Goal: Task Accomplishment & Management: Use online tool/utility

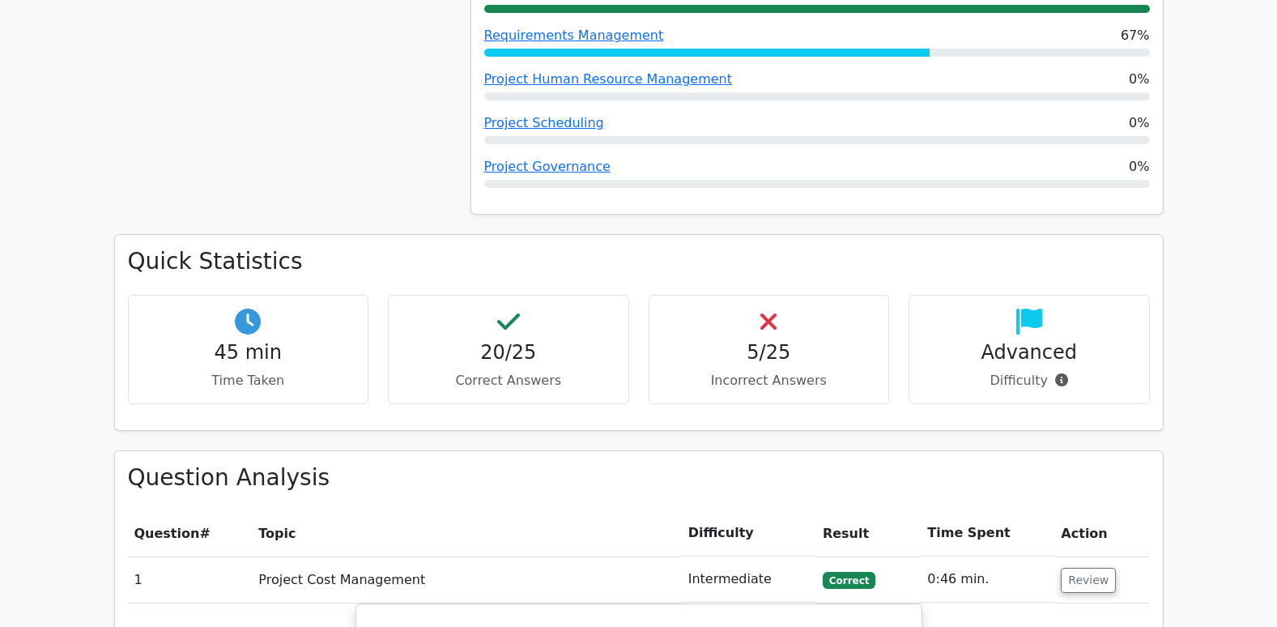
scroll to position [1296, 0]
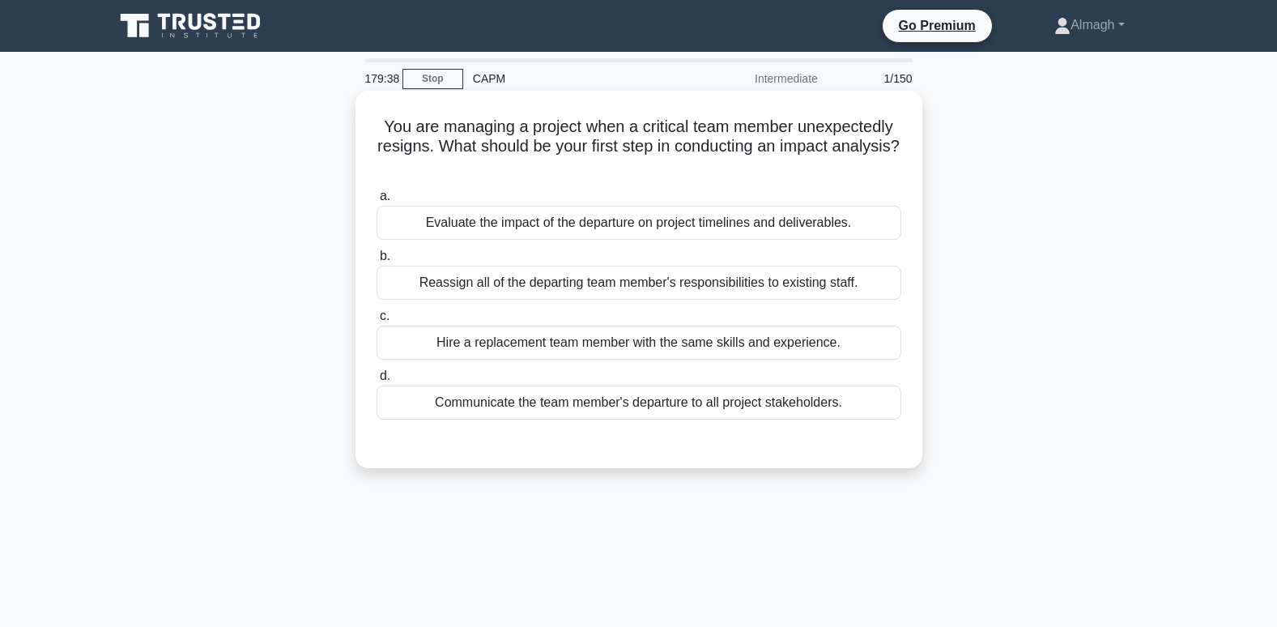
click at [537, 232] on div "Evaluate the impact of the departure on project timelines and deliverables." at bounding box center [639, 223] width 525 height 34
click at [377, 202] on input "a. Evaluate the impact of the departure on project timelines and deliverables." at bounding box center [377, 196] width 0 height 11
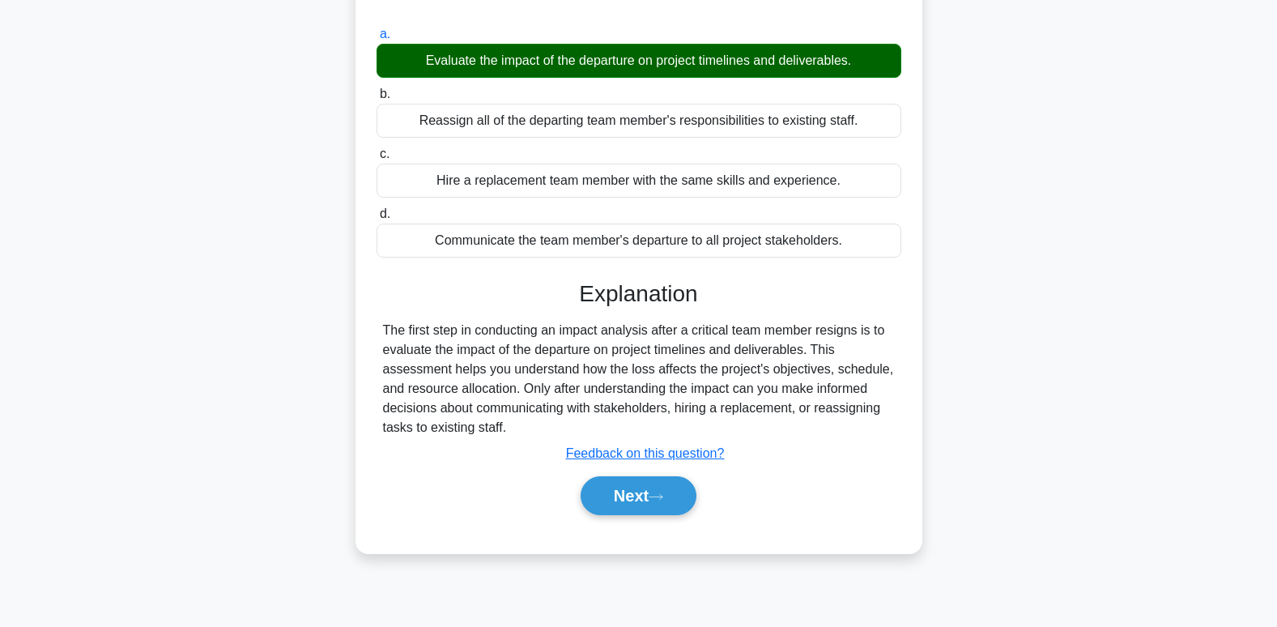
scroll to position [248, 0]
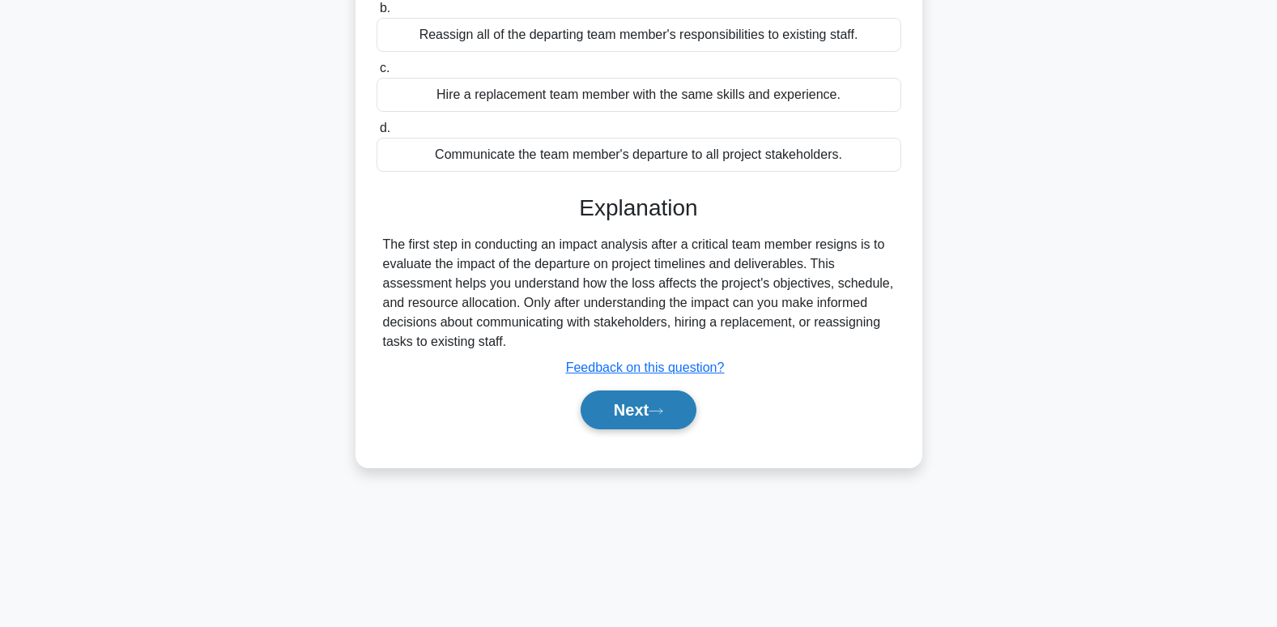
click at [611, 394] on button "Next" at bounding box center [639, 409] width 116 height 39
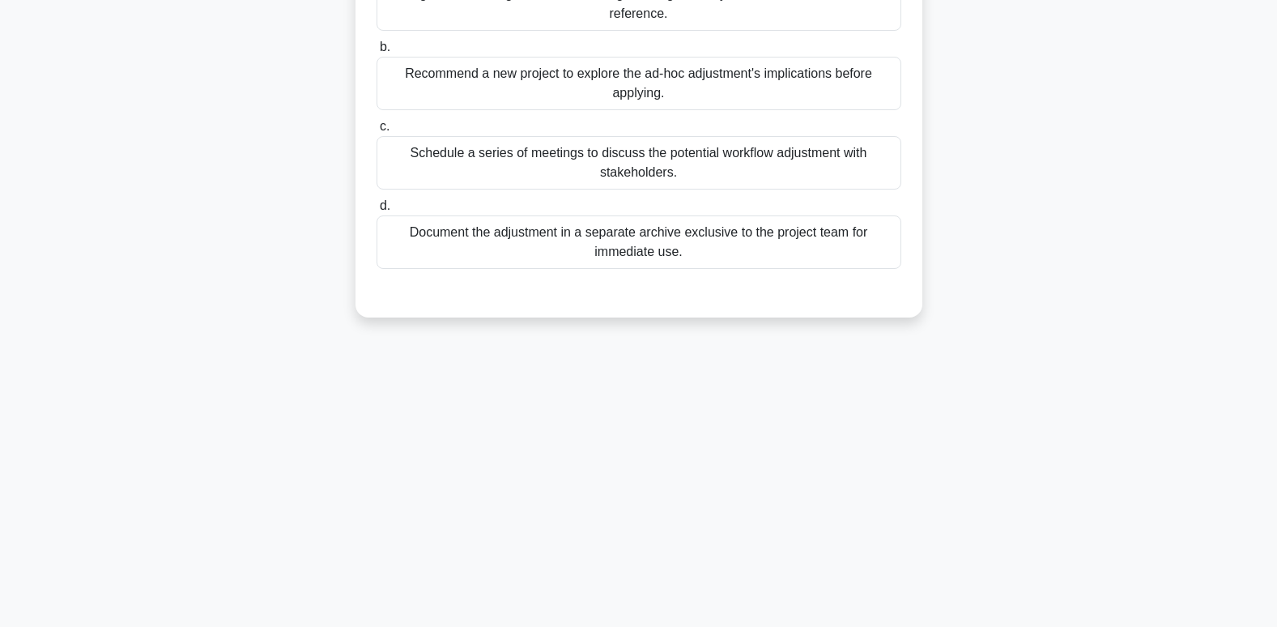
scroll to position [0, 0]
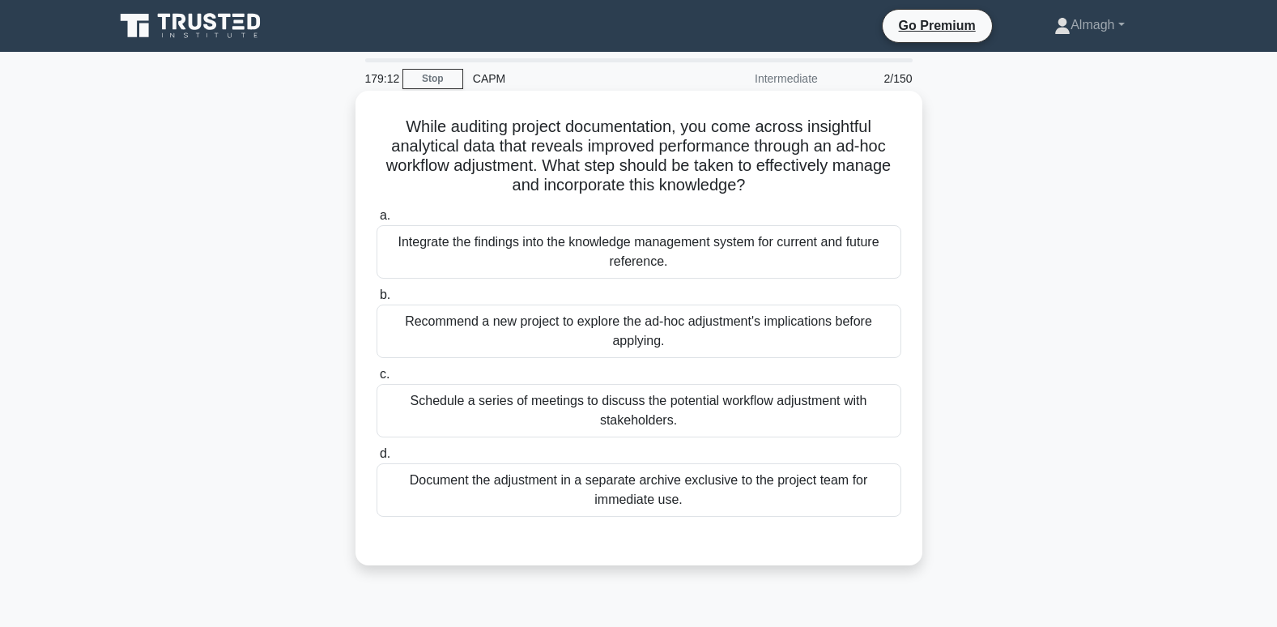
click at [485, 262] on div "Integrate the findings into the knowledge management system for current and fut…" at bounding box center [639, 251] width 525 height 53
click at [377, 221] on input "a. Integrate the findings into the knowledge management system for current and …" at bounding box center [377, 216] width 0 height 11
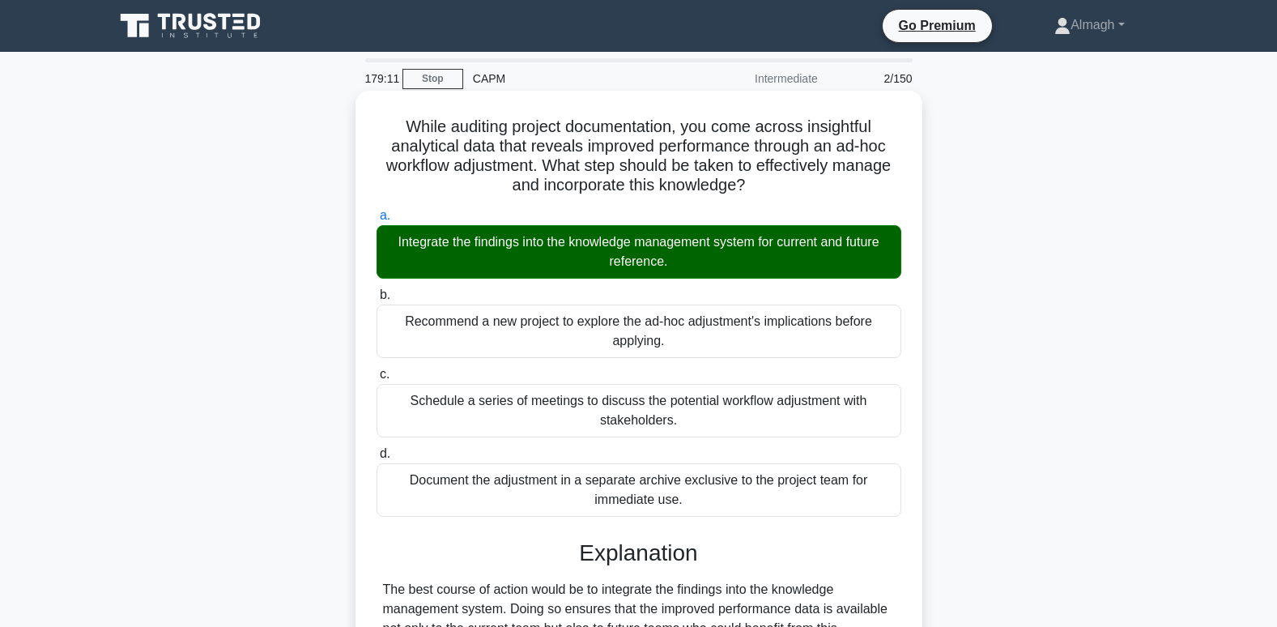
scroll to position [314, 0]
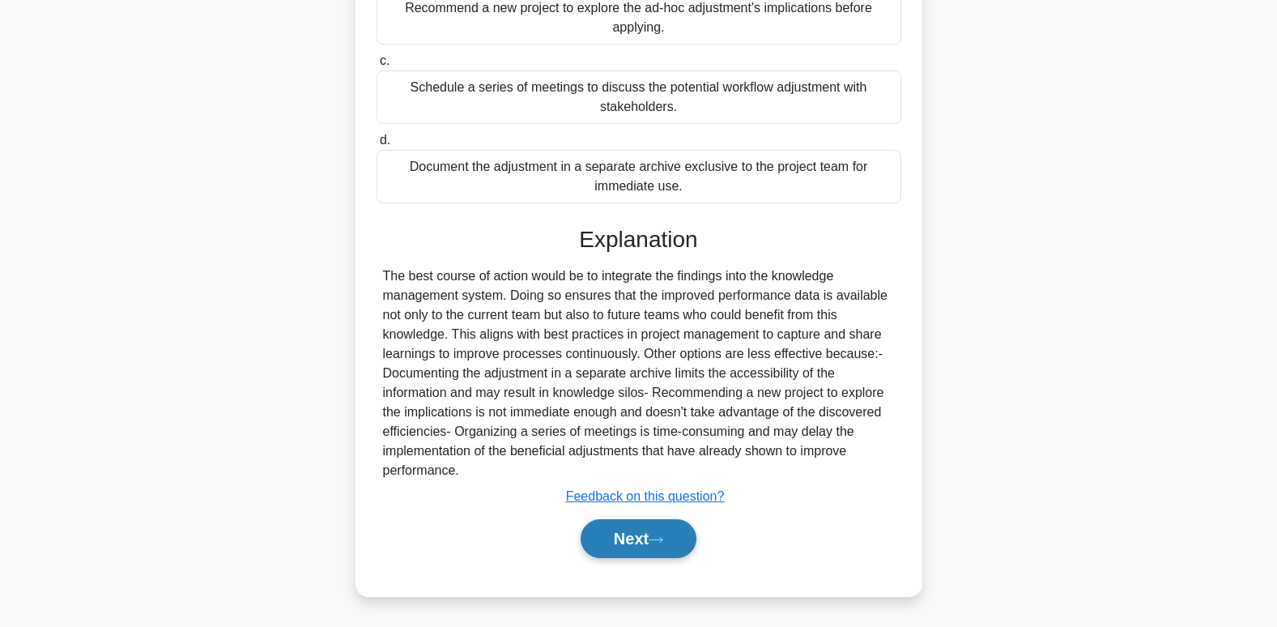
click at [663, 536] on icon at bounding box center [656, 539] width 15 height 9
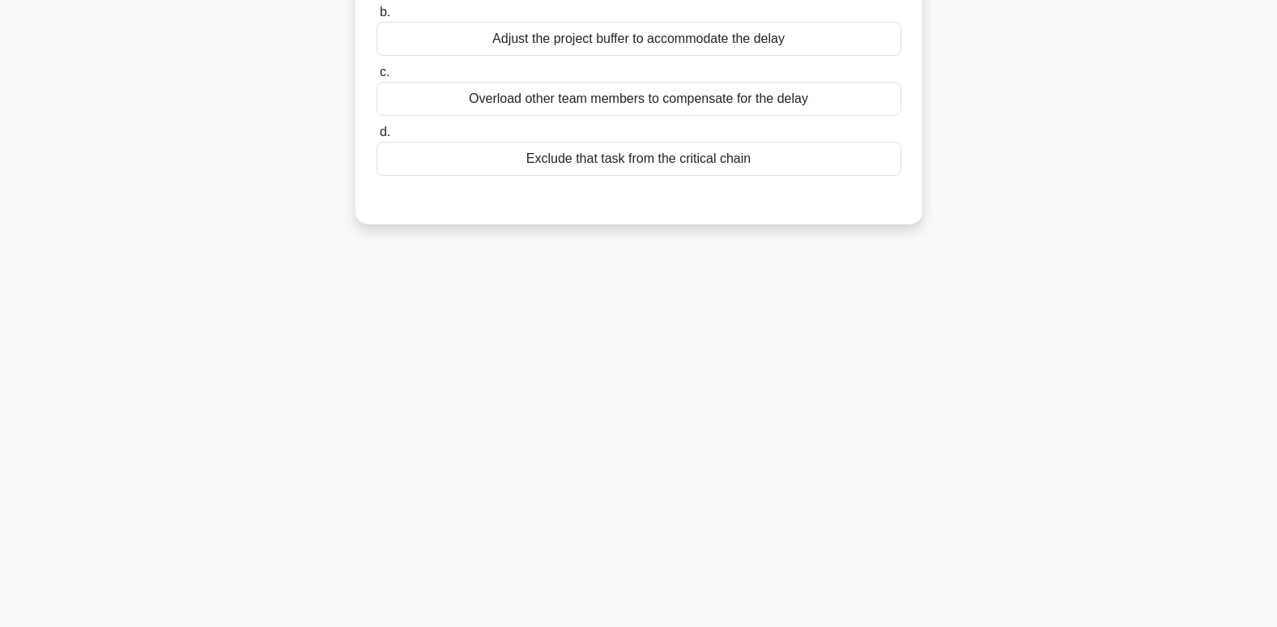
scroll to position [0, 0]
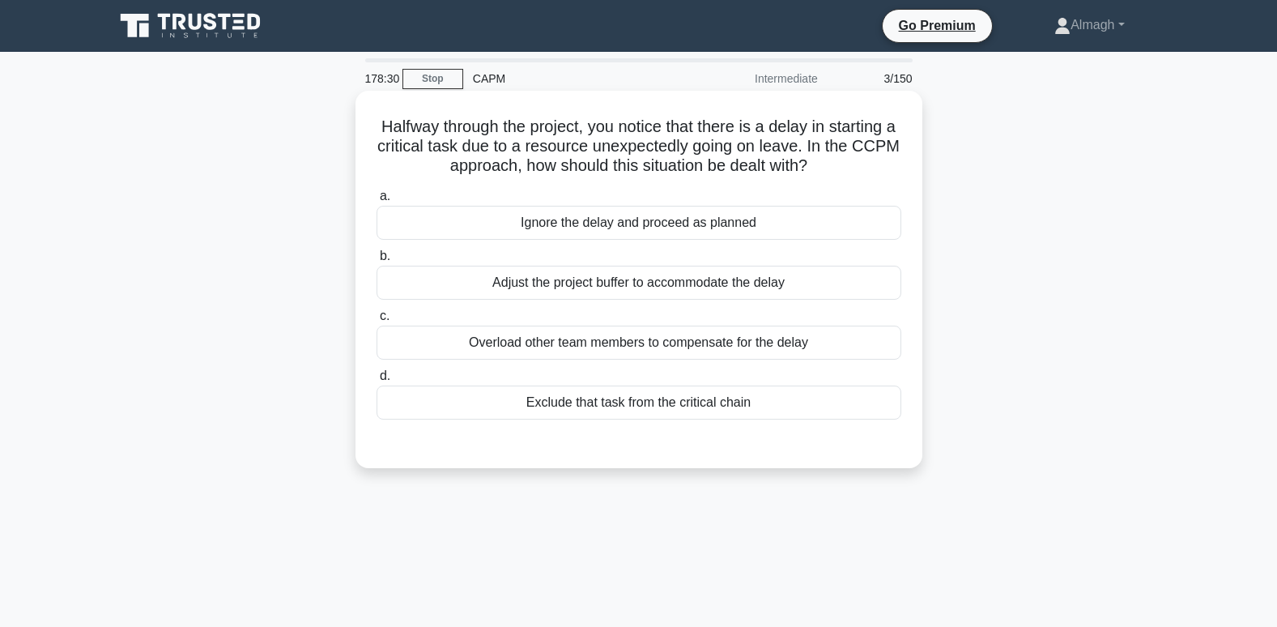
click at [570, 283] on div "Adjust the project buffer to accommodate the delay" at bounding box center [639, 283] width 525 height 34
click at [377, 262] on input "b. Adjust the project buffer to accommodate the delay" at bounding box center [377, 256] width 0 height 11
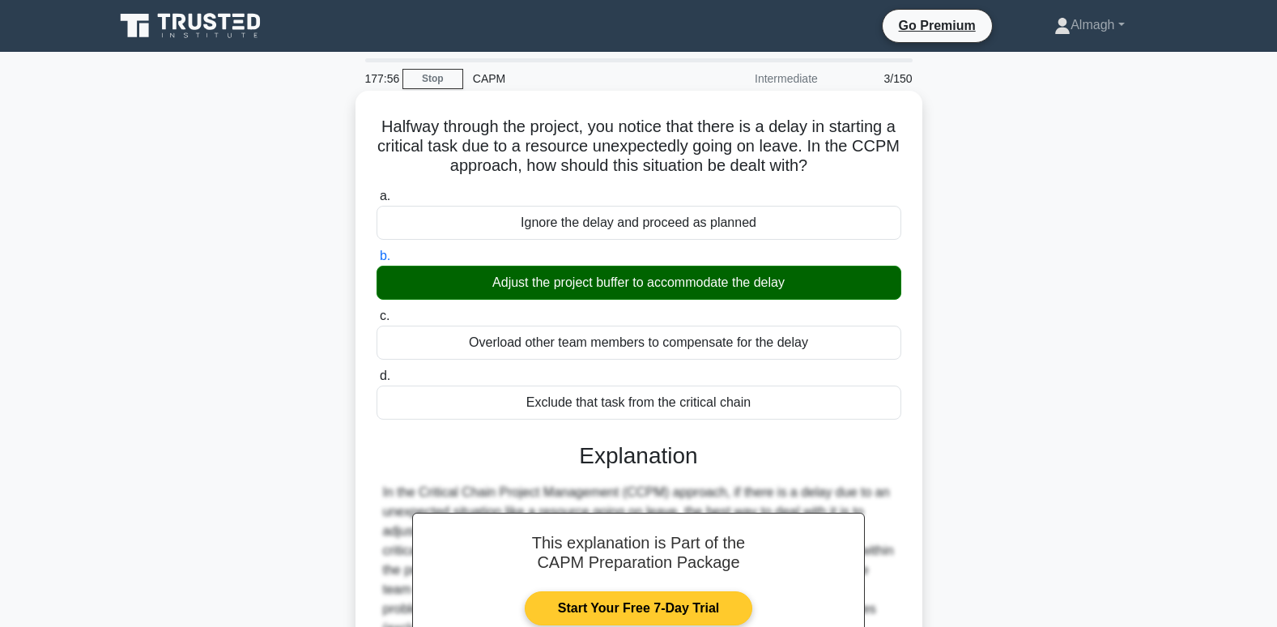
scroll to position [248, 0]
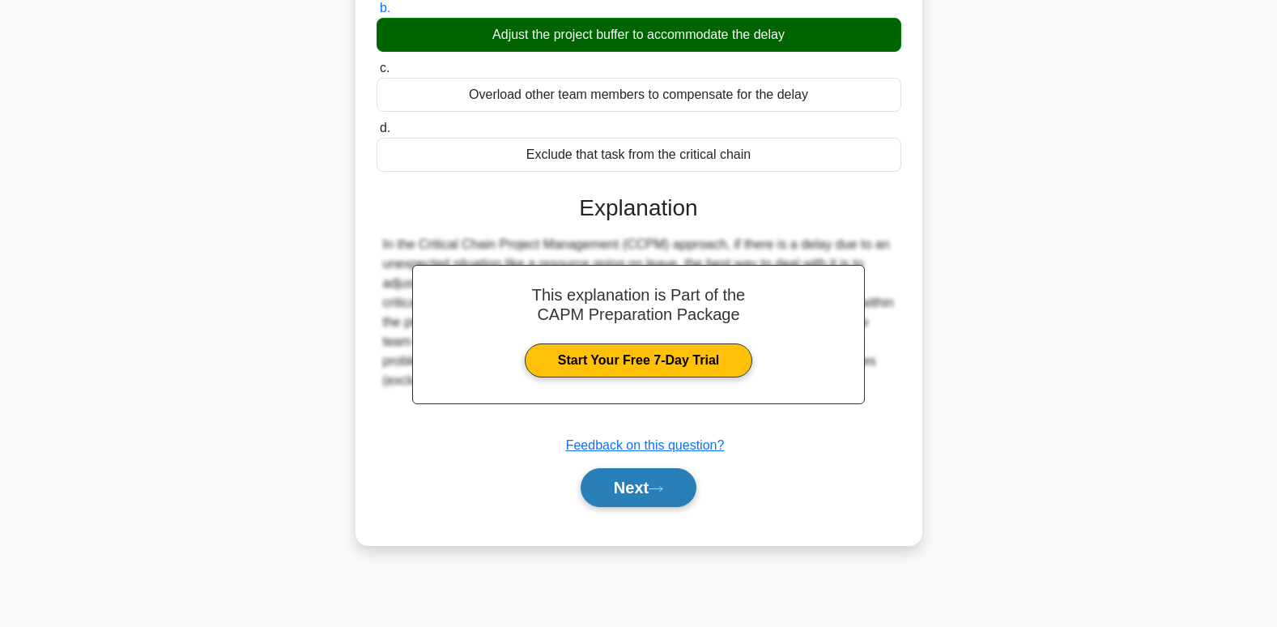
click at [663, 490] on icon at bounding box center [656, 488] width 13 height 5
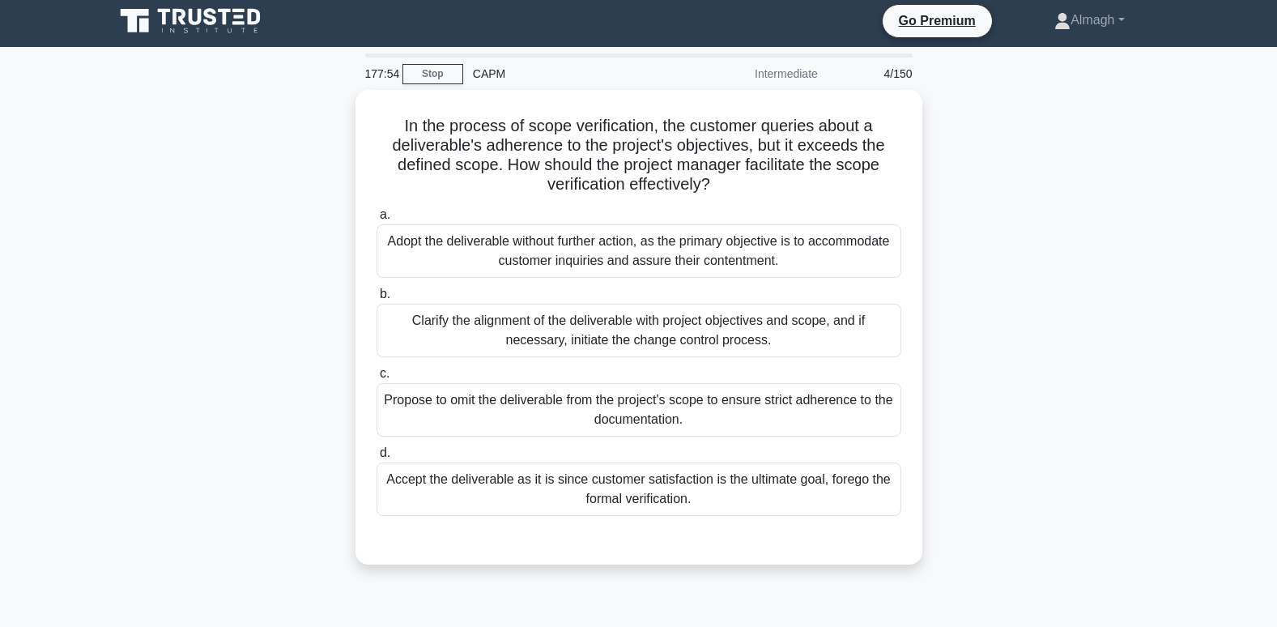
scroll to position [0, 0]
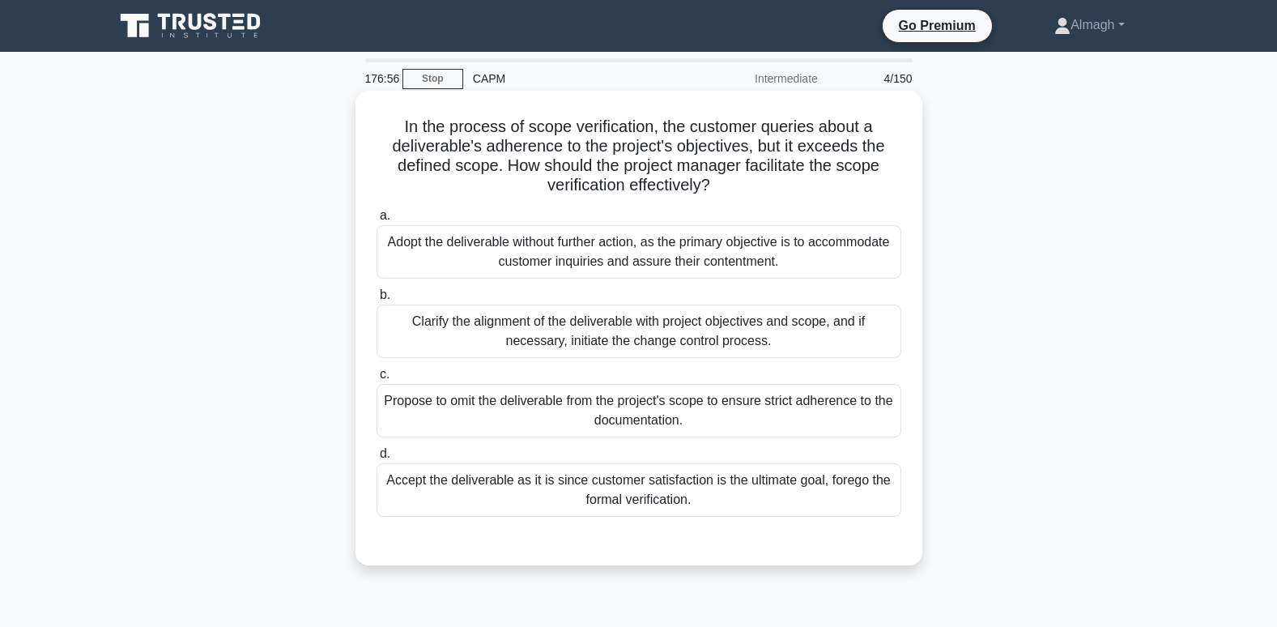
click at [518, 335] on div "Clarify the alignment of the deliverable with project objectives and scope, and…" at bounding box center [639, 331] width 525 height 53
click at [377, 300] on input "b. Clarify the alignment of the deliverable with project objectives and scope, …" at bounding box center [377, 295] width 0 height 11
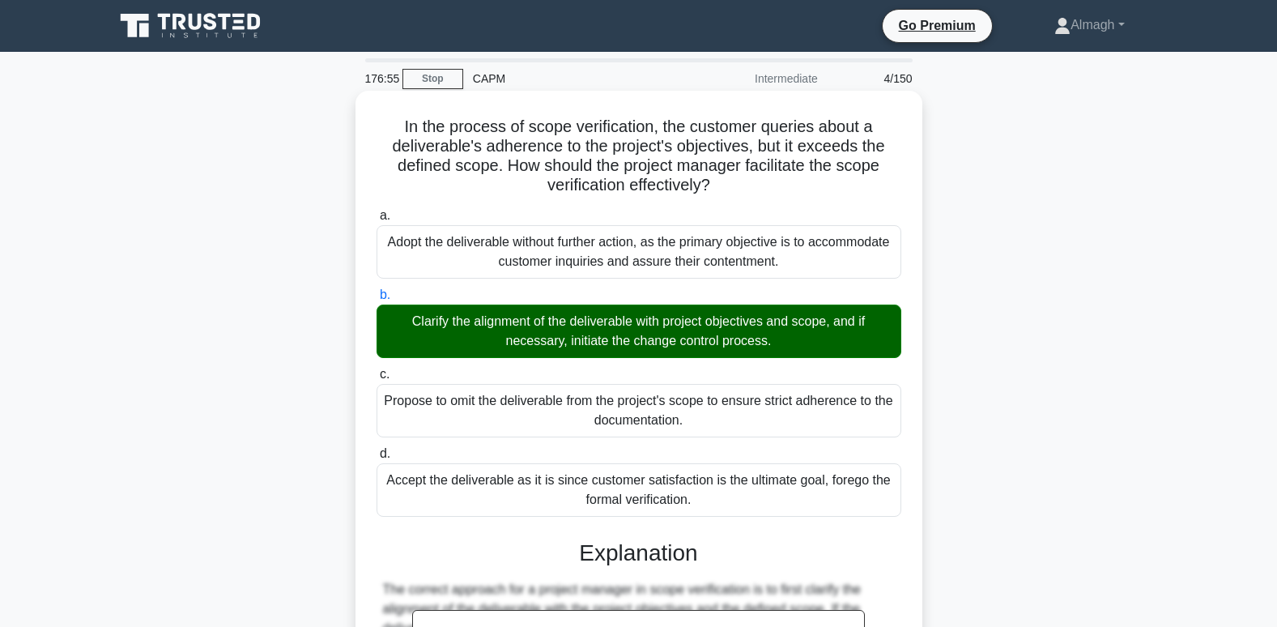
scroll to position [431, 0]
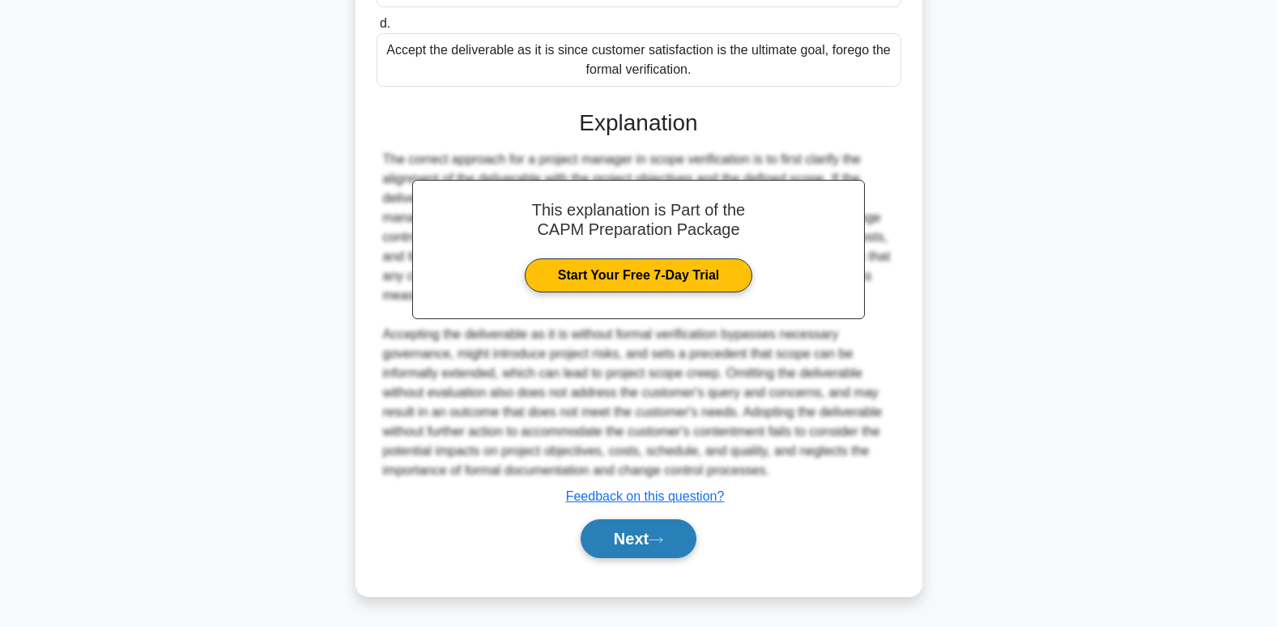
click at [637, 527] on button "Next" at bounding box center [639, 538] width 116 height 39
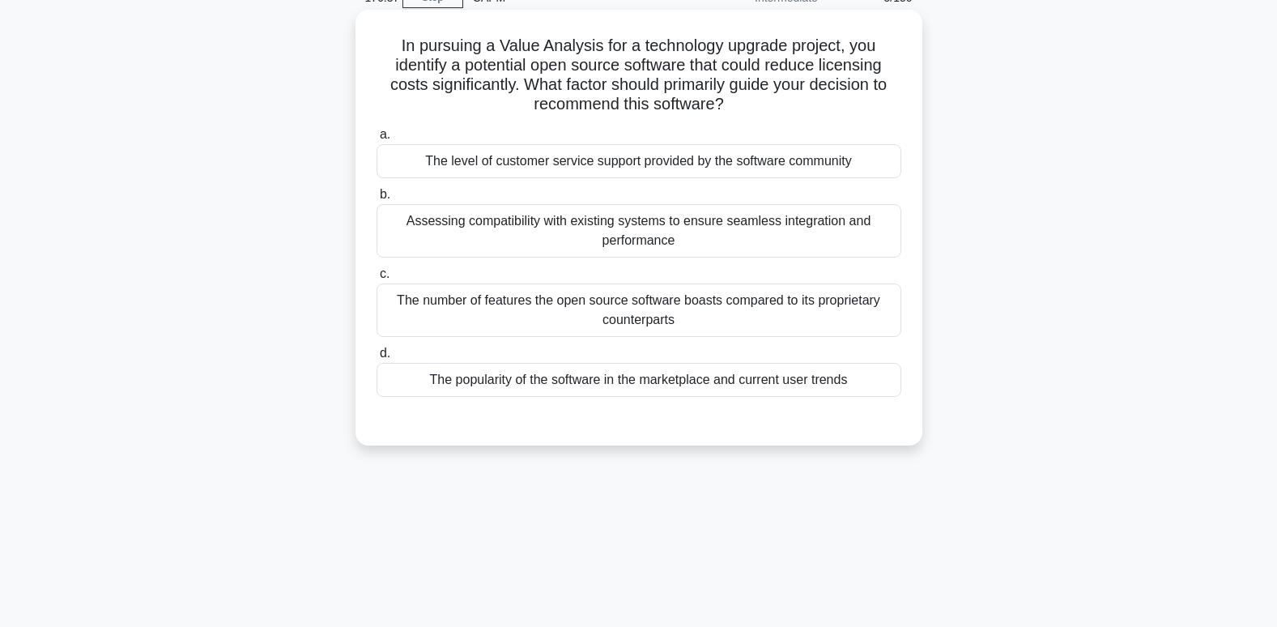
scroll to position [0, 0]
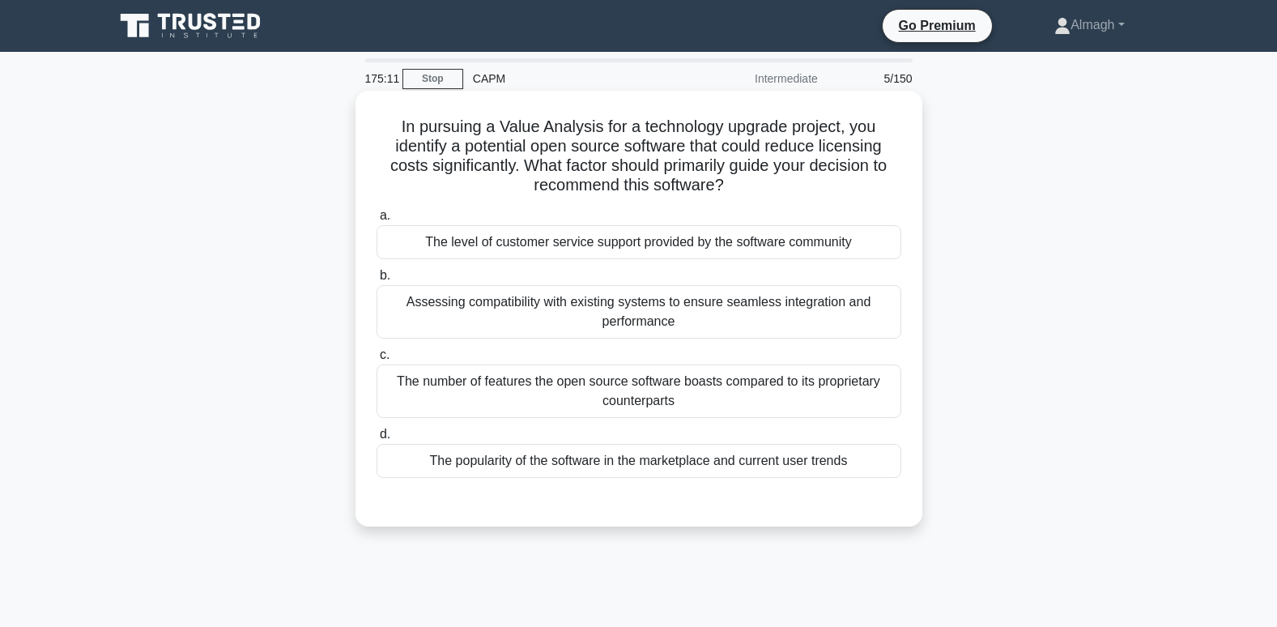
click at [485, 318] on div "Assessing compatibility with existing systems to ensure seamless integration an…" at bounding box center [639, 311] width 525 height 53
click at [377, 281] on input "b. Assessing compatibility with existing systems to ensure seamless integration…" at bounding box center [377, 276] width 0 height 11
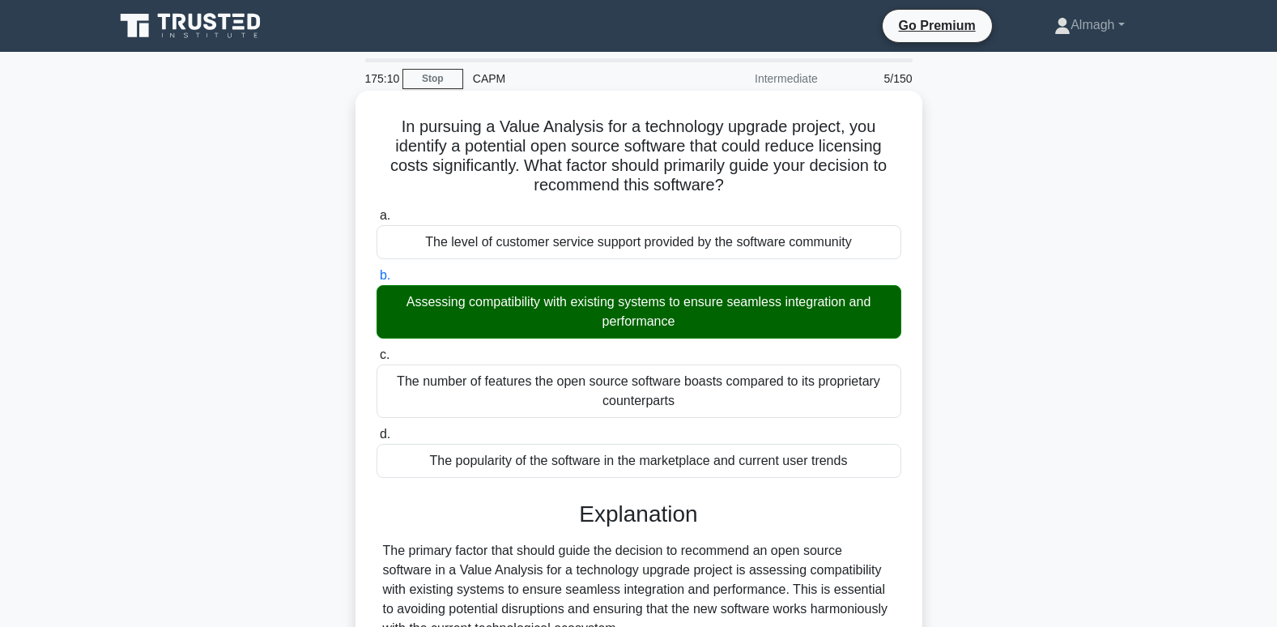
scroll to position [314, 0]
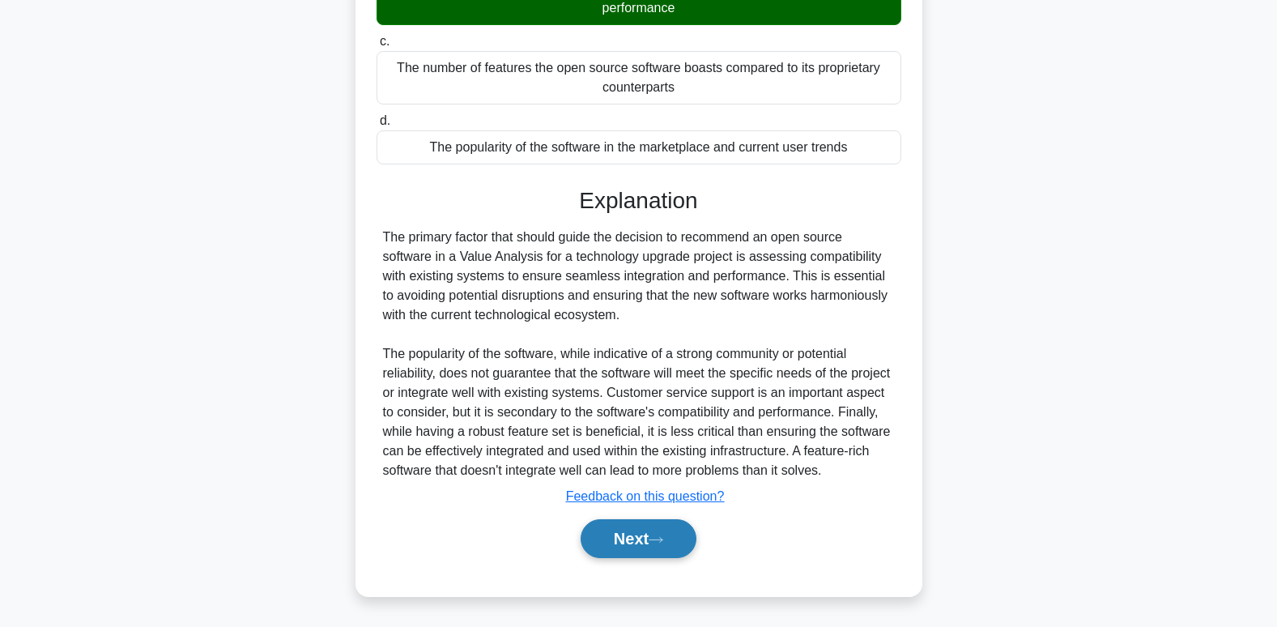
click at [673, 530] on button "Next" at bounding box center [639, 538] width 116 height 39
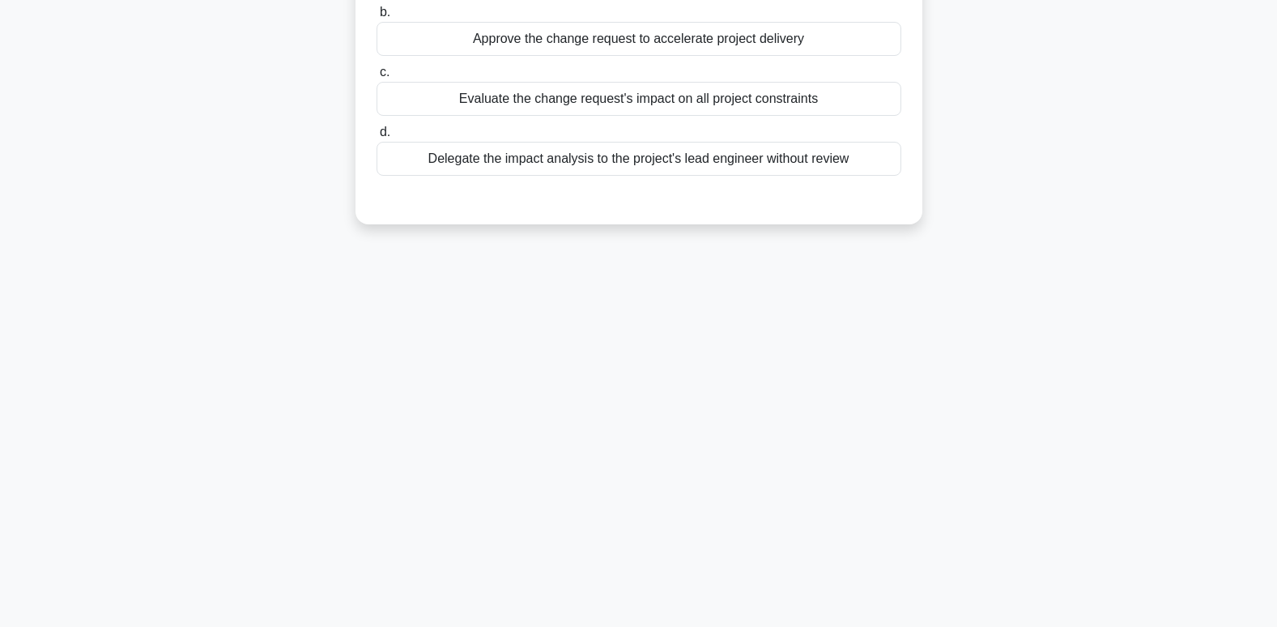
scroll to position [0, 0]
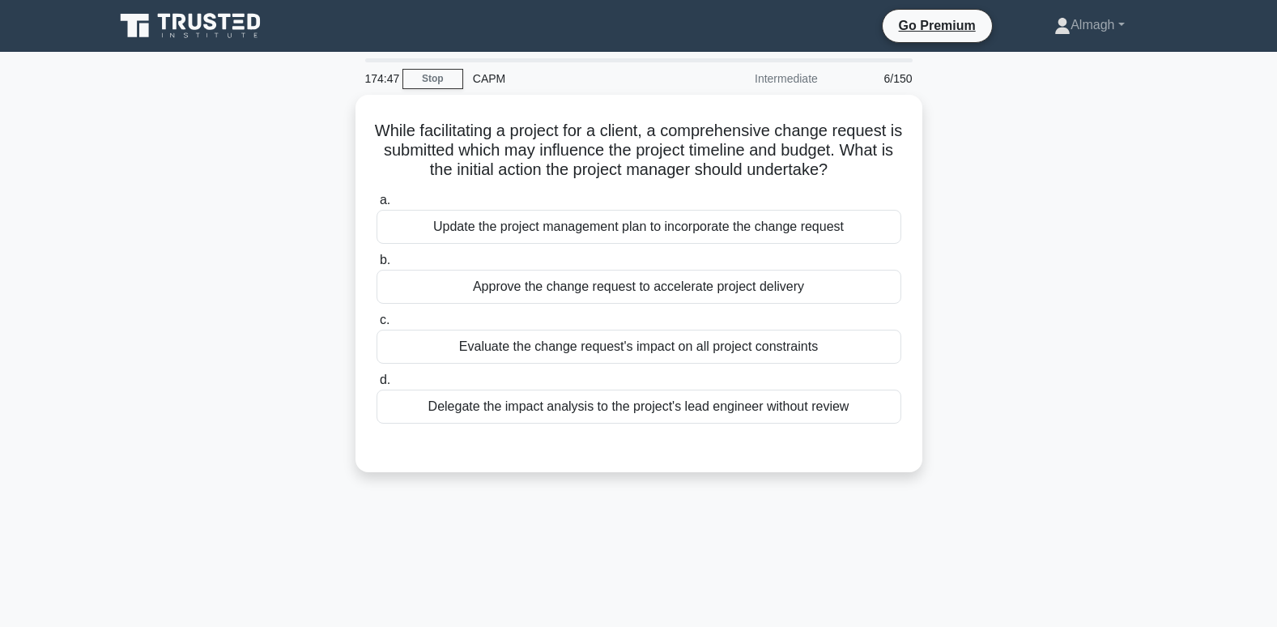
click at [825, 579] on div "174:47 Stop CAPM Intermediate 6/150 While facilitating a project for a client, …" at bounding box center [638, 463] width 1069 height 810
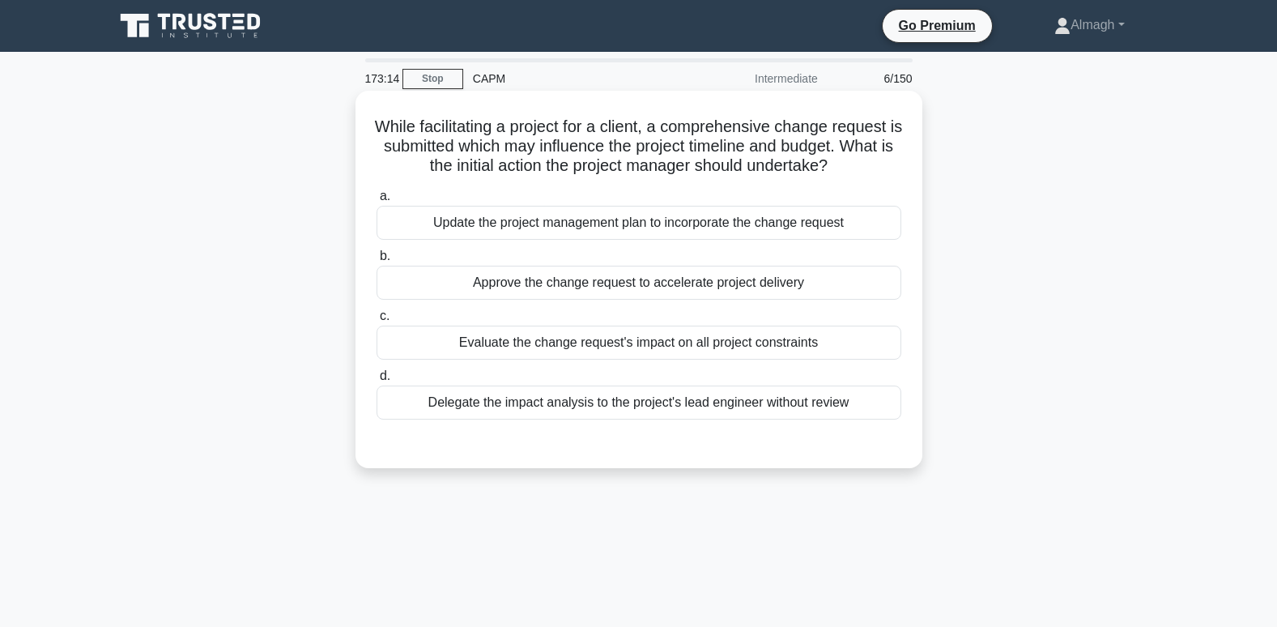
click at [611, 338] on div "Evaluate the change request's impact on all project constraints" at bounding box center [639, 343] width 525 height 34
click at [377, 322] on input "c. Evaluate the change request's impact on all project constraints" at bounding box center [377, 316] width 0 height 11
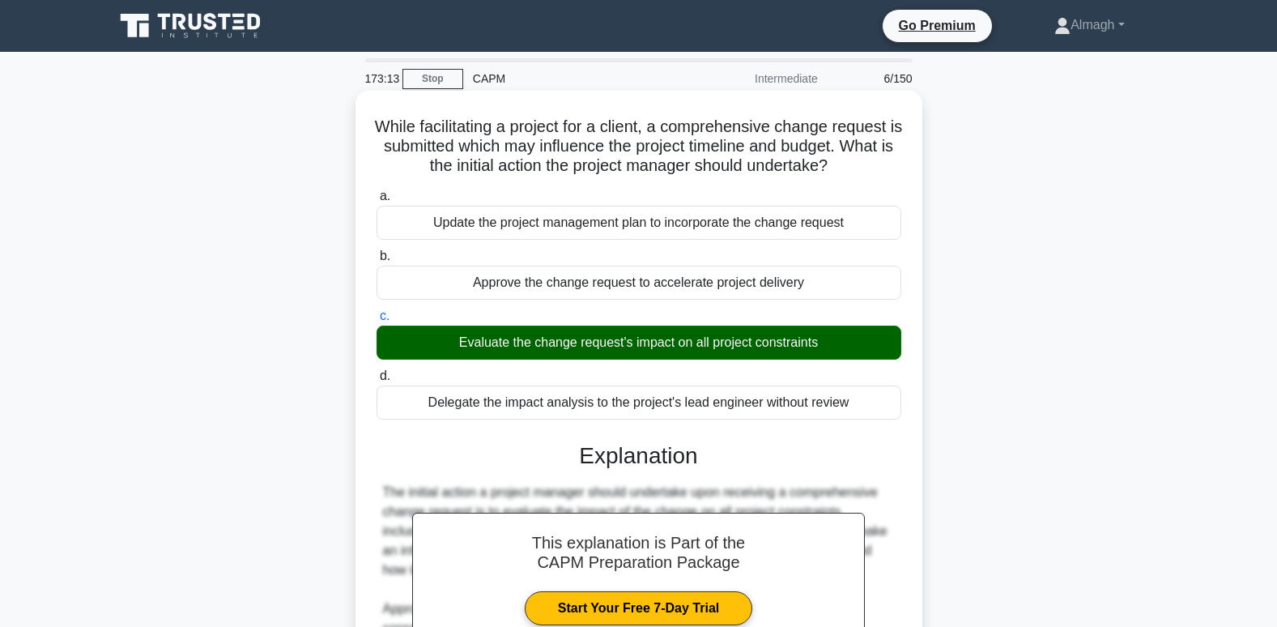
scroll to position [256, 0]
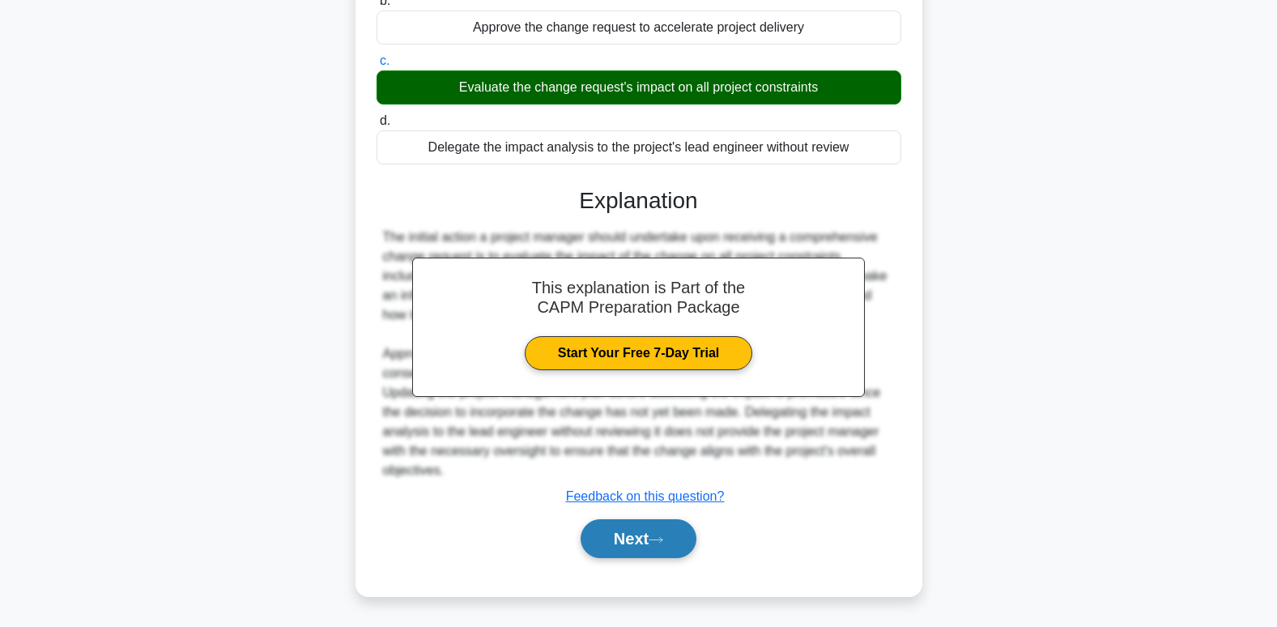
click at [640, 533] on button "Next" at bounding box center [639, 538] width 116 height 39
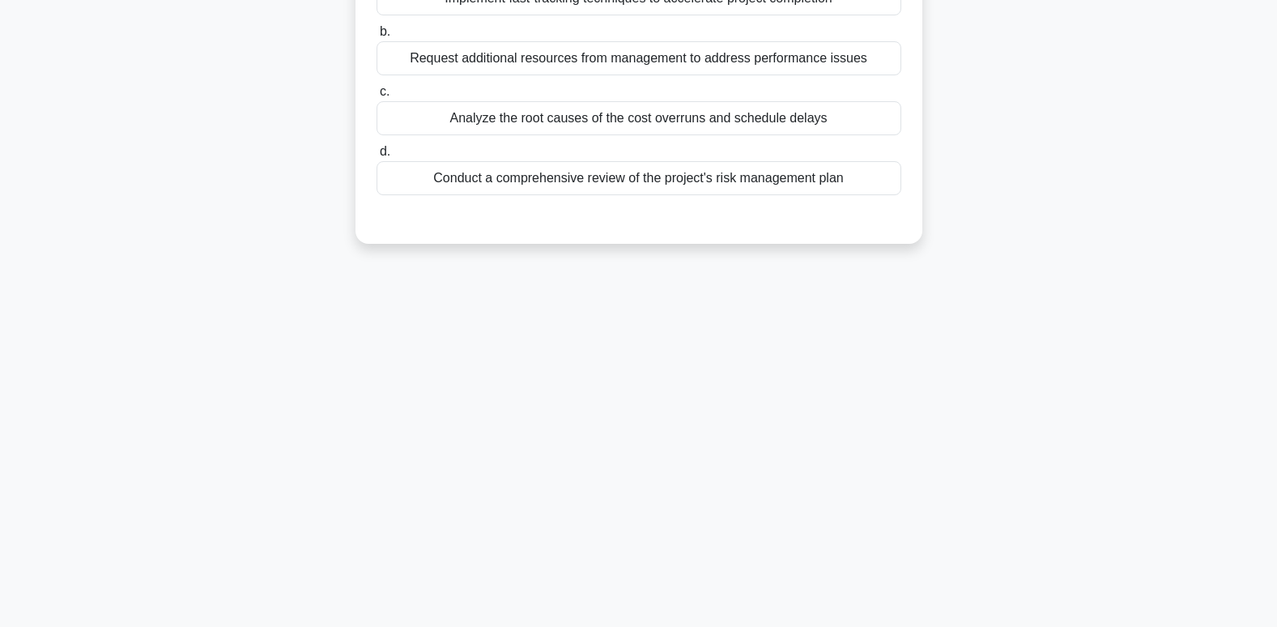
scroll to position [0, 0]
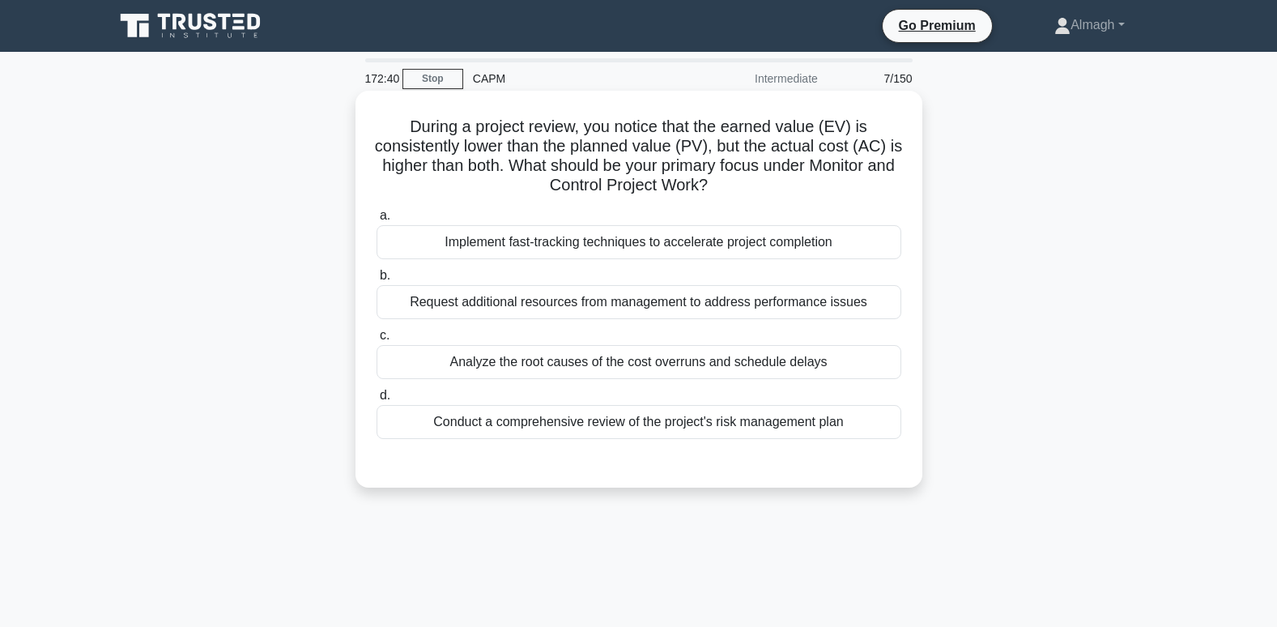
click at [526, 369] on div "Analyze the root causes of the cost overruns and schedule delays" at bounding box center [639, 362] width 525 height 34
click at [377, 341] on input "c. Analyze the root causes of the cost overruns and schedule delays" at bounding box center [377, 335] width 0 height 11
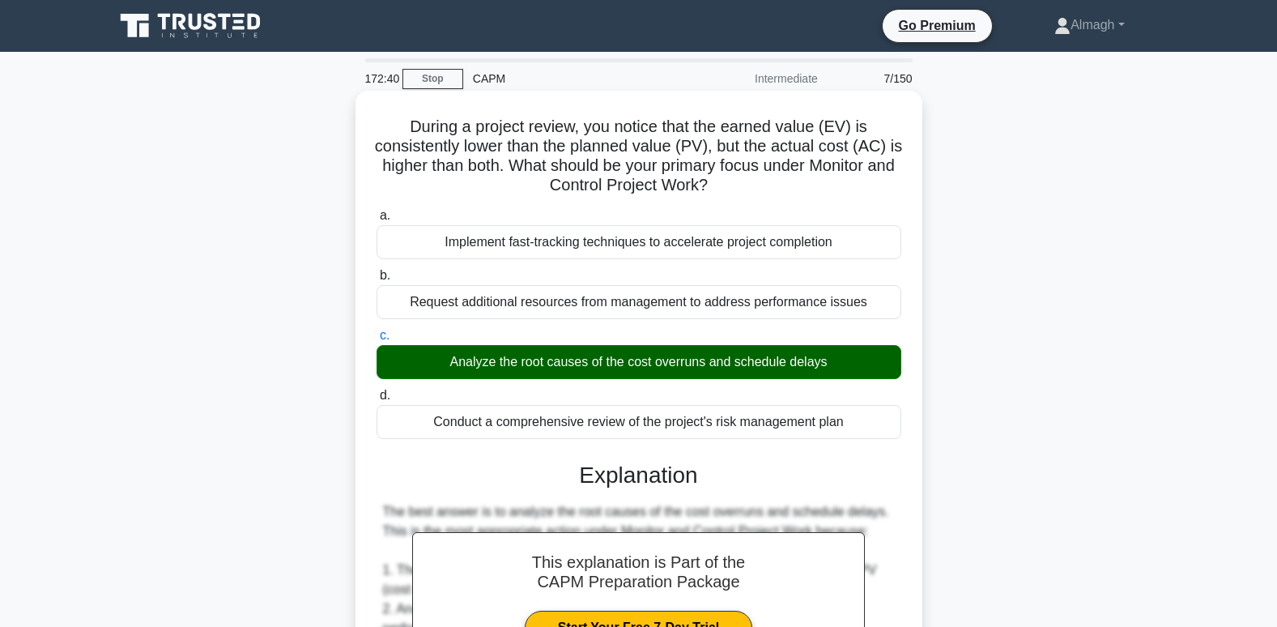
scroll to position [486, 0]
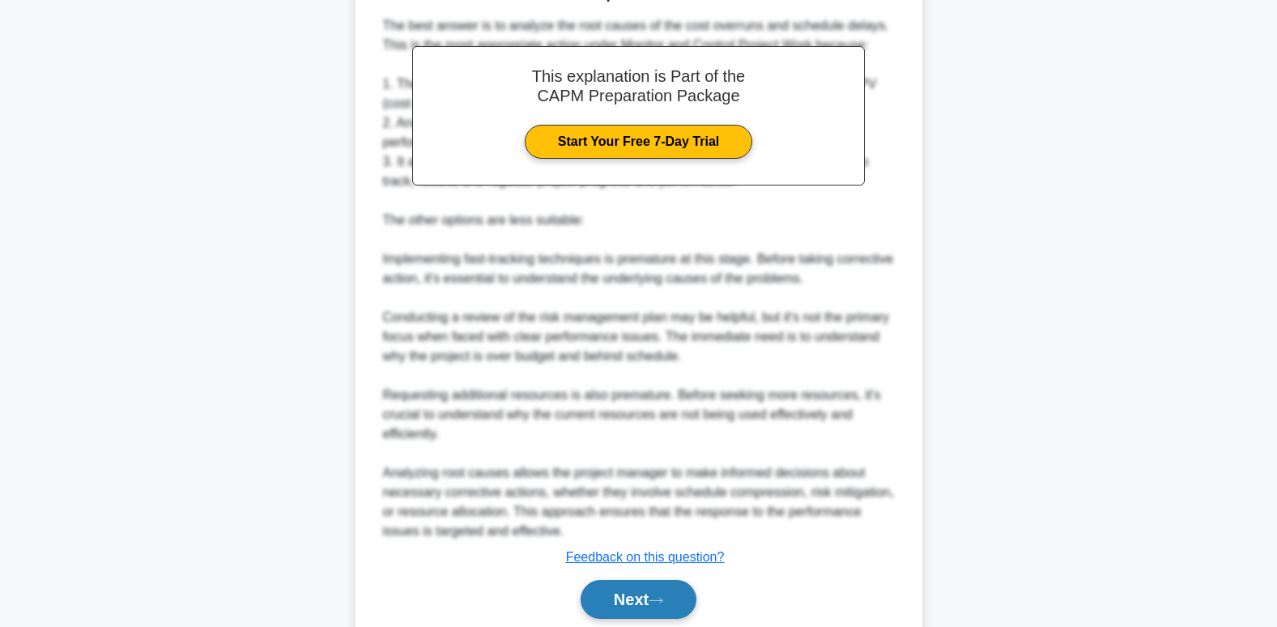
click at [633, 594] on button "Next" at bounding box center [639, 599] width 116 height 39
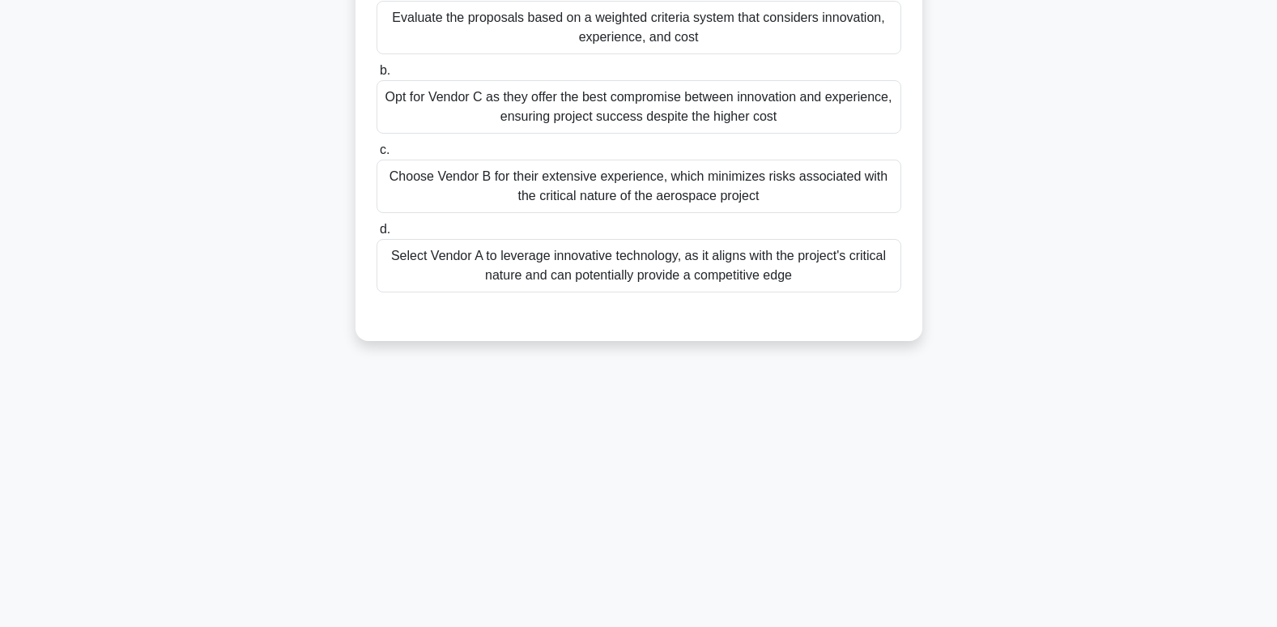
scroll to position [0, 0]
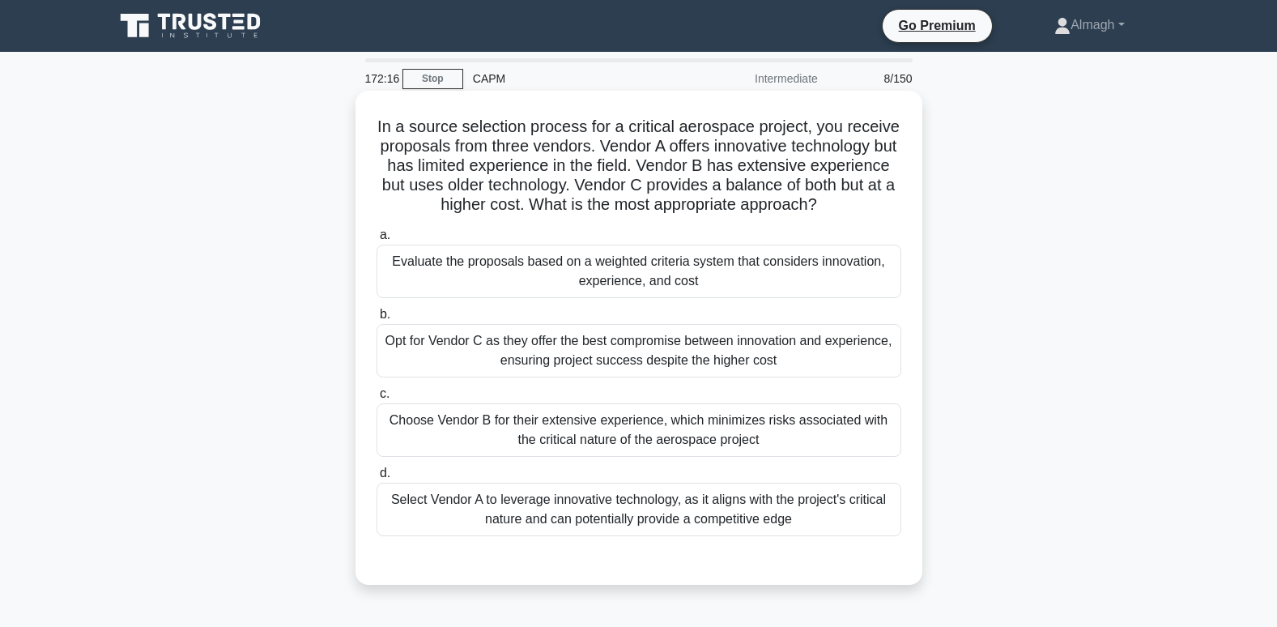
click at [454, 260] on div "Evaluate the proposals based on a weighted criteria system that considers innov…" at bounding box center [639, 271] width 525 height 53
click at [377, 241] on input "a. Evaluate the proposals based on a weighted criteria system that considers in…" at bounding box center [377, 235] width 0 height 11
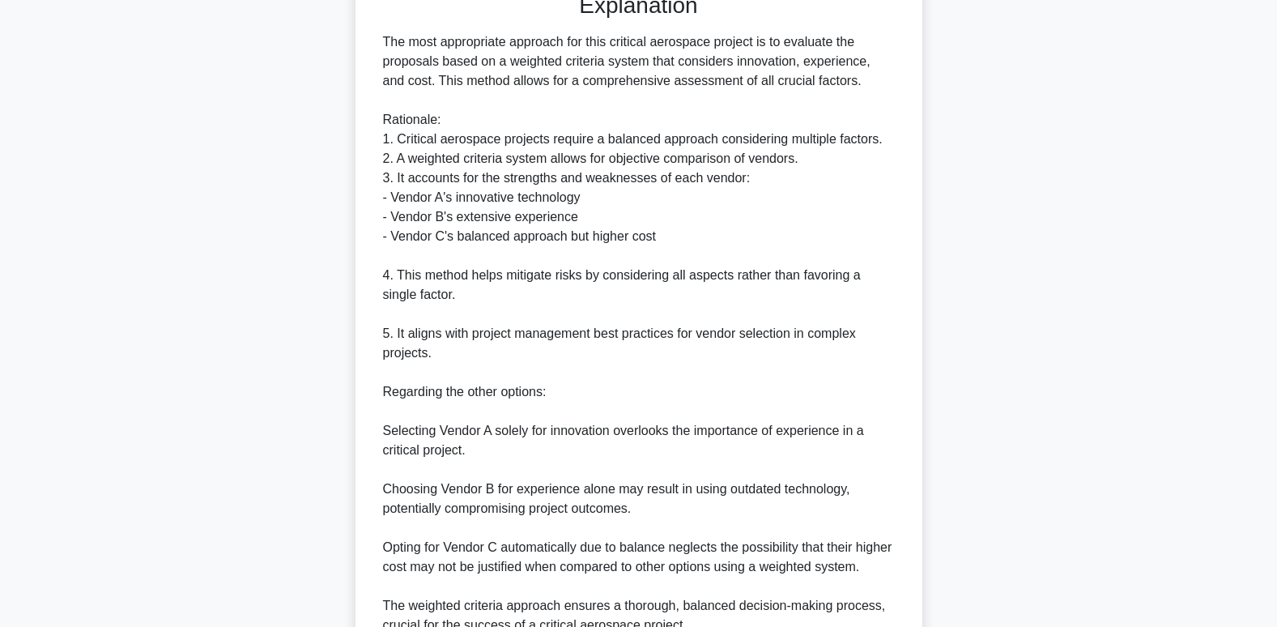
scroll to position [742, 0]
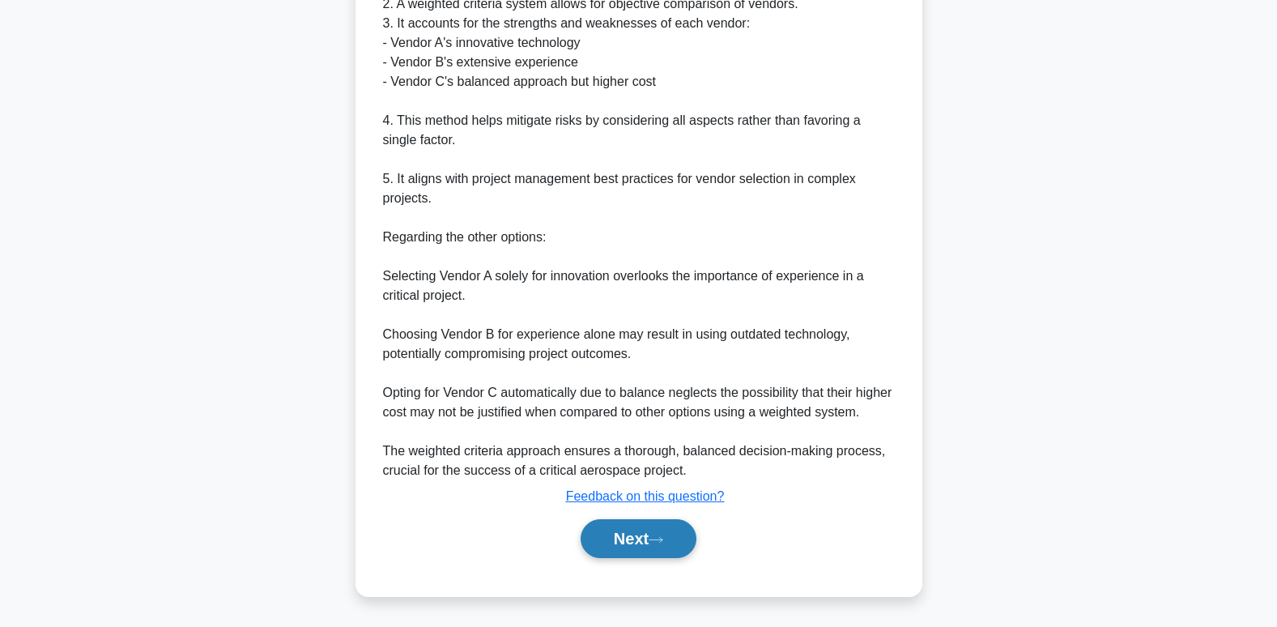
click at [625, 536] on button "Next" at bounding box center [639, 538] width 116 height 39
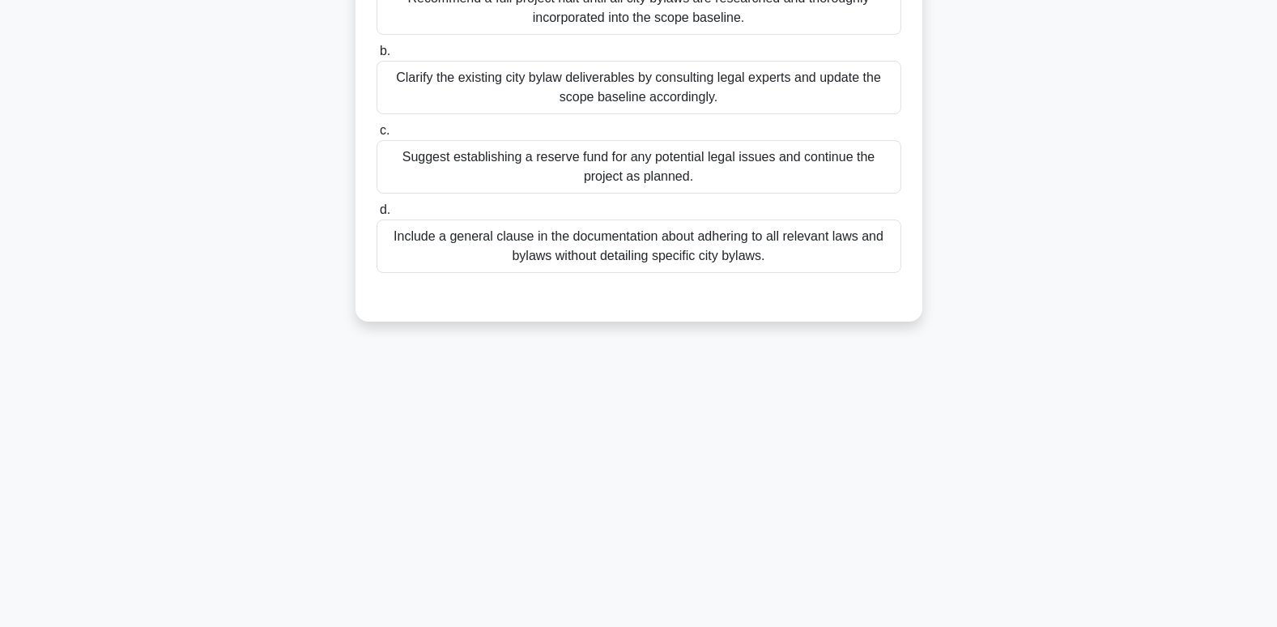
scroll to position [0, 0]
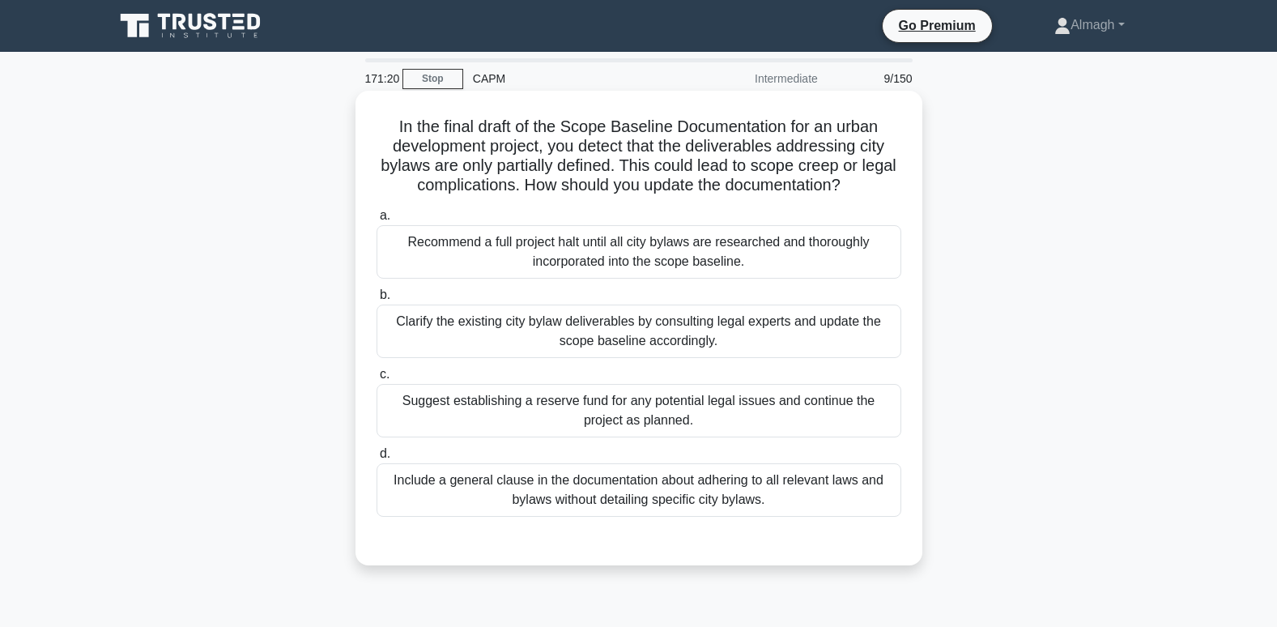
click at [448, 336] on div "Clarify the existing city bylaw deliverables by consulting legal experts and up…" at bounding box center [639, 331] width 525 height 53
click at [377, 300] on input "b. Clarify the existing city bylaw deliverables by consulting legal experts and…" at bounding box center [377, 295] width 0 height 11
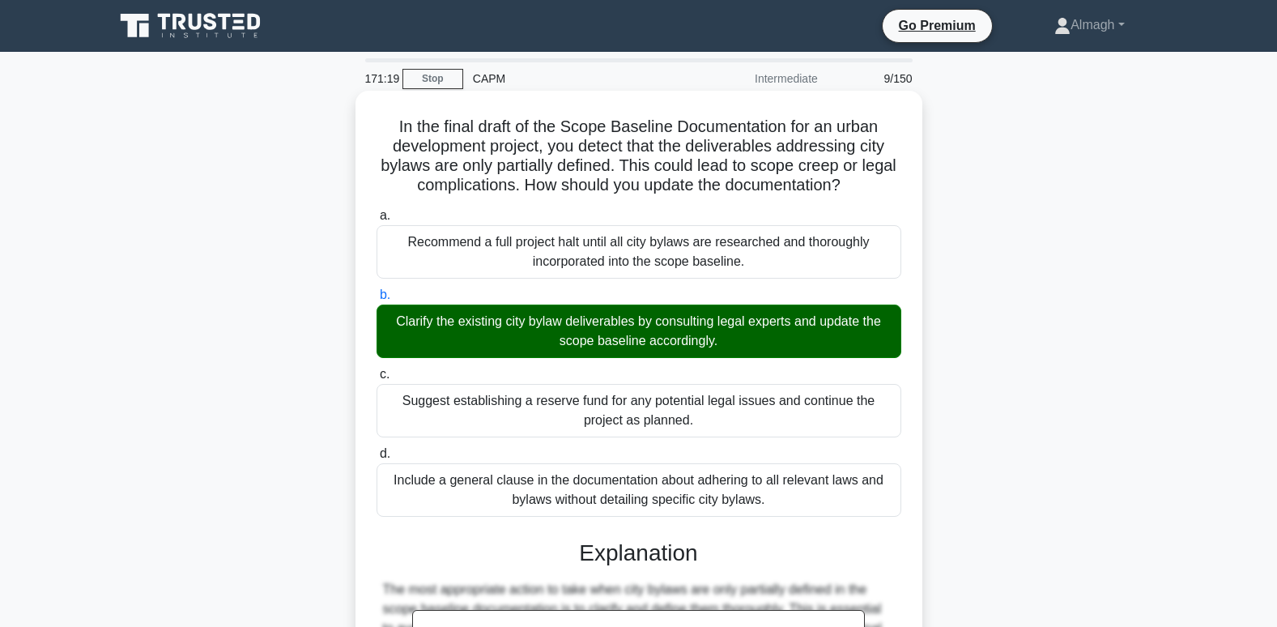
scroll to position [470, 0]
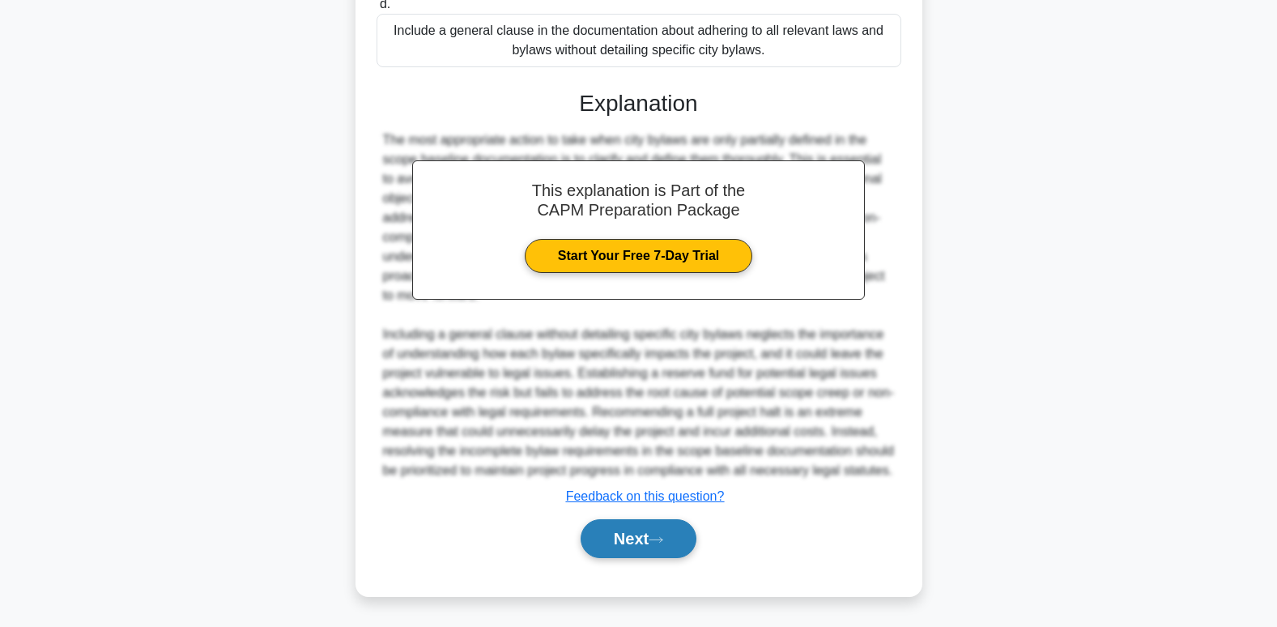
click at [616, 521] on button "Next" at bounding box center [639, 538] width 116 height 39
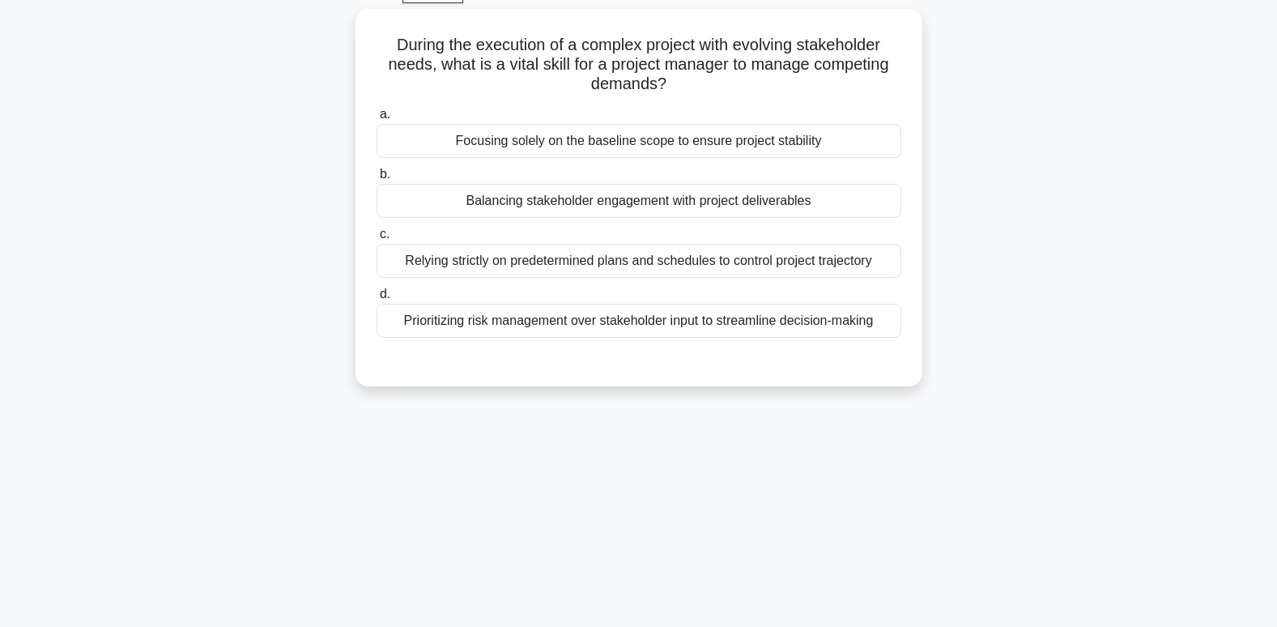
scroll to position [0, 0]
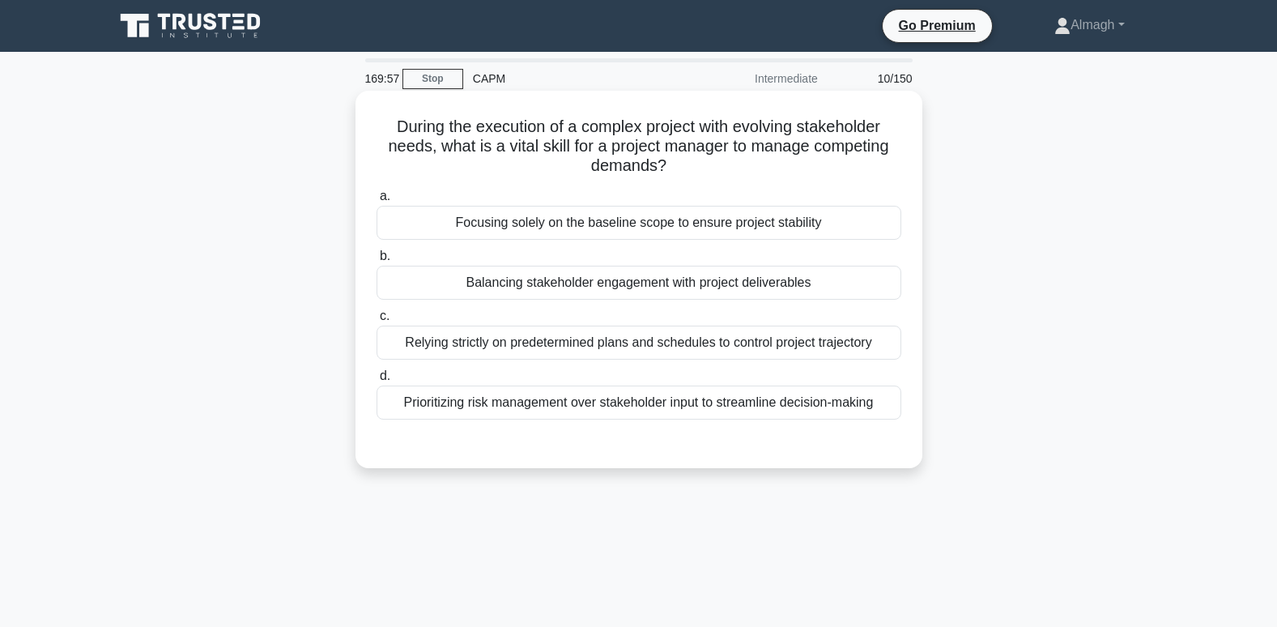
click at [531, 279] on div "Balancing stakeholder engagement with project deliverables" at bounding box center [639, 283] width 525 height 34
click at [377, 262] on input "b. Balancing stakeholder engagement with project deliverables" at bounding box center [377, 256] width 0 height 11
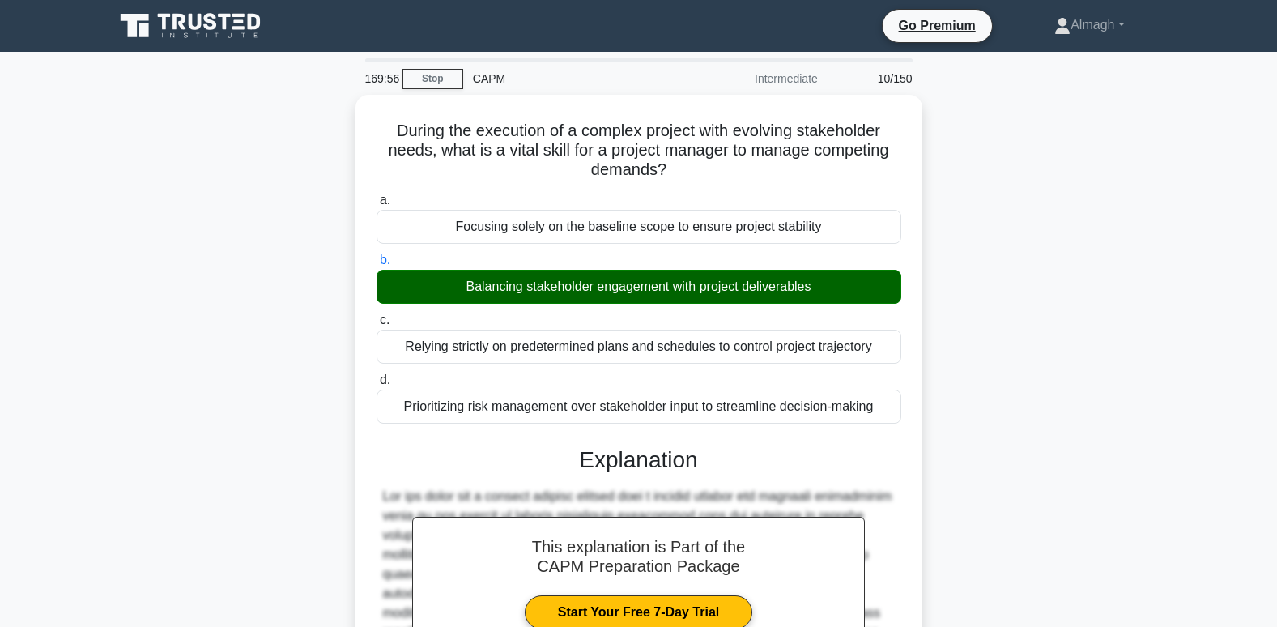
scroll to position [275, 0]
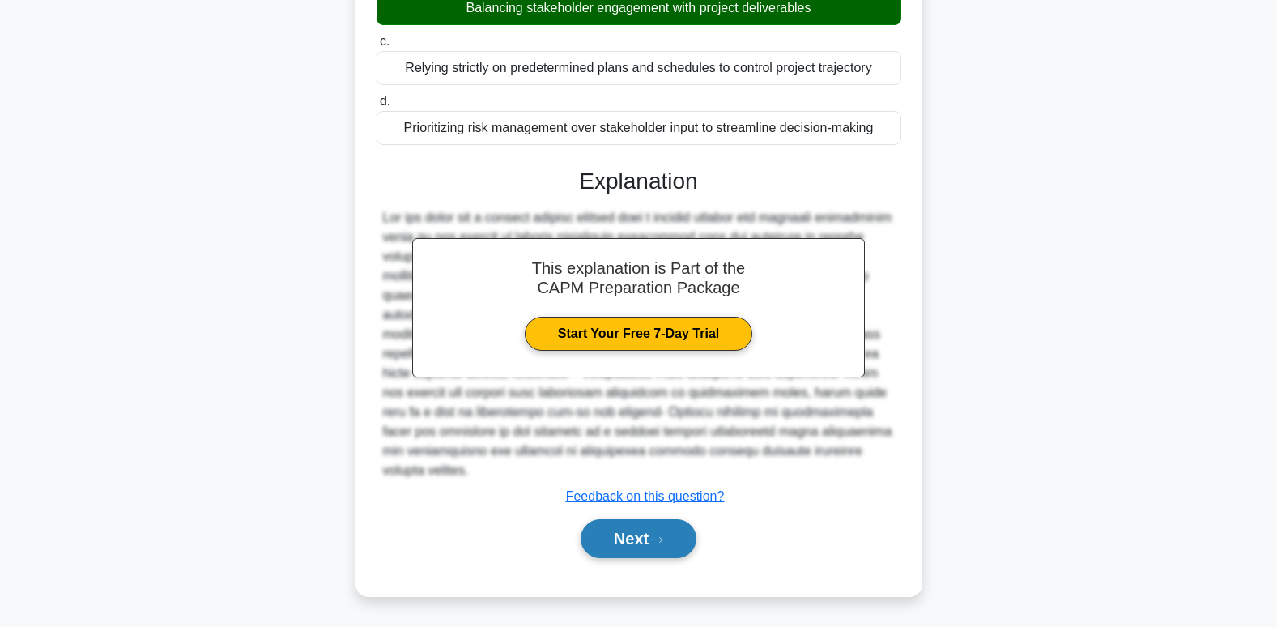
click at [603, 533] on button "Next" at bounding box center [639, 538] width 116 height 39
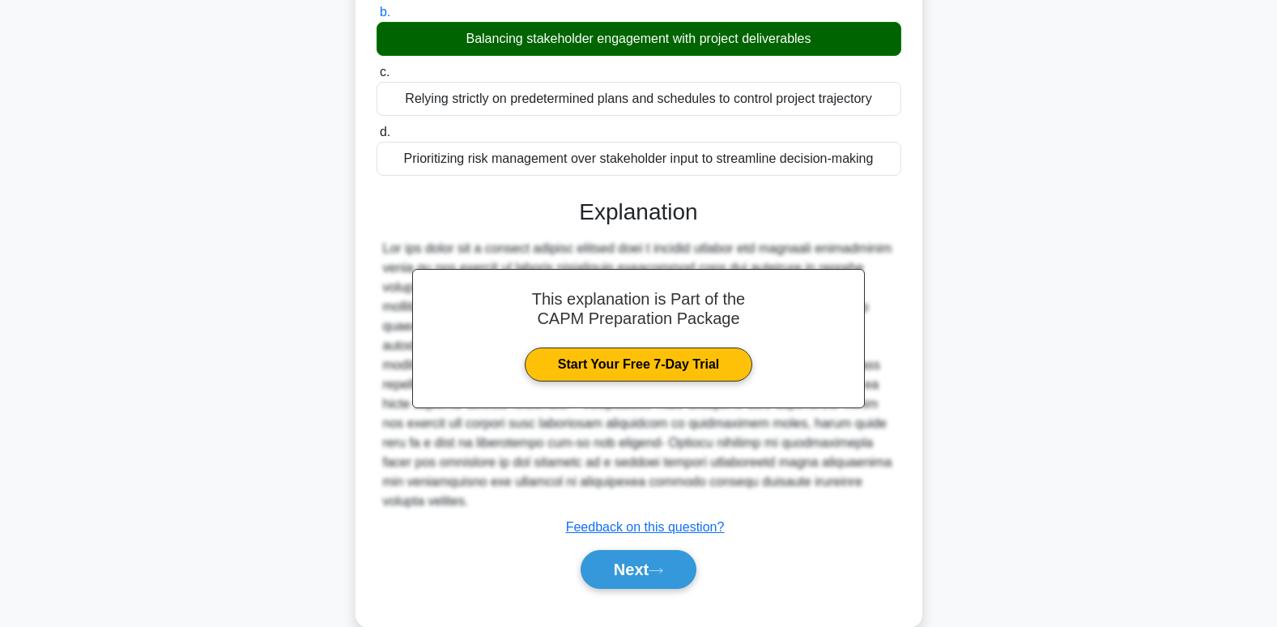
scroll to position [0, 0]
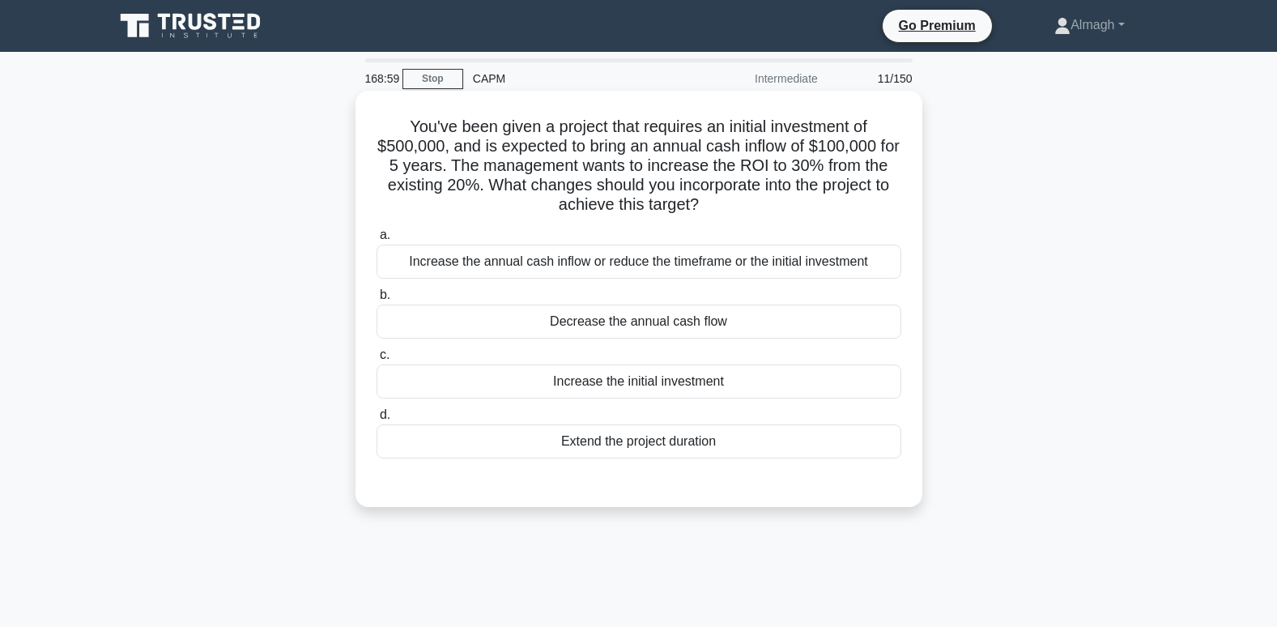
click at [619, 262] on div "Increase the annual cash inflow or reduce the timeframe or the initial investme…" at bounding box center [639, 262] width 525 height 34
click at [377, 241] on input "a. Increase the annual cash inflow or reduce the timeframe or the initial inves…" at bounding box center [377, 235] width 0 height 11
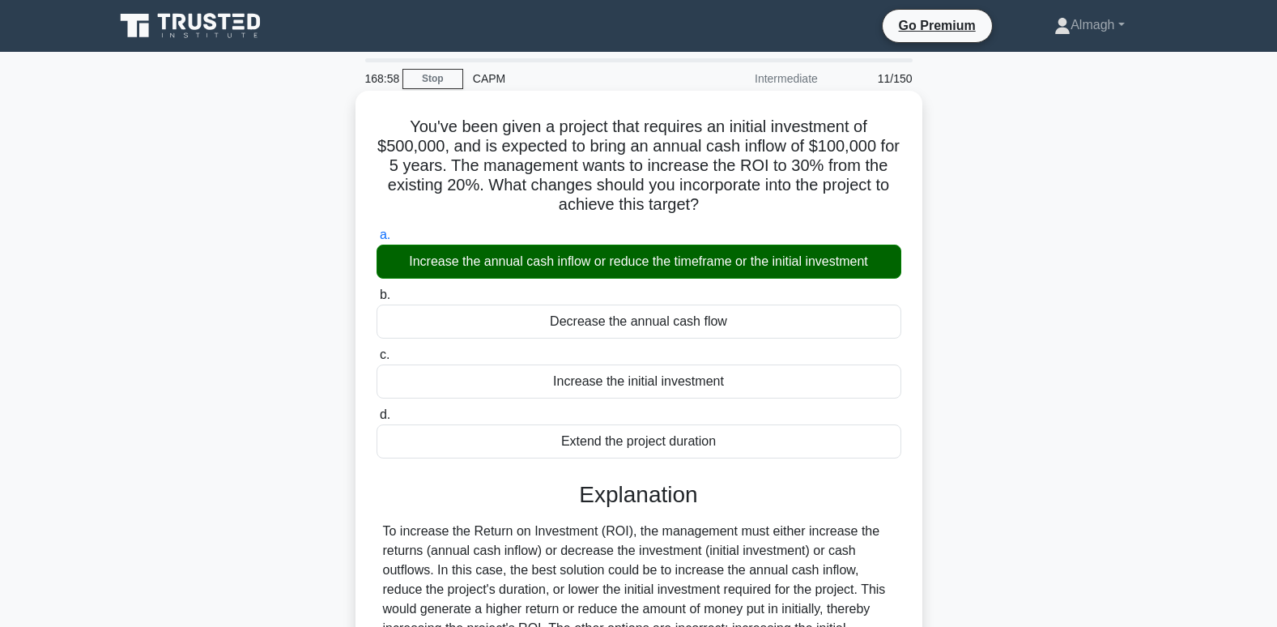
scroll to position [248, 0]
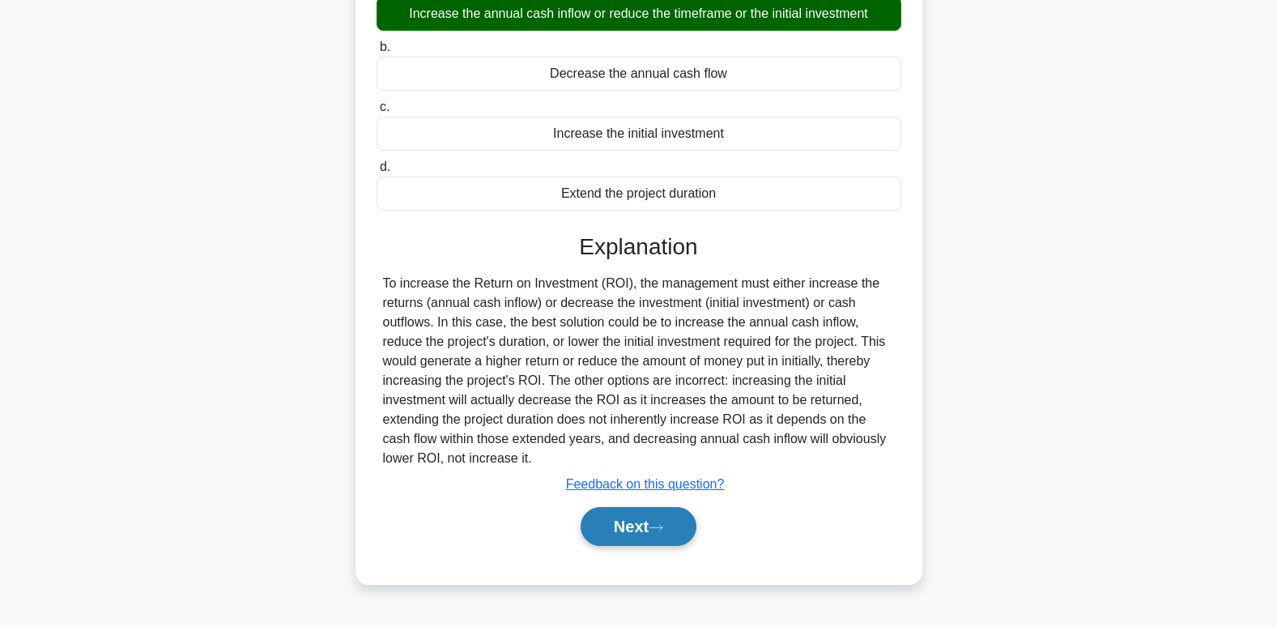
click at [656, 538] on button "Next" at bounding box center [639, 526] width 116 height 39
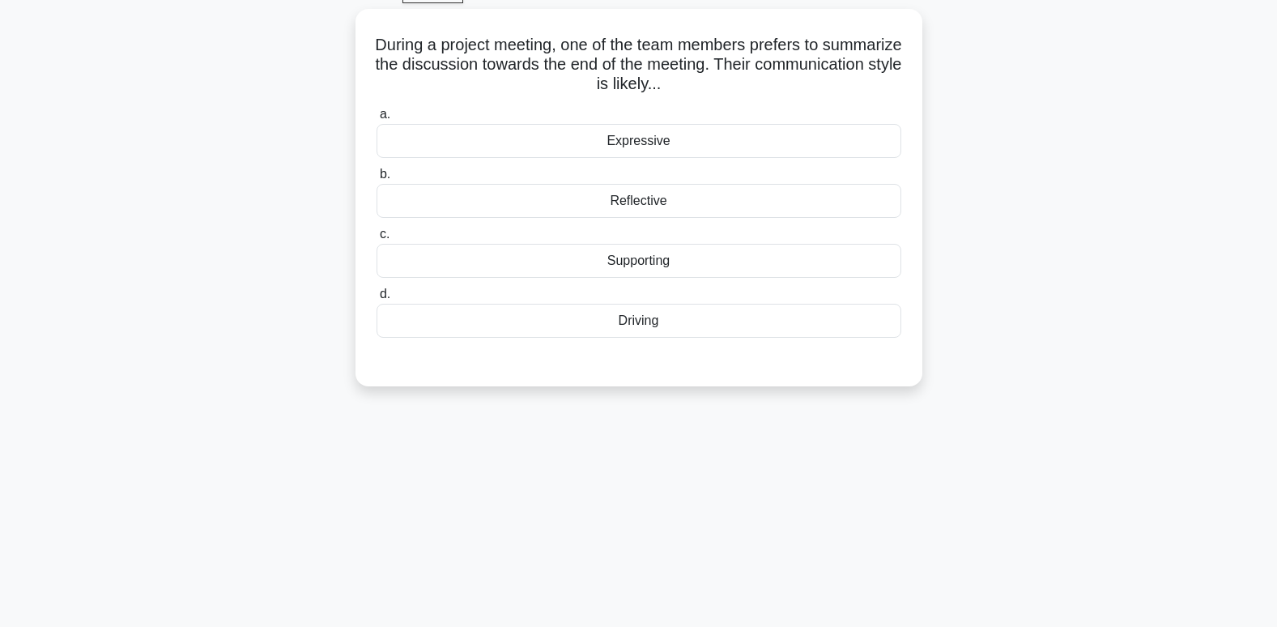
scroll to position [5, 0]
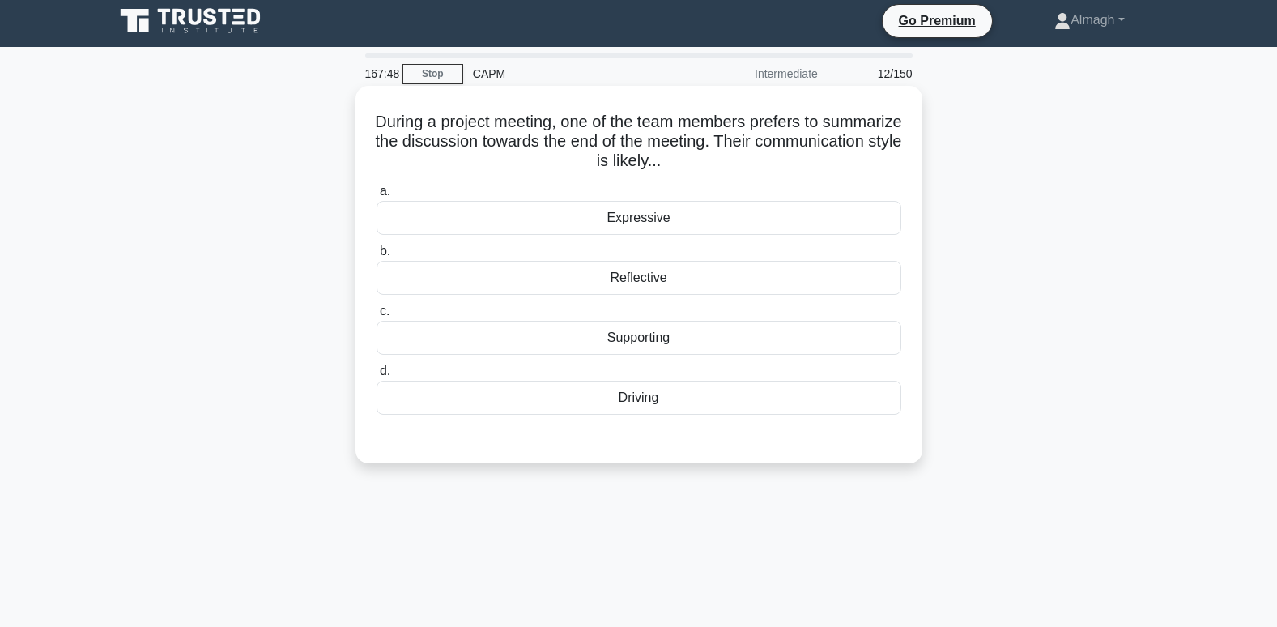
click at [633, 276] on div "Reflective" at bounding box center [639, 278] width 525 height 34
click at [377, 257] on input "b. Reflective" at bounding box center [377, 251] width 0 height 11
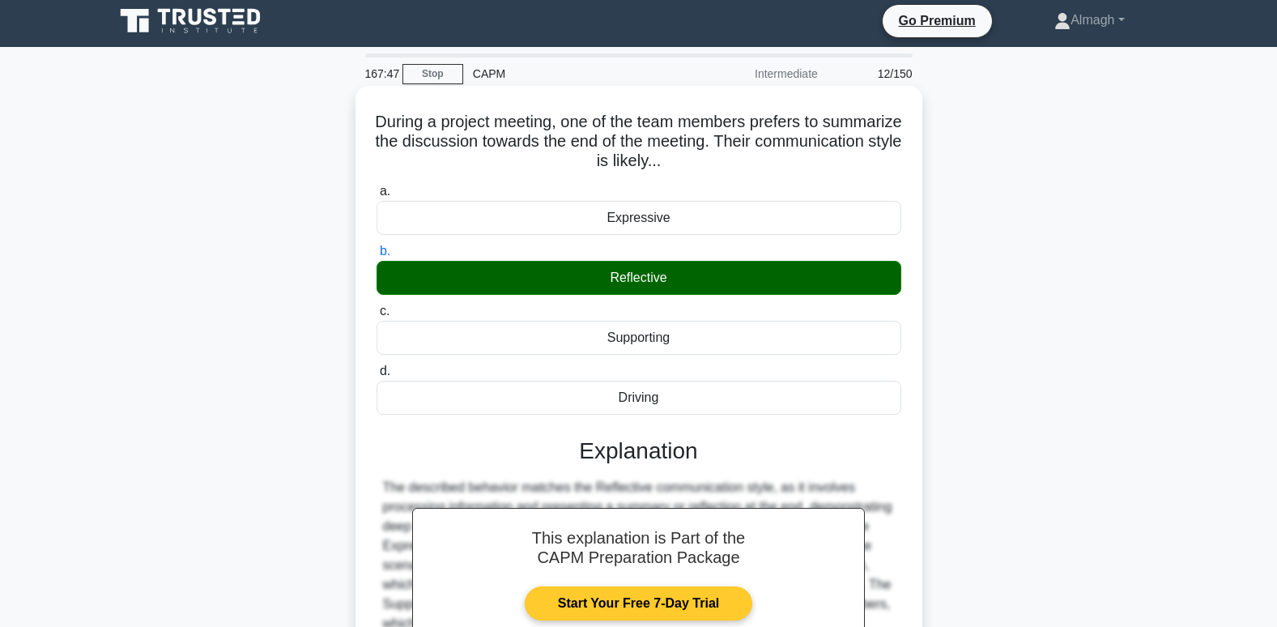
scroll to position [248, 0]
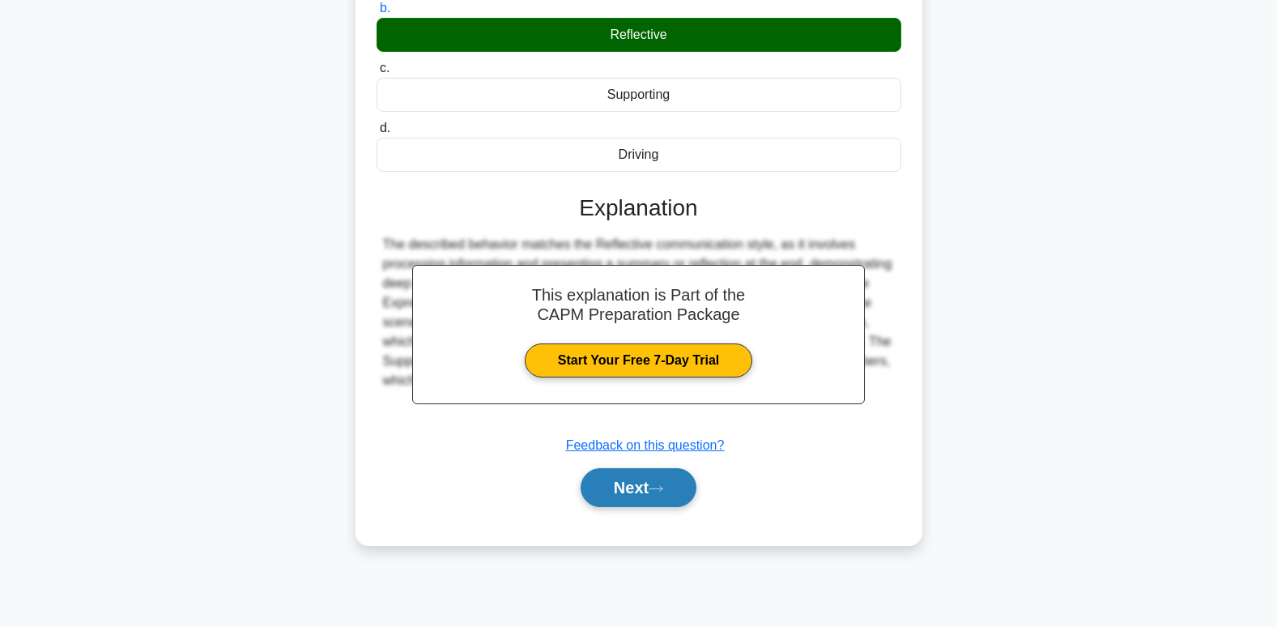
click at [649, 500] on button "Next" at bounding box center [639, 487] width 116 height 39
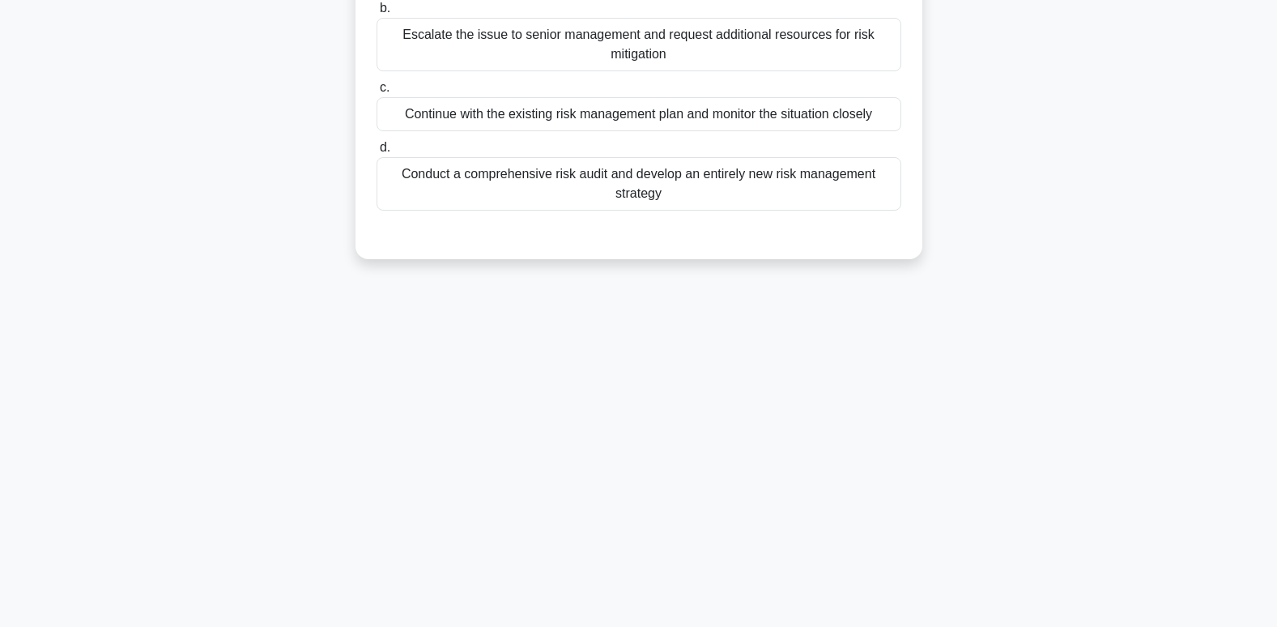
scroll to position [5, 0]
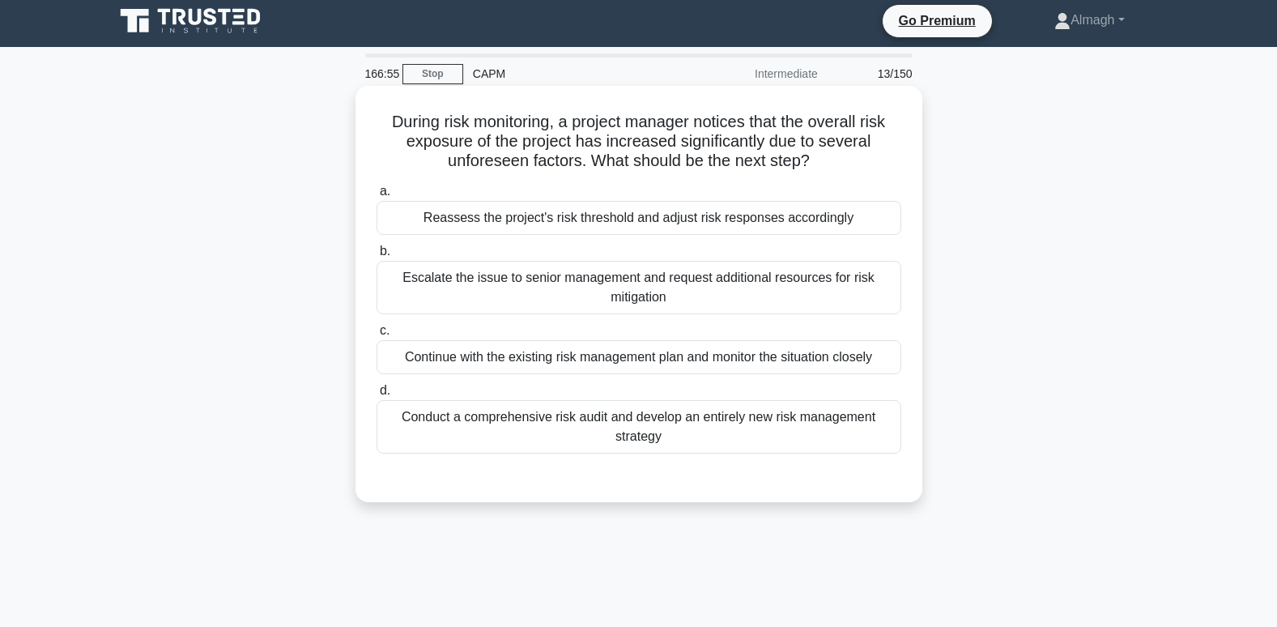
click at [501, 210] on div "Reassess the project's risk threshold and adjust risk responses accordingly" at bounding box center [639, 218] width 525 height 34
click at [377, 197] on input "a. Reassess the project's risk threshold and adjust risk responses accordingly" at bounding box center [377, 191] width 0 height 11
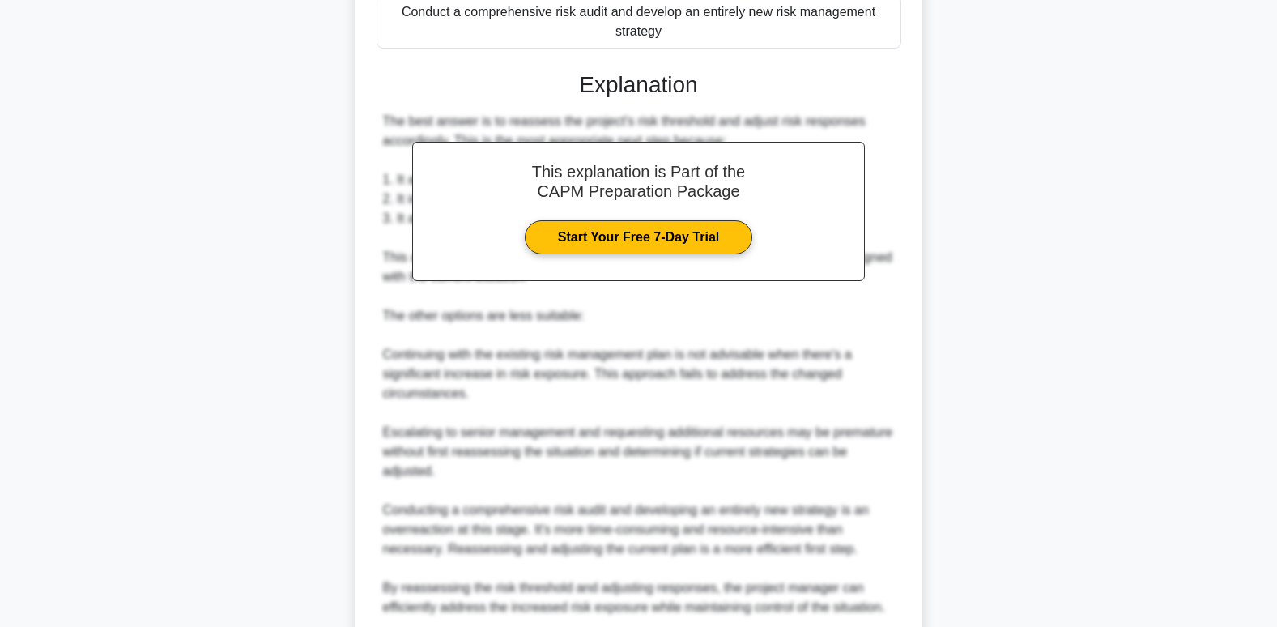
scroll to position [548, 0]
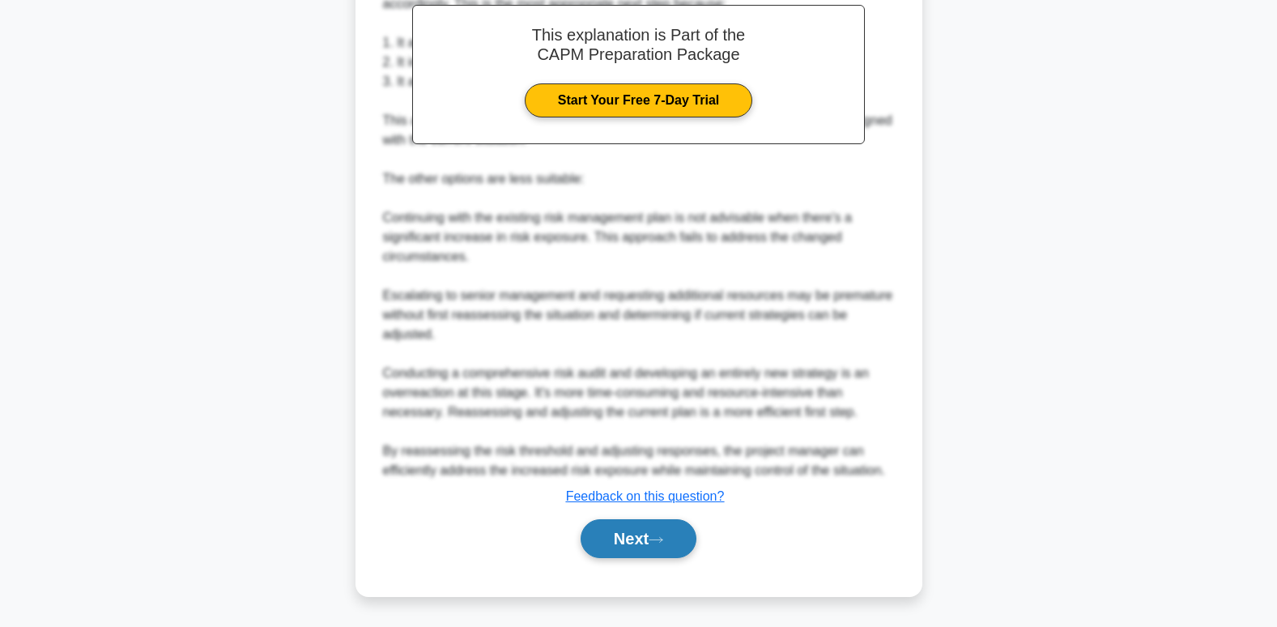
click at [617, 523] on button "Next" at bounding box center [639, 538] width 116 height 39
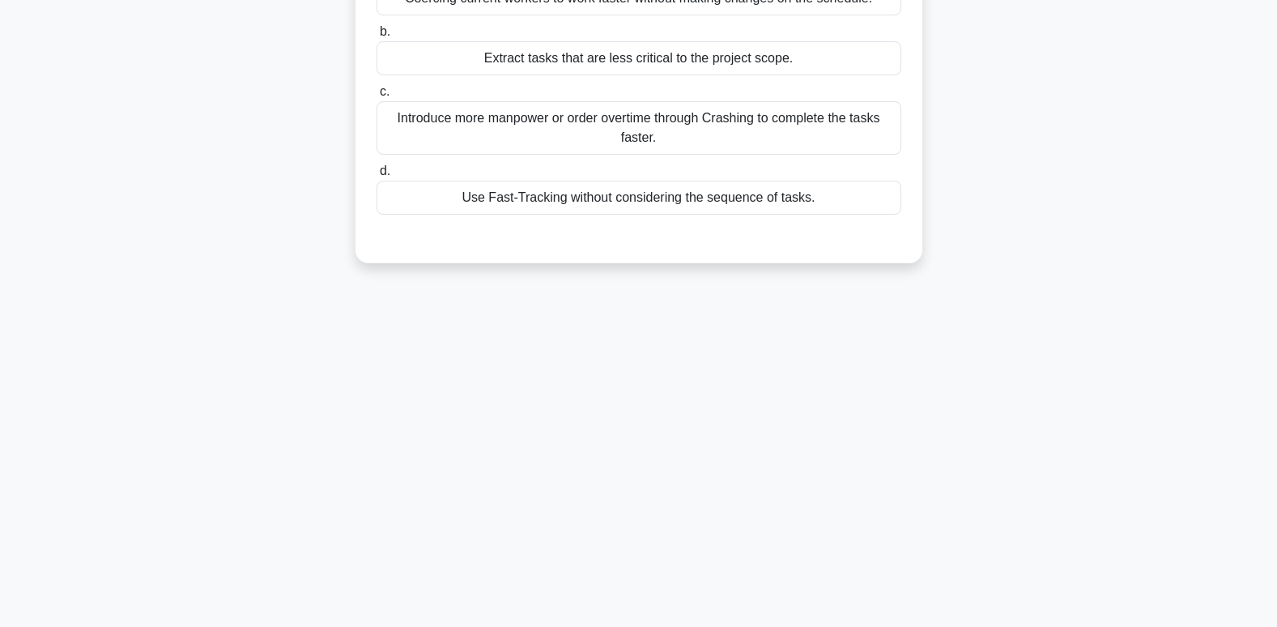
scroll to position [5, 0]
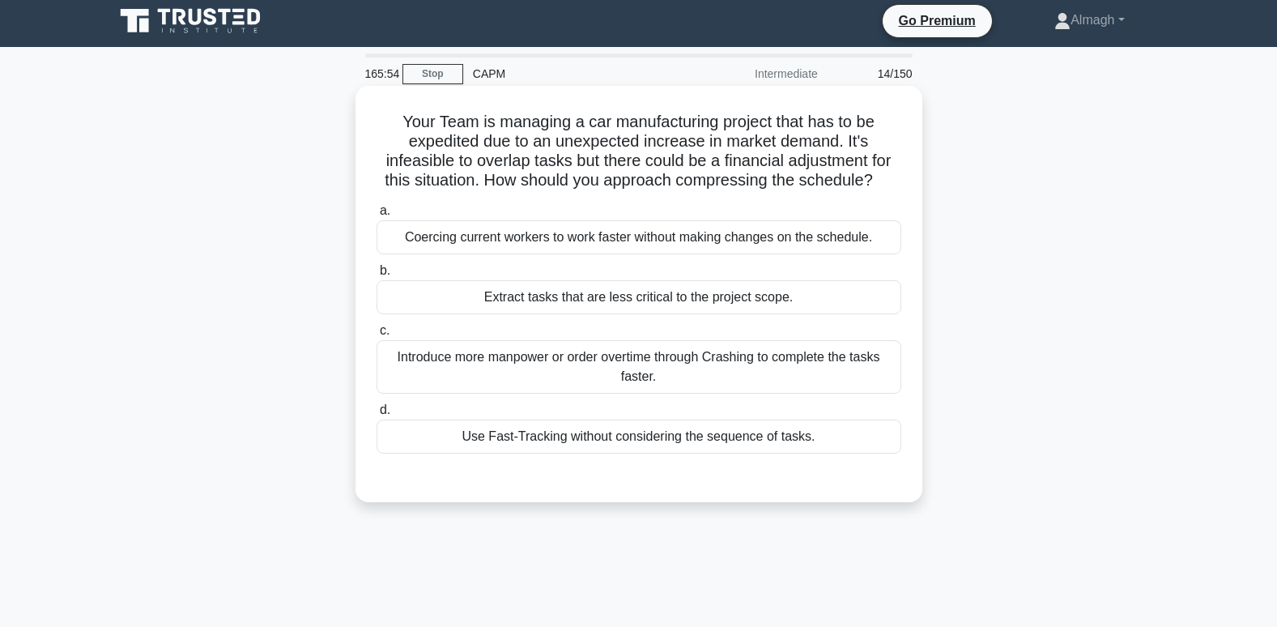
click at [562, 379] on div "Introduce more manpower or order overtime through Crashing to complete the task…" at bounding box center [639, 366] width 525 height 53
click at [377, 336] on input "c. Introduce more manpower or order overtime through Crashing to complete the t…" at bounding box center [377, 331] width 0 height 11
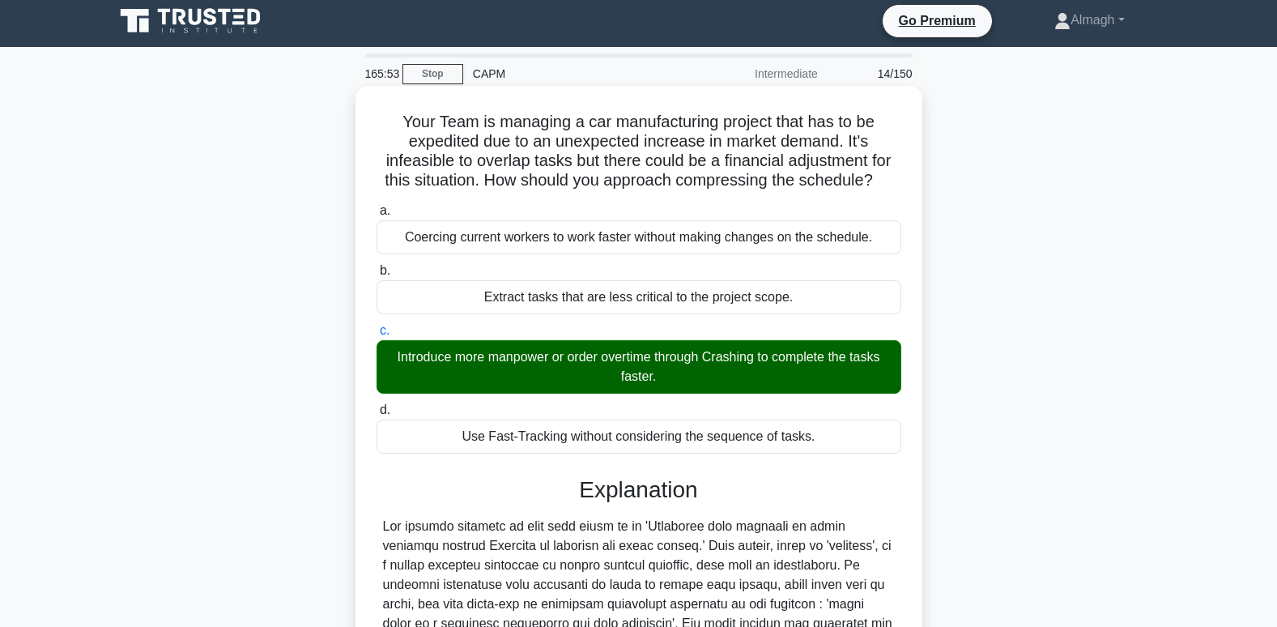
scroll to position [353, 0]
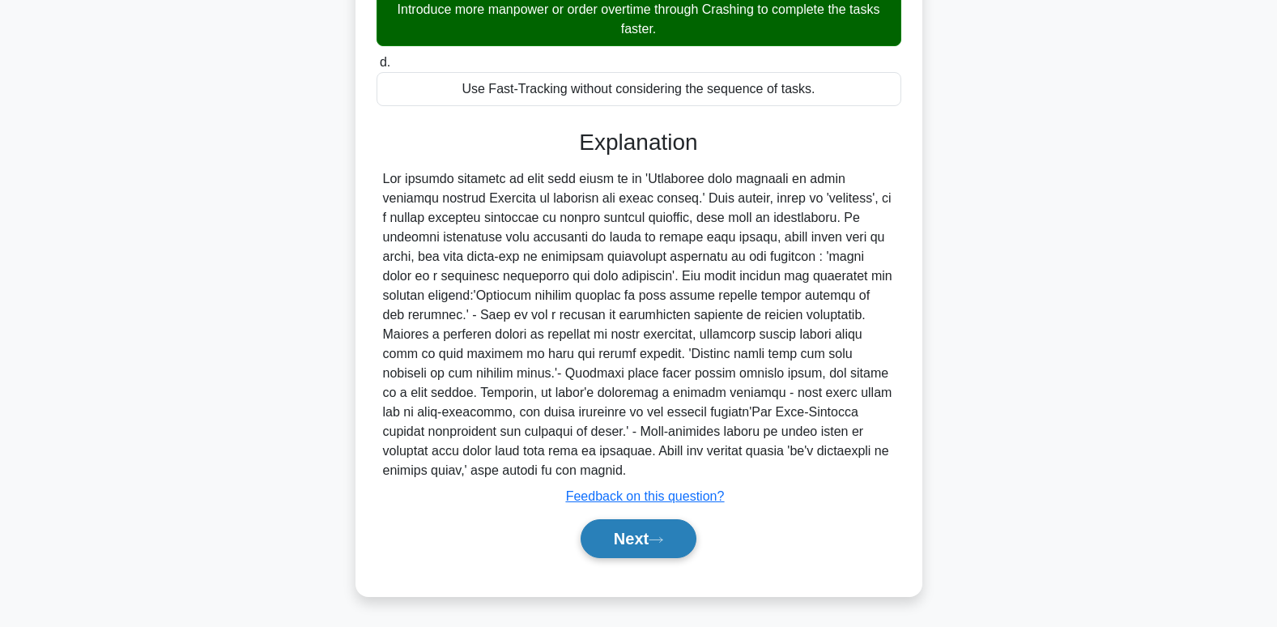
click at [613, 551] on button "Next" at bounding box center [639, 538] width 116 height 39
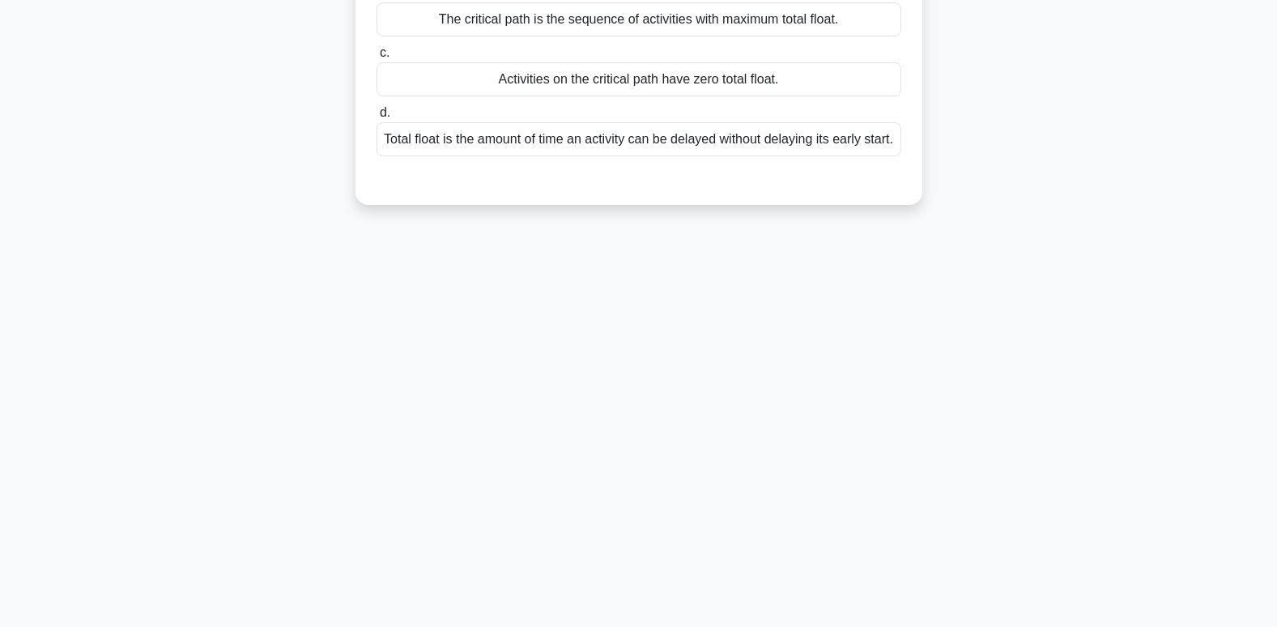
scroll to position [0, 0]
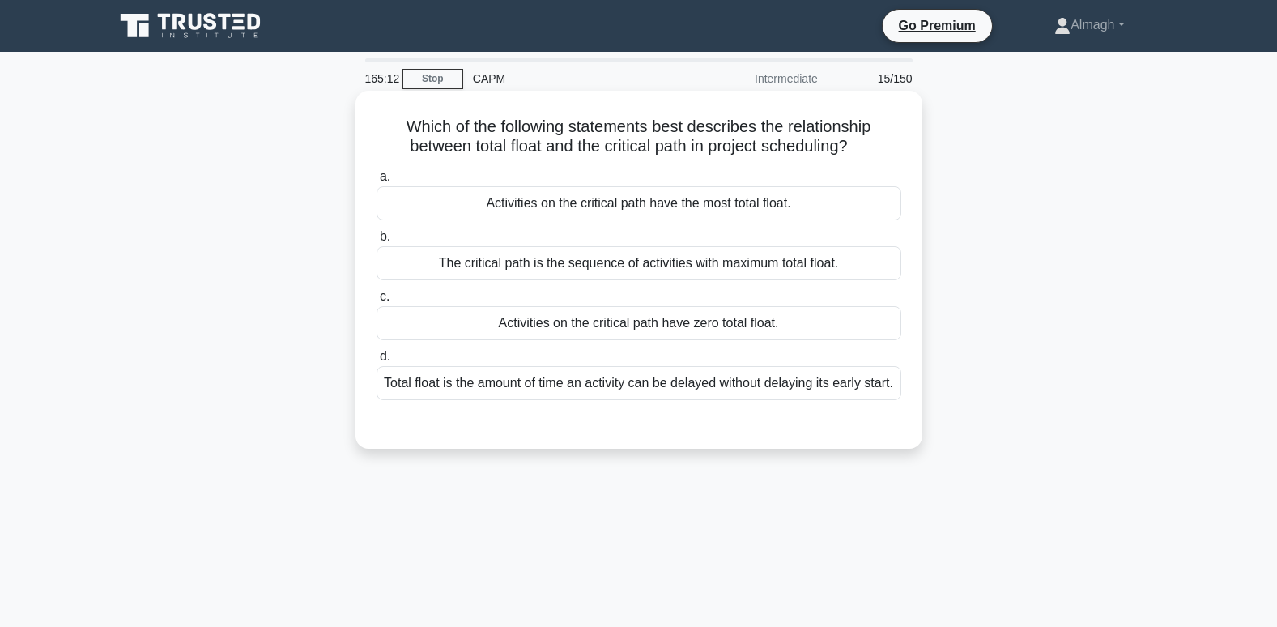
click at [731, 324] on div "Activities on the critical path have zero total float." at bounding box center [639, 323] width 525 height 34
click at [377, 302] on input "c. Activities on the critical path have zero total float." at bounding box center [377, 297] width 0 height 11
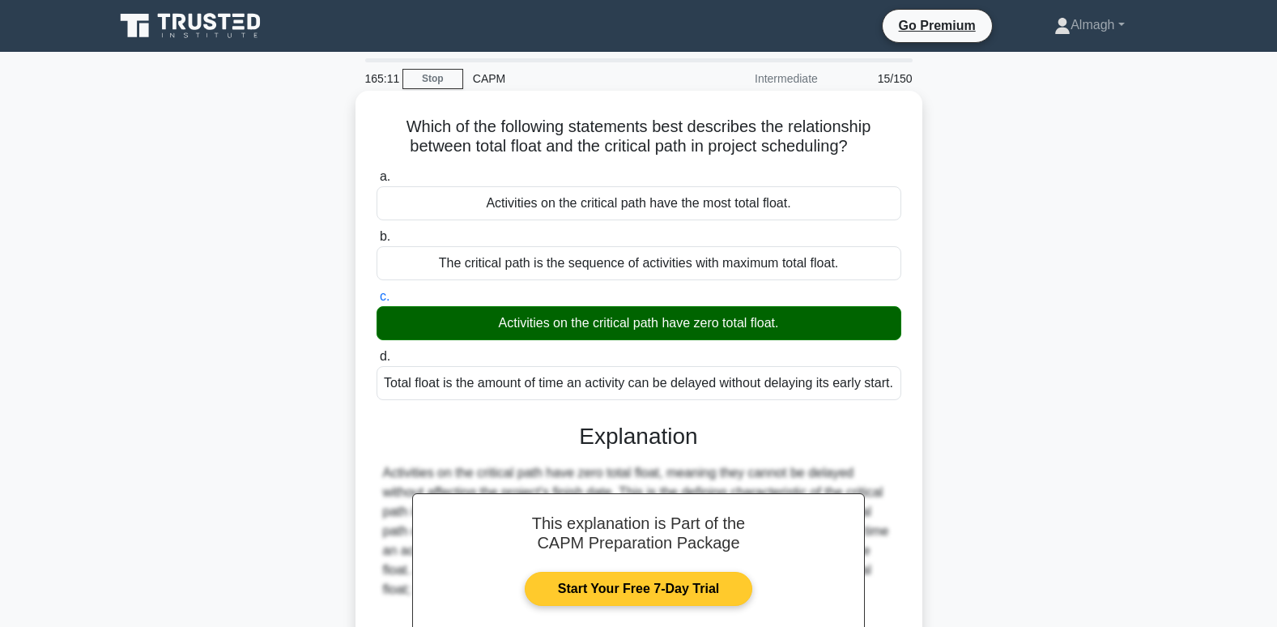
scroll to position [248, 0]
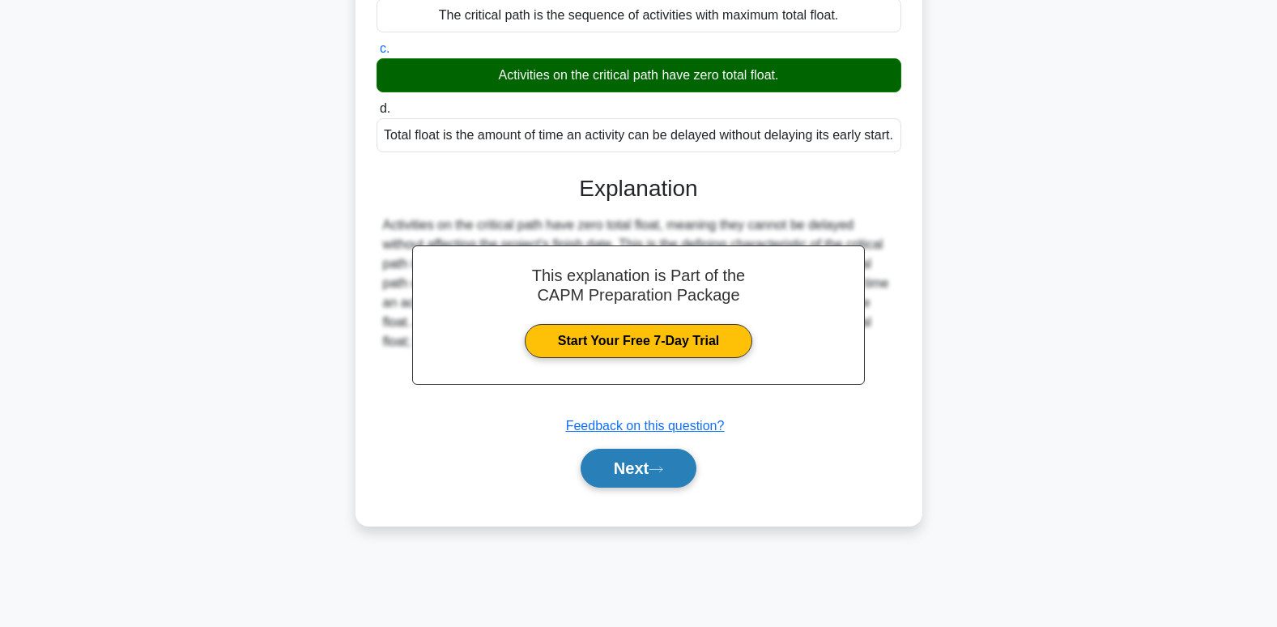
click at [663, 488] on button "Next" at bounding box center [639, 468] width 116 height 39
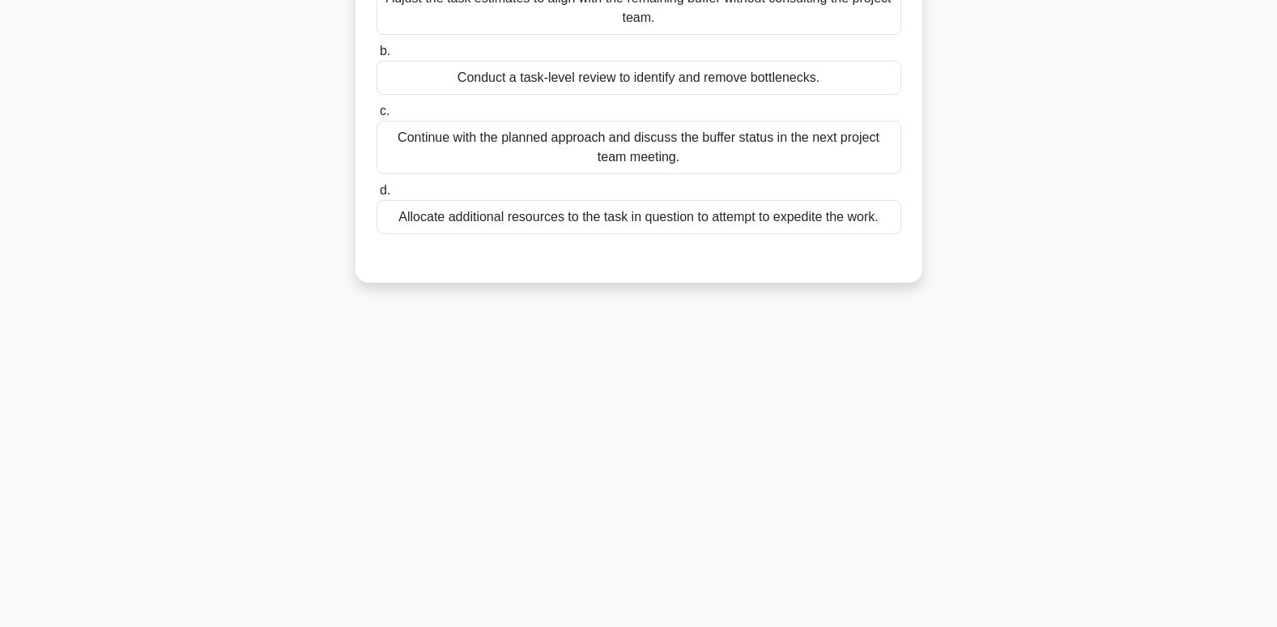
scroll to position [5, 0]
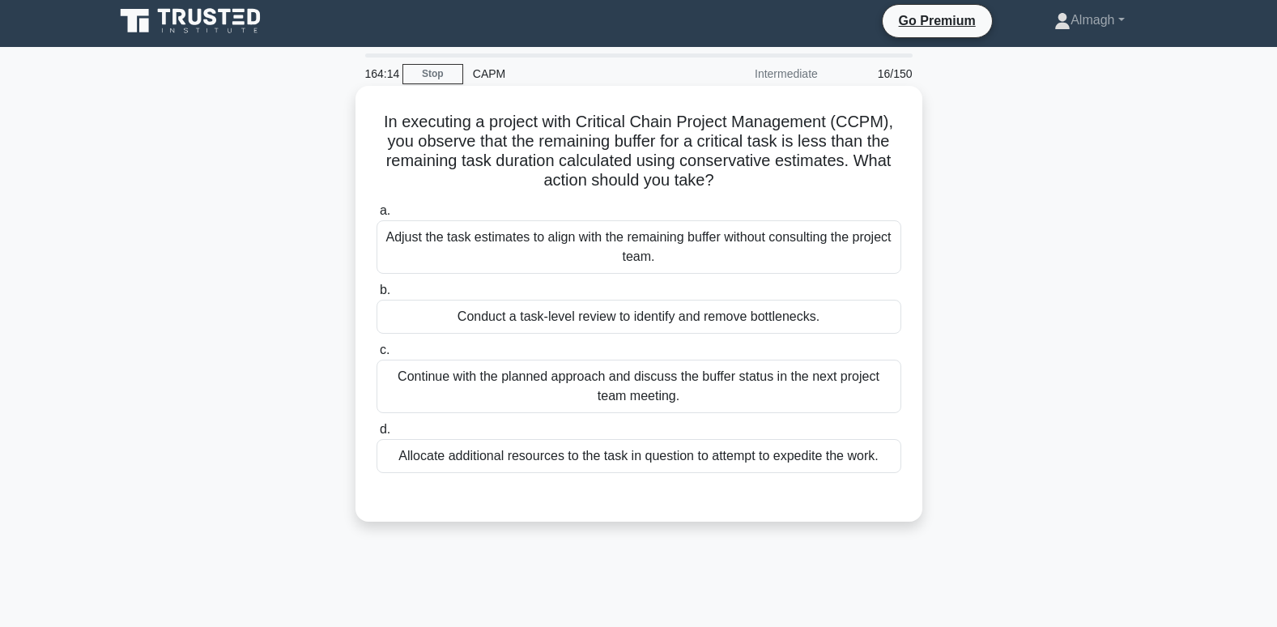
click at [626, 315] on div "Conduct a task-level review to identify and remove bottlenecks." at bounding box center [639, 317] width 525 height 34
click at [377, 296] on input "b. Conduct a task-level review to identify and remove bottlenecks." at bounding box center [377, 290] width 0 height 11
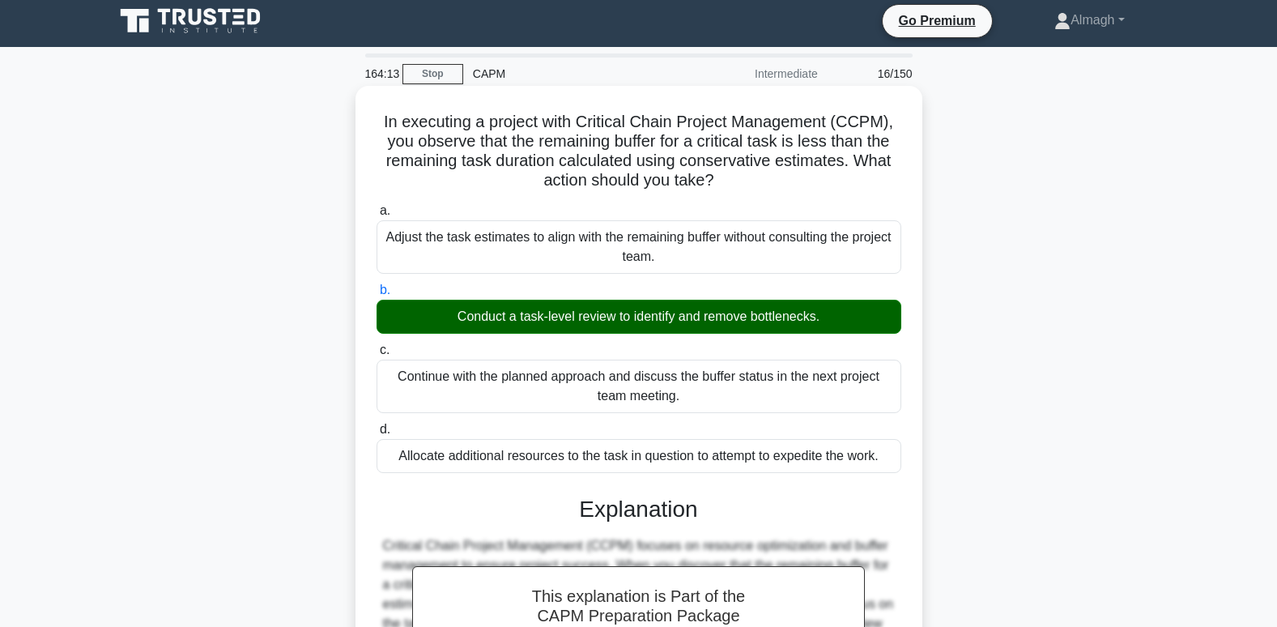
scroll to position [353, 0]
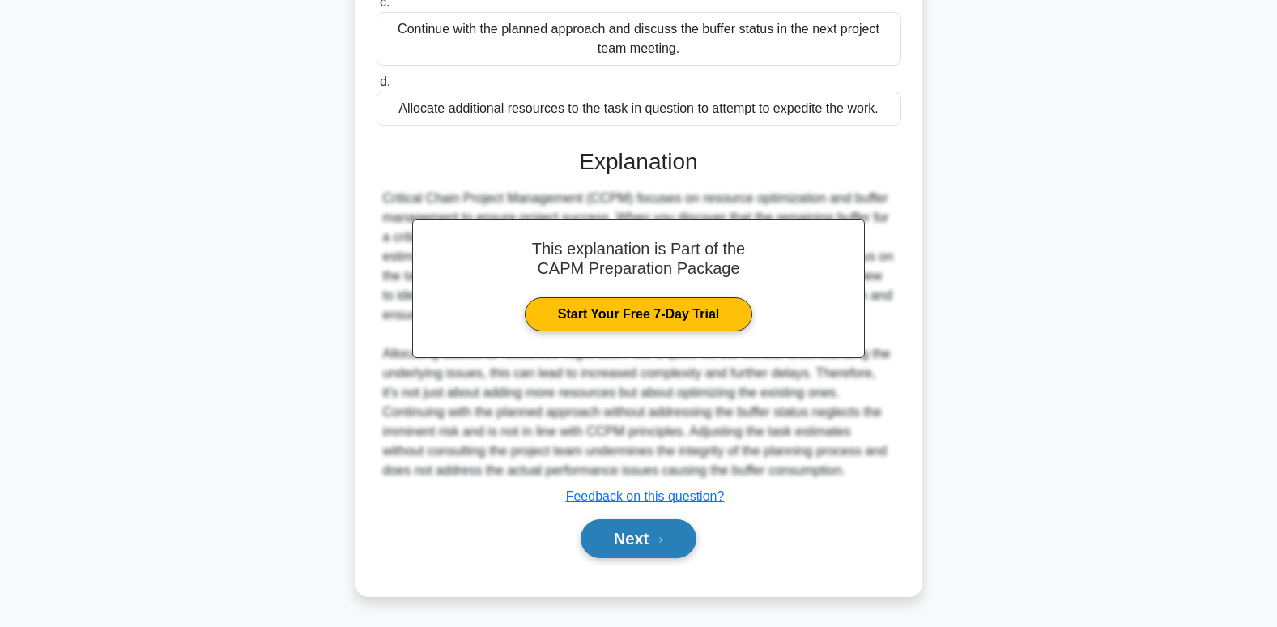
click at [636, 531] on button "Next" at bounding box center [639, 538] width 116 height 39
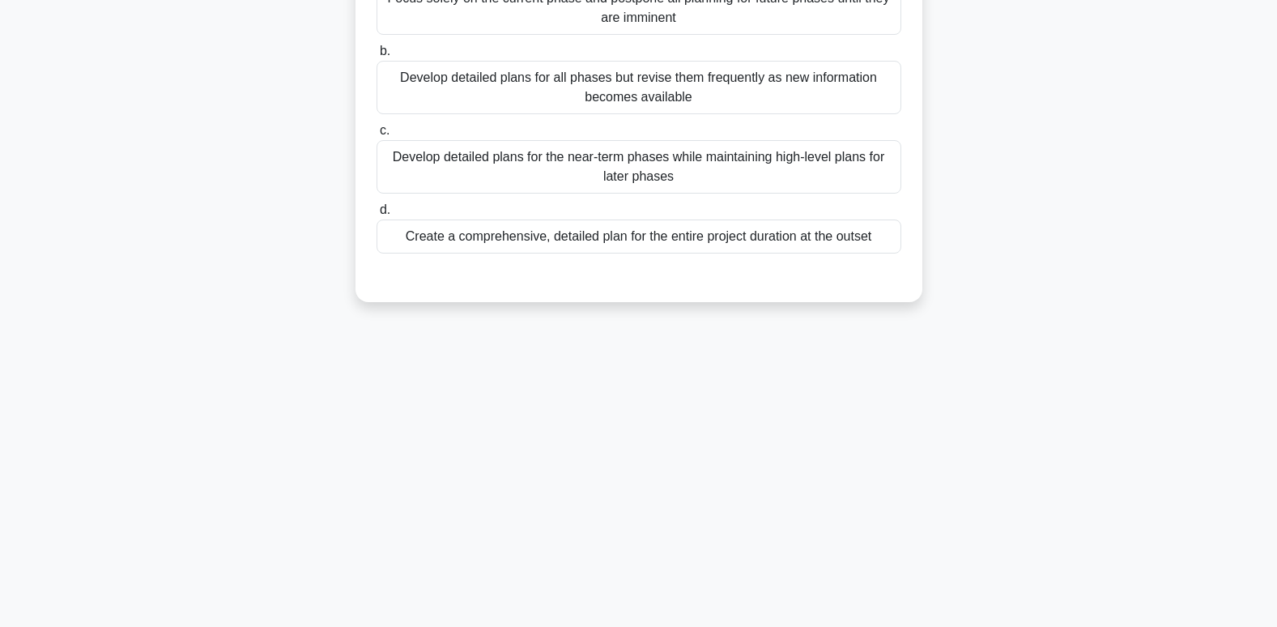
scroll to position [0, 0]
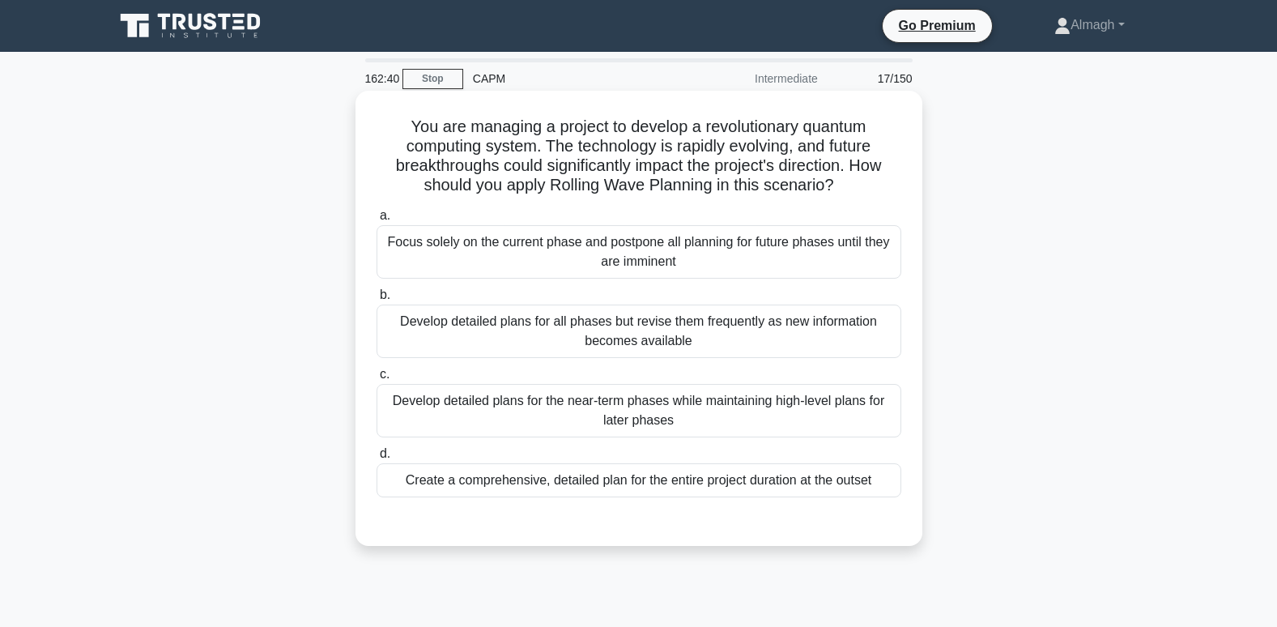
click at [690, 429] on div "Develop detailed plans for the near-term phases while maintaining high-level pl…" at bounding box center [639, 410] width 525 height 53
click at [377, 380] on input "c. Develop detailed plans for the near-term phases while maintaining high-level…" at bounding box center [377, 374] width 0 height 11
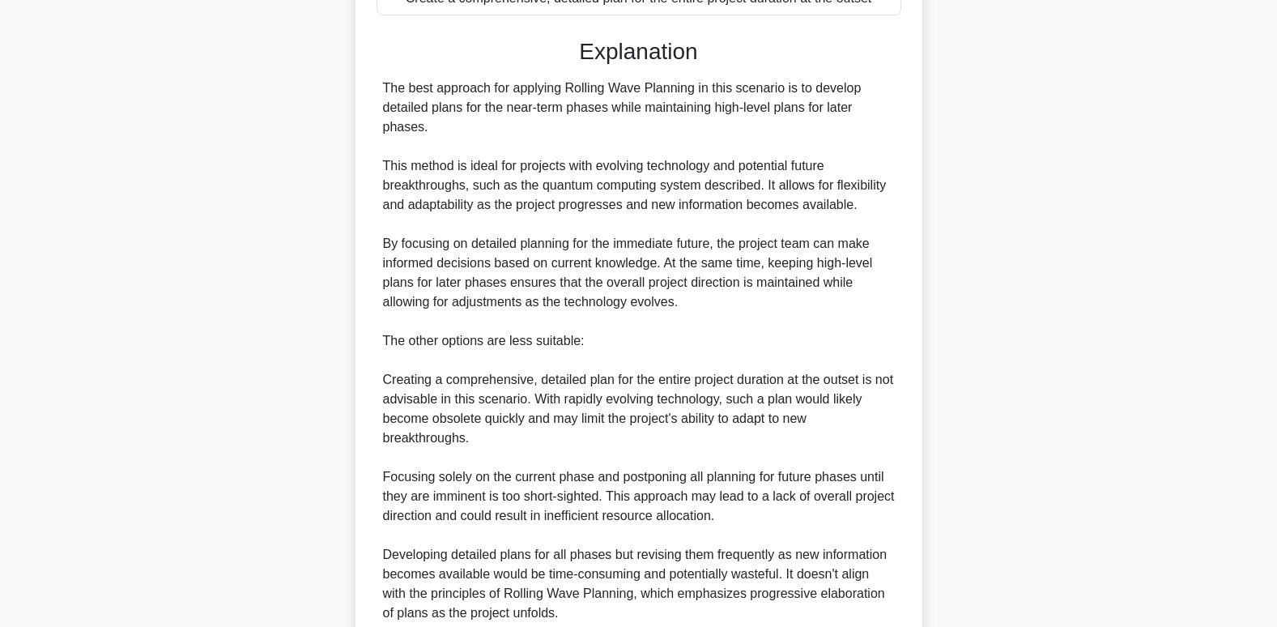
scroll to position [625, 0]
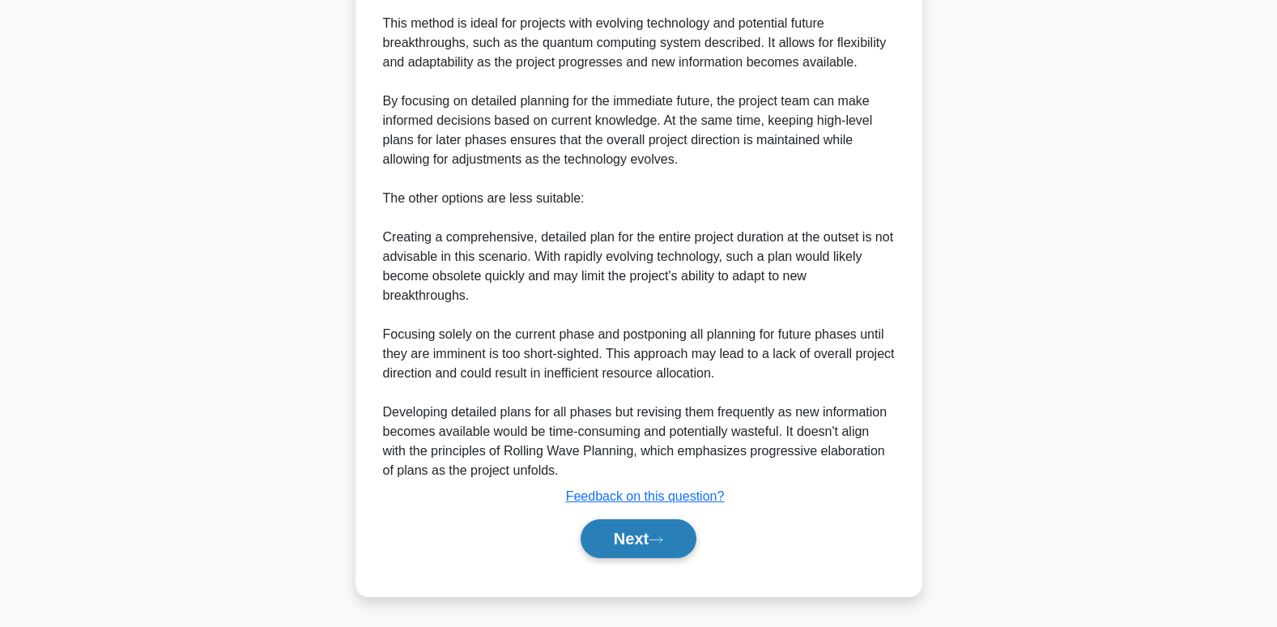
click at [614, 524] on button "Next" at bounding box center [639, 538] width 116 height 39
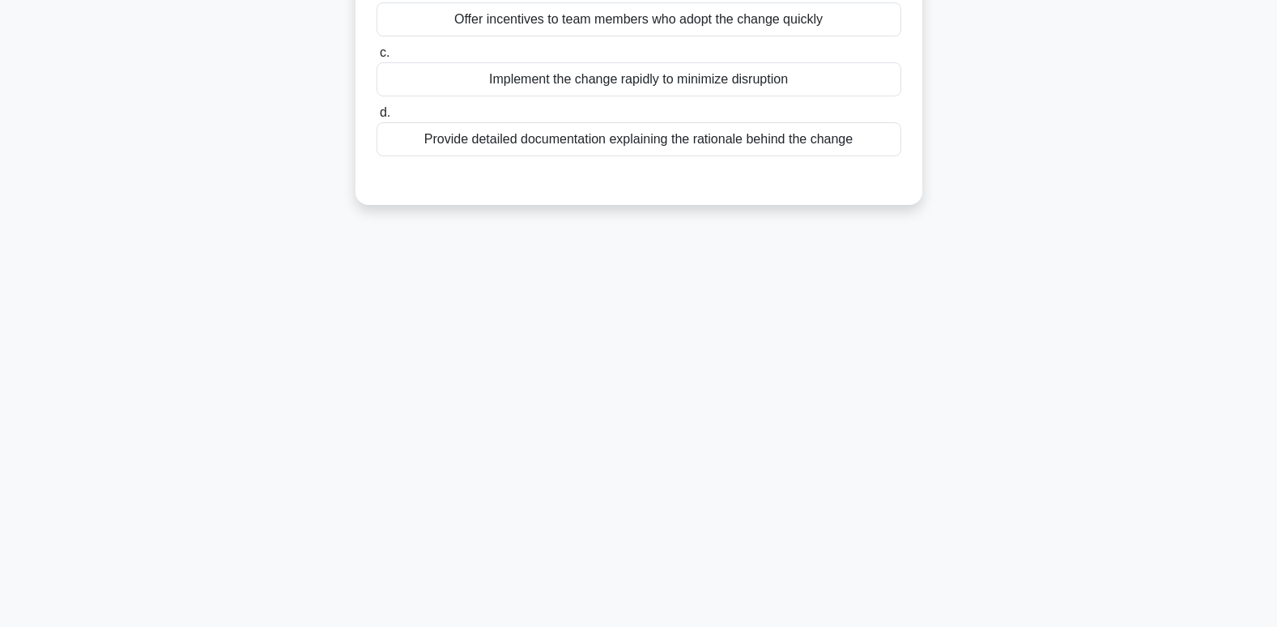
scroll to position [0, 0]
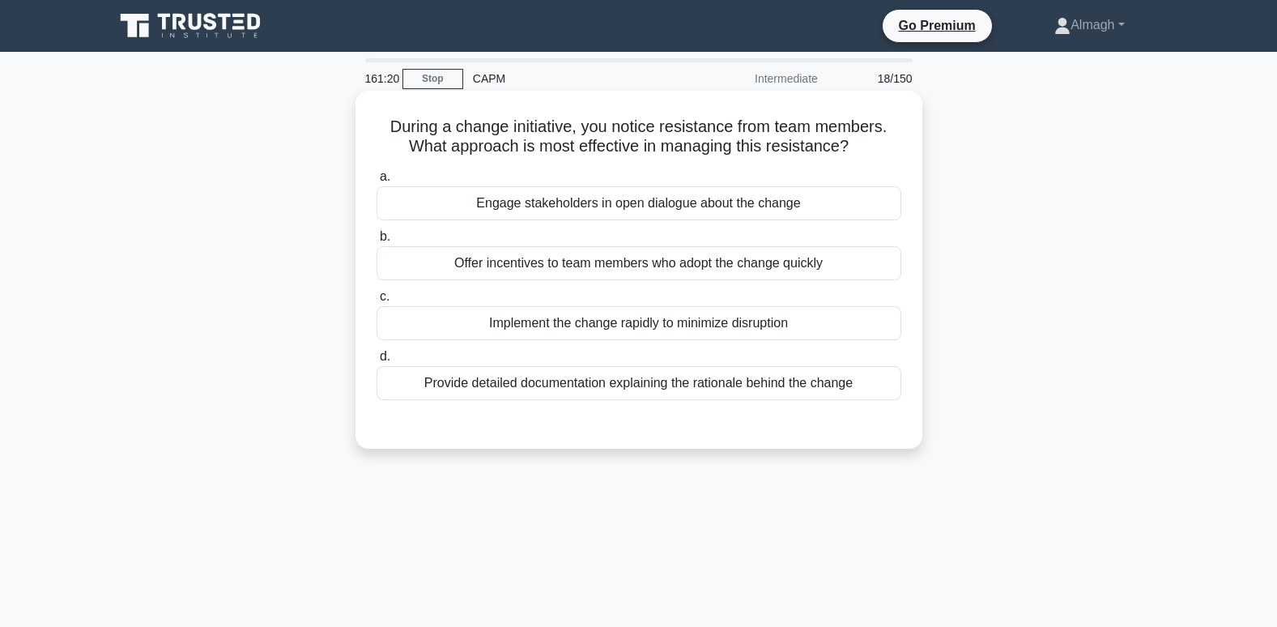
click at [501, 386] on div "Provide detailed documentation explaining the rationale behind the change" at bounding box center [639, 383] width 525 height 34
click at [377, 362] on input "d. Provide detailed documentation explaining the rationale behind the change" at bounding box center [377, 357] width 0 height 11
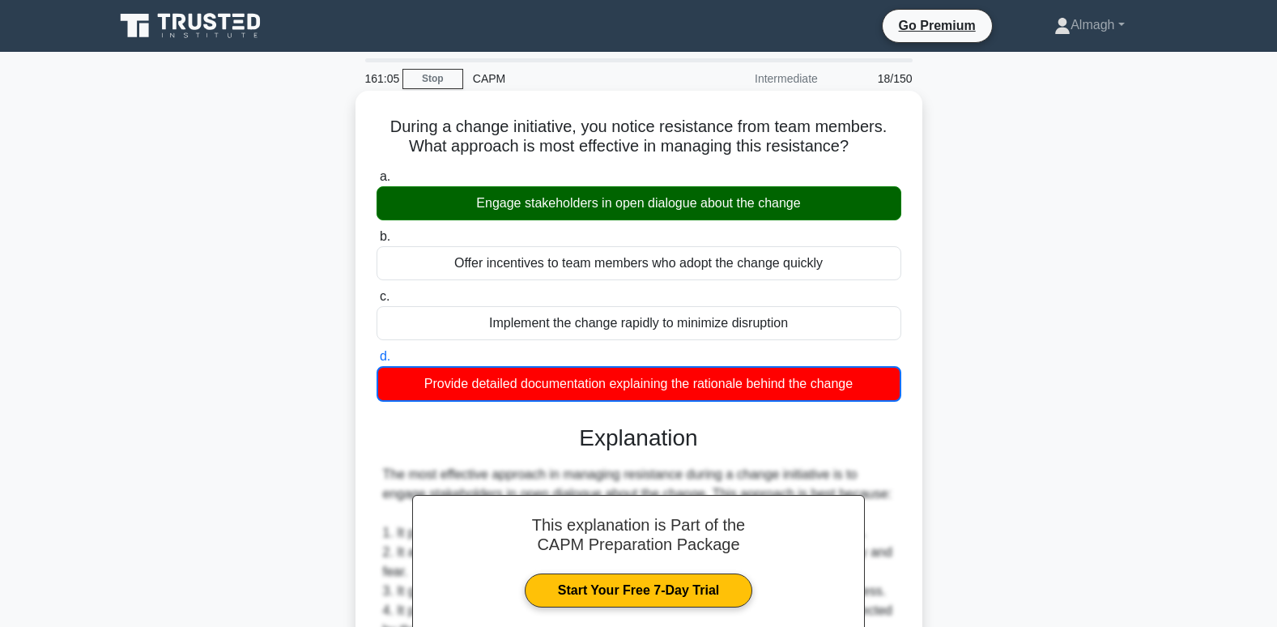
scroll to position [405, 0]
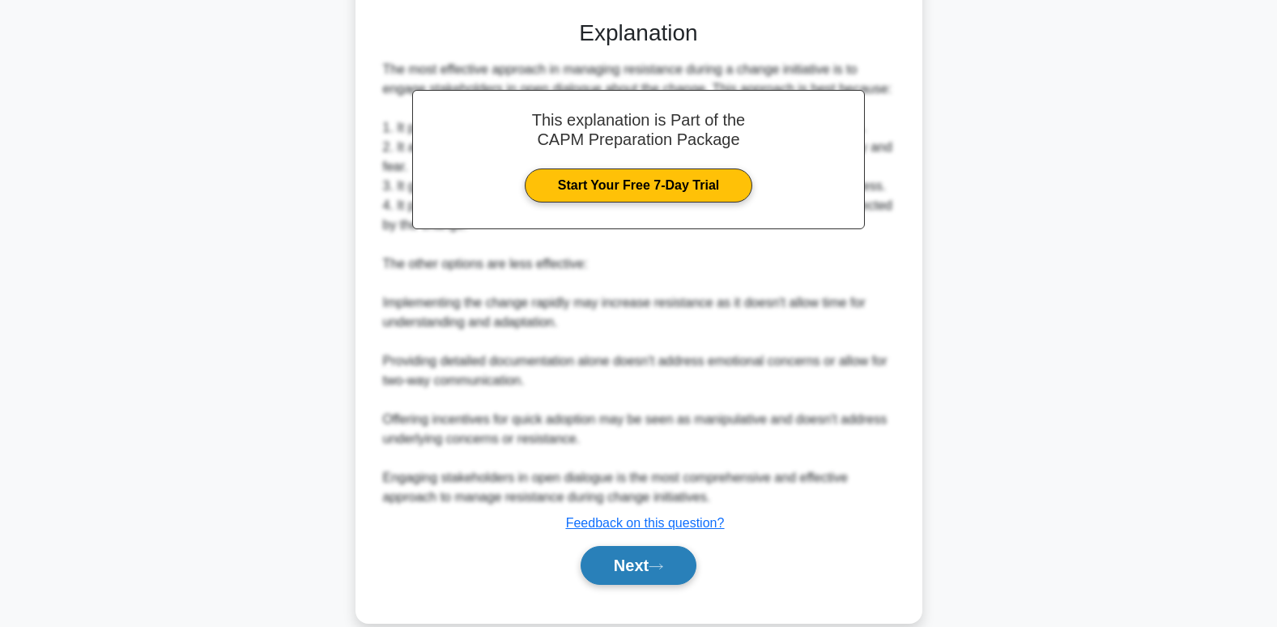
click at [649, 572] on button "Next" at bounding box center [639, 565] width 116 height 39
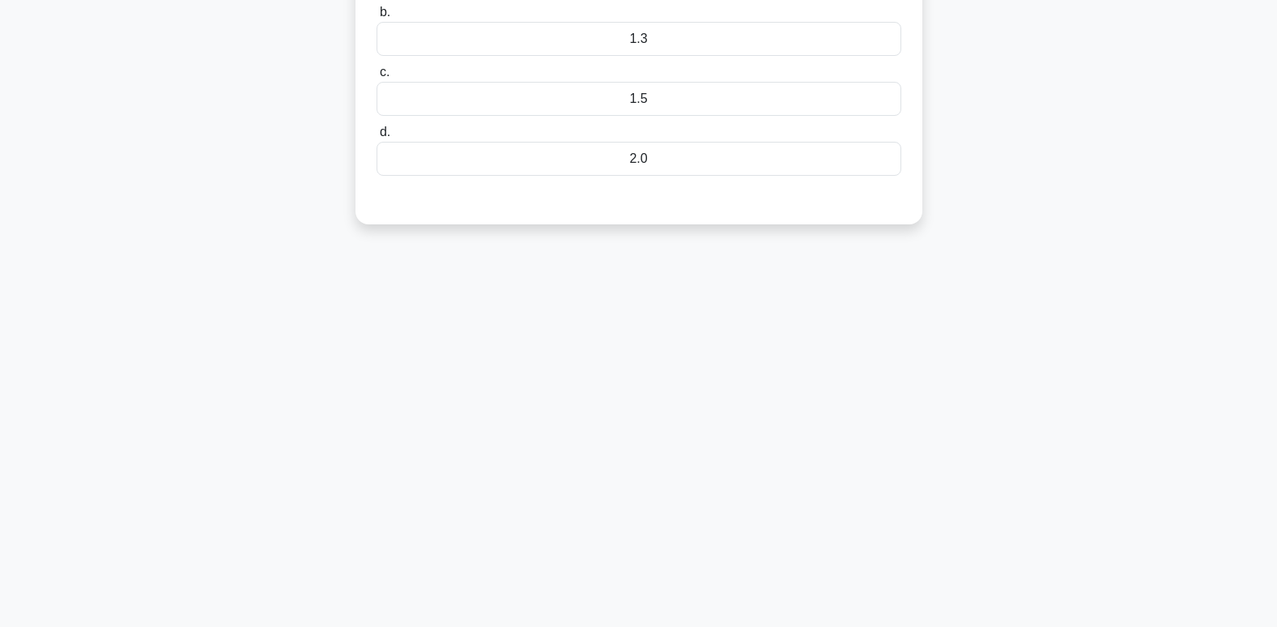
scroll to position [5, 0]
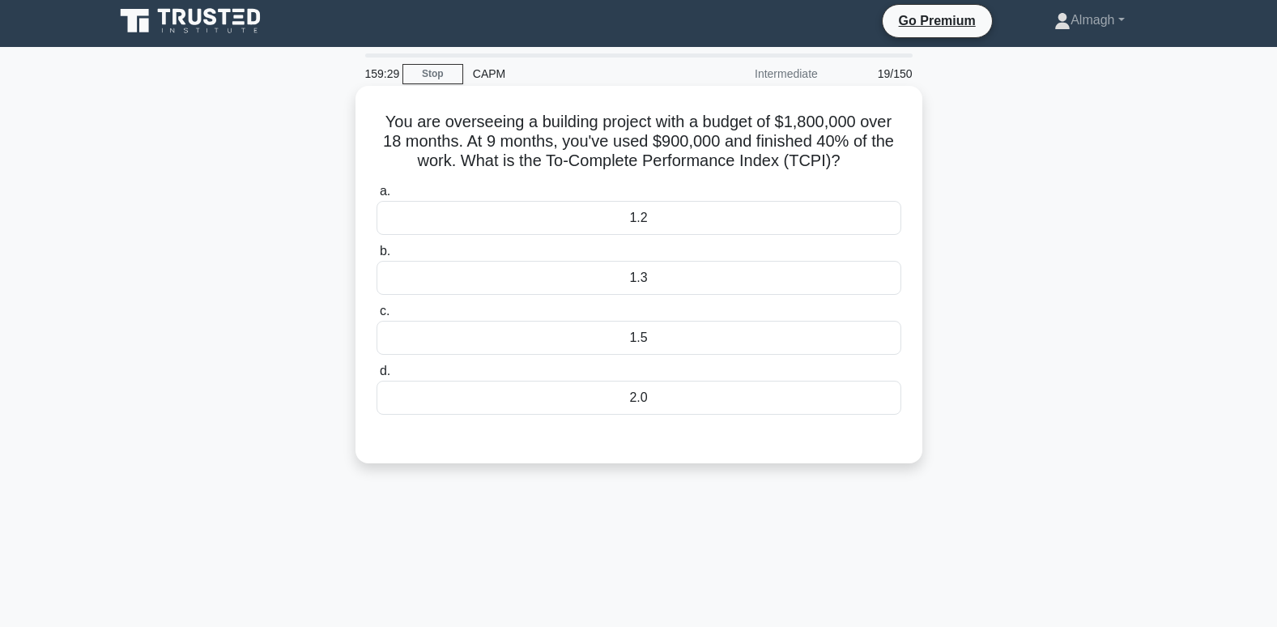
click at [756, 210] on div "1.2" at bounding box center [639, 218] width 525 height 34
click at [377, 197] on input "a. 1.2" at bounding box center [377, 191] width 0 height 11
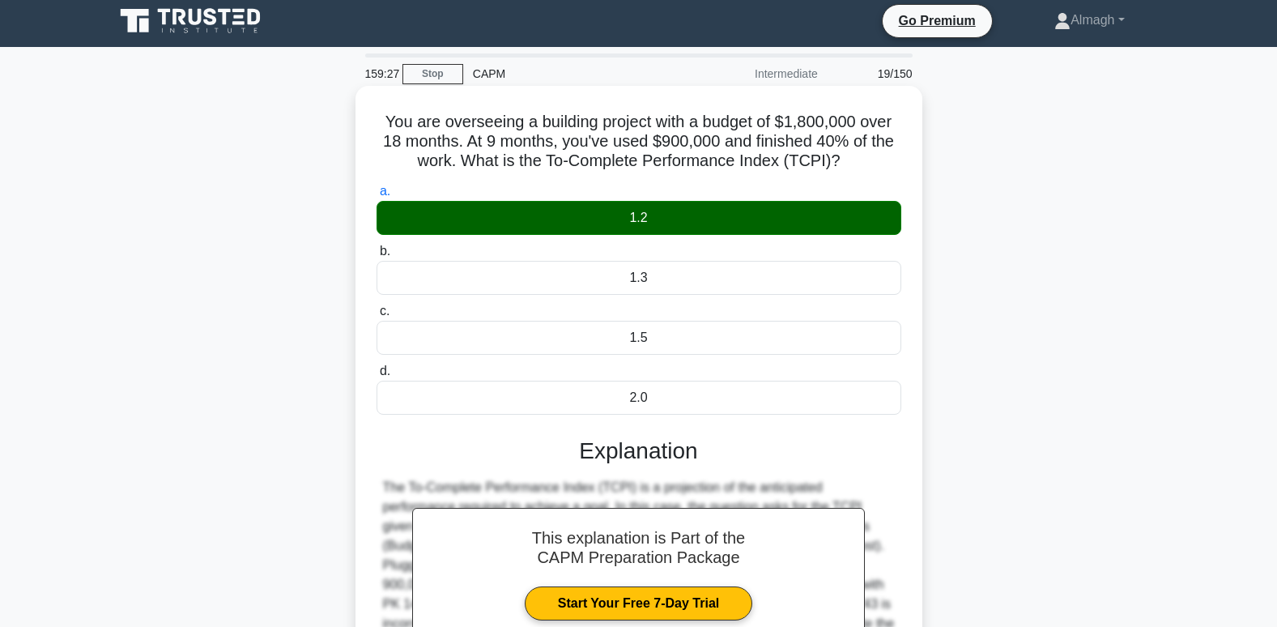
scroll to position [248, 0]
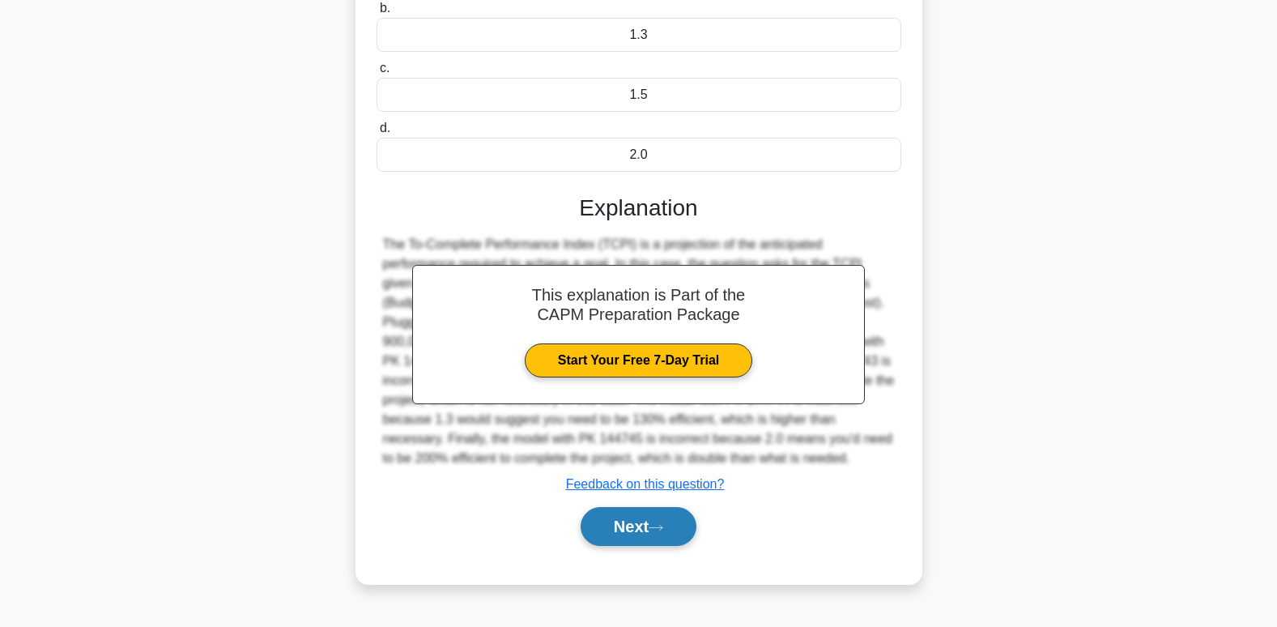
click at [634, 522] on button "Next" at bounding box center [639, 526] width 116 height 39
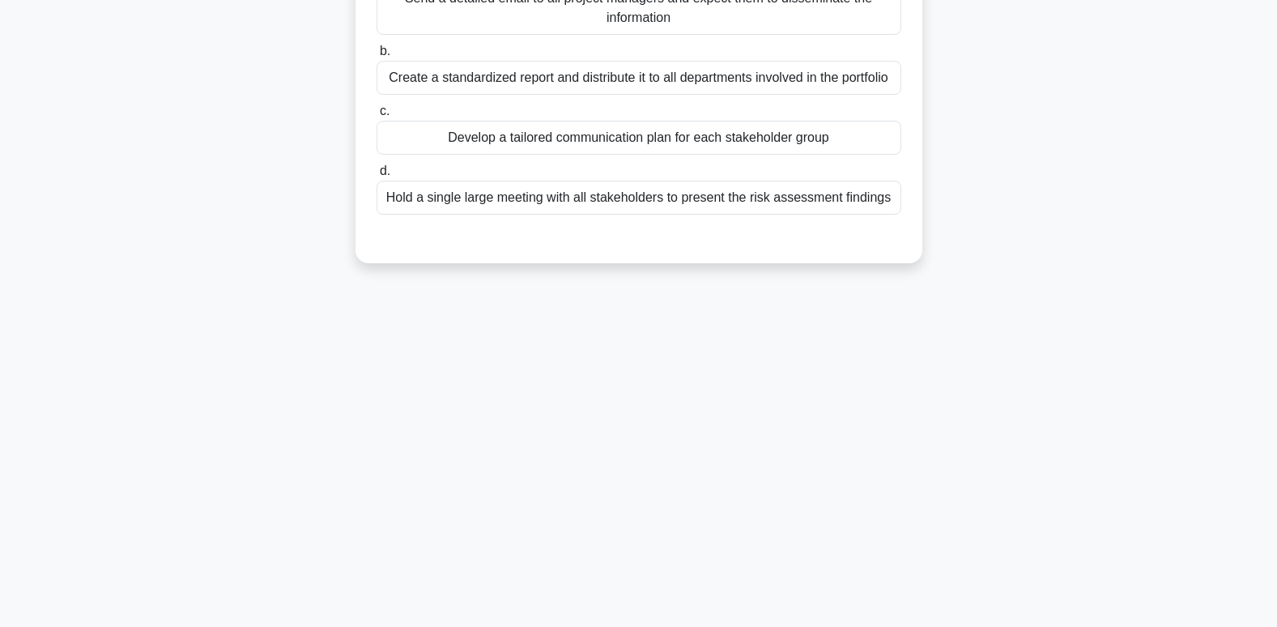
scroll to position [0, 0]
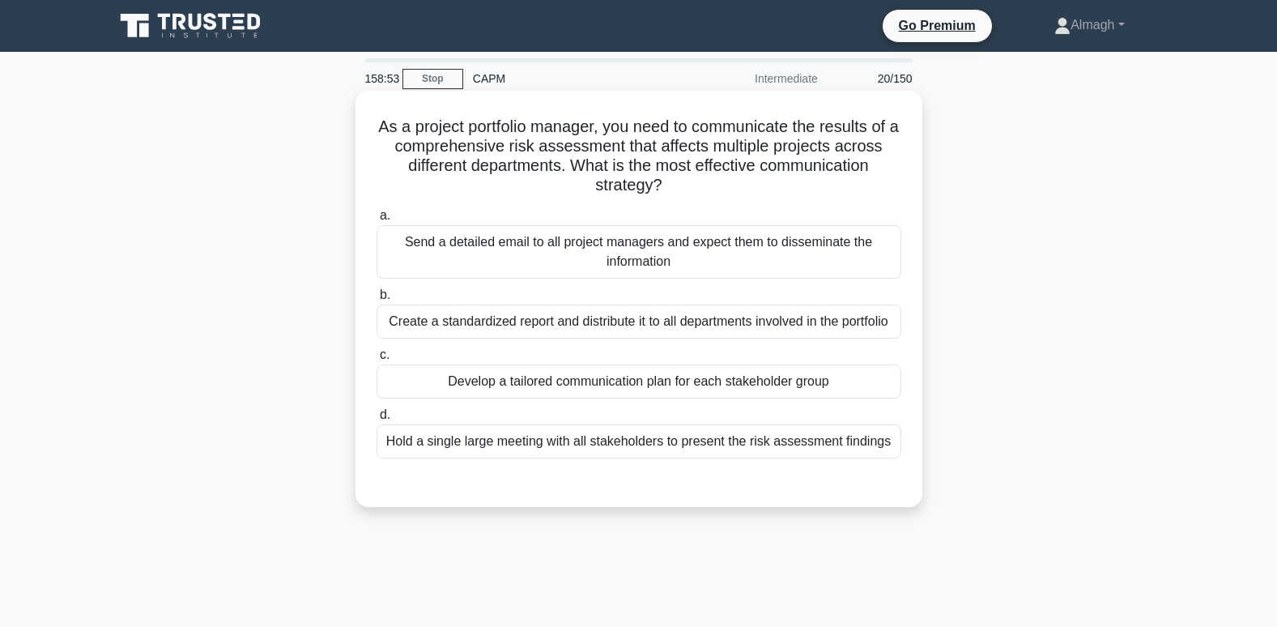
click at [490, 387] on div "Develop a tailored communication plan for each stakeholder group" at bounding box center [639, 381] width 525 height 34
click at [377, 360] on input "c. Develop a tailored communication plan for each stakeholder group" at bounding box center [377, 355] width 0 height 11
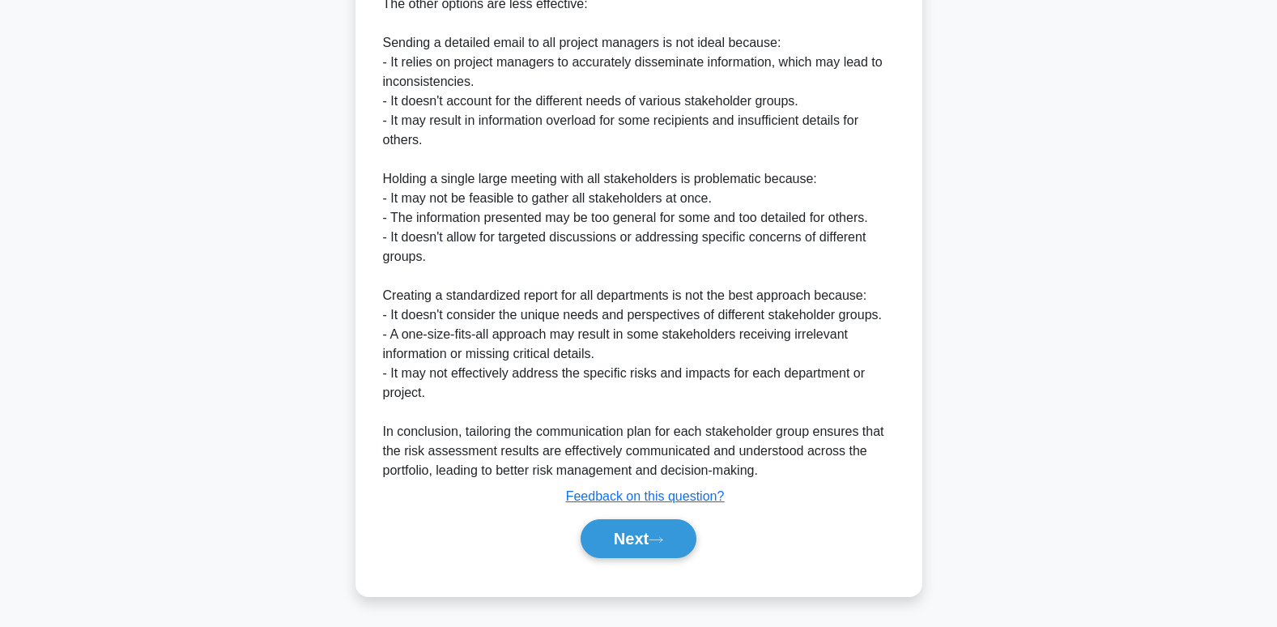
click at [605, 526] on button "Next" at bounding box center [639, 538] width 116 height 39
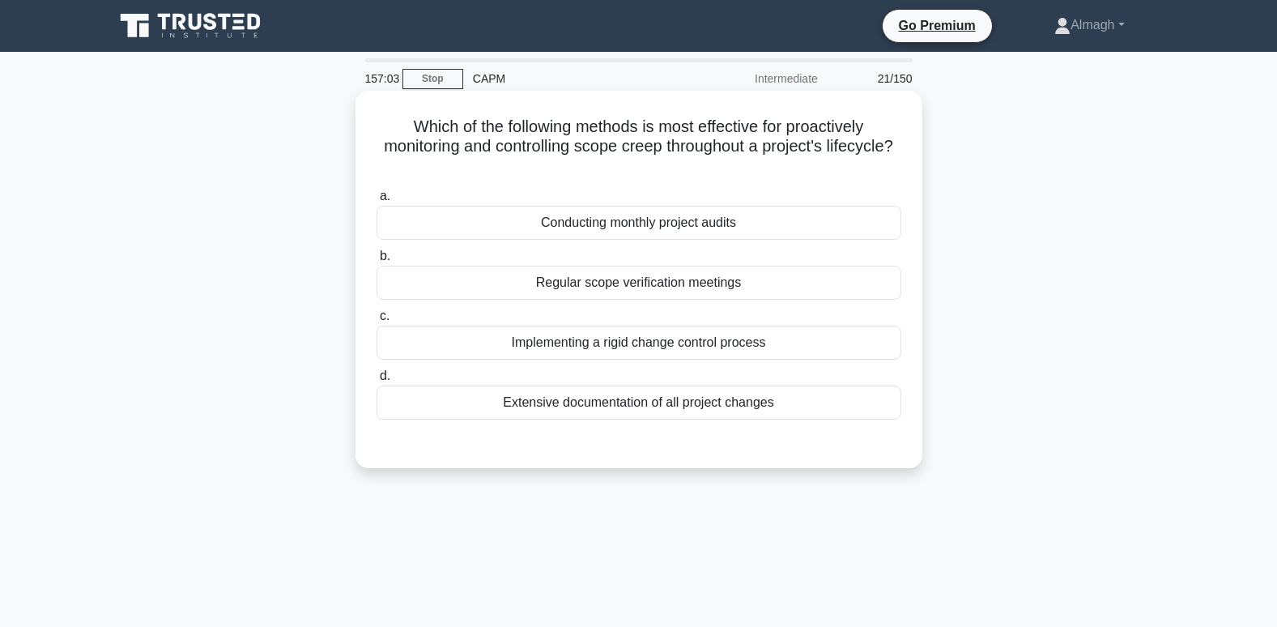
click at [568, 224] on div "Conducting monthly project audits" at bounding box center [639, 223] width 525 height 34
click at [377, 202] on input "a. Conducting monthly project audits" at bounding box center [377, 196] width 0 height 11
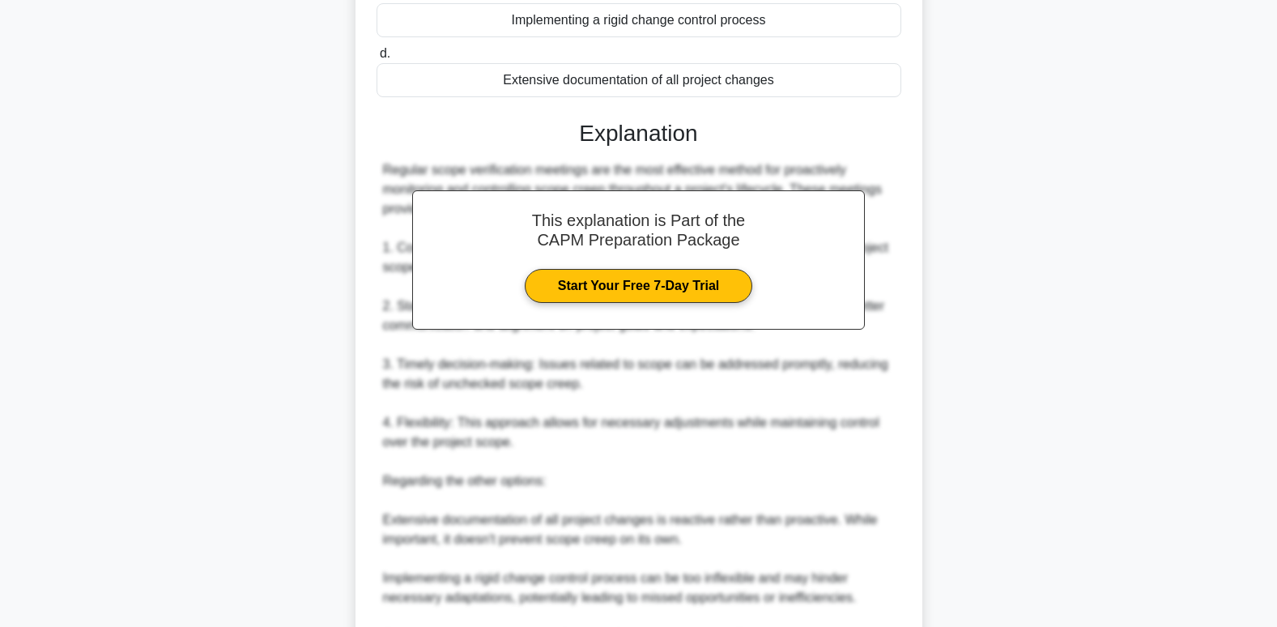
scroll to position [588, 0]
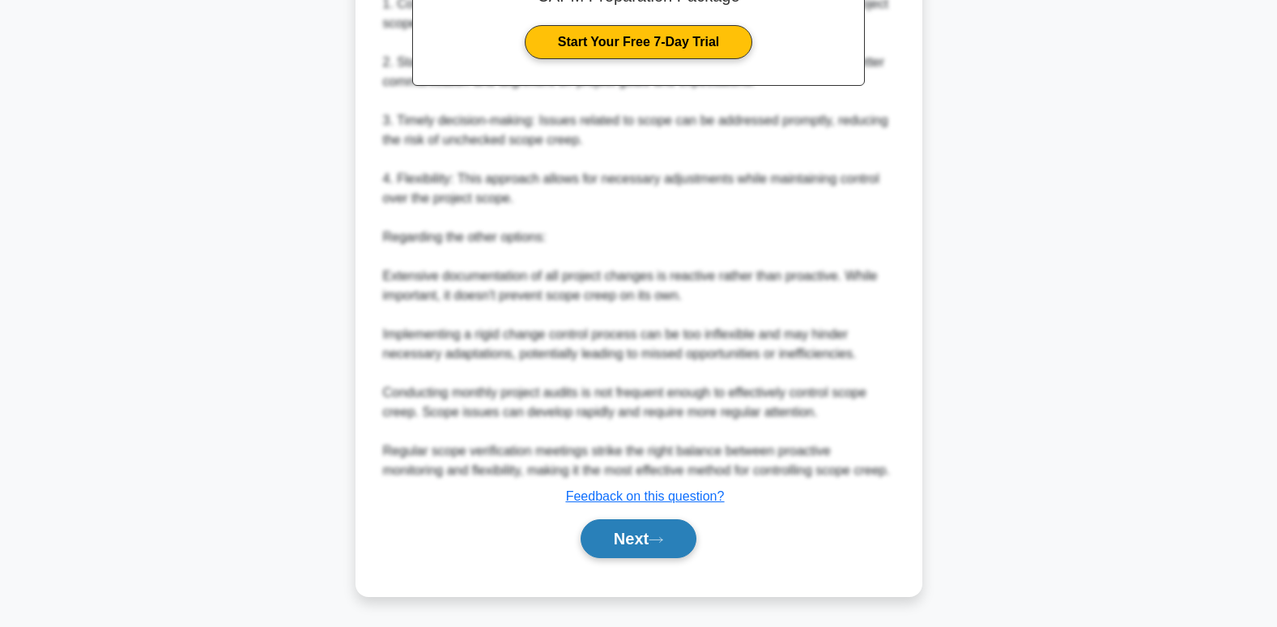
click at [637, 531] on button "Next" at bounding box center [639, 538] width 116 height 39
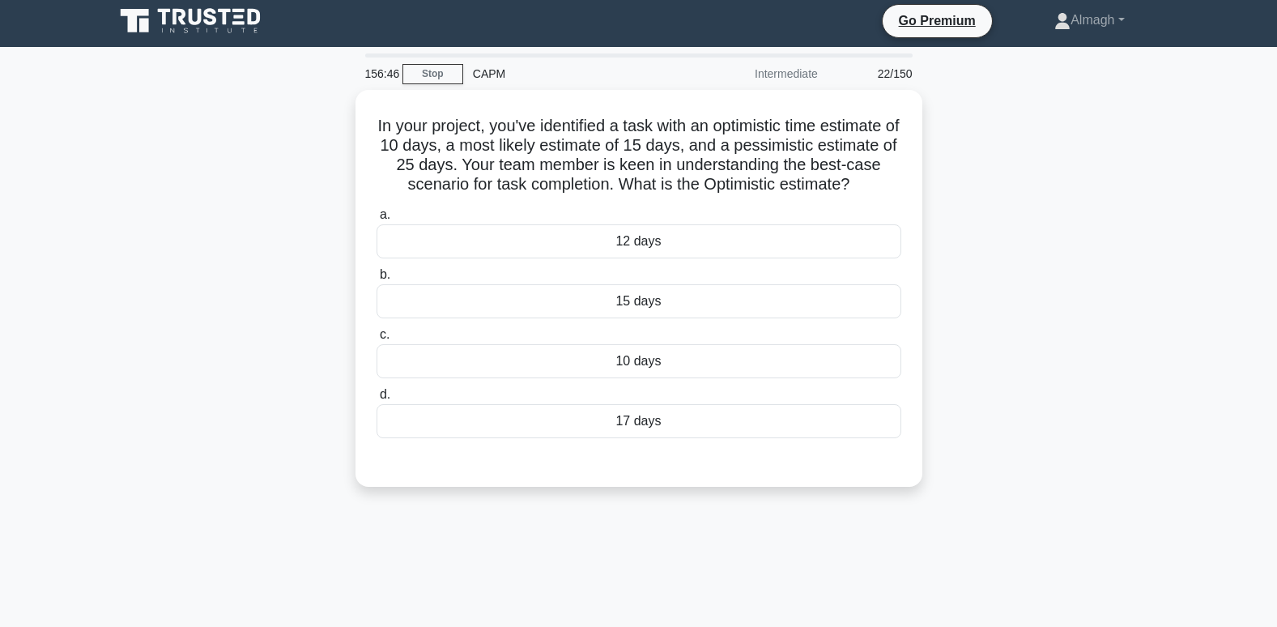
scroll to position [0, 0]
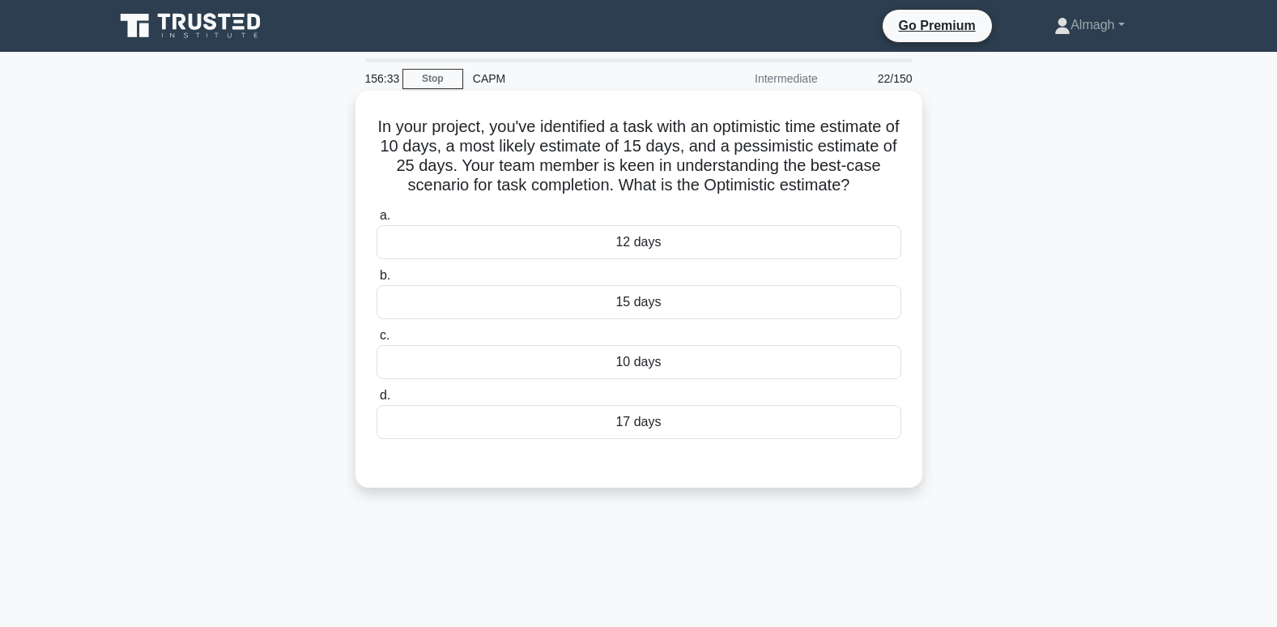
click at [617, 361] on div "10 days" at bounding box center [639, 362] width 525 height 34
click at [377, 341] on input "c. 10 days" at bounding box center [377, 335] width 0 height 11
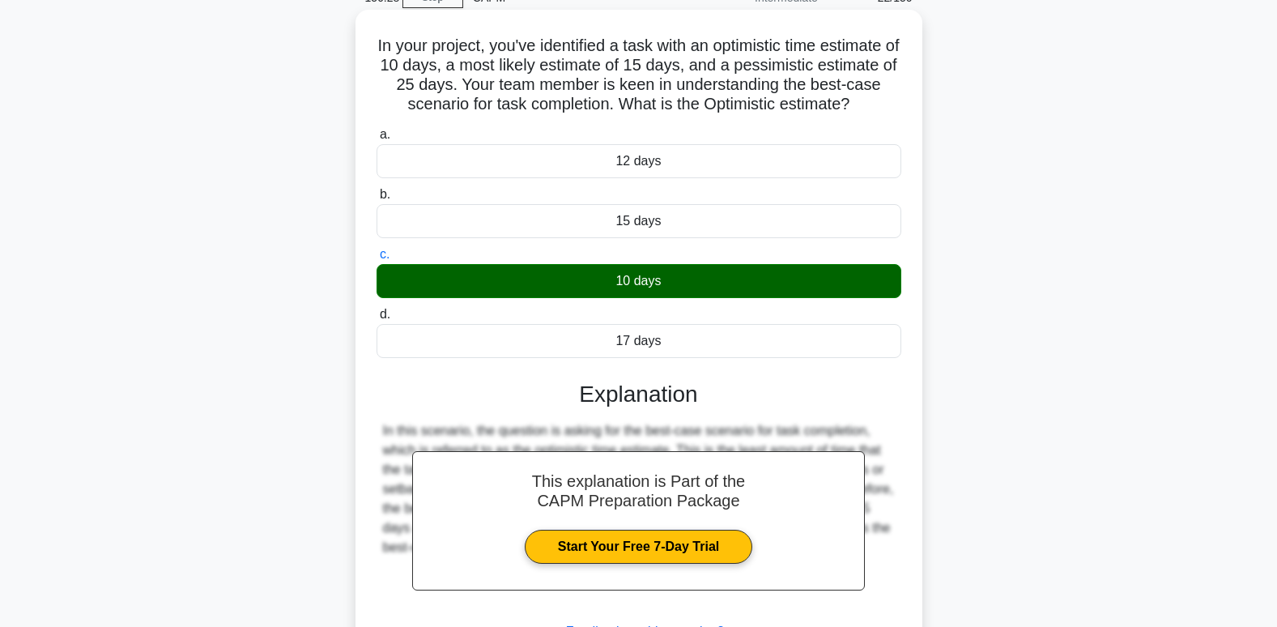
scroll to position [162, 0]
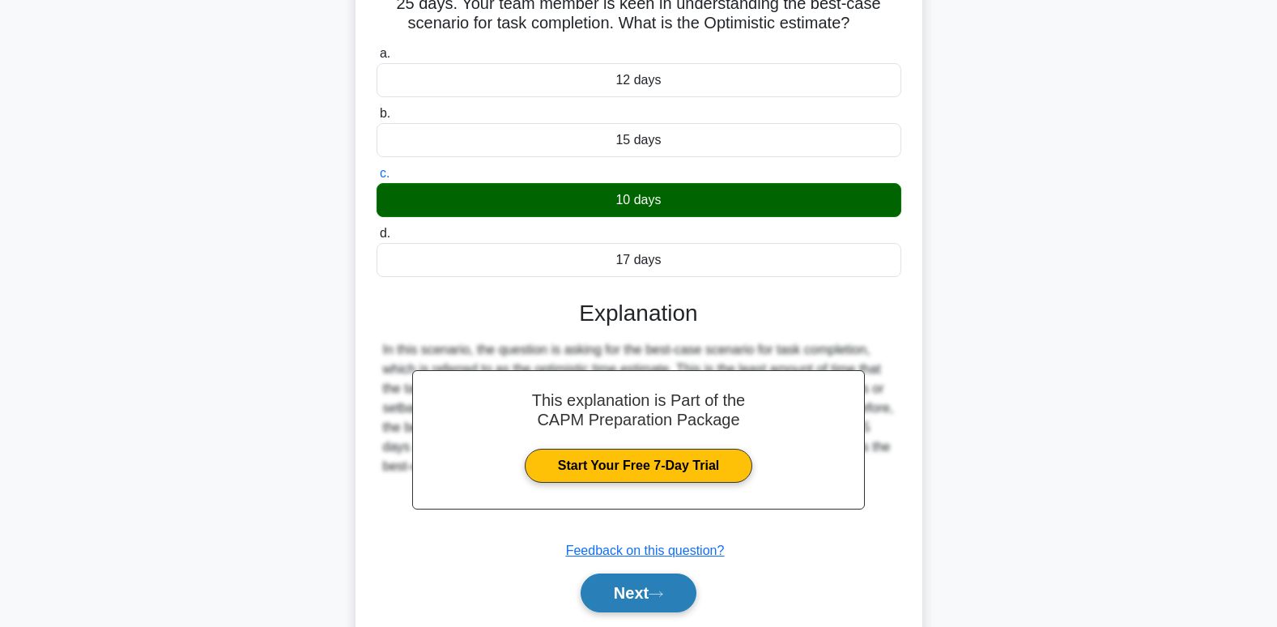
click at [604, 589] on button "Next" at bounding box center [639, 592] width 116 height 39
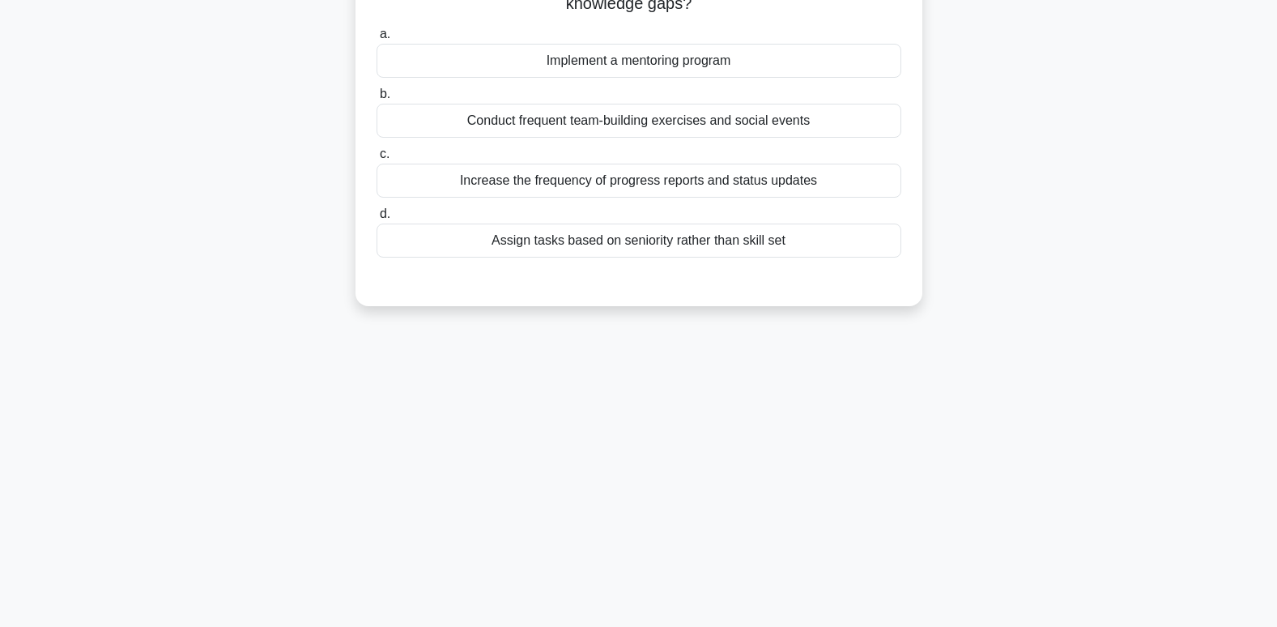
scroll to position [0, 0]
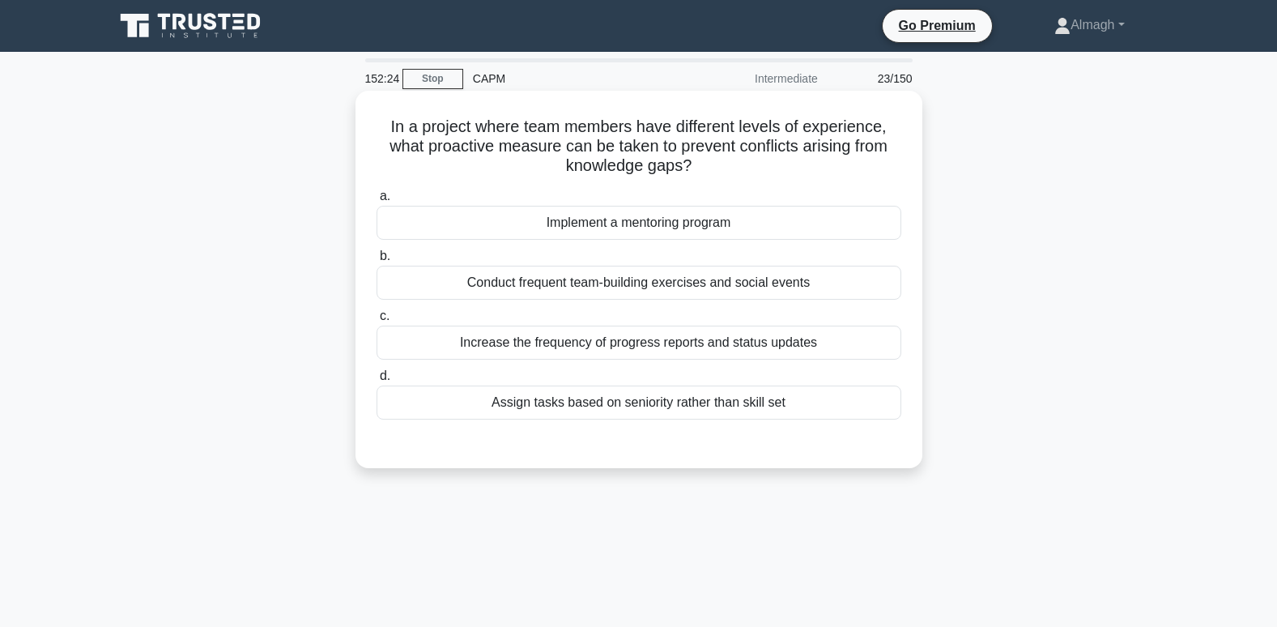
click at [624, 228] on div "Implement a mentoring program" at bounding box center [639, 223] width 525 height 34
click at [377, 202] on input "a. Implement a mentoring program" at bounding box center [377, 196] width 0 height 11
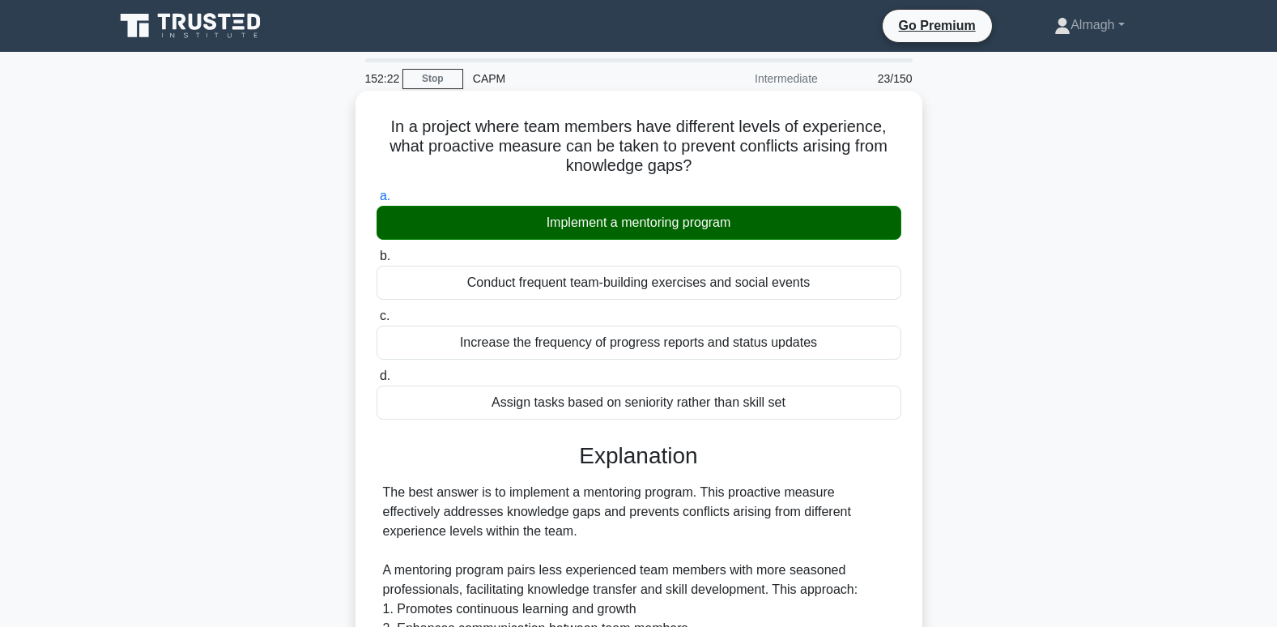
scroll to position [450, 0]
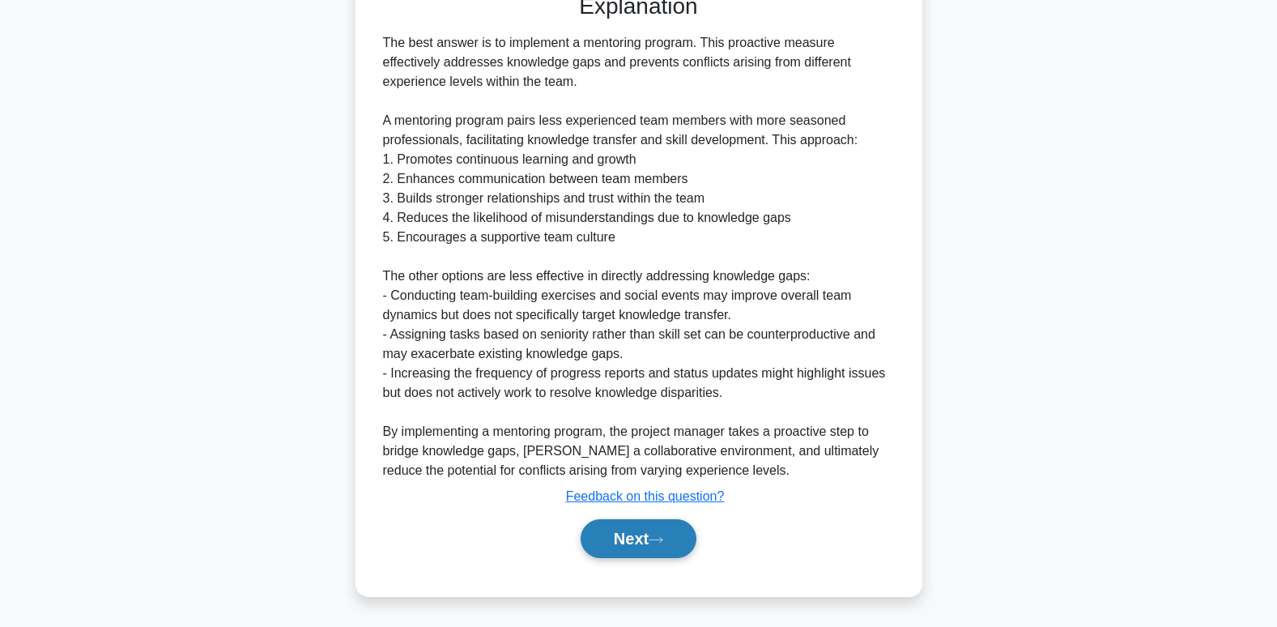
click at [602, 527] on button "Next" at bounding box center [639, 538] width 116 height 39
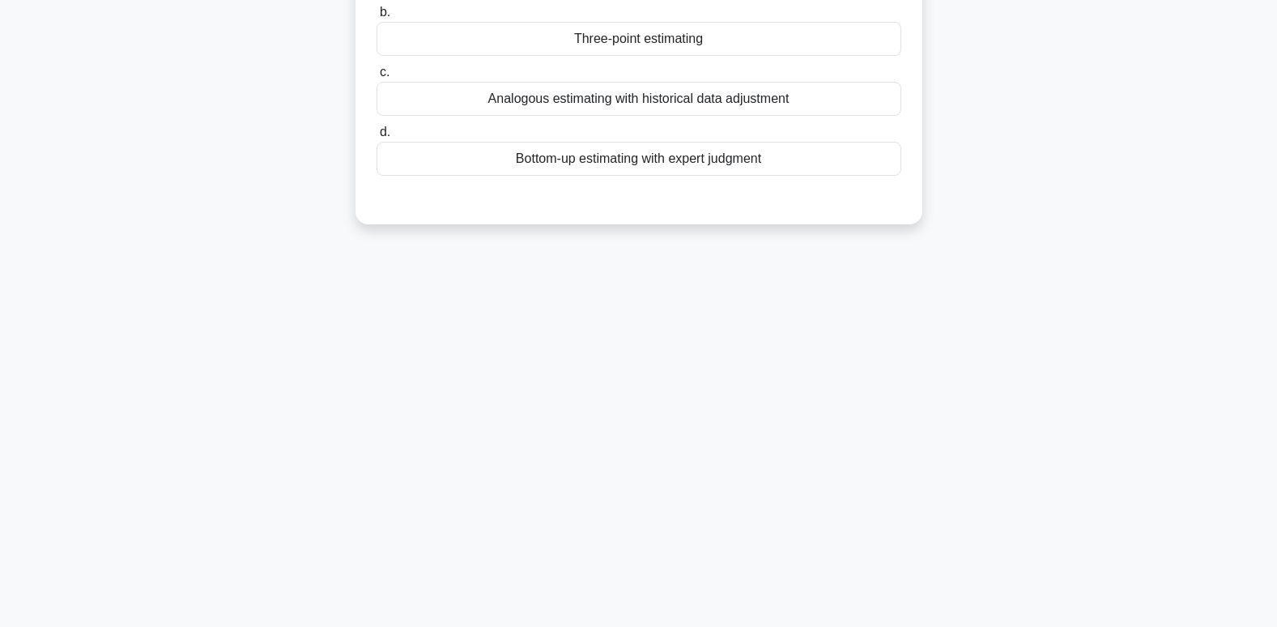
scroll to position [0, 0]
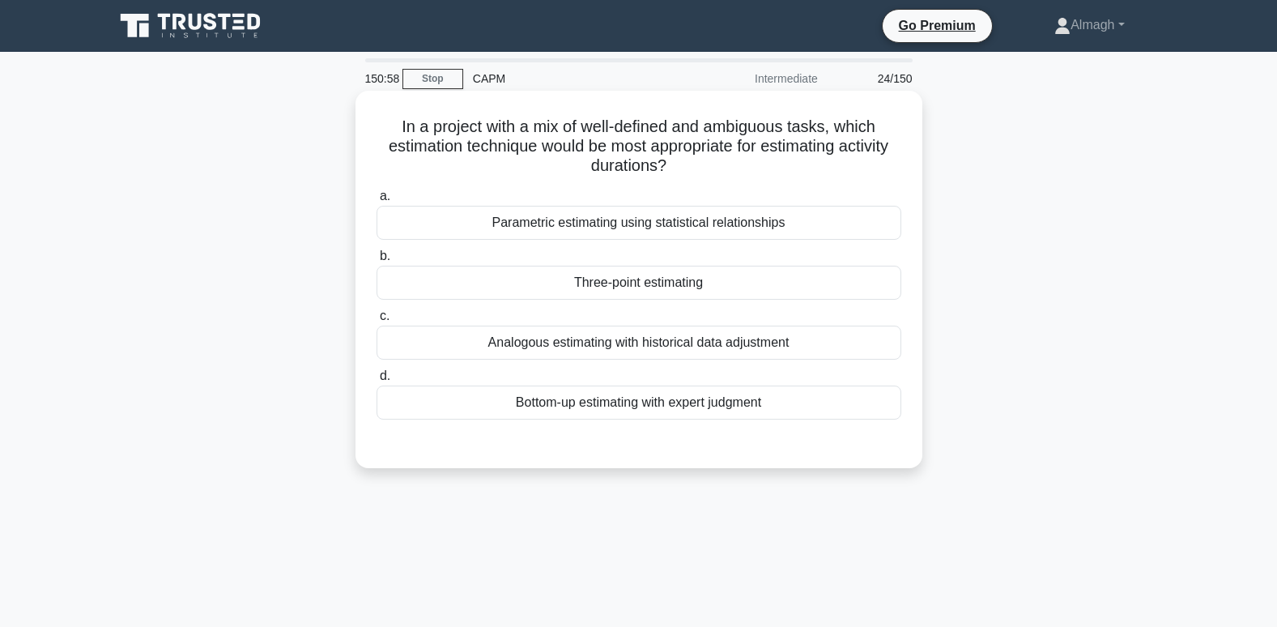
click at [611, 290] on div "Three-point estimating" at bounding box center [639, 283] width 525 height 34
click at [377, 262] on input "b. Three-point estimating" at bounding box center [377, 256] width 0 height 11
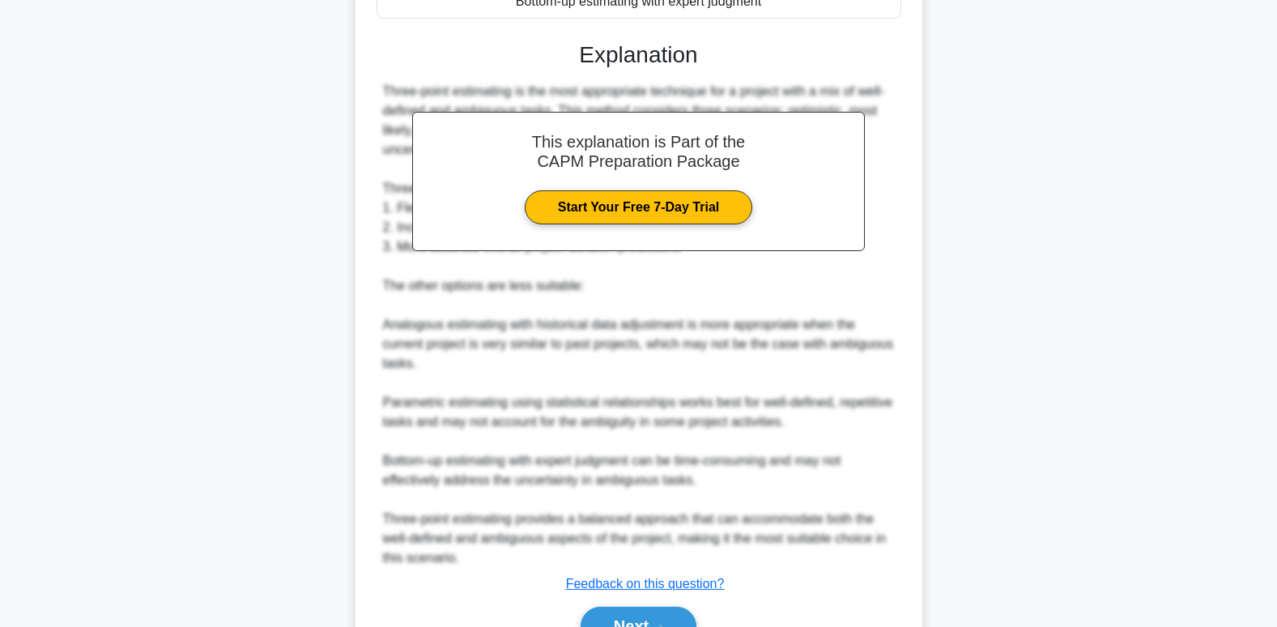
scroll to position [486, 0]
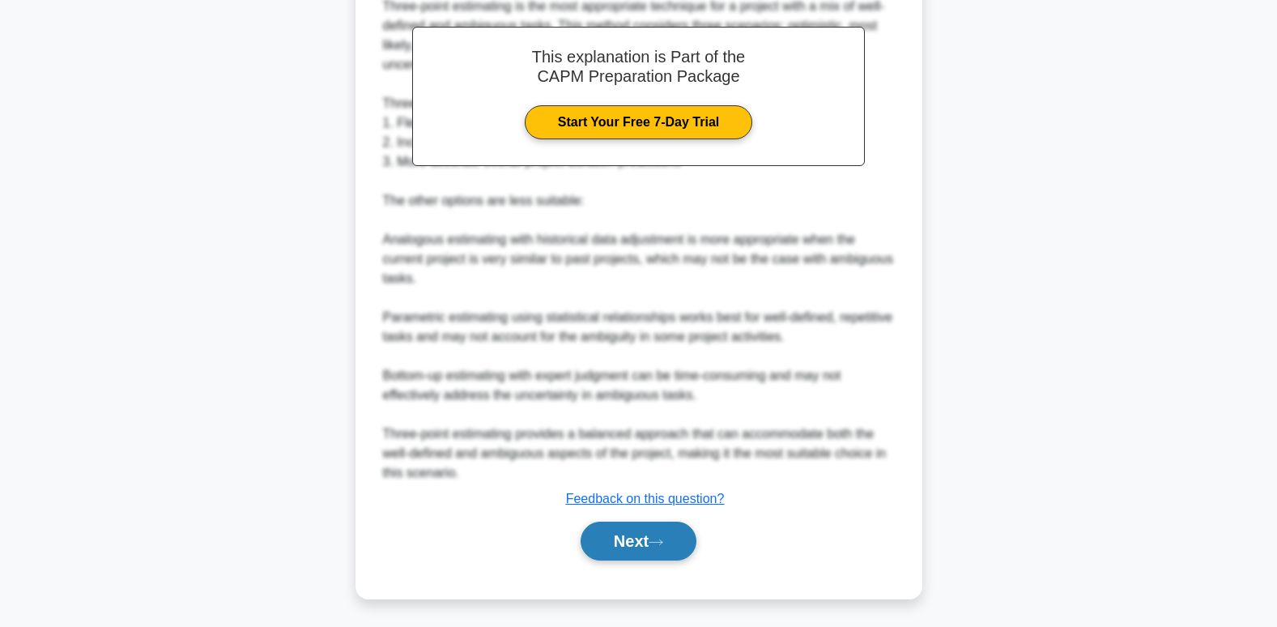
click at [646, 549] on button "Next" at bounding box center [639, 541] width 116 height 39
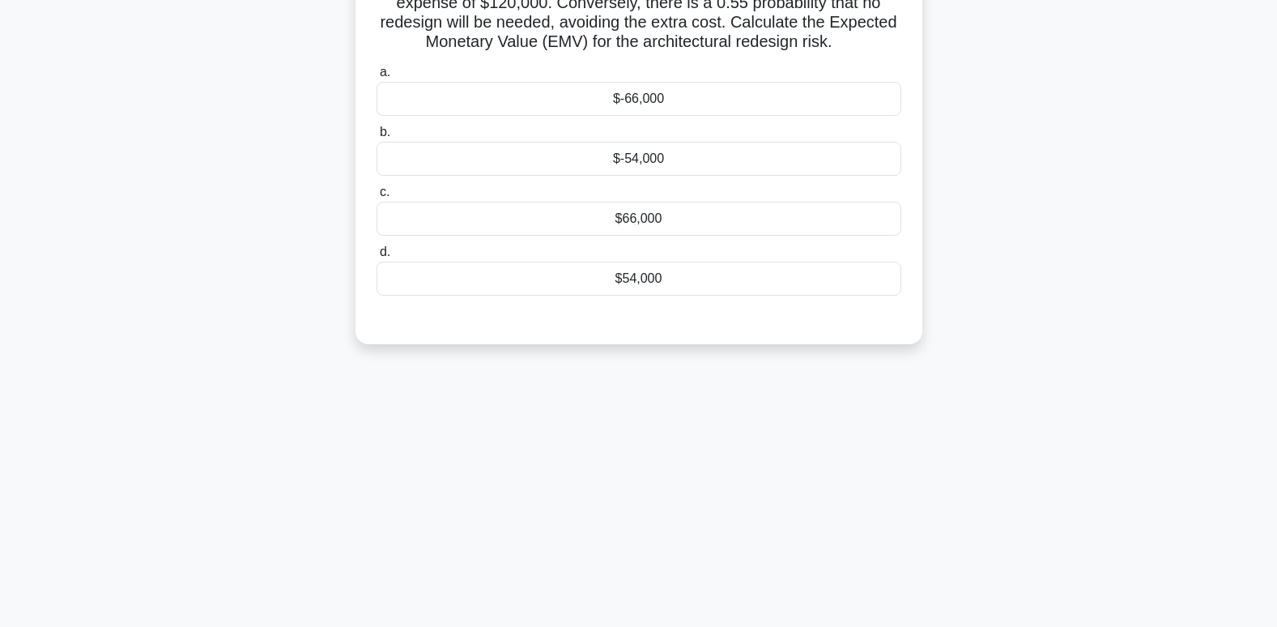
scroll to position [0, 0]
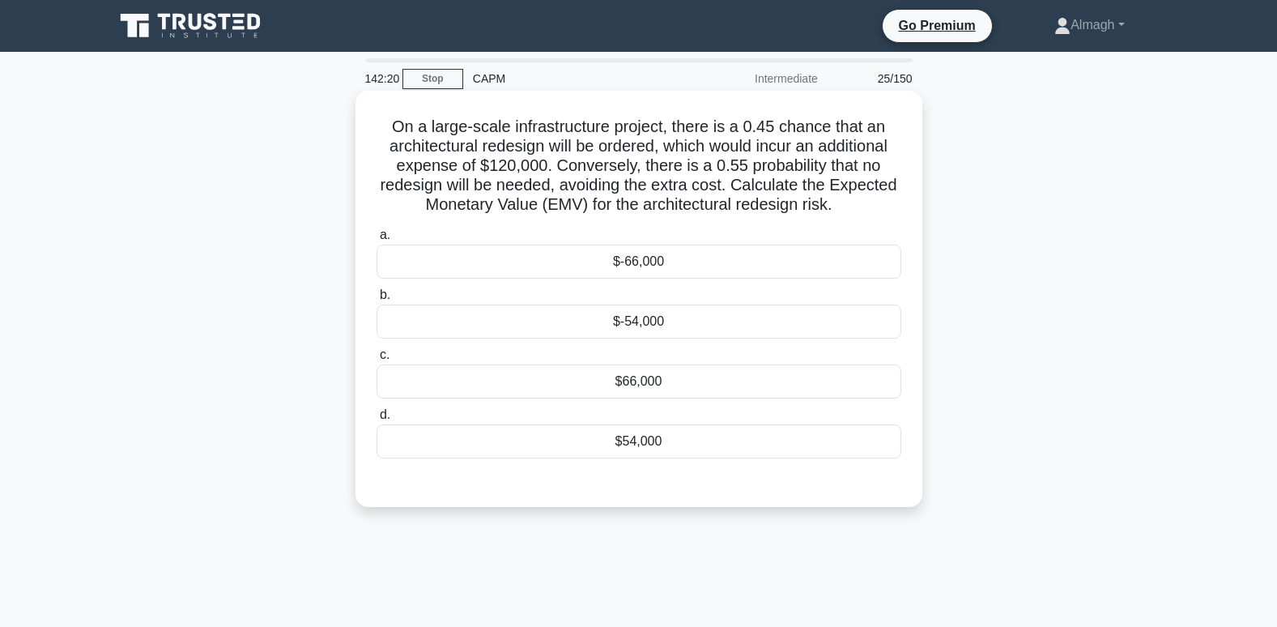
click at [770, 390] on div "$66,000" at bounding box center [639, 381] width 525 height 34
click at [377, 360] on input "c. $66,000" at bounding box center [377, 355] width 0 height 11
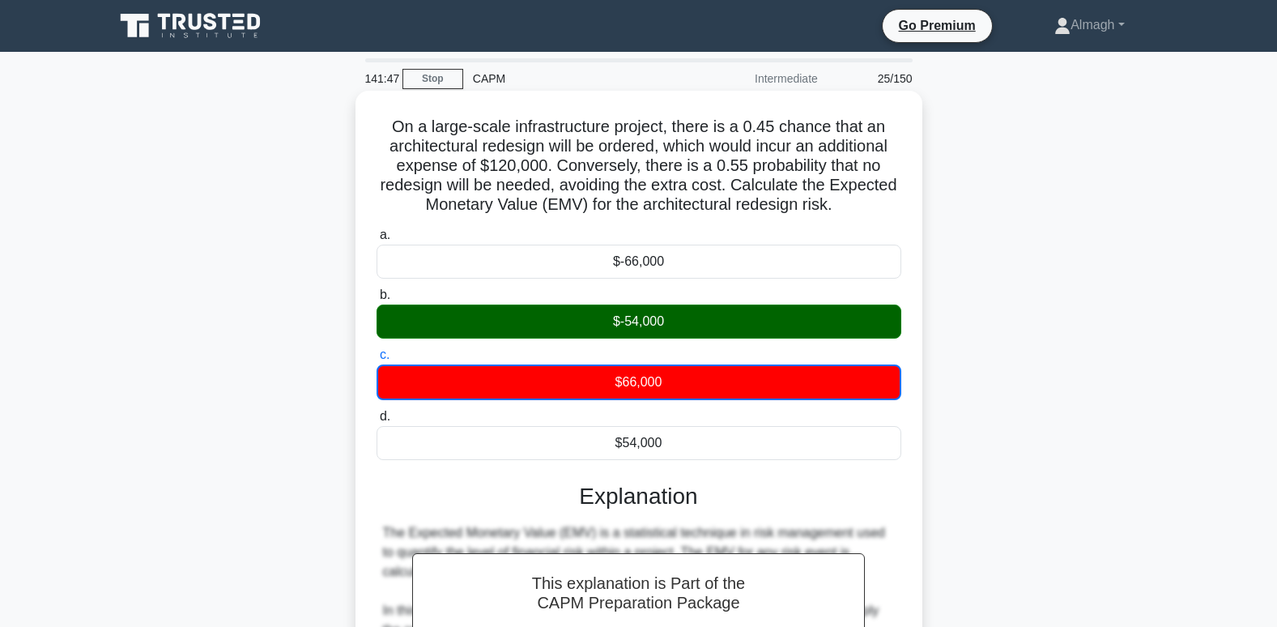
scroll to position [243, 0]
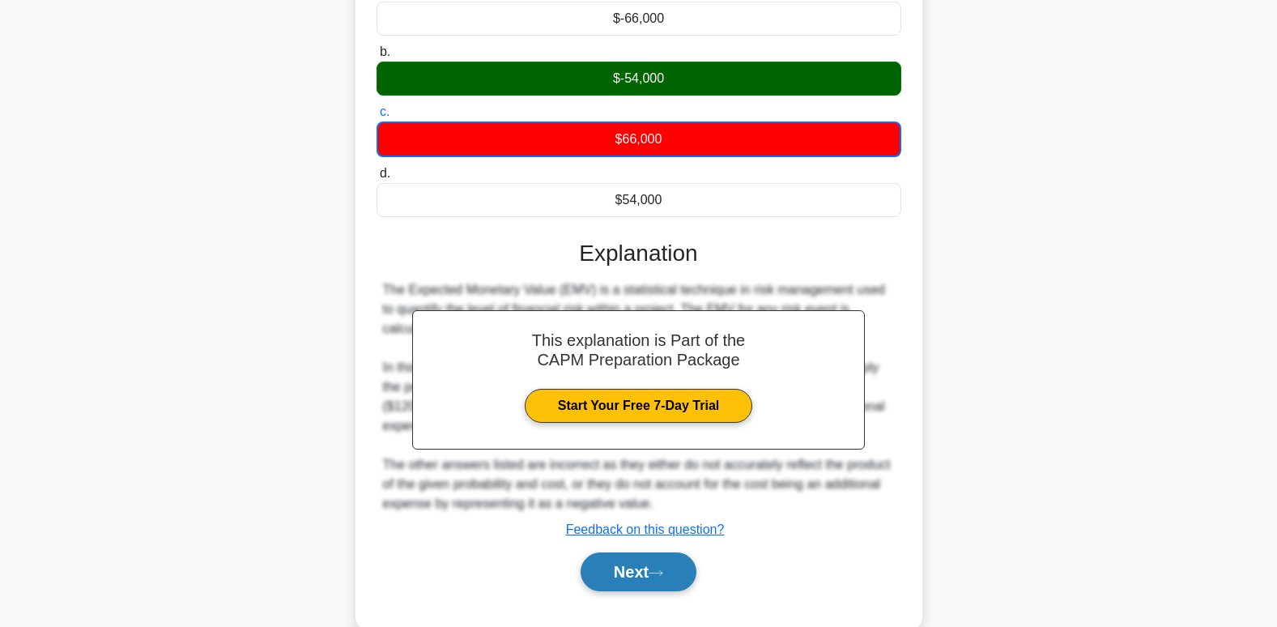
click at [675, 571] on button "Next" at bounding box center [639, 571] width 116 height 39
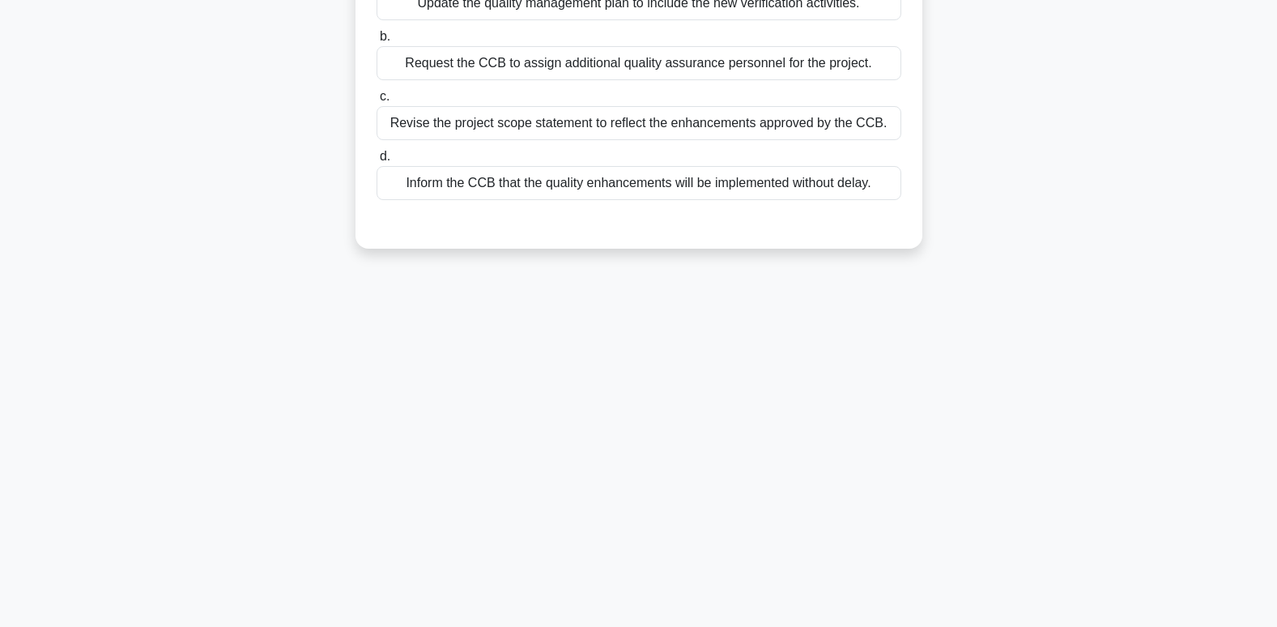
scroll to position [0, 0]
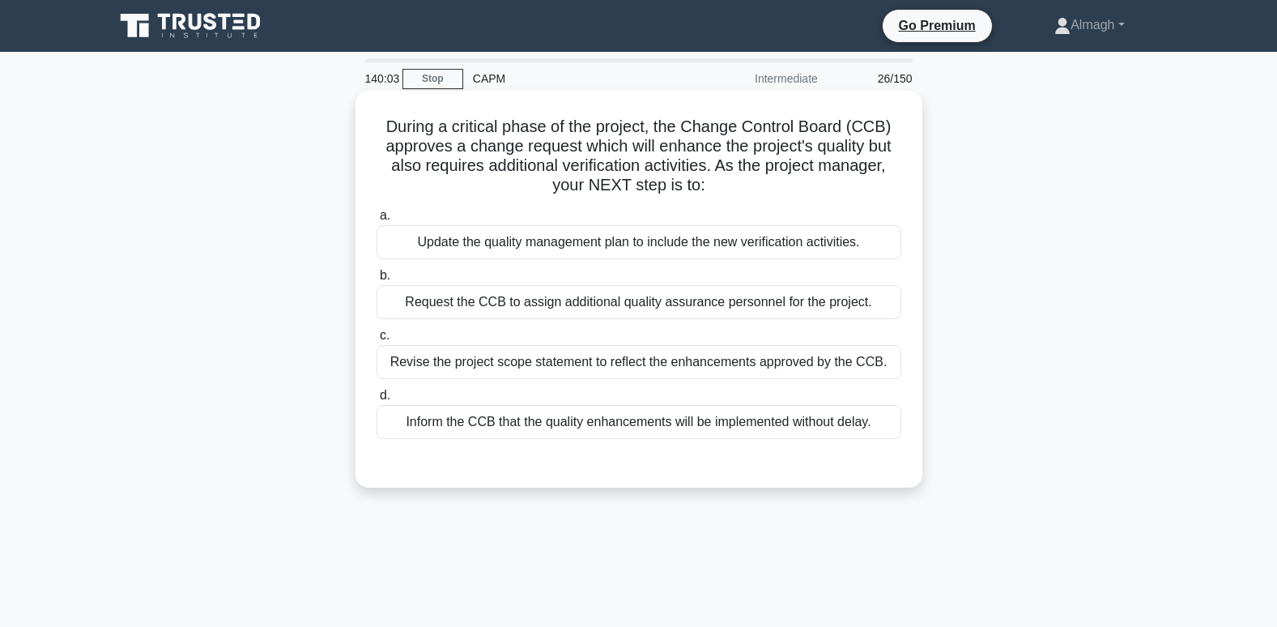
click at [577, 238] on div "Update the quality management plan to include the new verification activities." at bounding box center [639, 242] width 525 height 34
click at [377, 221] on input "a. Update the quality management plan to include the new verification activitie…" at bounding box center [377, 216] width 0 height 11
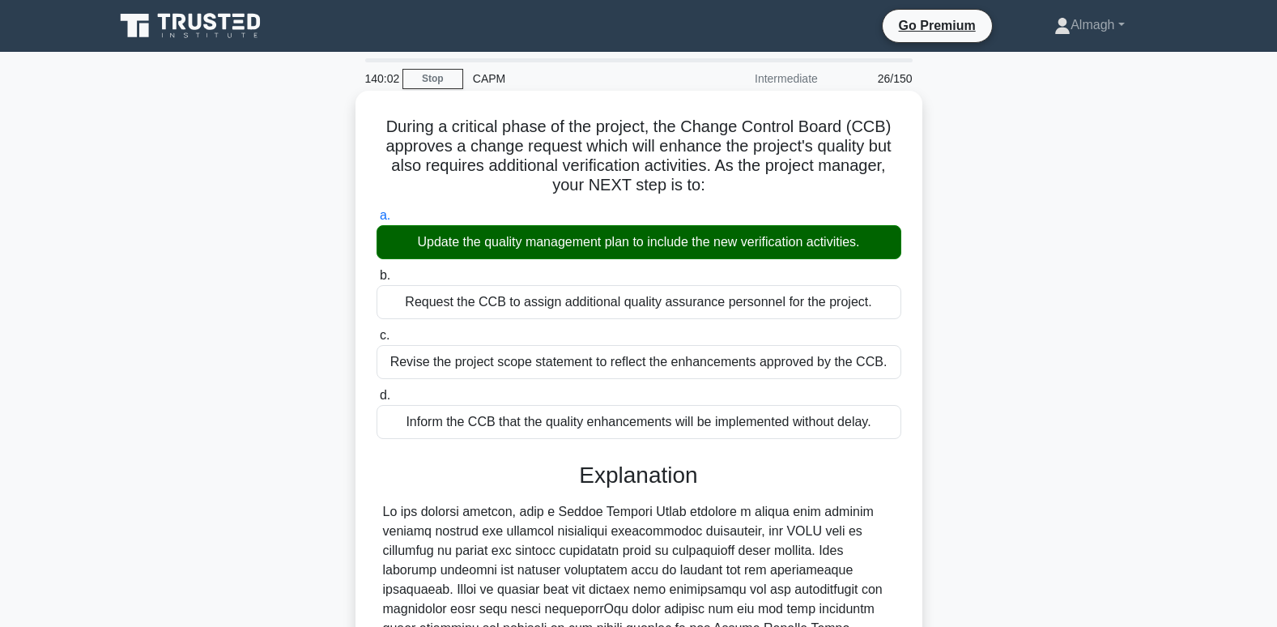
scroll to position [275, 0]
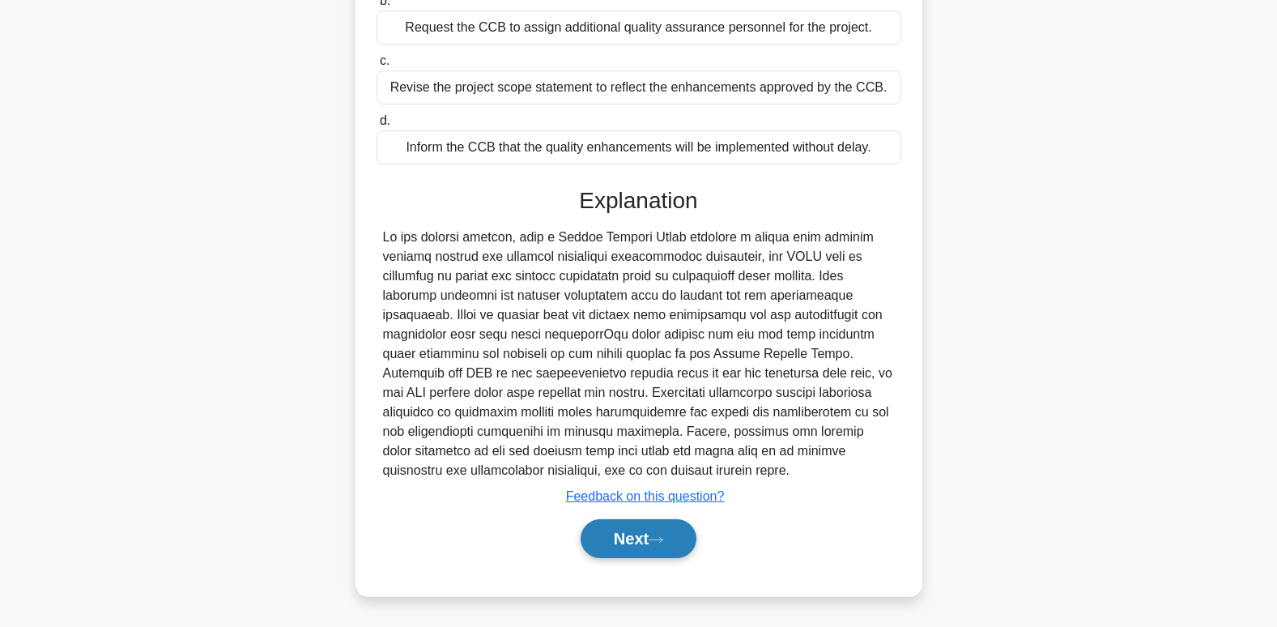
click at [604, 537] on button "Next" at bounding box center [639, 538] width 116 height 39
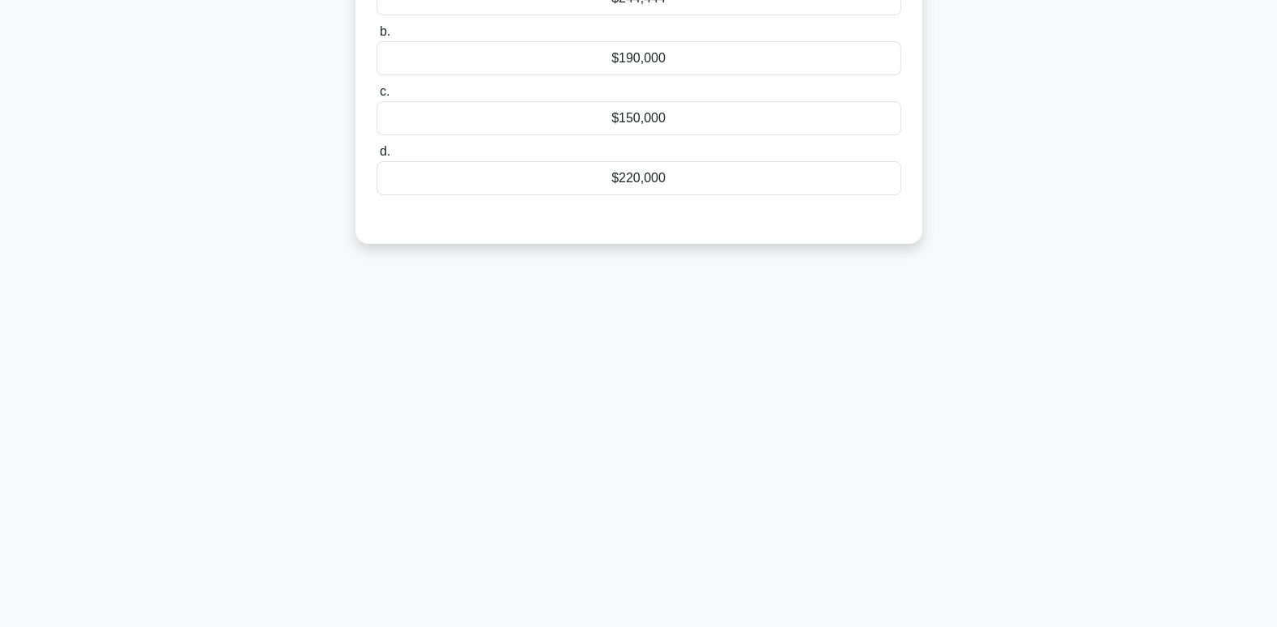
scroll to position [0, 0]
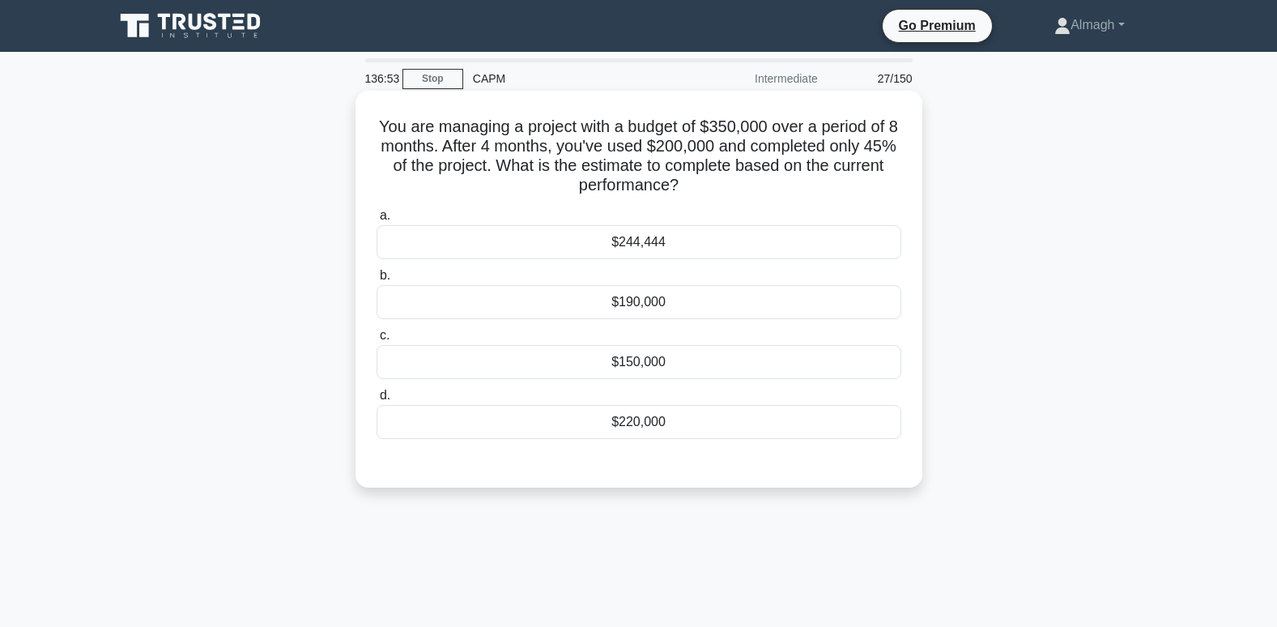
click at [658, 302] on div "$190,000" at bounding box center [639, 302] width 525 height 34
click at [377, 281] on input "b. $190,000" at bounding box center [377, 276] width 0 height 11
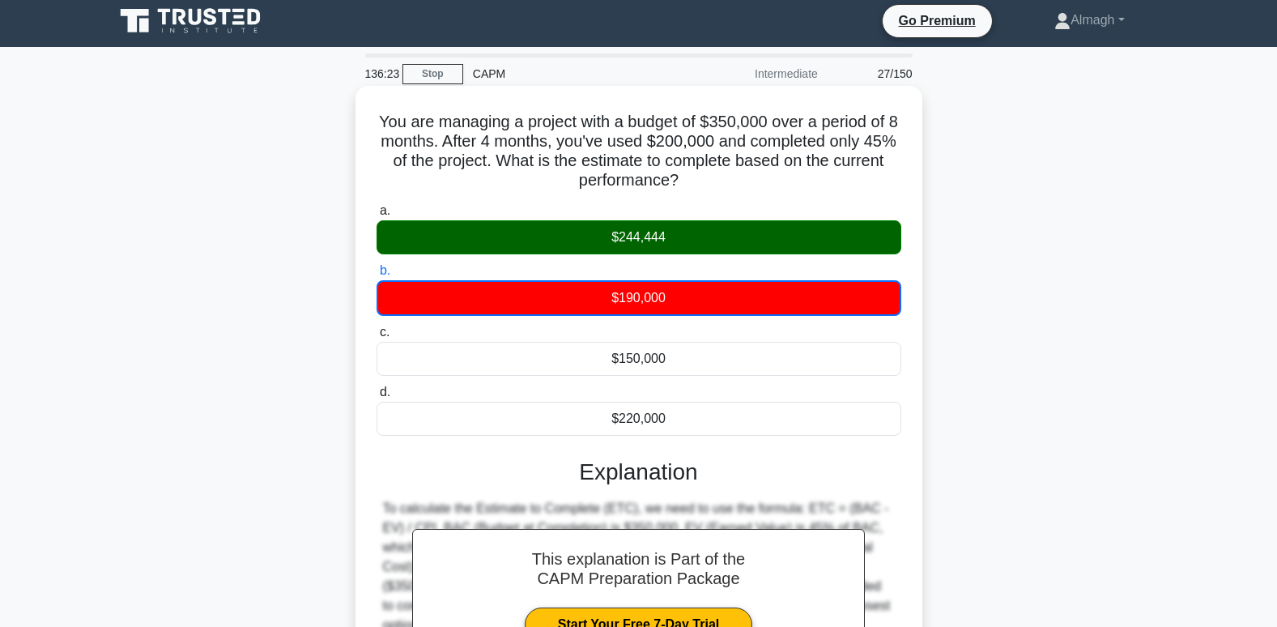
scroll to position [248, 0]
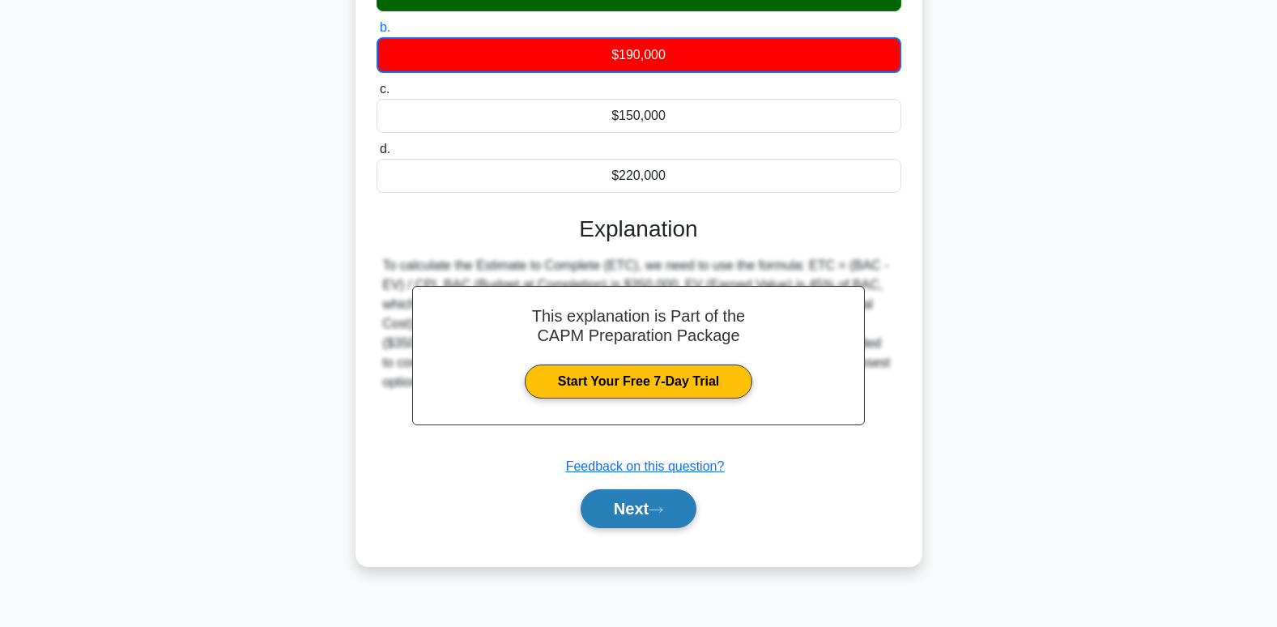
click at [613, 516] on button "Next" at bounding box center [639, 508] width 116 height 39
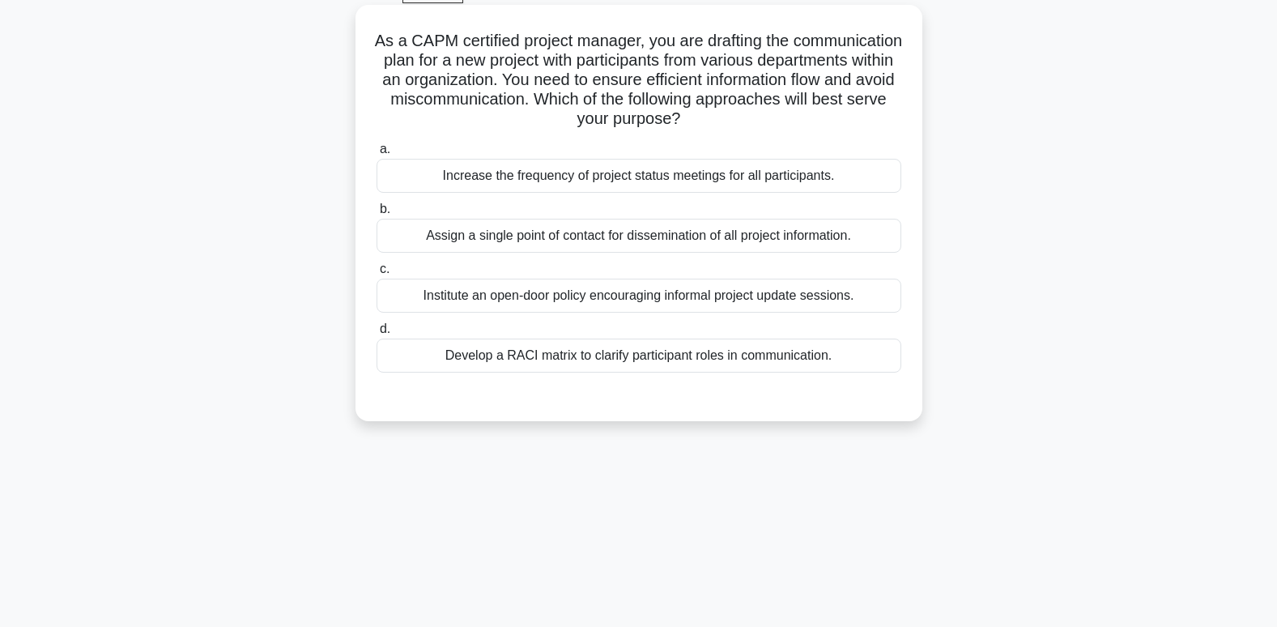
scroll to position [5, 0]
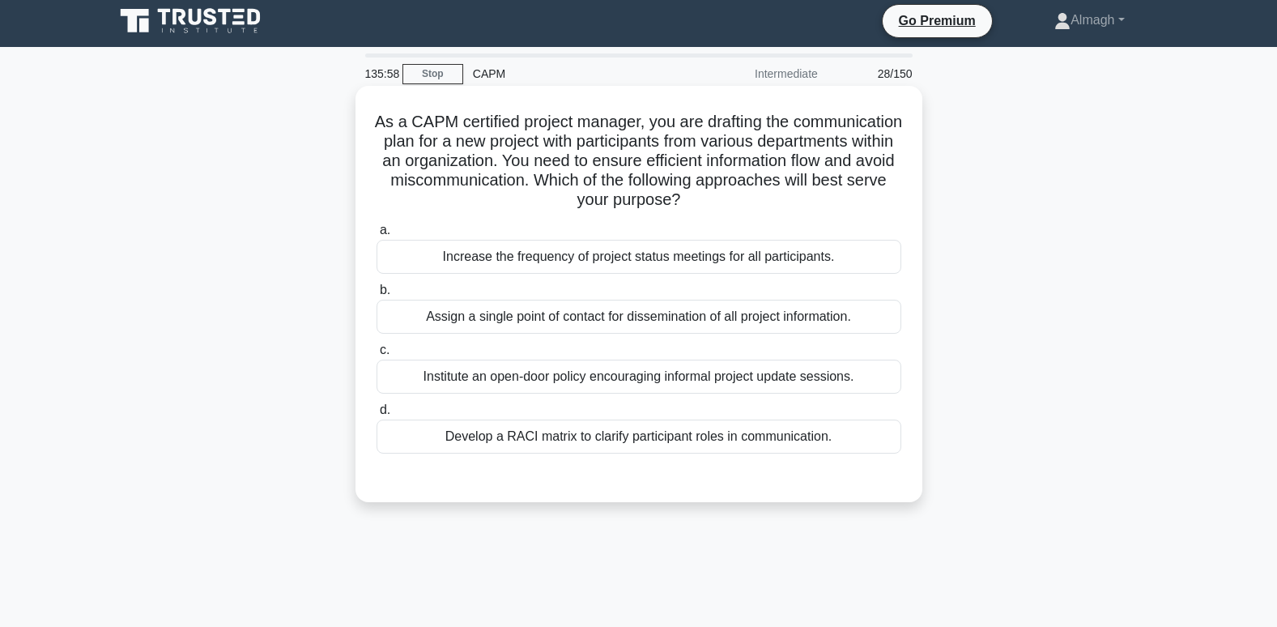
click at [601, 434] on div "Develop a RACI matrix to clarify participant roles in communication." at bounding box center [639, 437] width 525 height 34
click at [377, 416] on input "d. Develop a RACI matrix to clarify participant roles in communication." at bounding box center [377, 410] width 0 height 11
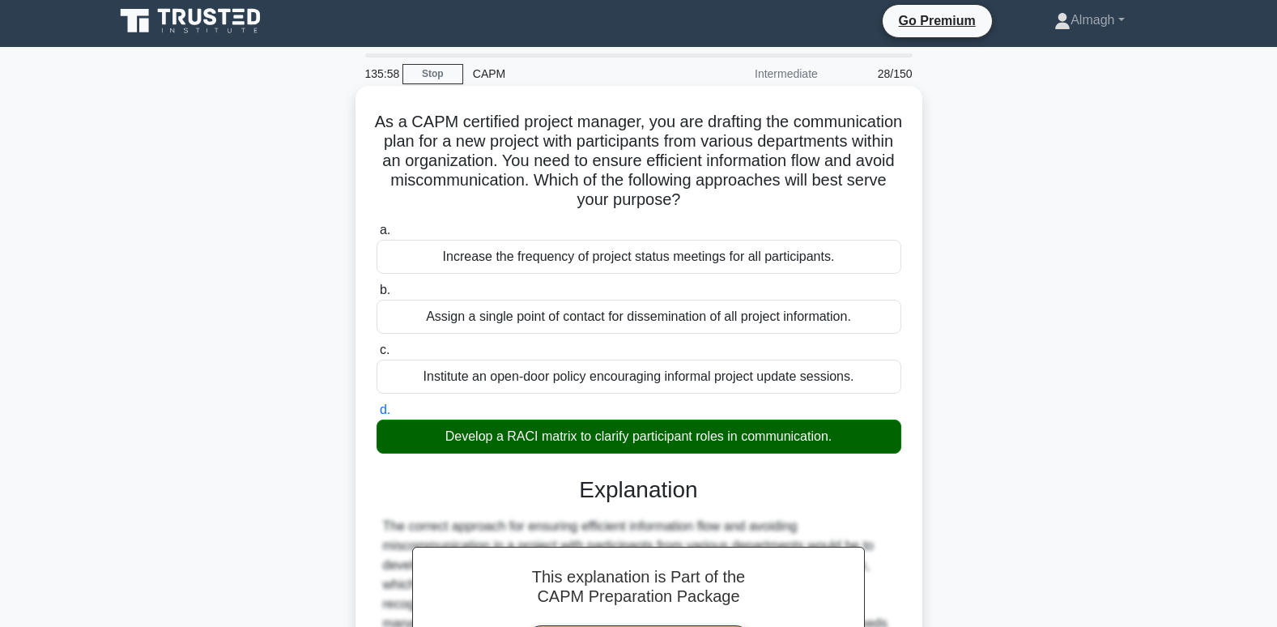
scroll to position [411, 0]
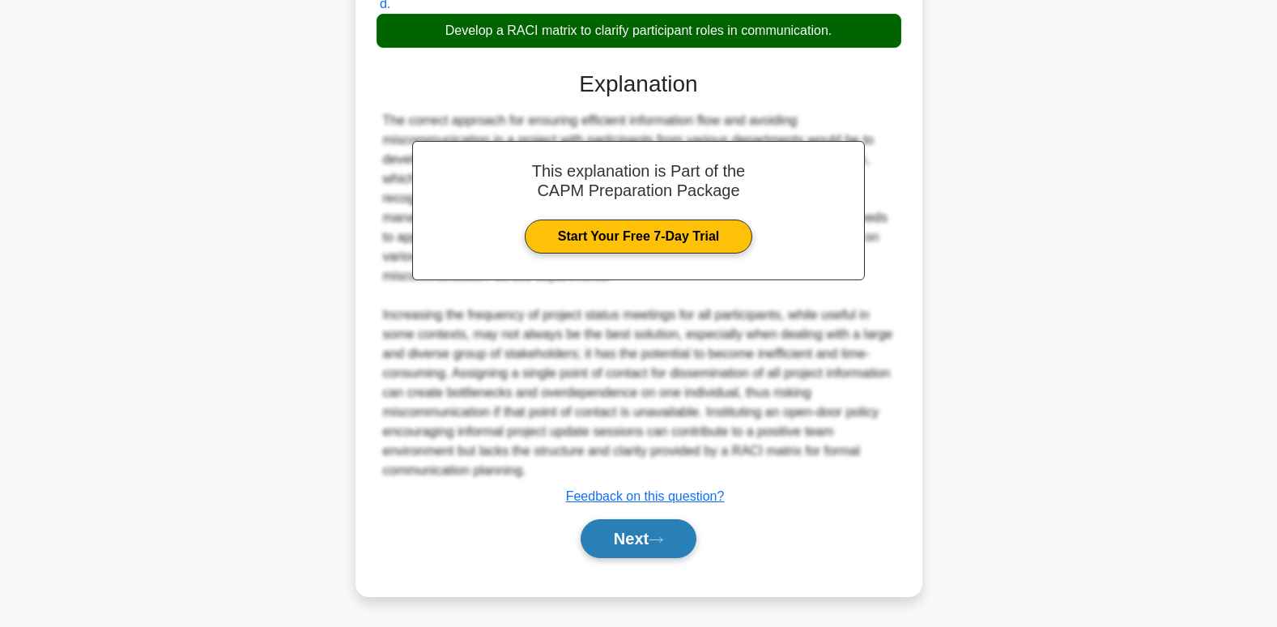
click at [679, 537] on button "Next" at bounding box center [639, 538] width 116 height 39
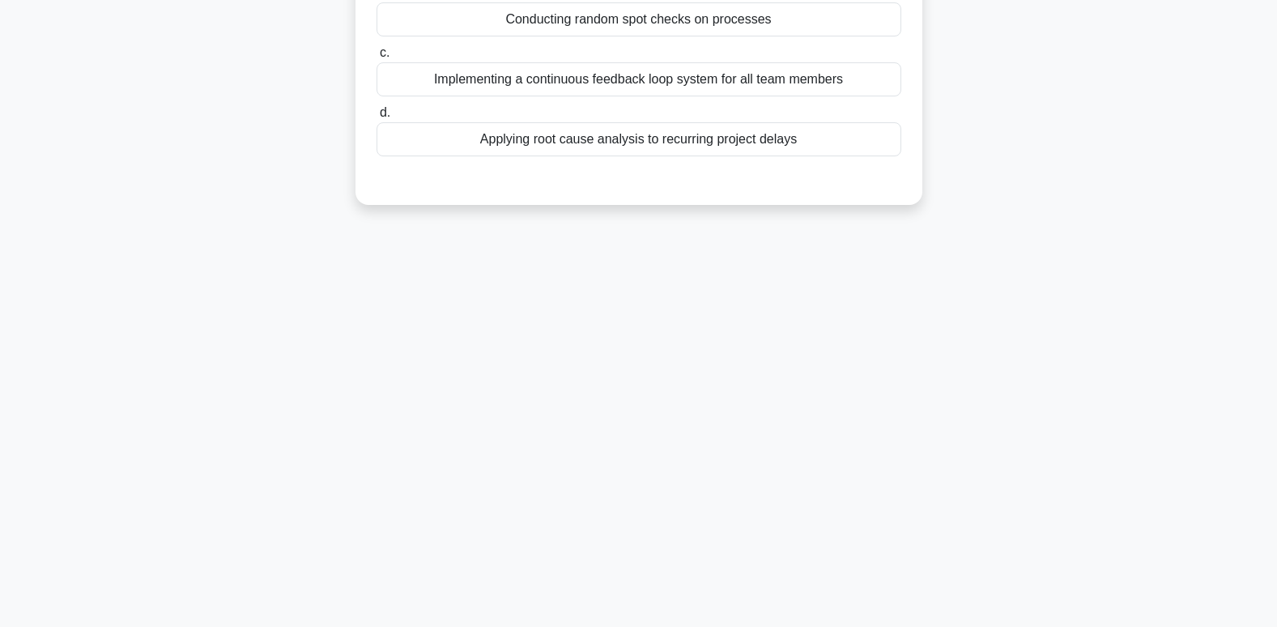
scroll to position [0, 0]
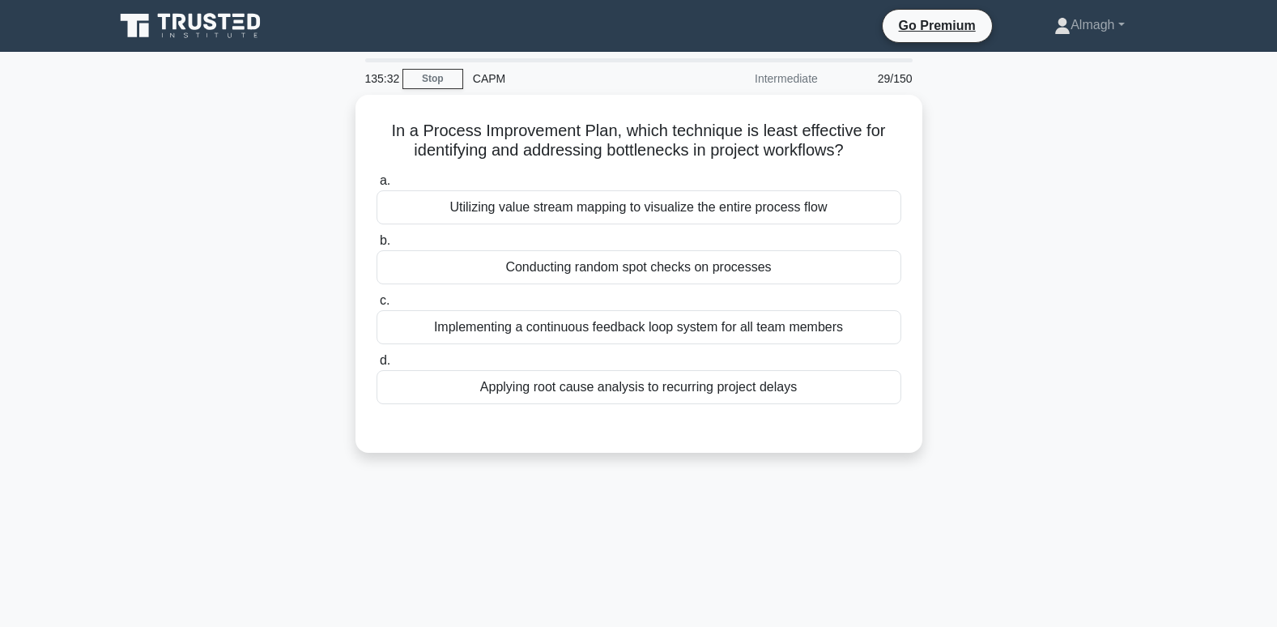
click at [354, 472] on div "In a Process Improvement Plan, which technique is least effective for identifyi…" at bounding box center [638, 283] width 1069 height 377
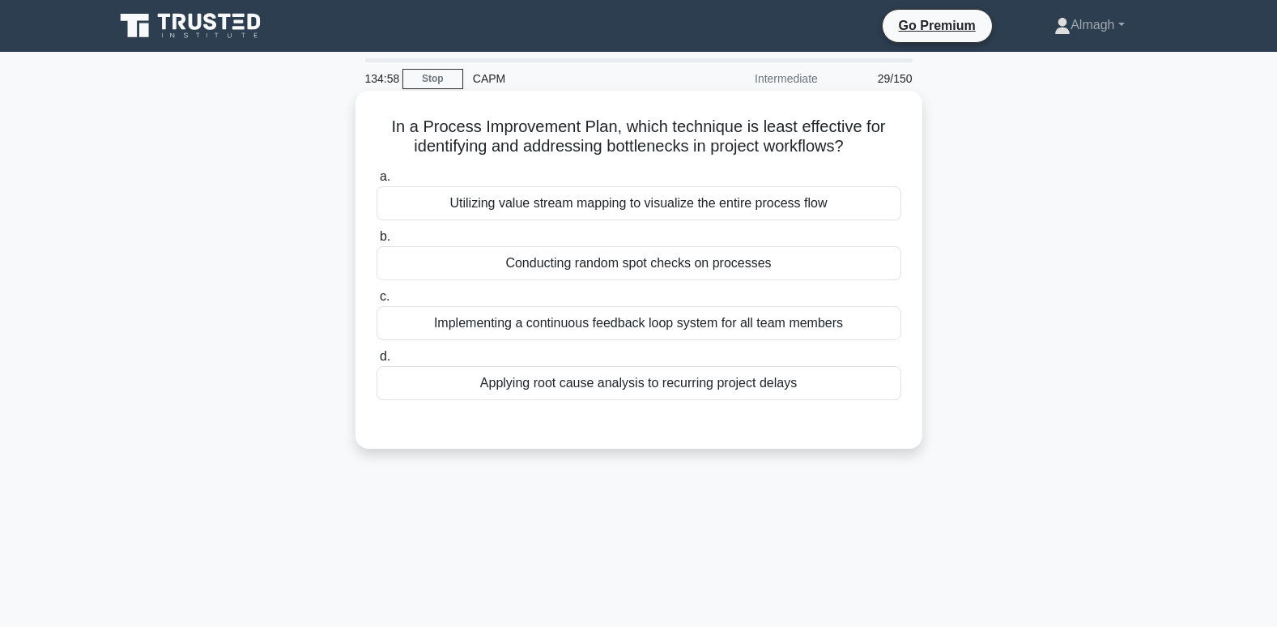
drag, startPoint x: 576, startPoint y: 266, endPoint x: 569, endPoint y: 335, distance: 68.3
click at [578, 266] on div "Conducting random spot checks on processes" at bounding box center [639, 263] width 525 height 34
click at [377, 242] on input "b. Conducting random spot checks on processes" at bounding box center [377, 237] width 0 height 11
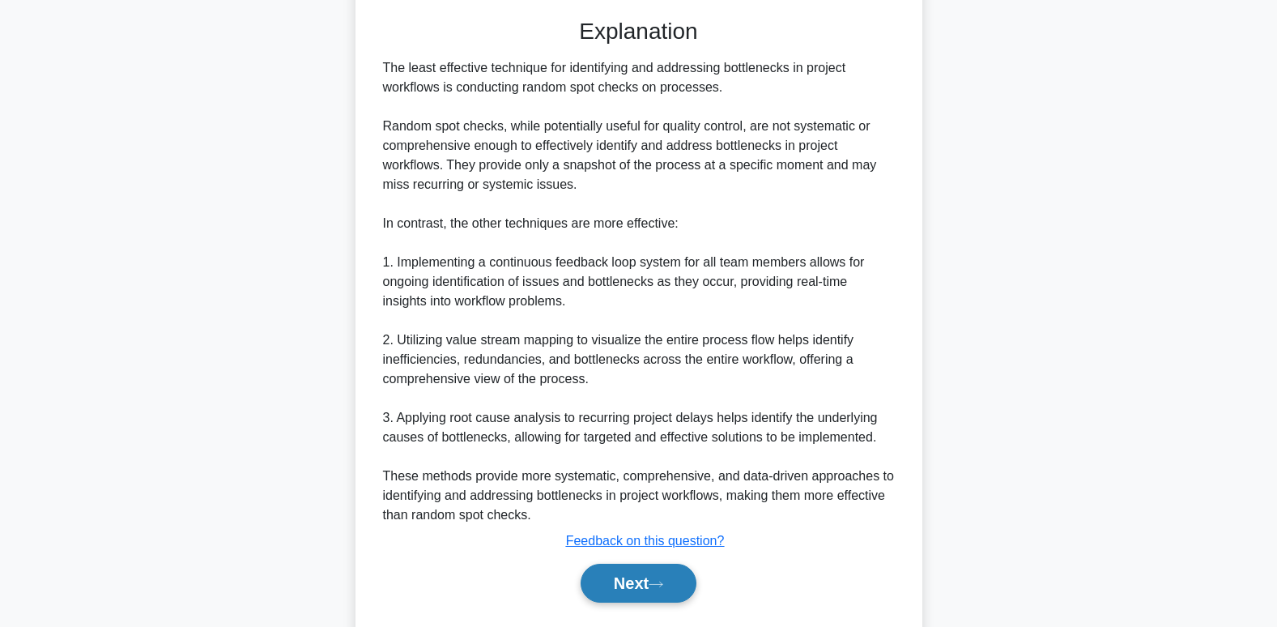
click at [626, 583] on button "Next" at bounding box center [639, 583] width 116 height 39
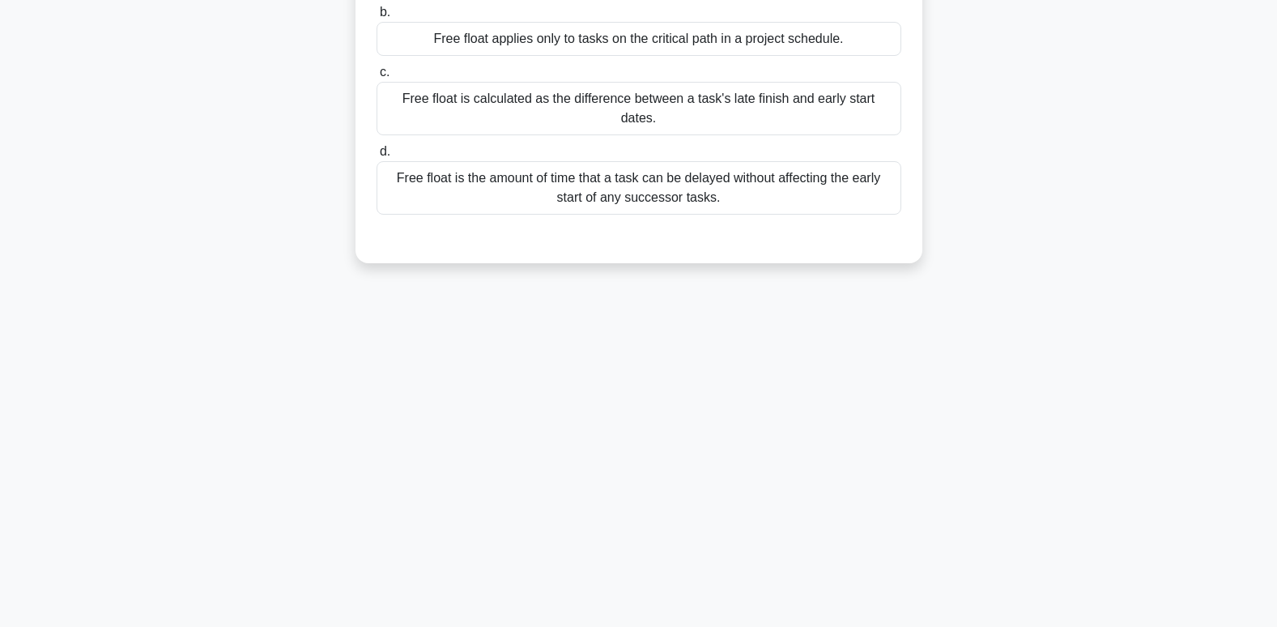
scroll to position [5, 0]
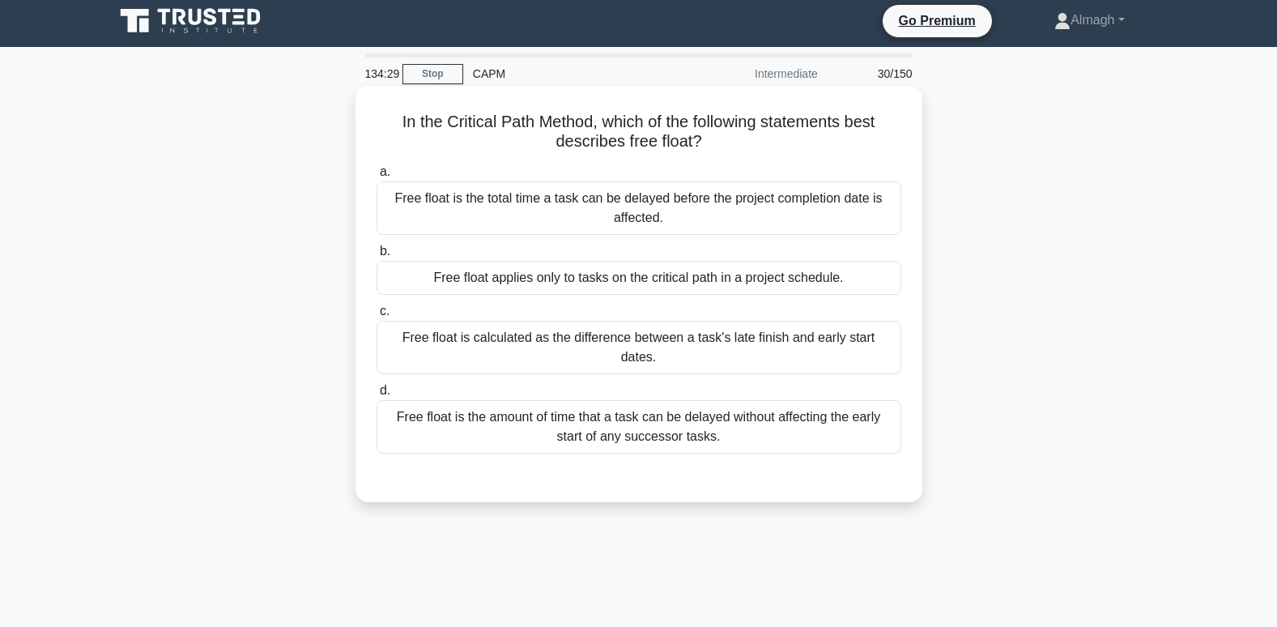
click at [687, 425] on div "Free float is the amount of time that a task can be delayed without affecting t…" at bounding box center [639, 426] width 525 height 53
click at [377, 396] on input "d. Free float is the amount of time that a task can be delayed without affectin…" at bounding box center [377, 391] width 0 height 11
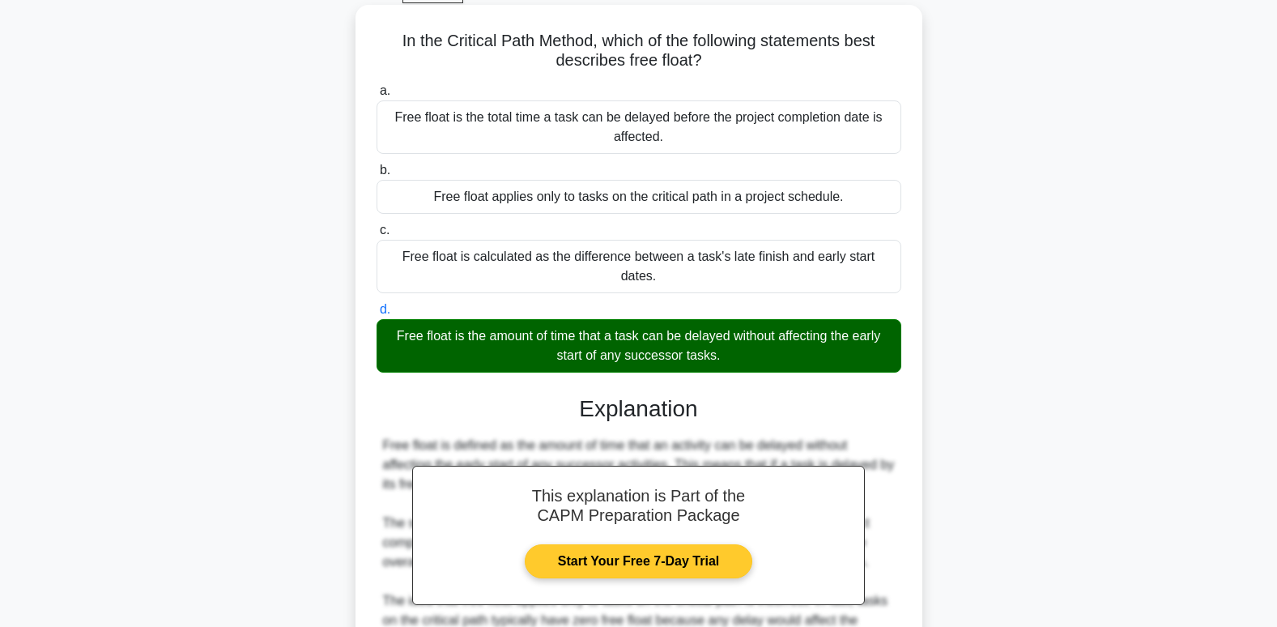
scroll to position [334, 0]
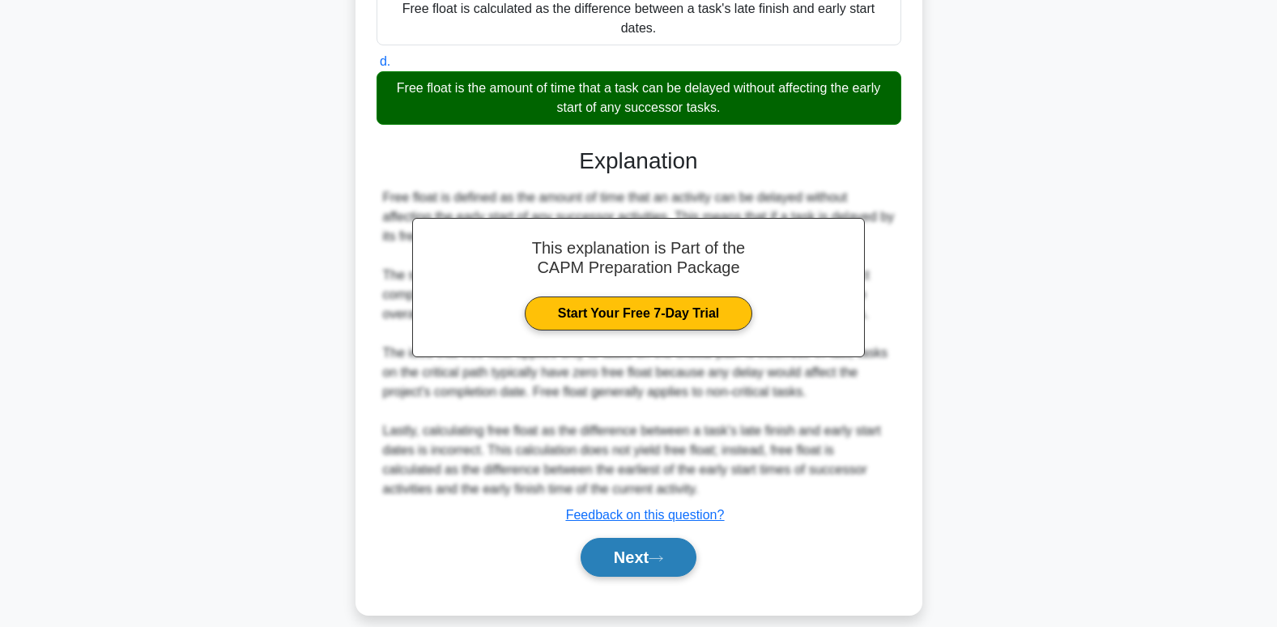
click at [651, 538] on button "Next" at bounding box center [639, 557] width 116 height 39
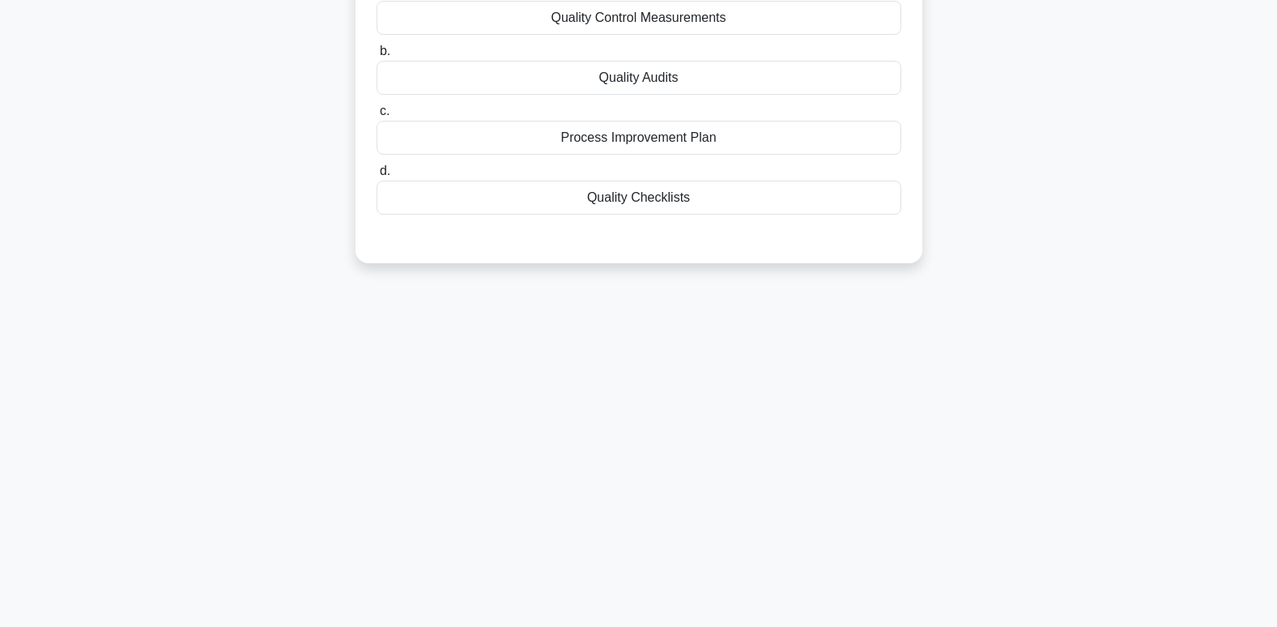
scroll to position [0, 0]
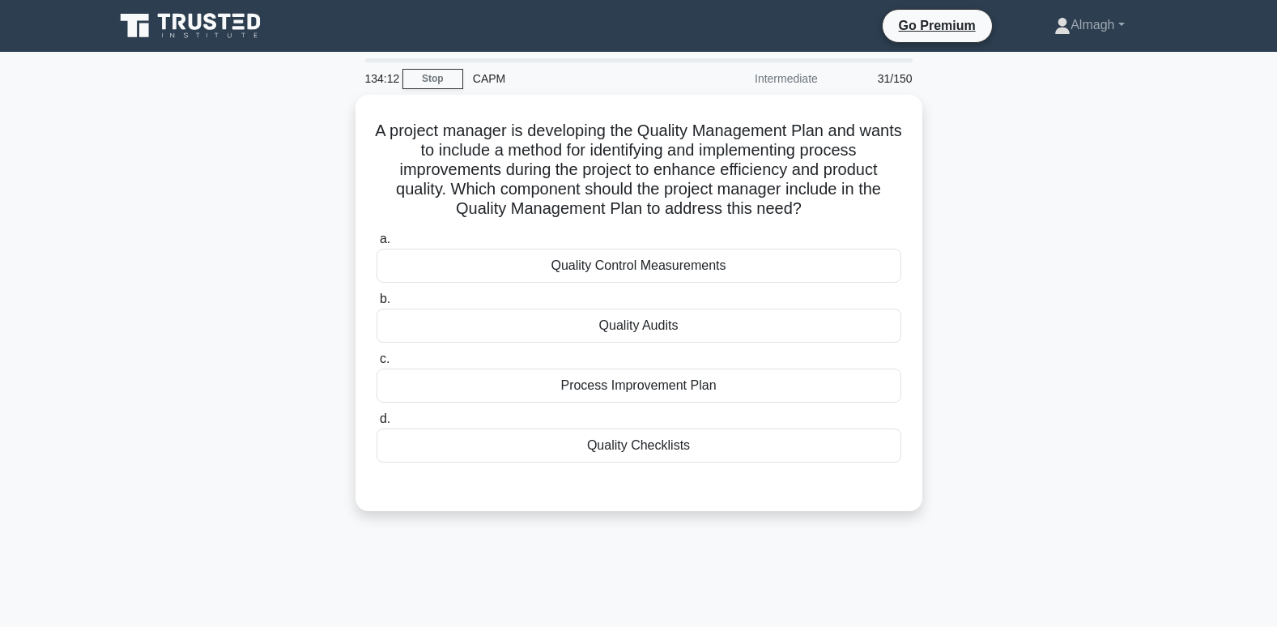
click at [426, 559] on div "134:12 Stop CAPM Intermediate 31/150 A project manager is developing the Qualit…" at bounding box center [638, 463] width 1069 height 810
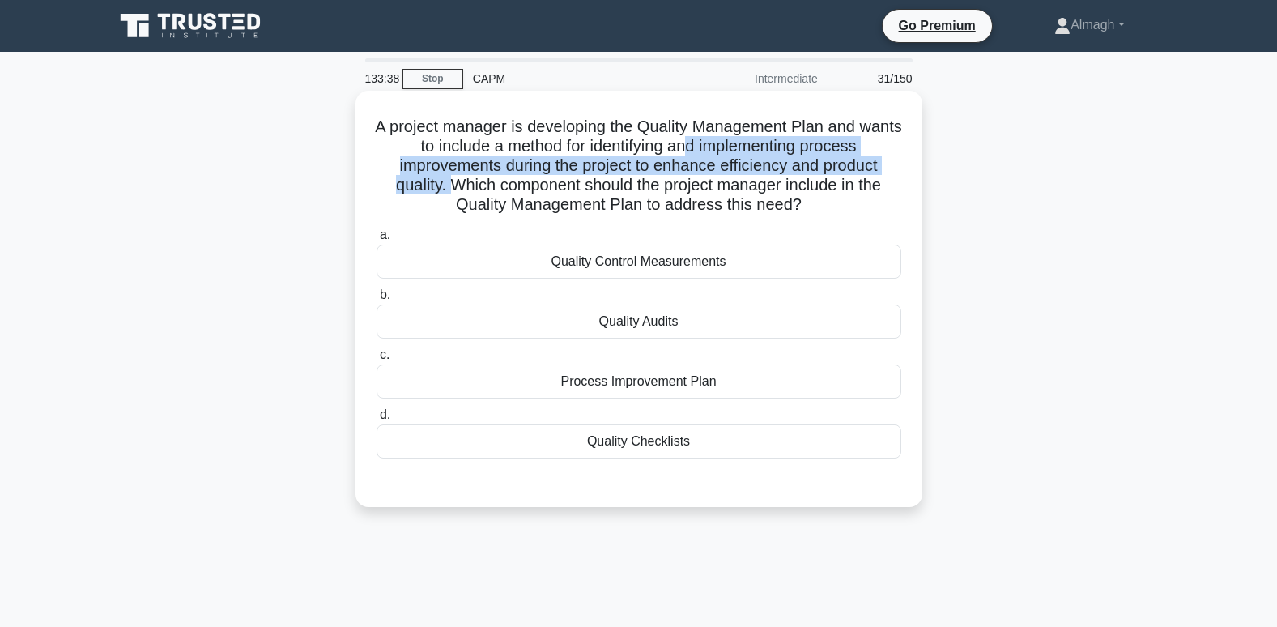
drag, startPoint x: 717, startPoint y: 148, endPoint x: 450, endPoint y: 185, distance: 269.9
click at [450, 185] on h5 "A project manager is developing the Quality Management Plan and wants to includ…" at bounding box center [639, 166] width 528 height 99
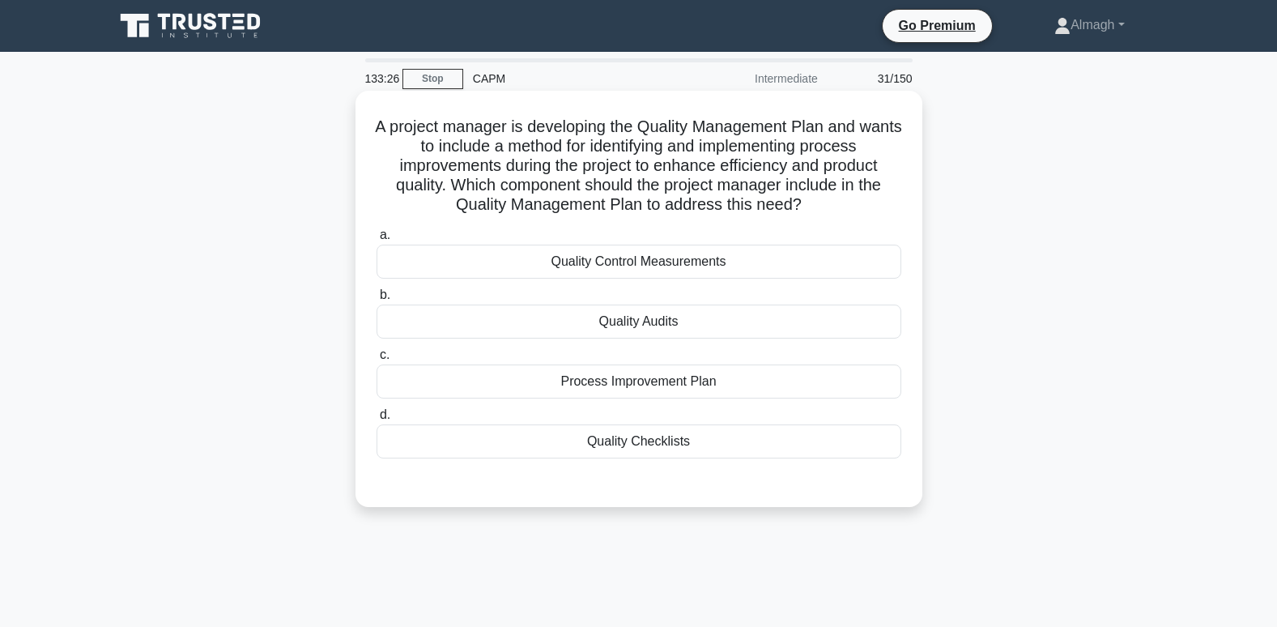
click at [598, 384] on div "Process Improvement Plan" at bounding box center [639, 381] width 525 height 34
click at [377, 360] on input "c. Process Improvement Plan" at bounding box center [377, 355] width 0 height 11
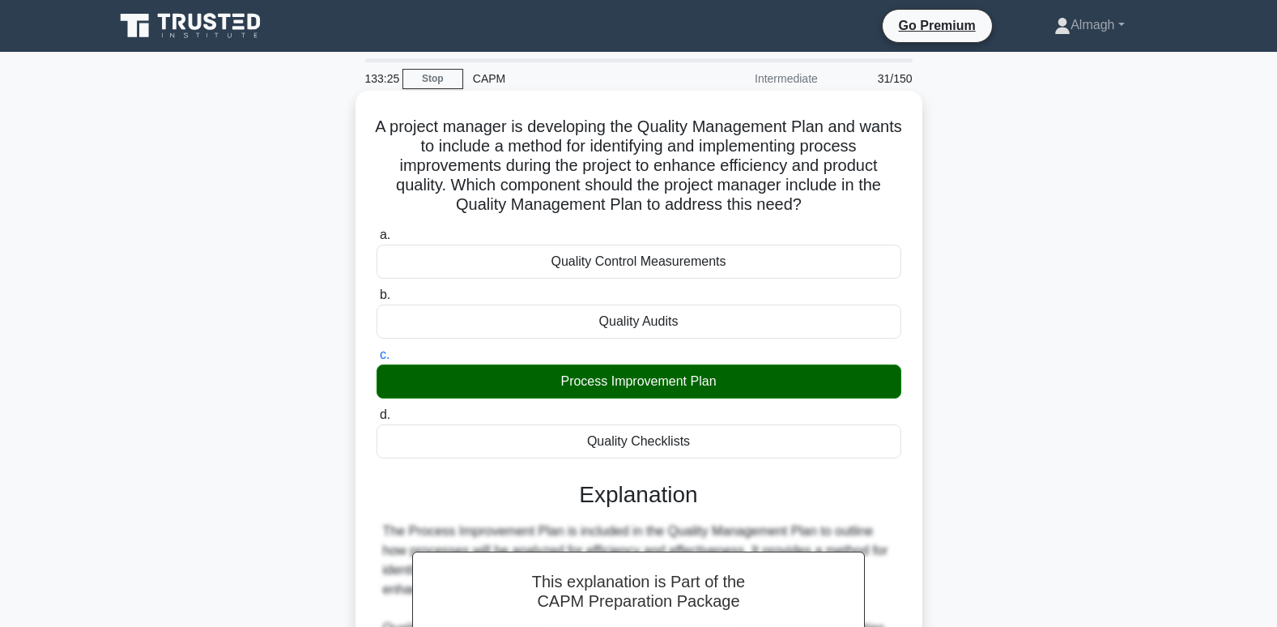
scroll to position [334, 0]
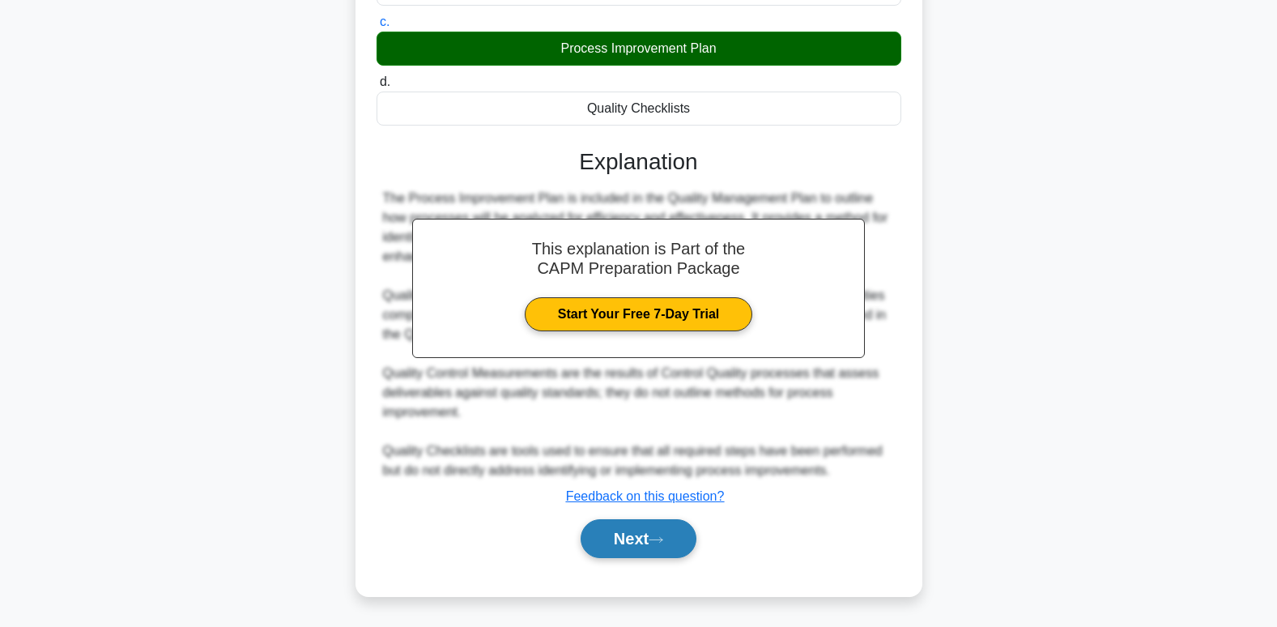
click at [650, 533] on button "Next" at bounding box center [639, 538] width 116 height 39
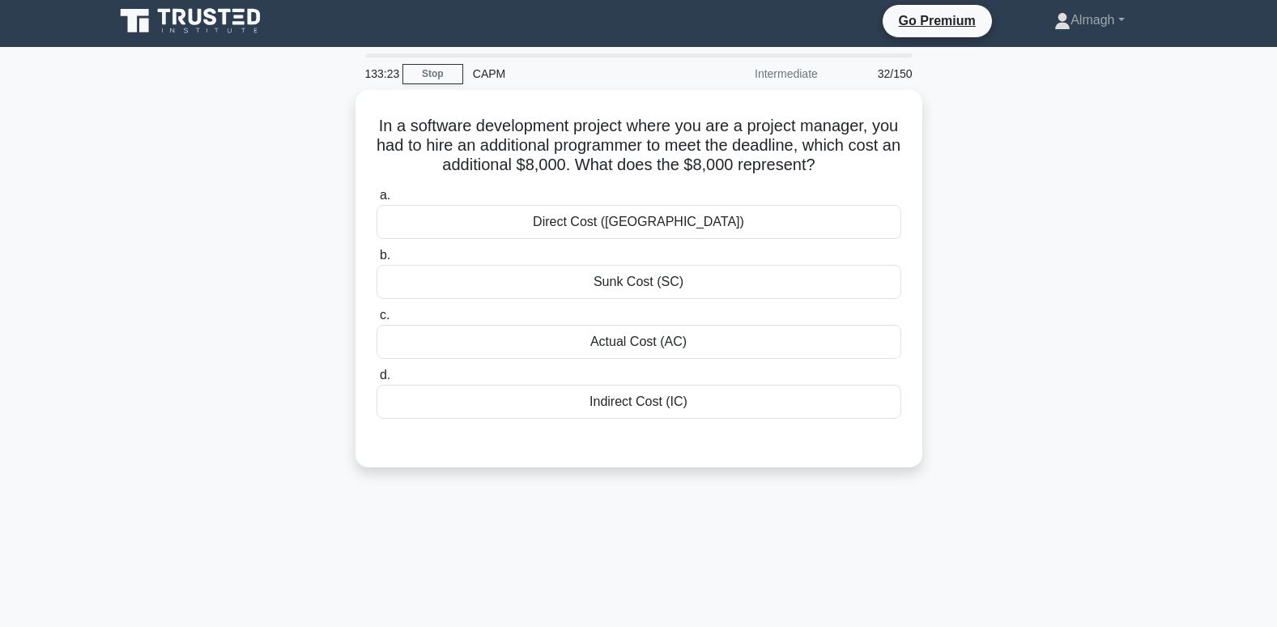
scroll to position [0, 0]
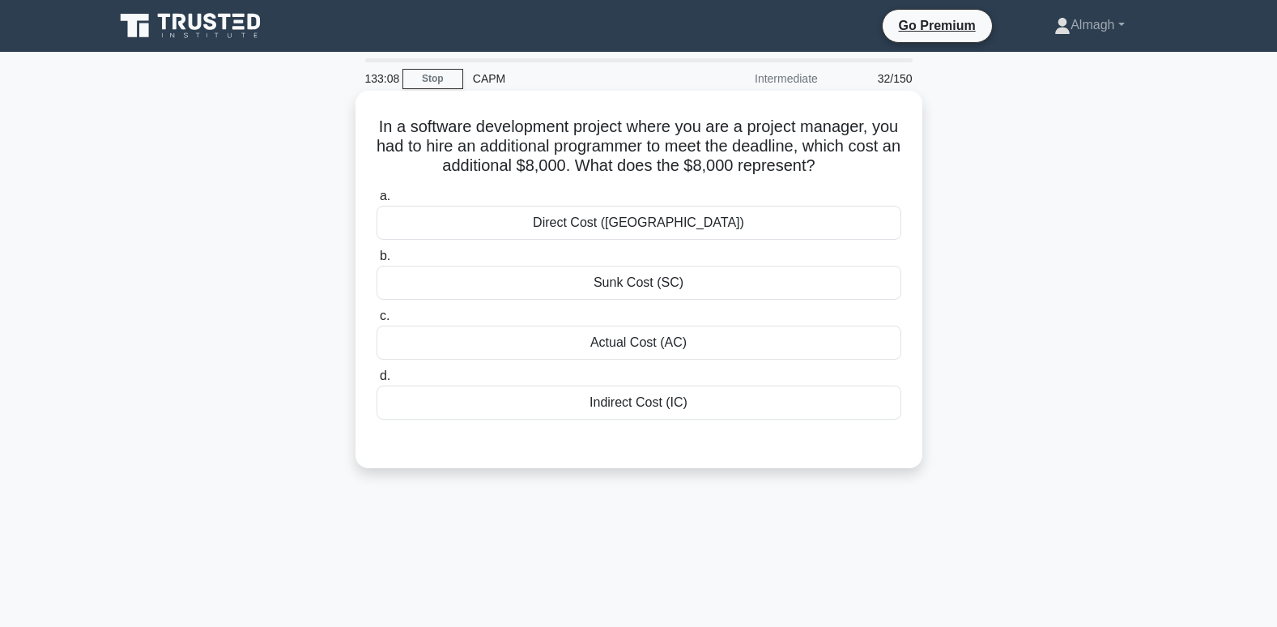
click at [625, 404] on div "Indirect Cost (IC)" at bounding box center [639, 403] width 525 height 34
click at [377, 381] on input "d. Indirect Cost (IC)" at bounding box center [377, 376] width 0 height 11
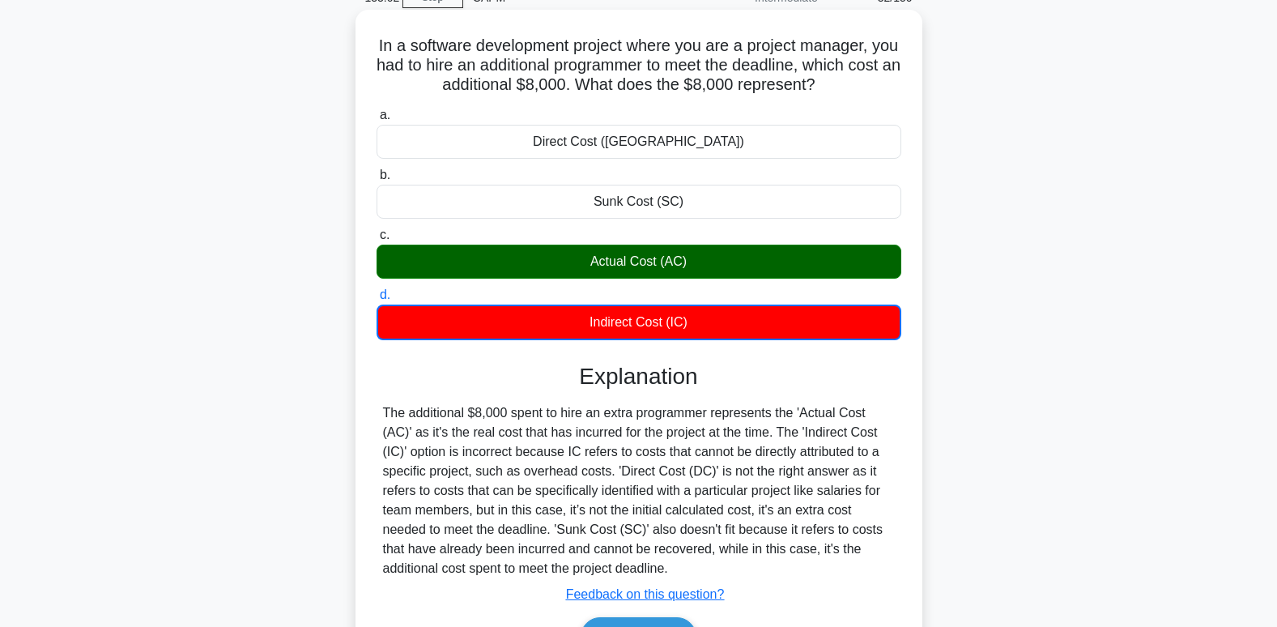
scroll to position [243, 0]
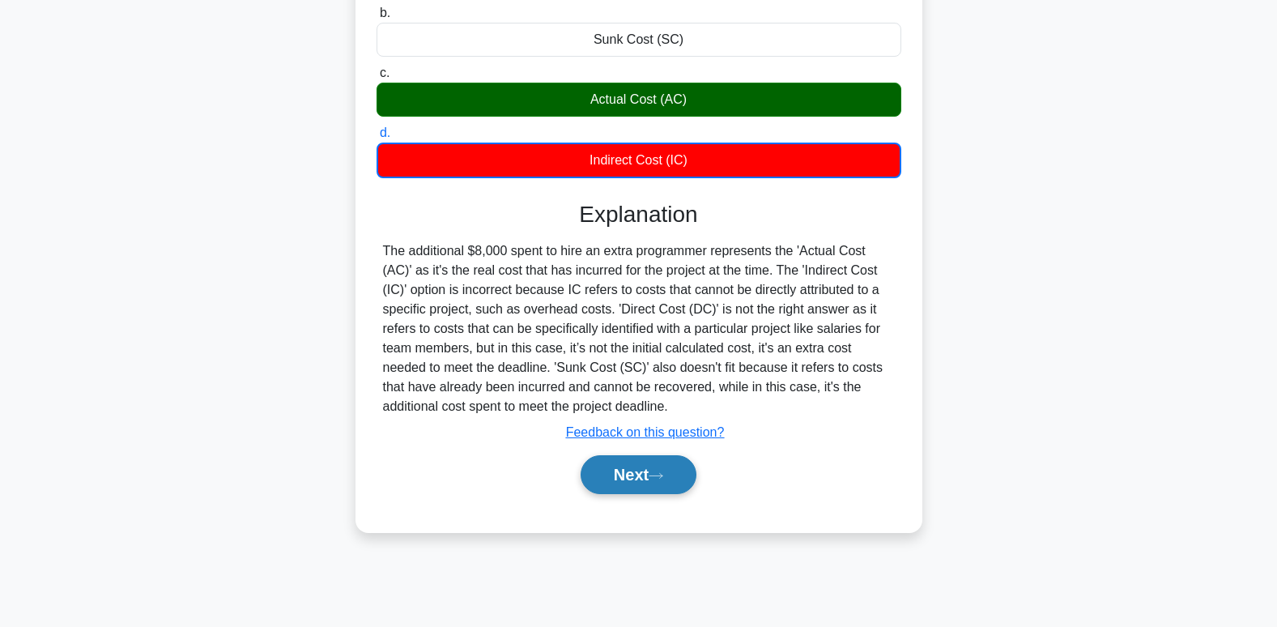
click at [646, 466] on button "Next" at bounding box center [639, 474] width 116 height 39
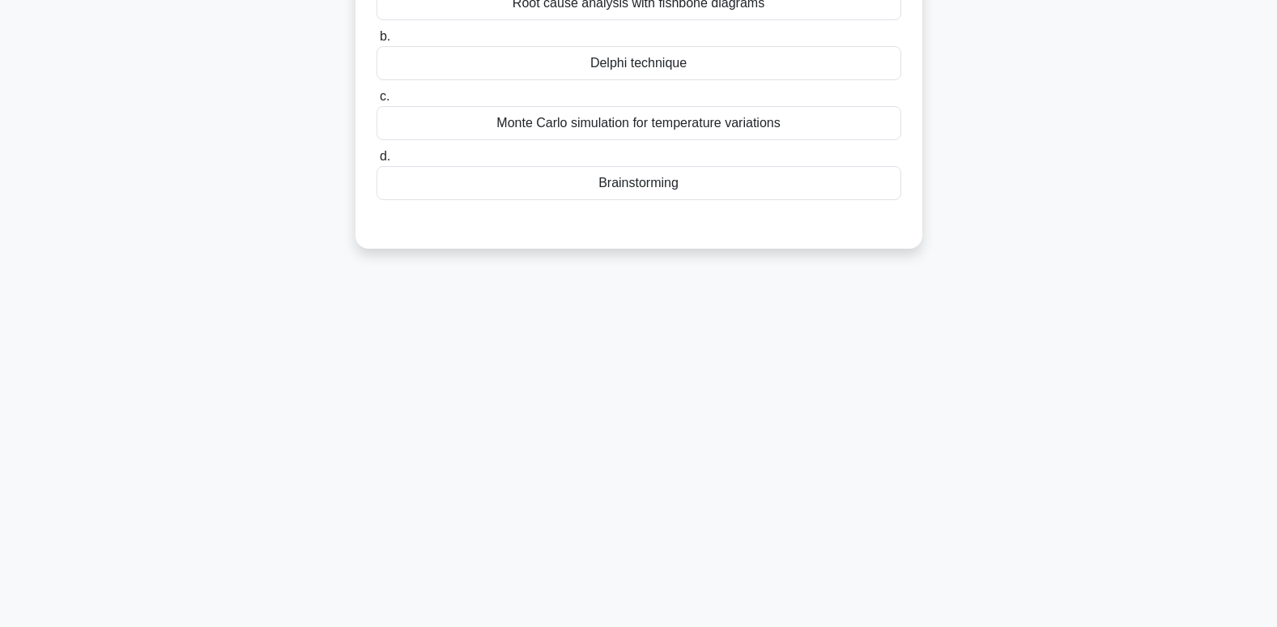
scroll to position [0, 0]
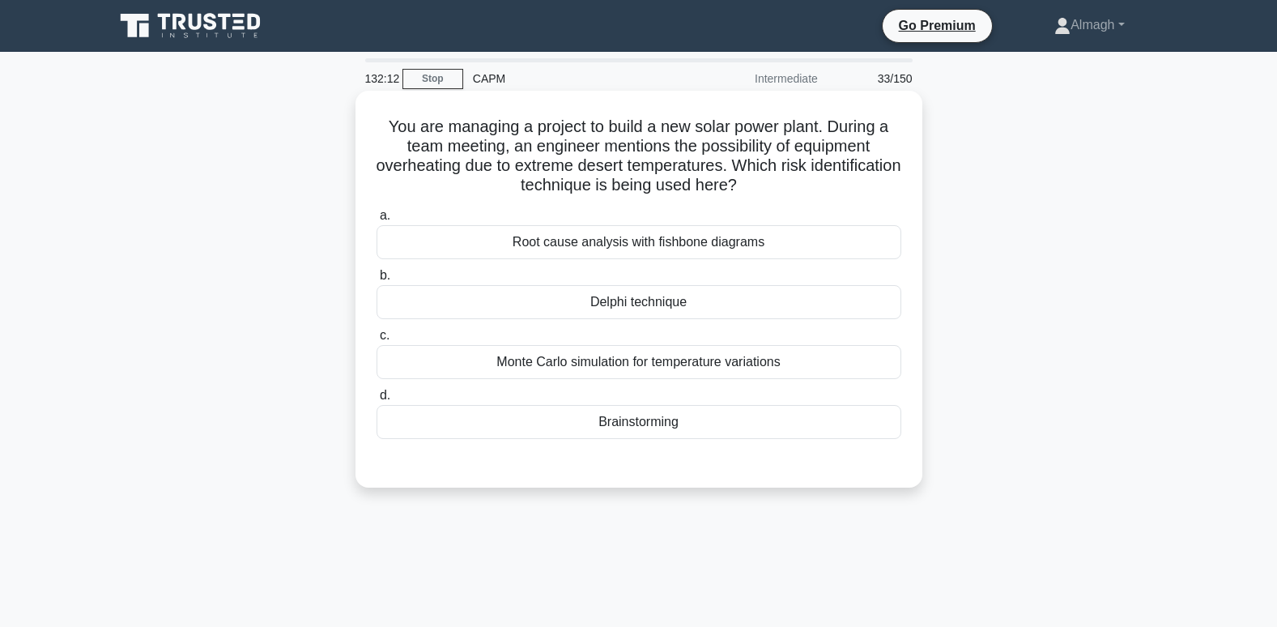
click at [684, 243] on div "Root cause analysis with fishbone diagrams" at bounding box center [639, 242] width 525 height 34
click at [377, 221] on input "a. Root cause analysis with fishbone diagrams" at bounding box center [377, 216] width 0 height 11
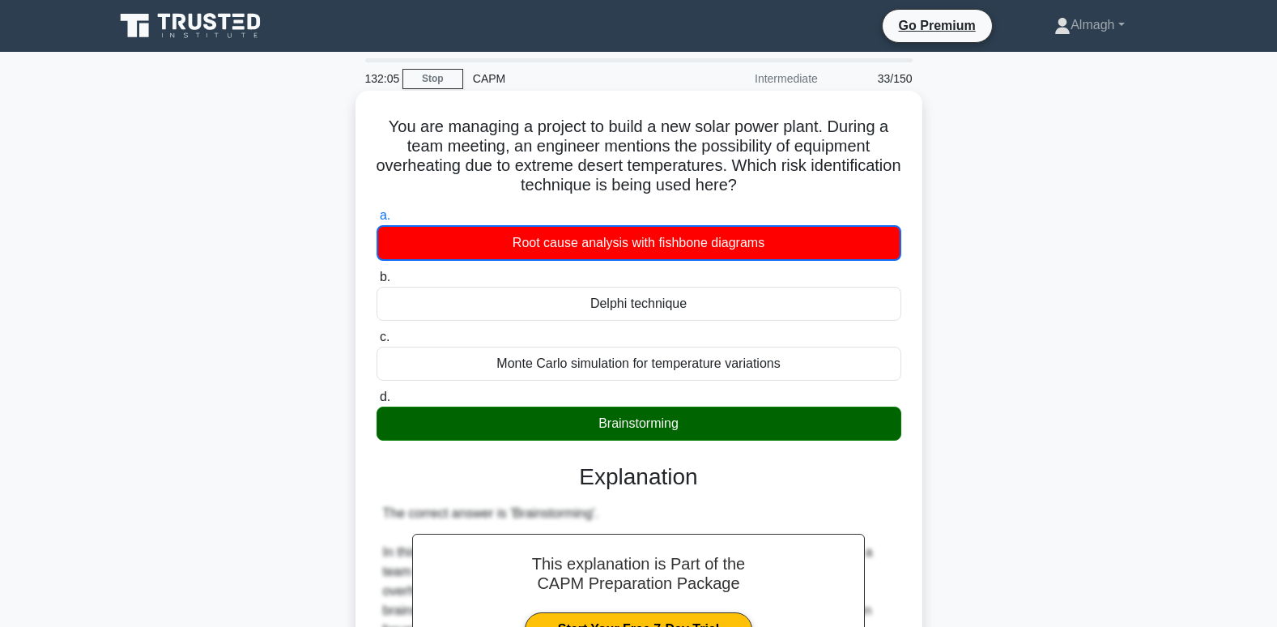
scroll to position [510, 0]
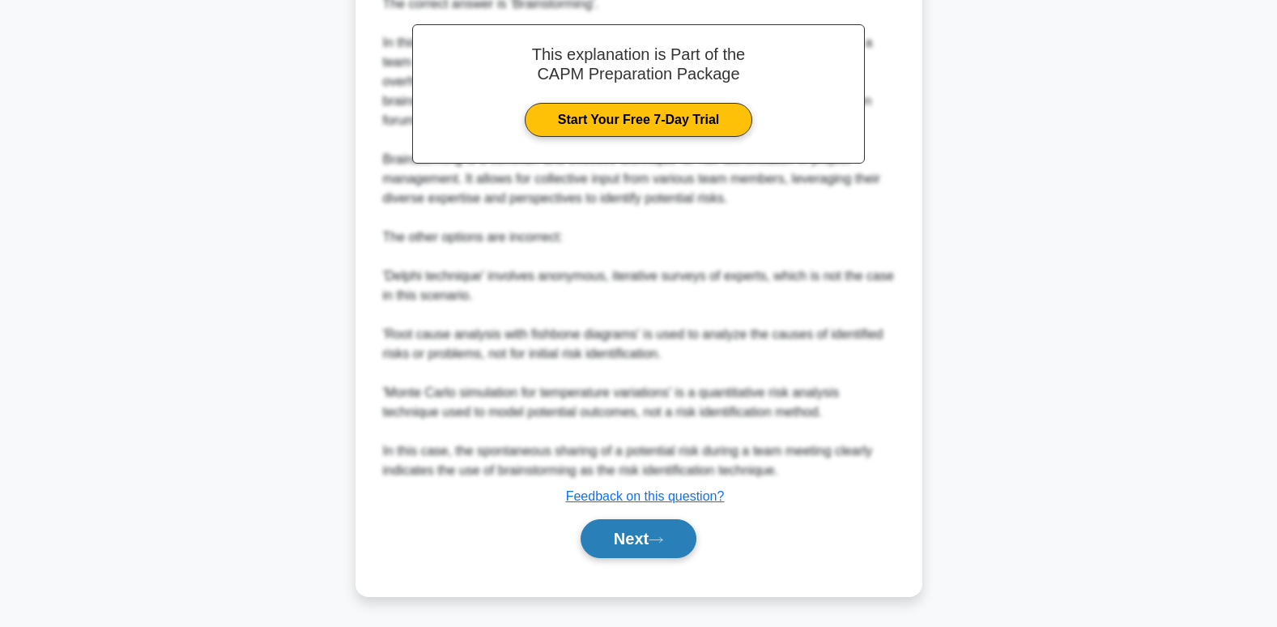
click at [619, 525] on button "Next" at bounding box center [639, 538] width 116 height 39
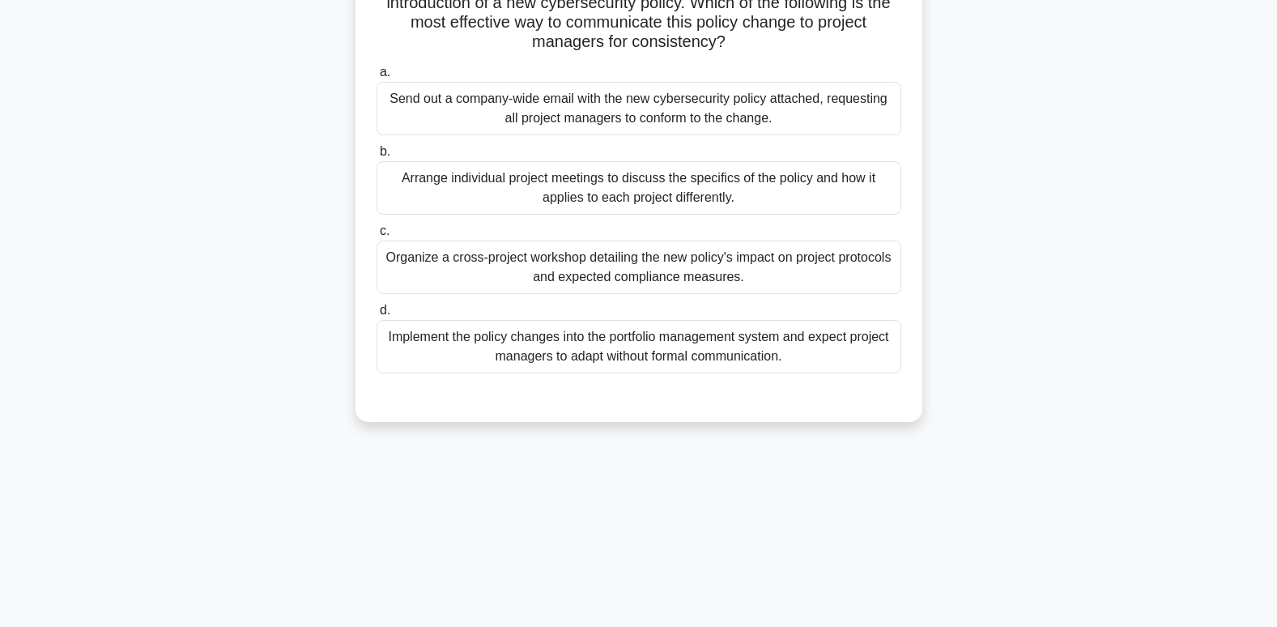
scroll to position [0, 0]
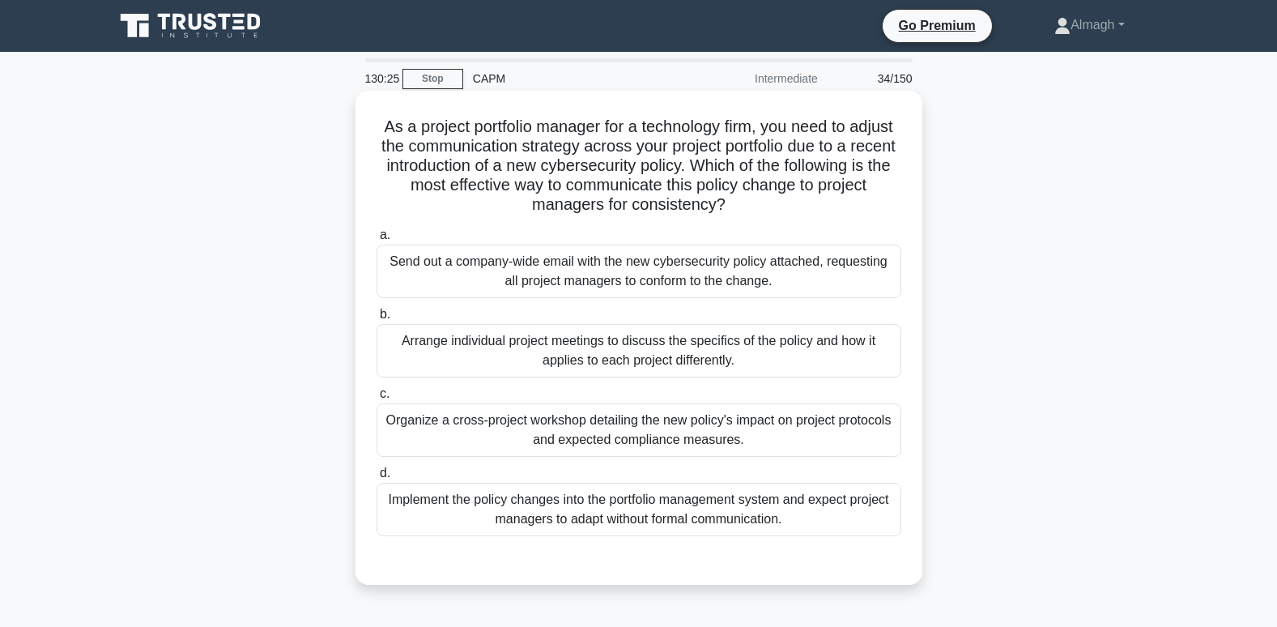
click at [506, 431] on div "Organize a cross-project workshop detailing the new policy's impact on project …" at bounding box center [639, 429] width 525 height 53
click at [377, 399] on input "c. Organize a cross-project workshop detailing the new policy's impact on proje…" at bounding box center [377, 394] width 0 height 11
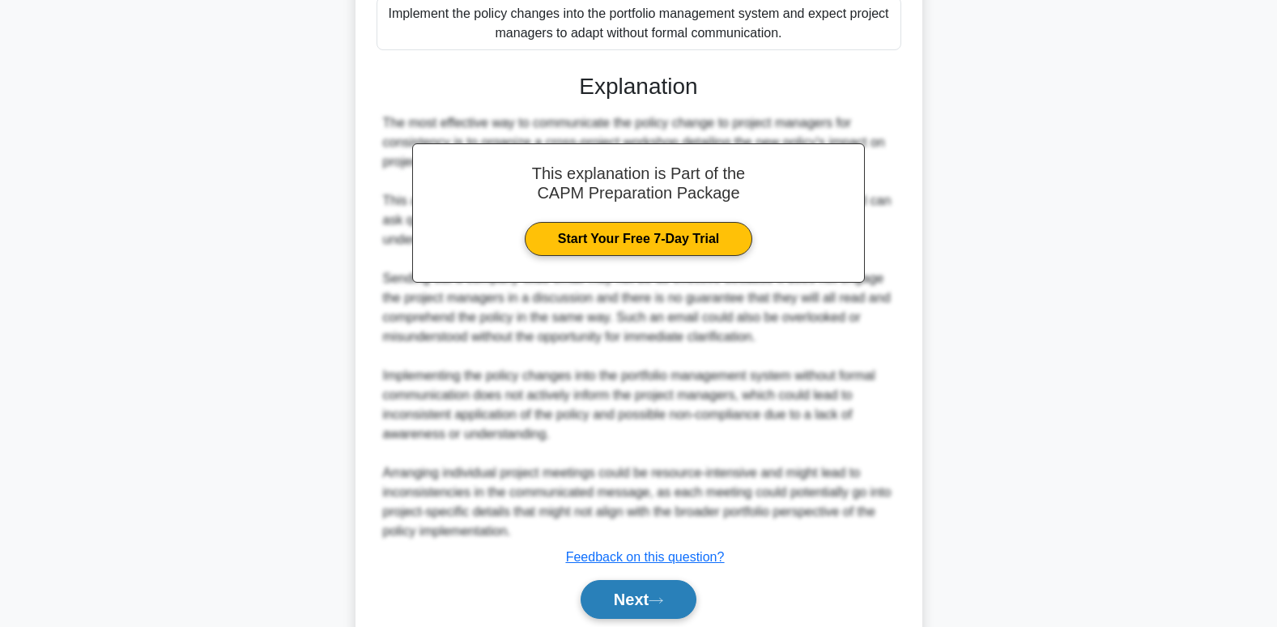
click at [646, 597] on button "Next" at bounding box center [639, 599] width 116 height 39
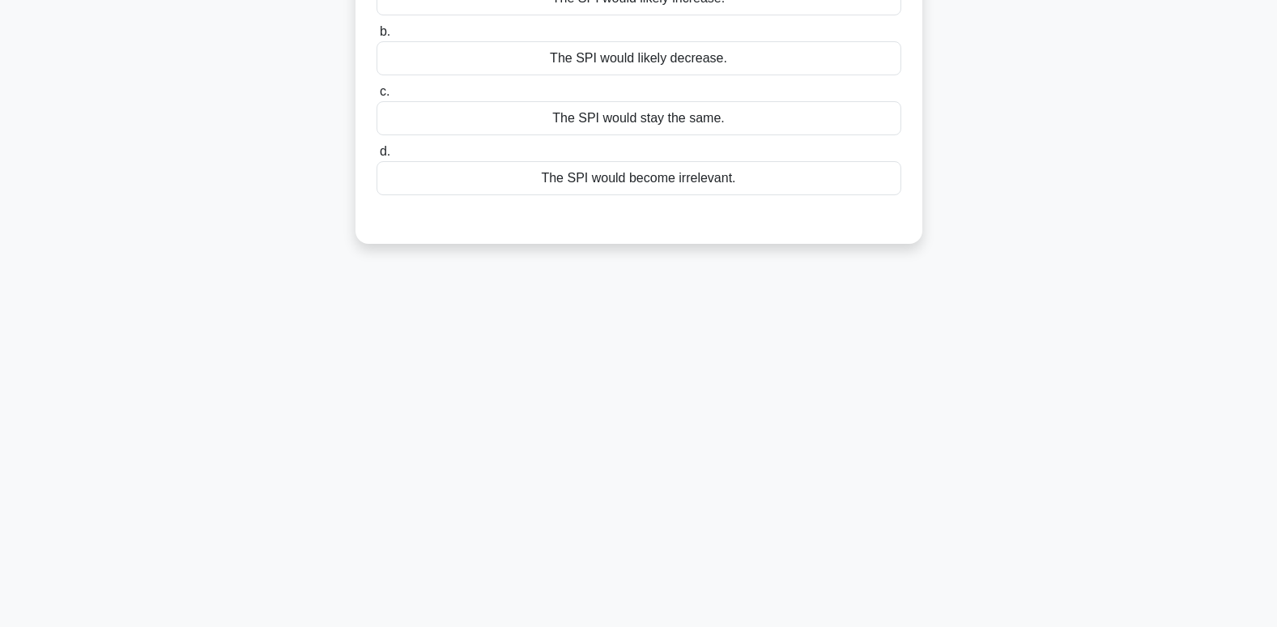
scroll to position [5, 0]
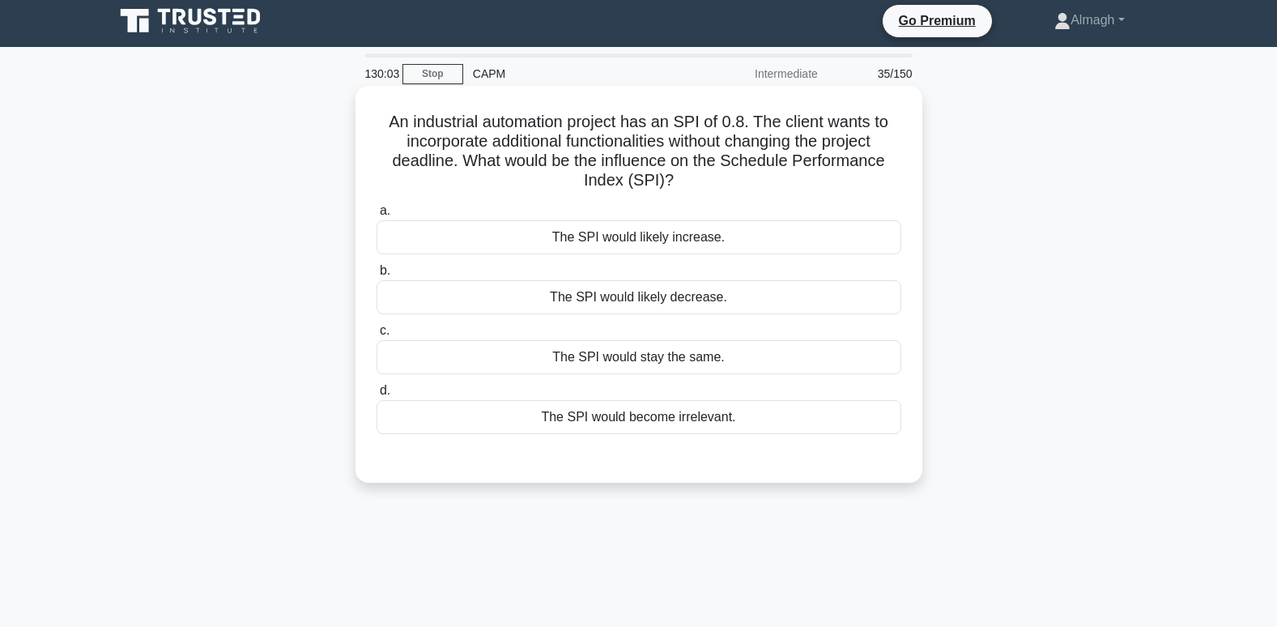
click at [713, 300] on div "The SPI would likely decrease." at bounding box center [639, 297] width 525 height 34
click at [377, 276] on input "b. The SPI would likely decrease." at bounding box center [377, 271] width 0 height 11
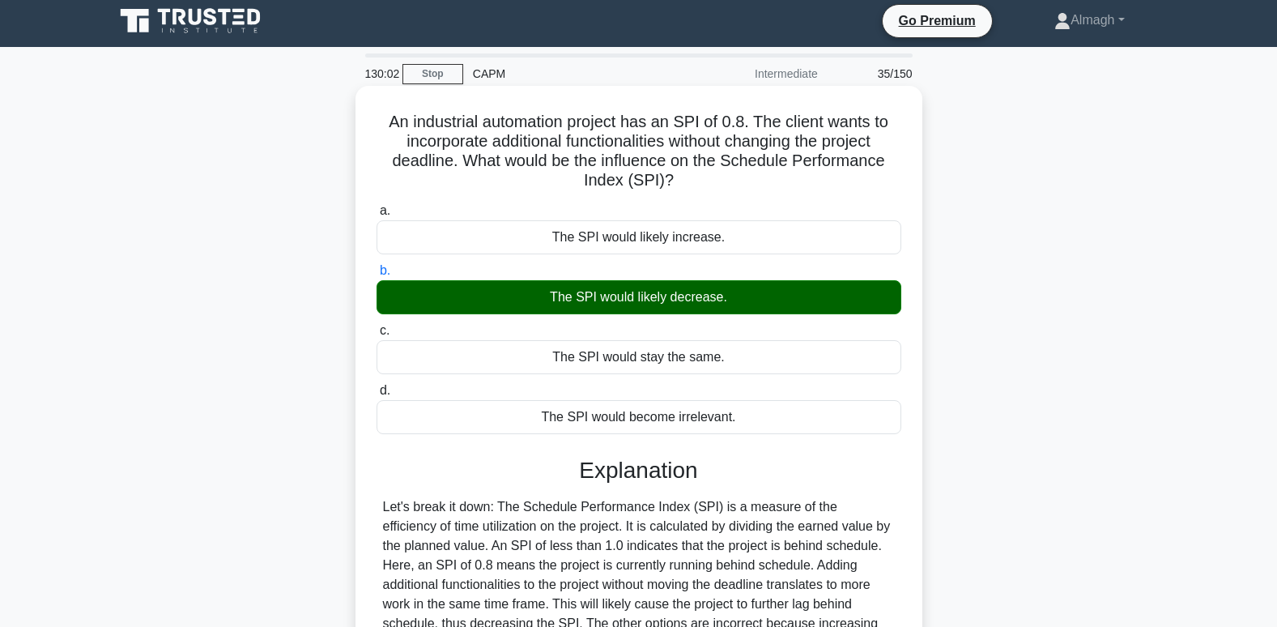
scroll to position [248, 0]
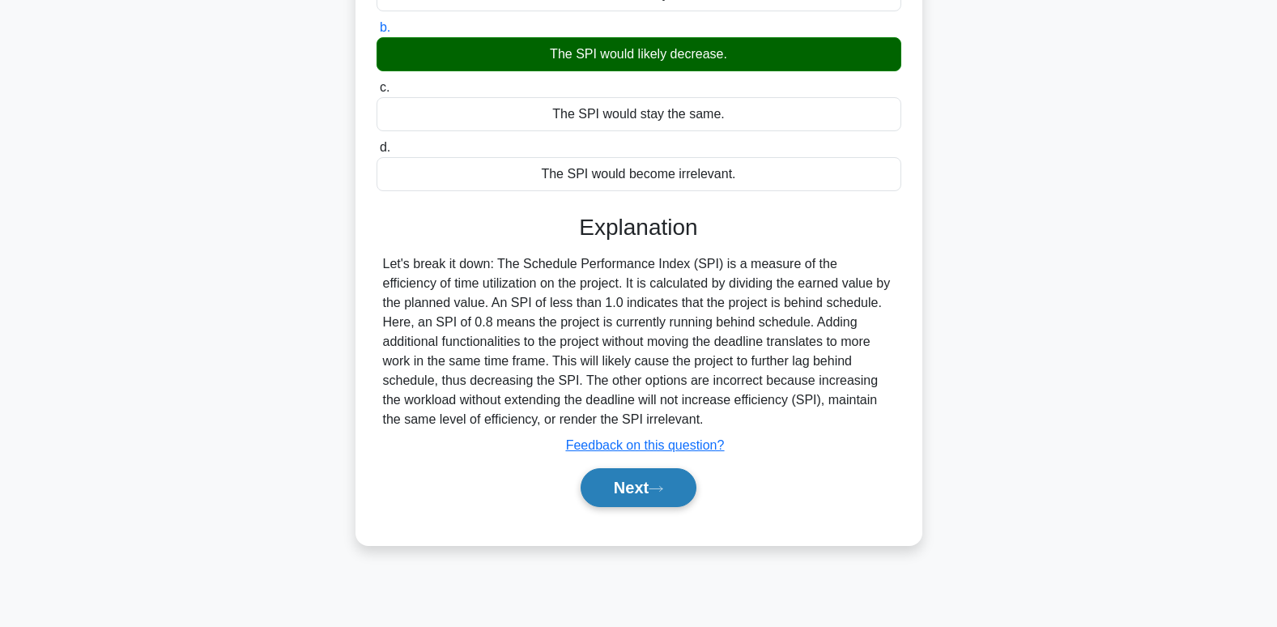
click at [656, 483] on button "Next" at bounding box center [639, 487] width 116 height 39
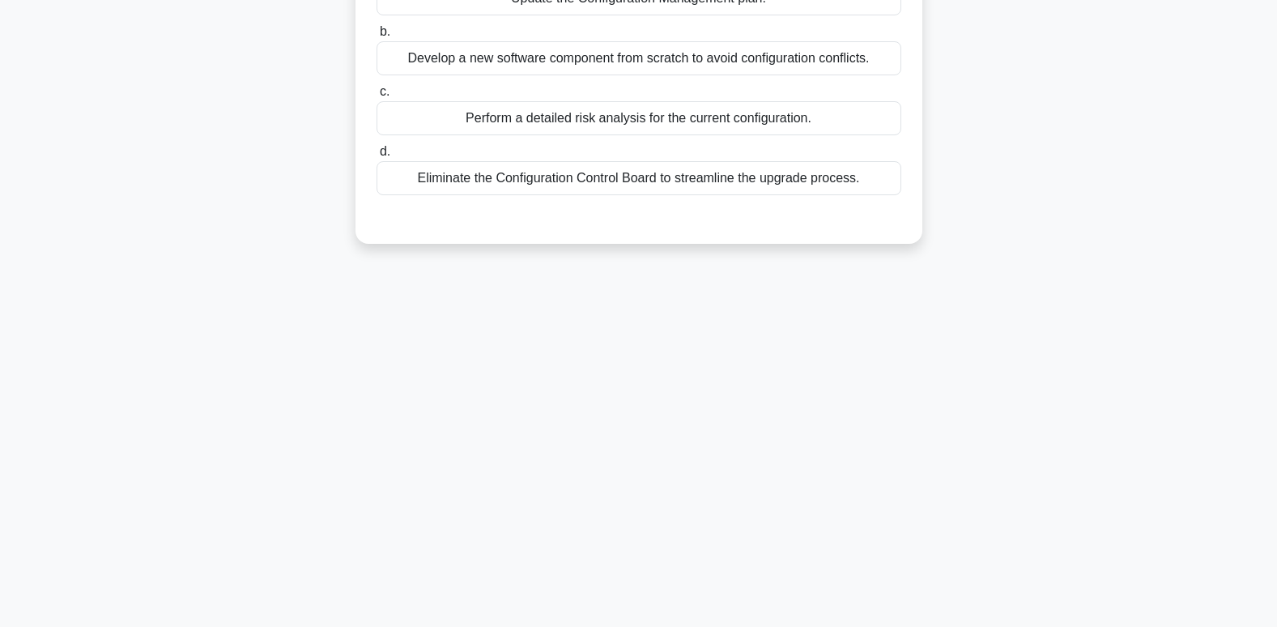
scroll to position [5, 0]
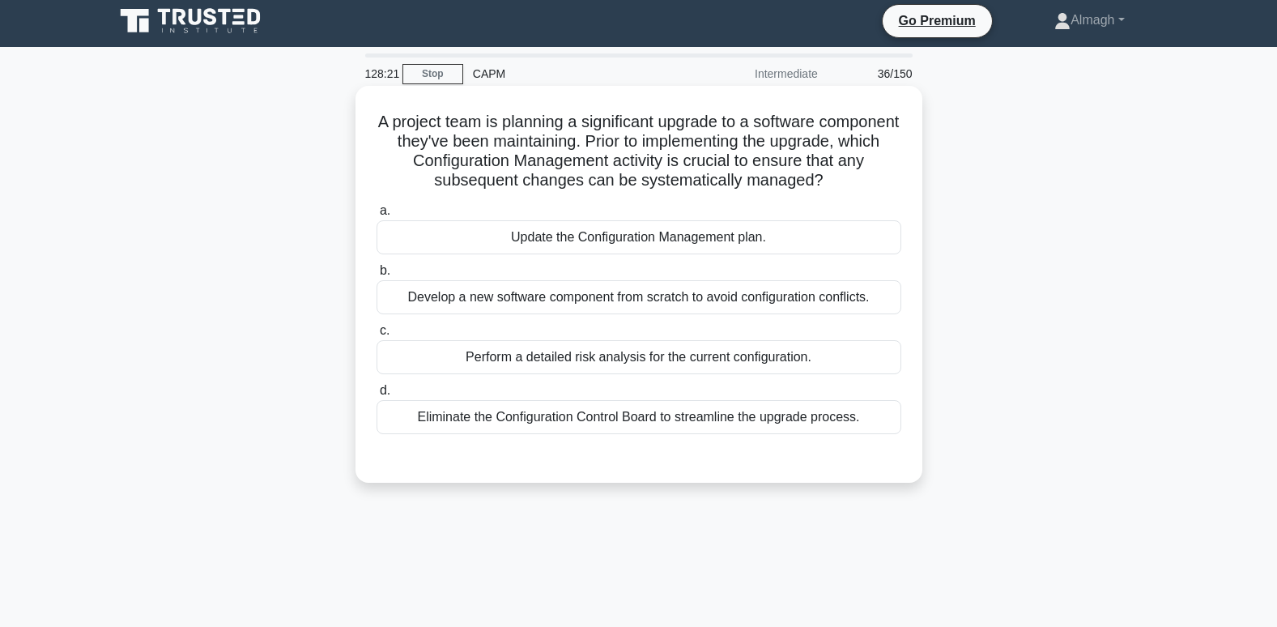
drag, startPoint x: 663, startPoint y: 238, endPoint x: 617, endPoint y: 254, distance: 48.2
click at [663, 237] on div "Update the Configuration Management plan." at bounding box center [639, 237] width 525 height 34
click at [377, 216] on input "a. Update the Configuration Management plan." at bounding box center [377, 211] width 0 height 11
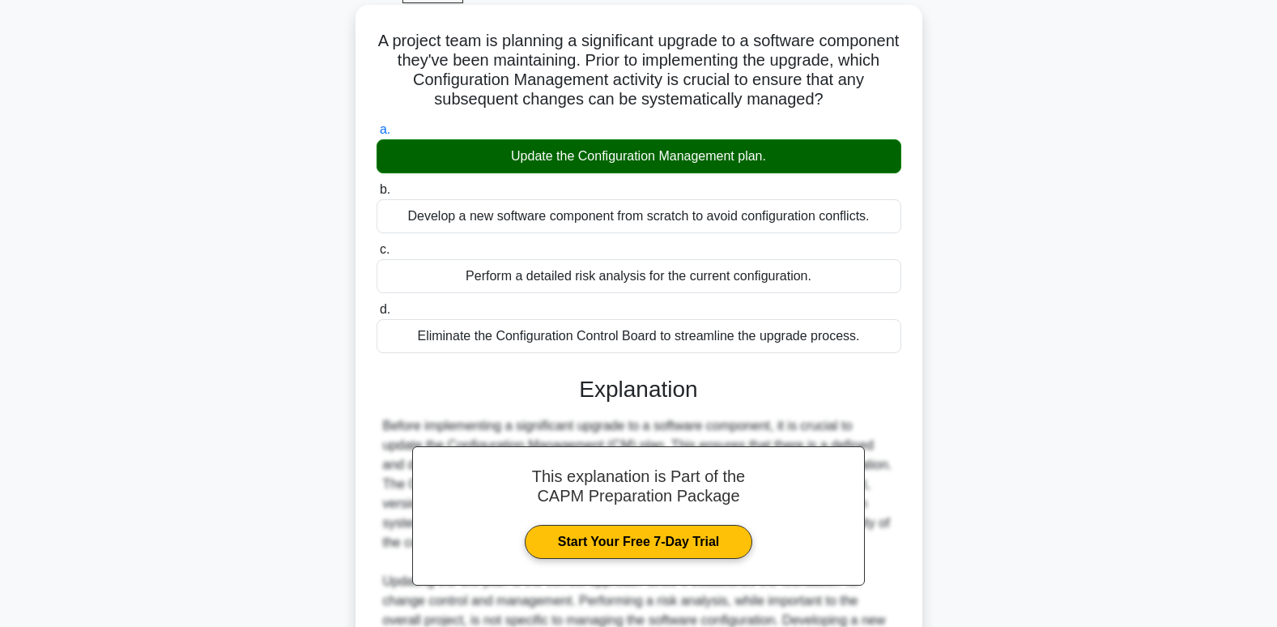
scroll to position [334, 0]
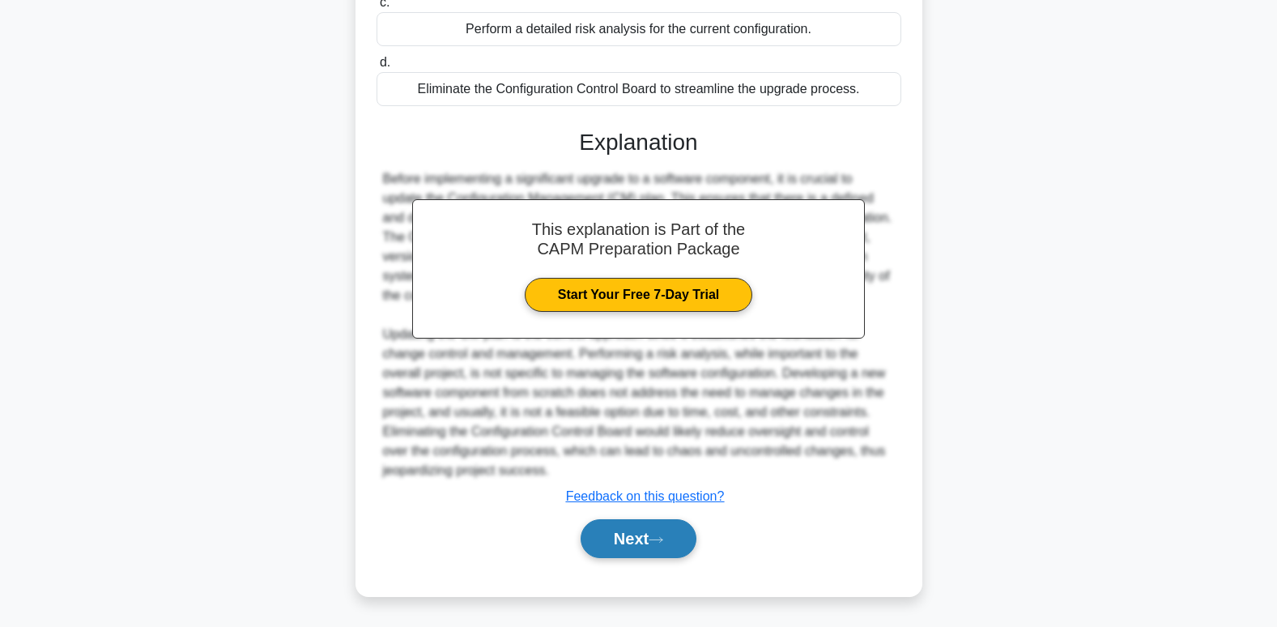
click at [595, 525] on button "Next" at bounding box center [639, 538] width 116 height 39
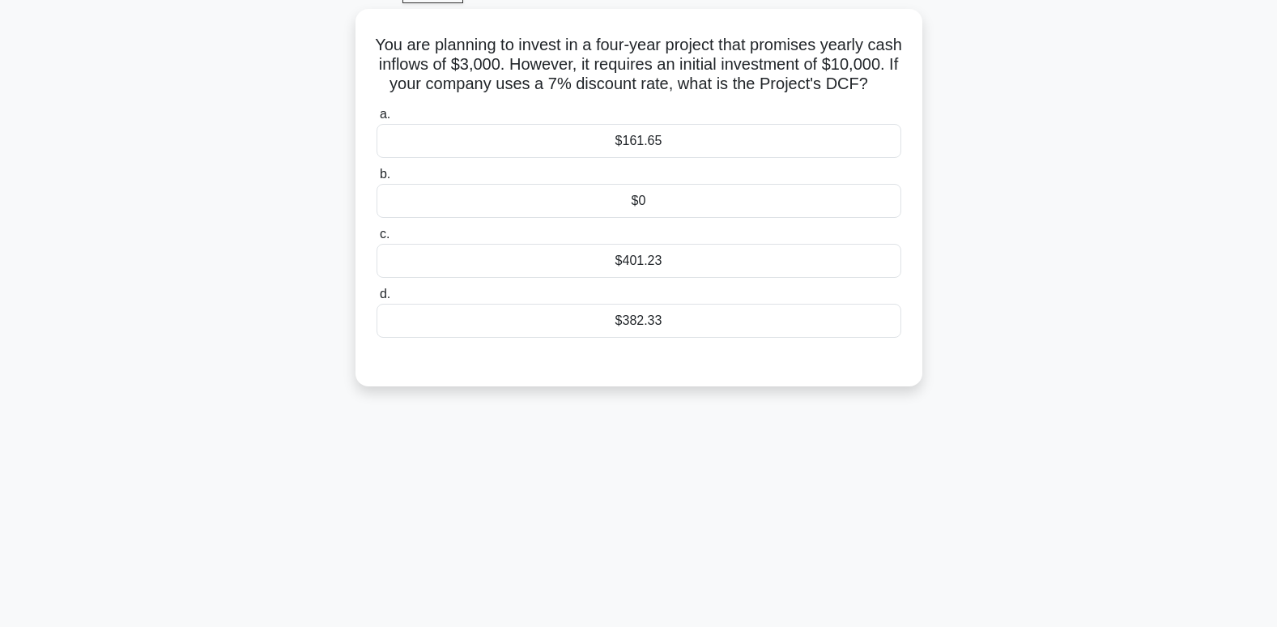
scroll to position [5, 0]
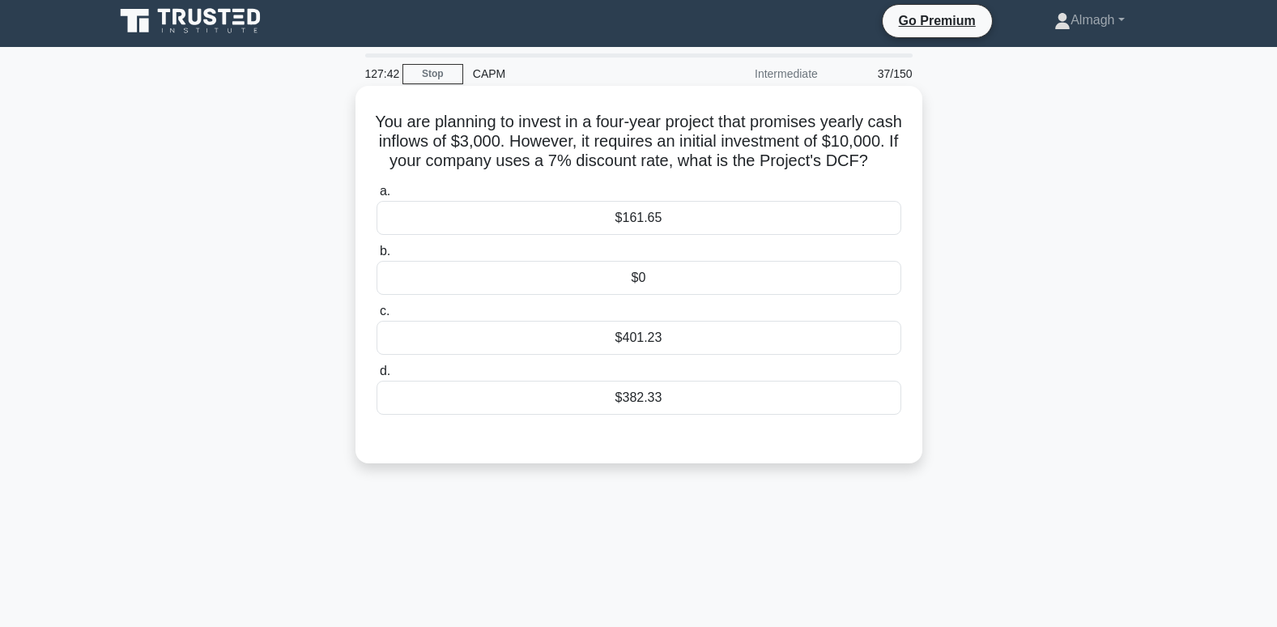
click at [641, 227] on div "$161.65" at bounding box center [639, 218] width 525 height 34
click at [377, 197] on input "a. $161.65" at bounding box center [377, 191] width 0 height 11
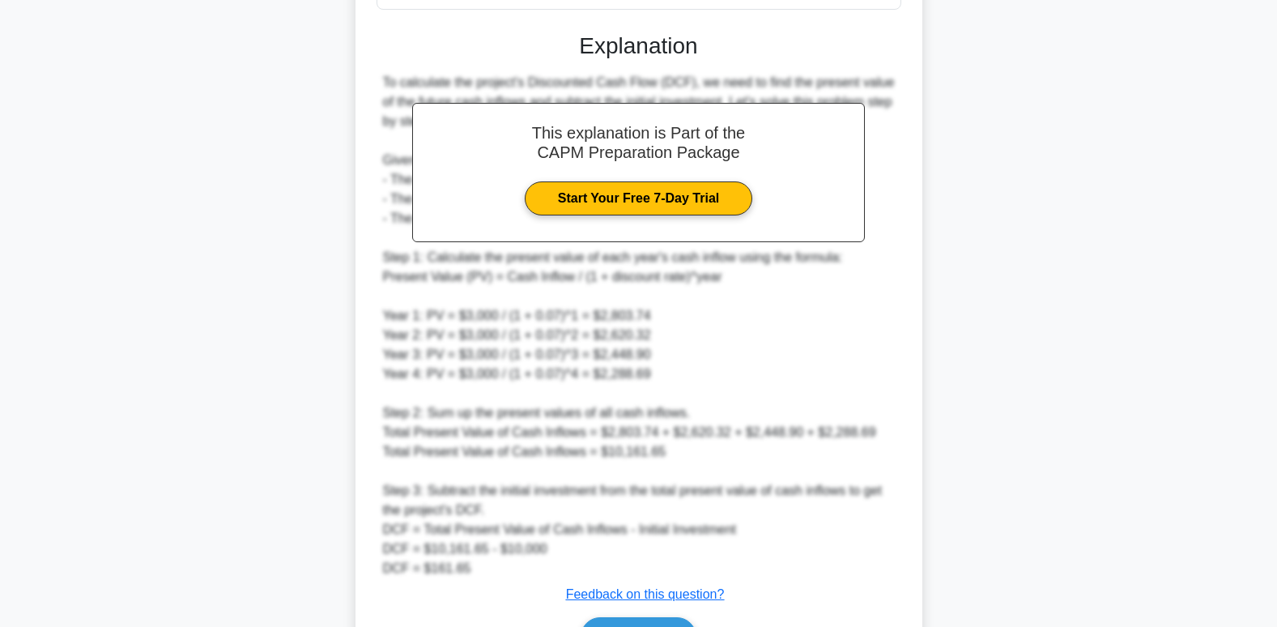
scroll to position [528, 0]
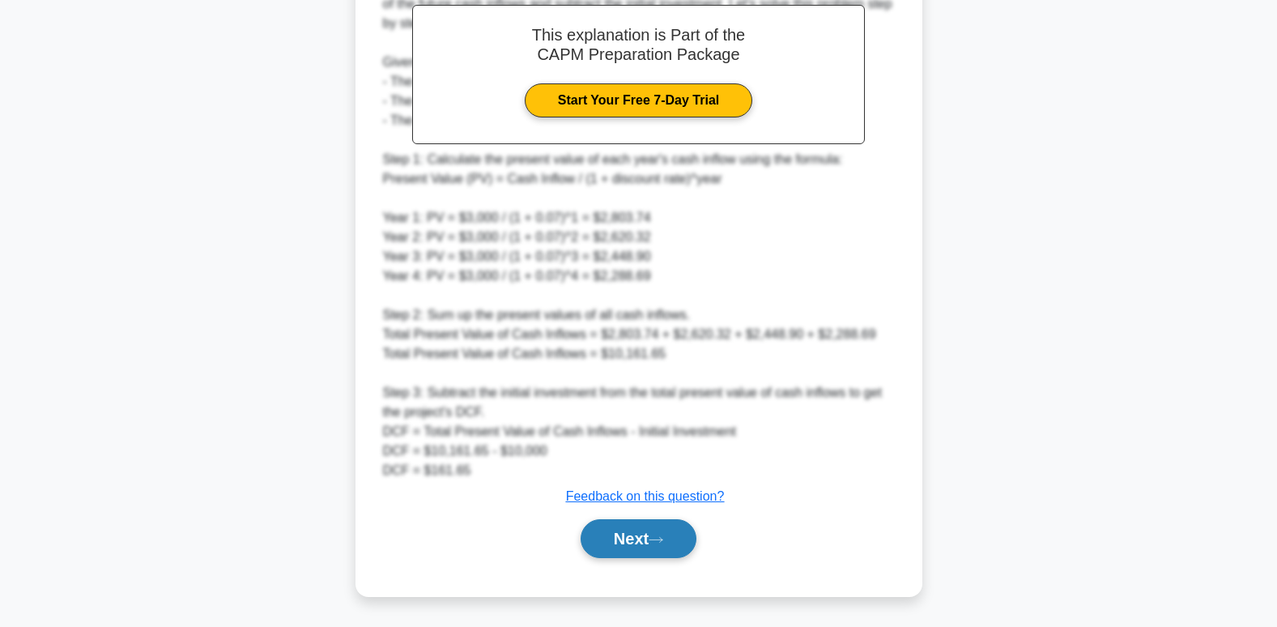
click at [642, 532] on button "Next" at bounding box center [639, 538] width 116 height 39
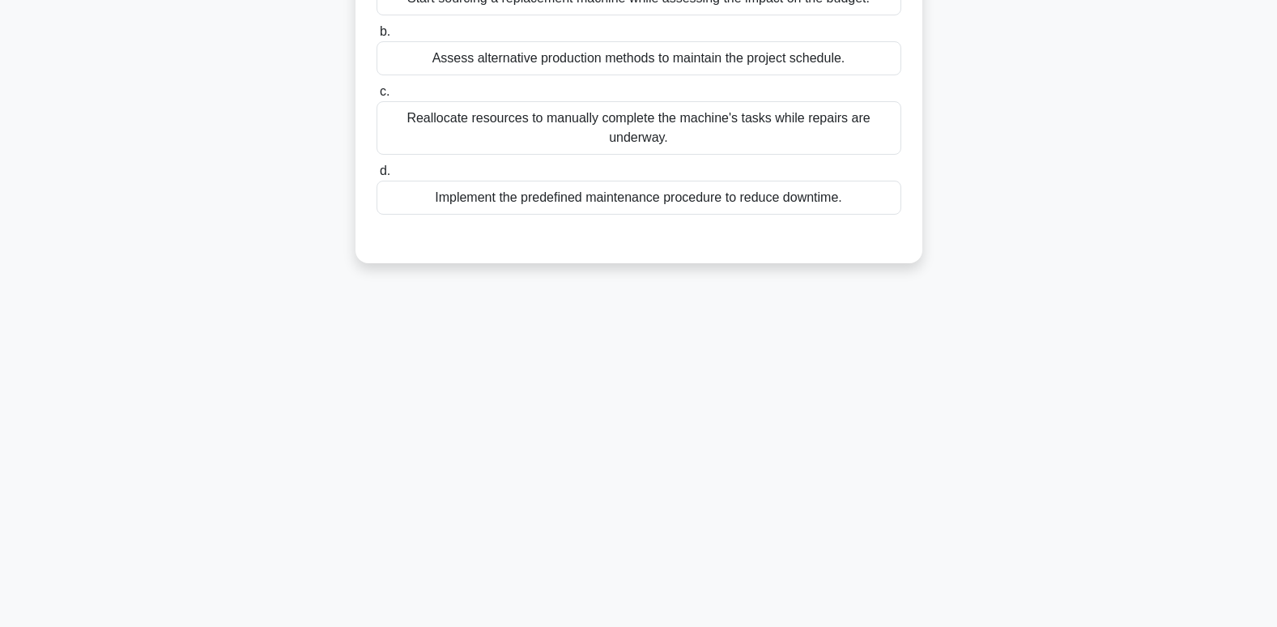
scroll to position [0, 0]
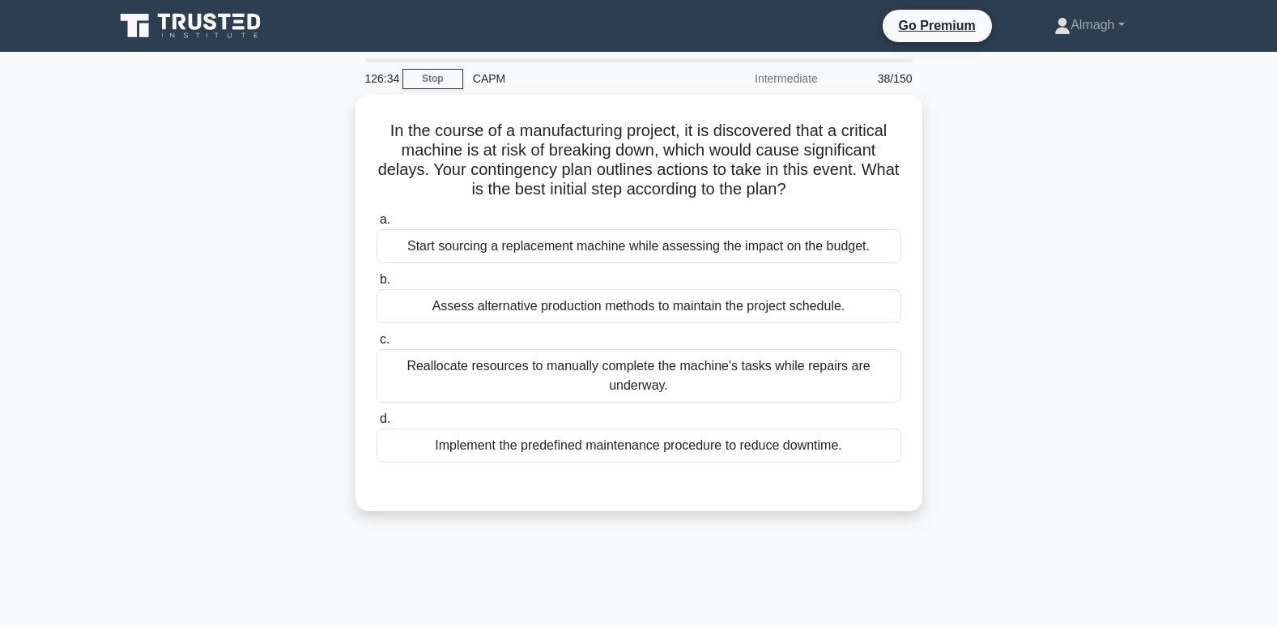
drag, startPoint x: 484, startPoint y: 437, endPoint x: 526, endPoint y: 514, distance: 88.8
click at [526, 514] on div "In the course of a manufacturing project, it is discovered that a critical mach…" at bounding box center [638, 313] width 1069 height 436
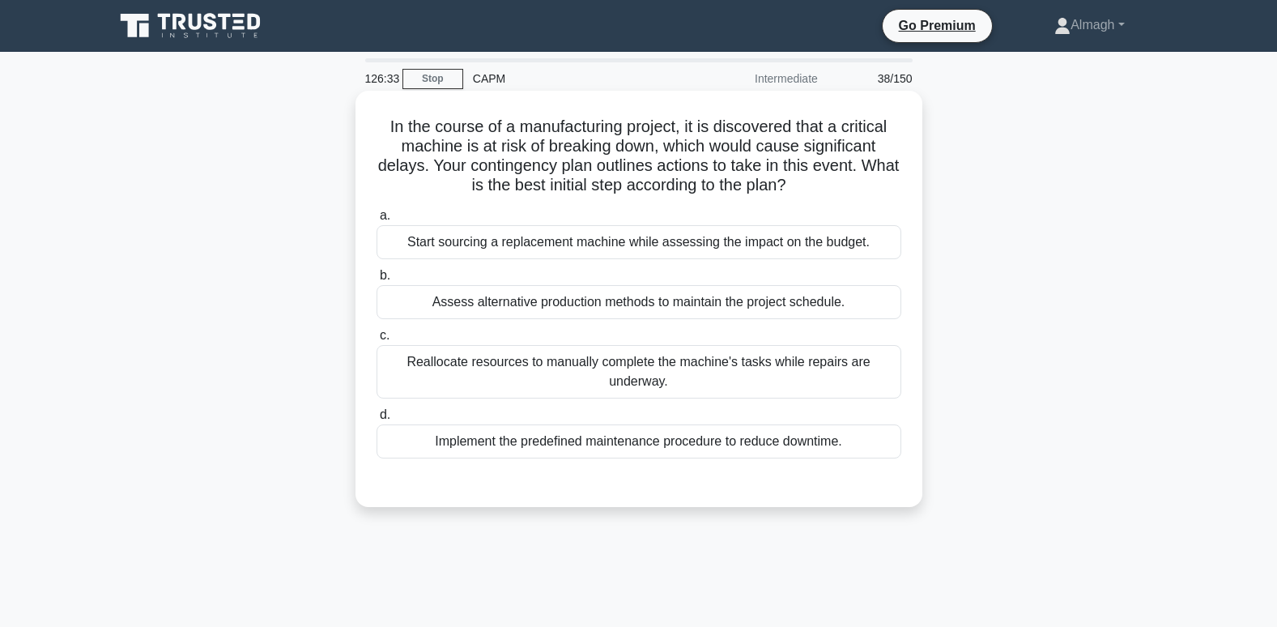
drag, startPoint x: 526, startPoint y: 514, endPoint x: 483, endPoint y: 485, distance: 52.6
click at [483, 485] on div "a. Start sourcing a replacement machine while assessing the impact on the budge…" at bounding box center [639, 344] width 528 height 285
click at [542, 246] on div "Start sourcing a replacement machine while assessing the impact on the budget." at bounding box center [639, 242] width 525 height 34
click at [377, 221] on input "a. Start sourcing a replacement machine while assessing the impact on the budge…" at bounding box center [377, 216] width 0 height 11
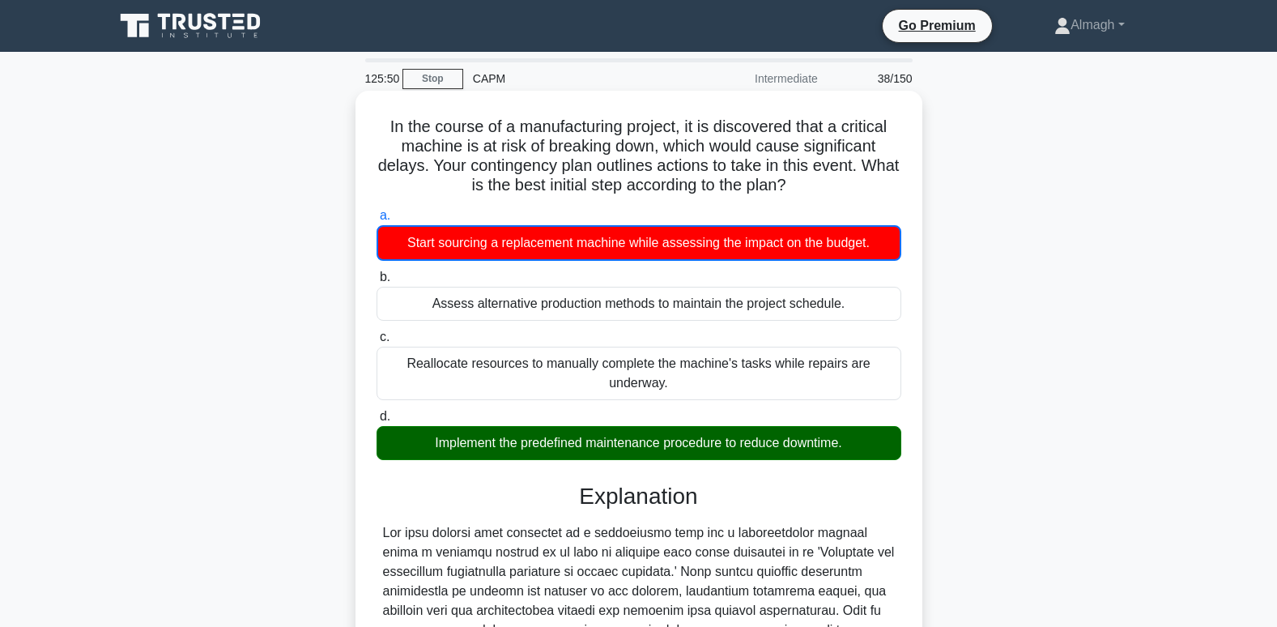
scroll to position [324, 0]
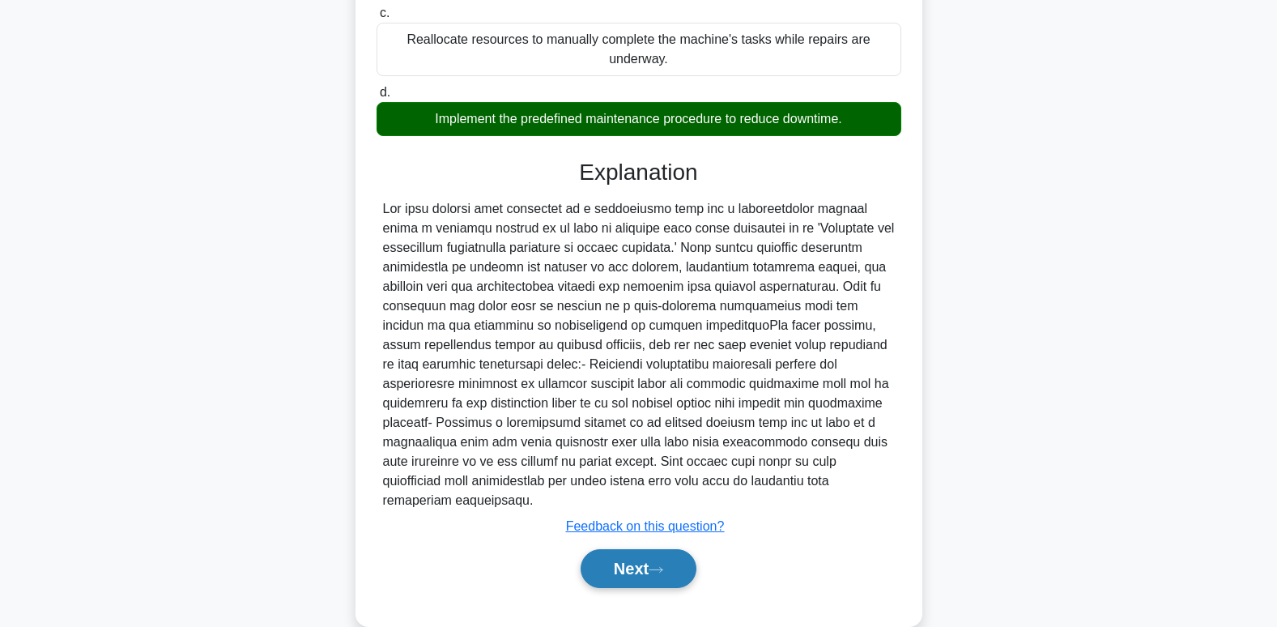
click at [629, 581] on button "Next" at bounding box center [639, 568] width 116 height 39
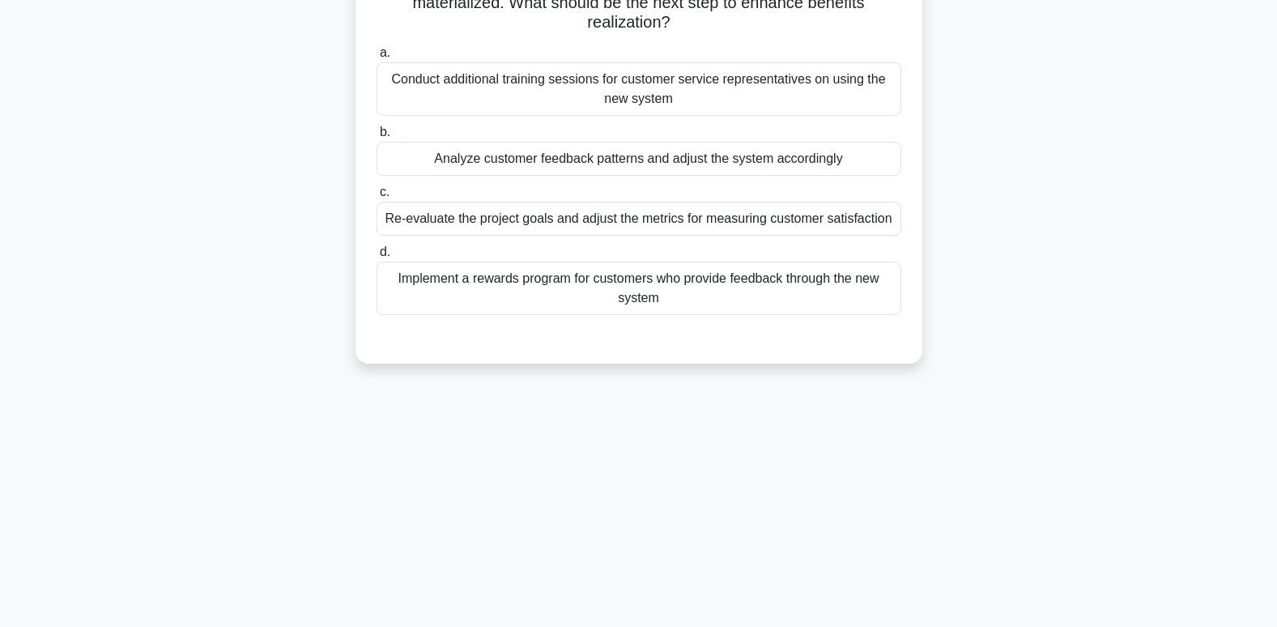
scroll to position [5, 0]
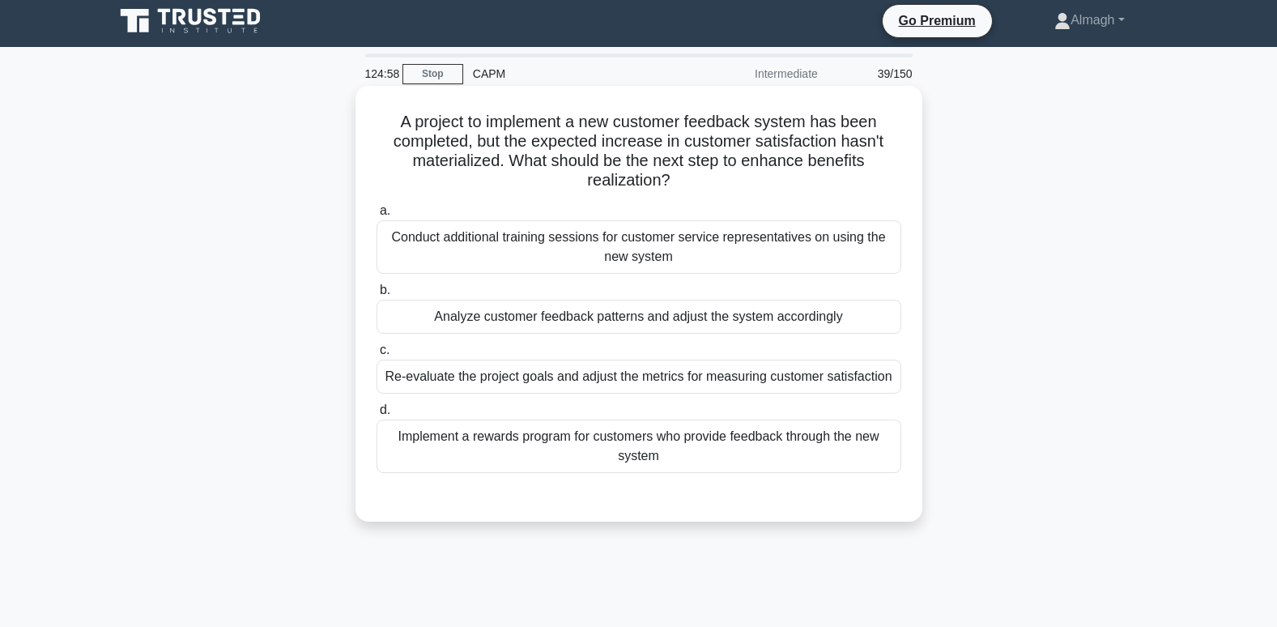
click at [667, 321] on div "Analyze customer feedback patterns and adjust the system accordingly" at bounding box center [639, 317] width 525 height 34
click at [377, 296] on input "b. Analyze customer feedback patterns and adjust the system accordingly" at bounding box center [377, 290] width 0 height 11
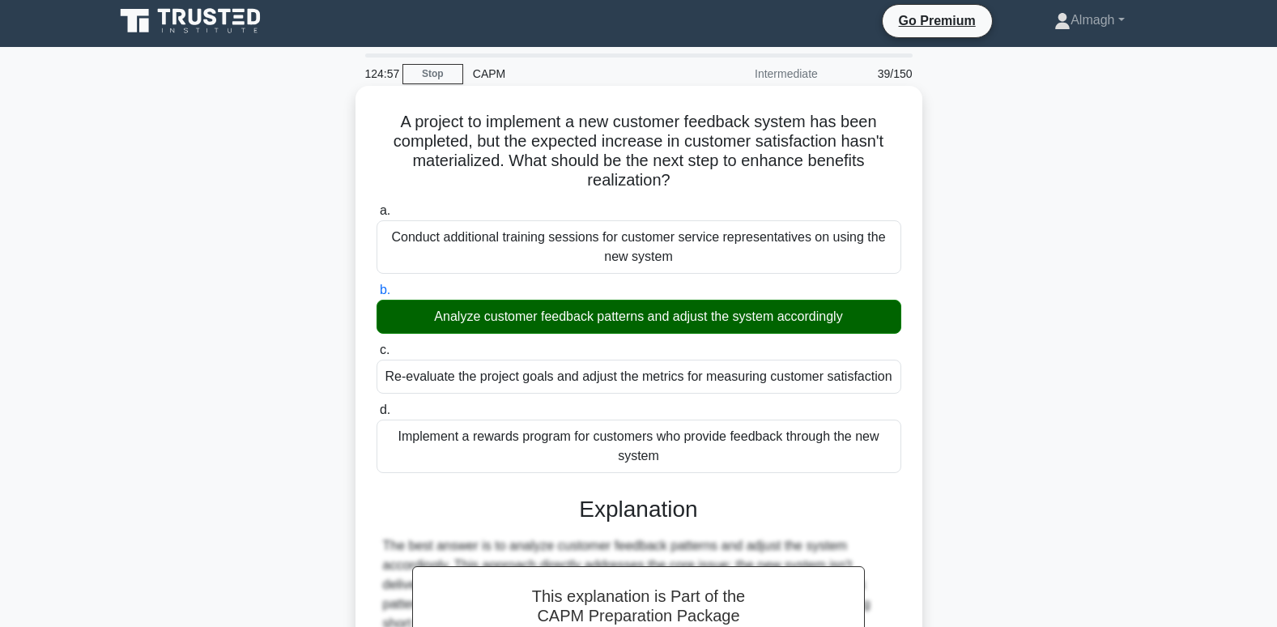
scroll to position [491, 0]
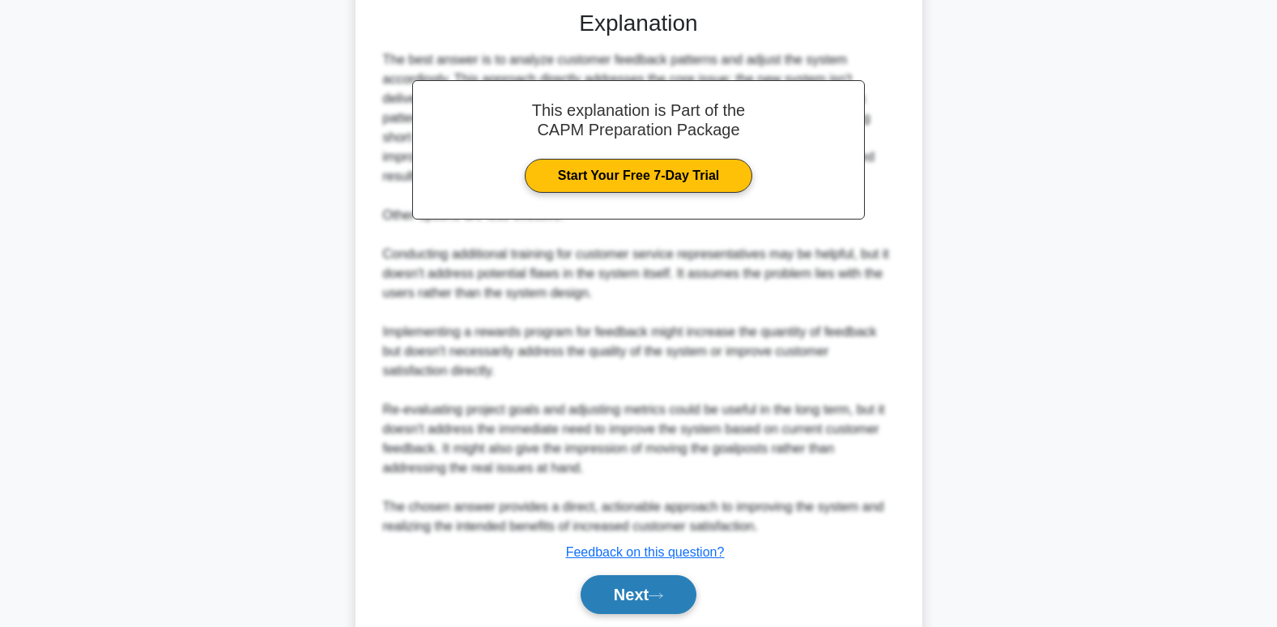
click at [654, 612] on button "Next" at bounding box center [639, 594] width 116 height 39
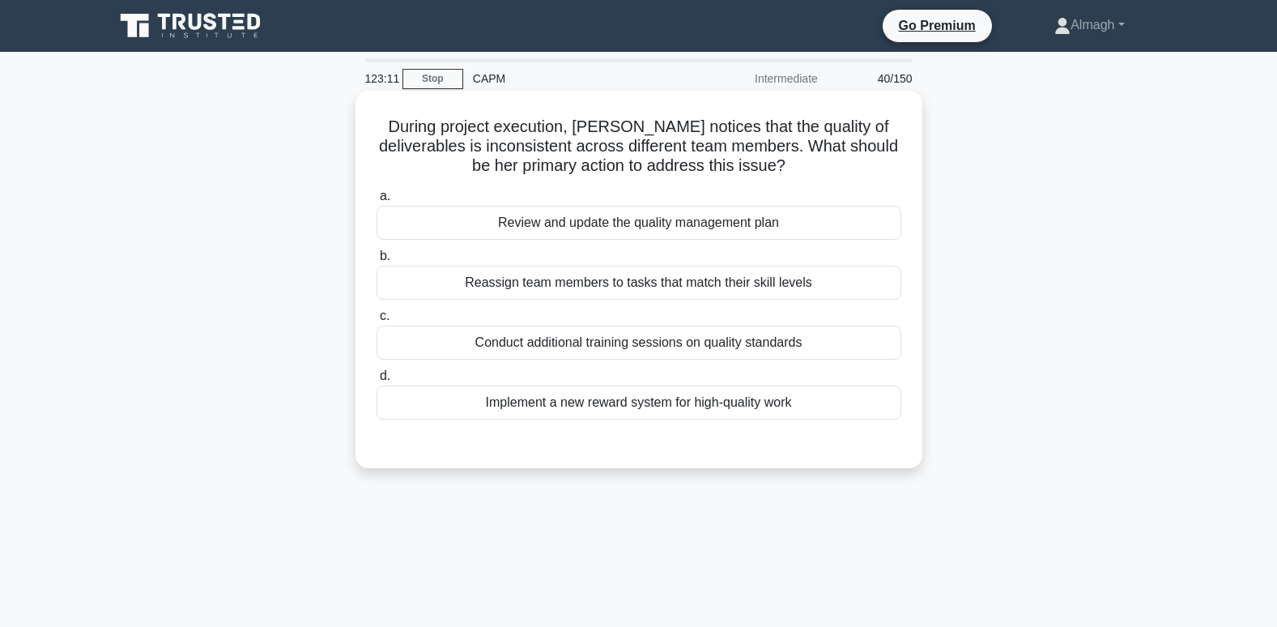
scroll to position [81, 0]
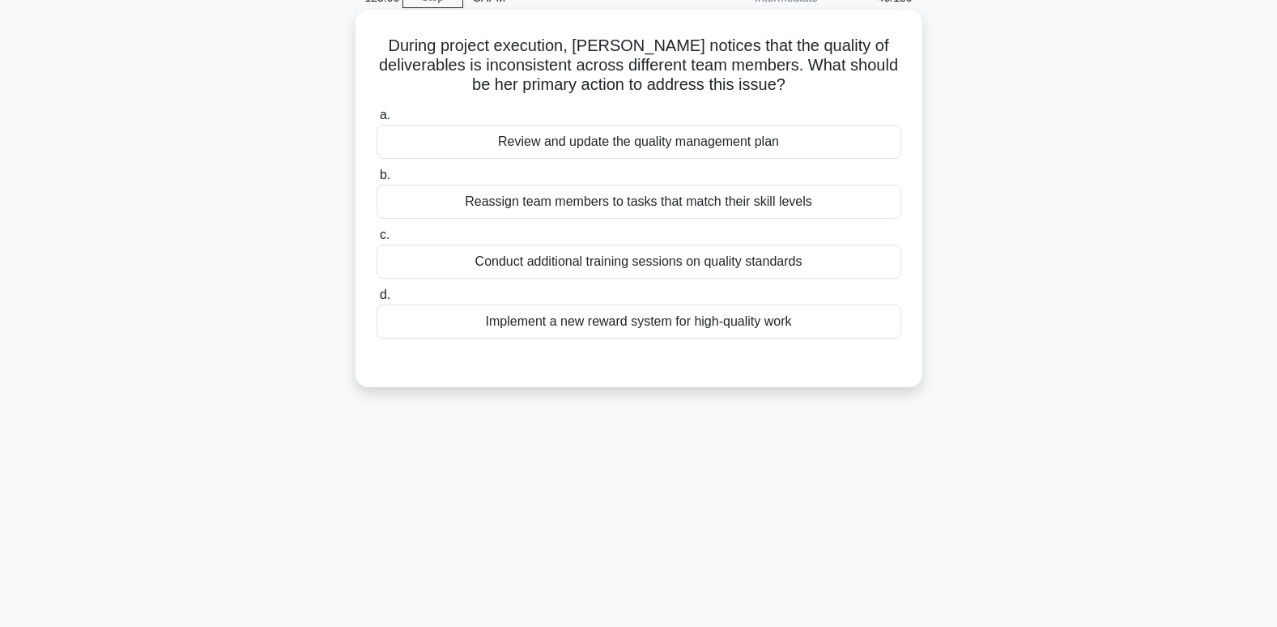
click at [529, 143] on div "Review and update the quality management plan" at bounding box center [639, 142] width 525 height 34
click at [377, 121] on input "a. Review and update the quality management plan" at bounding box center [377, 115] width 0 height 11
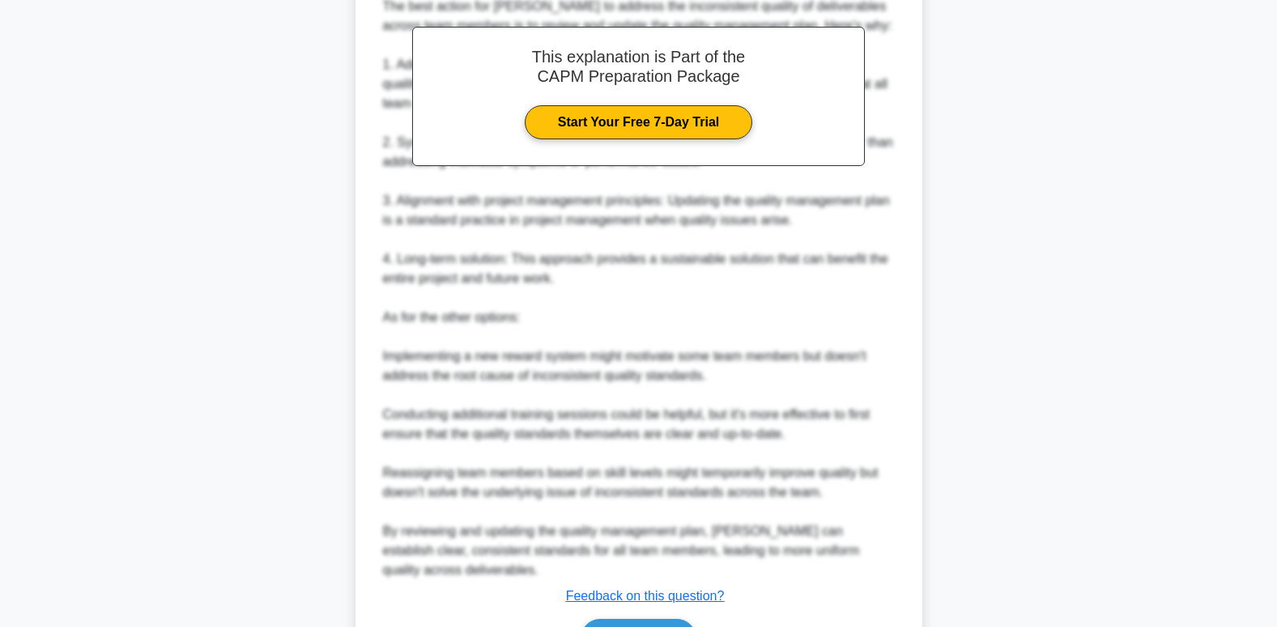
scroll to position [586, 0]
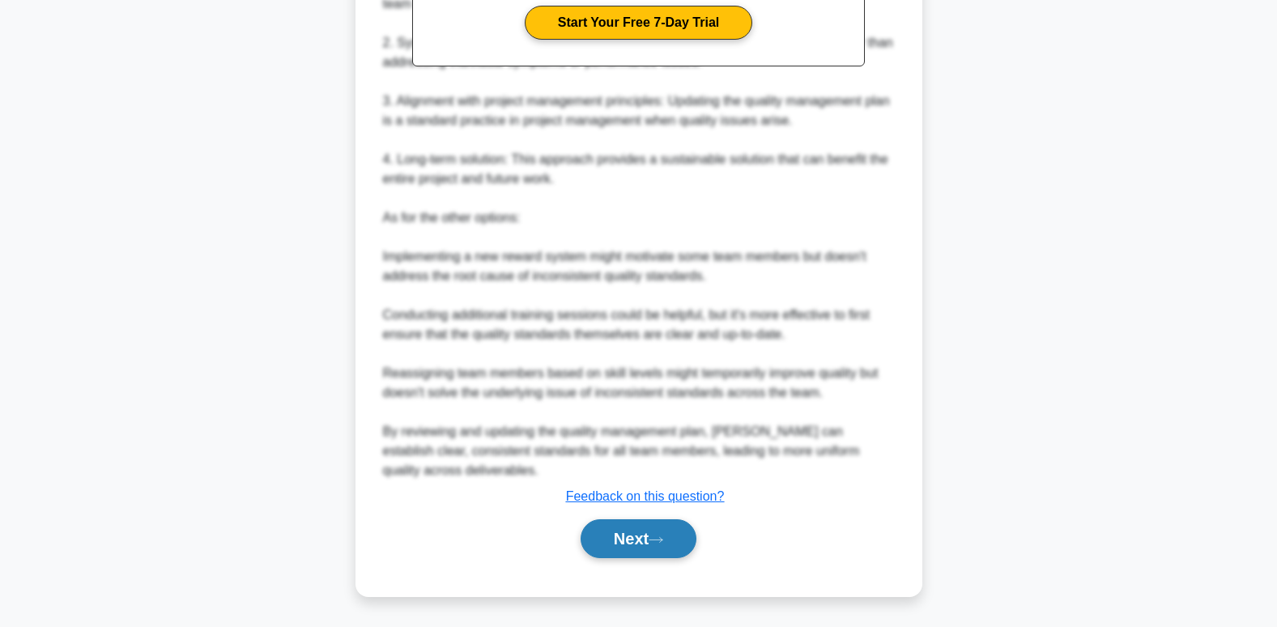
click at [624, 544] on button "Next" at bounding box center [639, 538] width 116 height 39
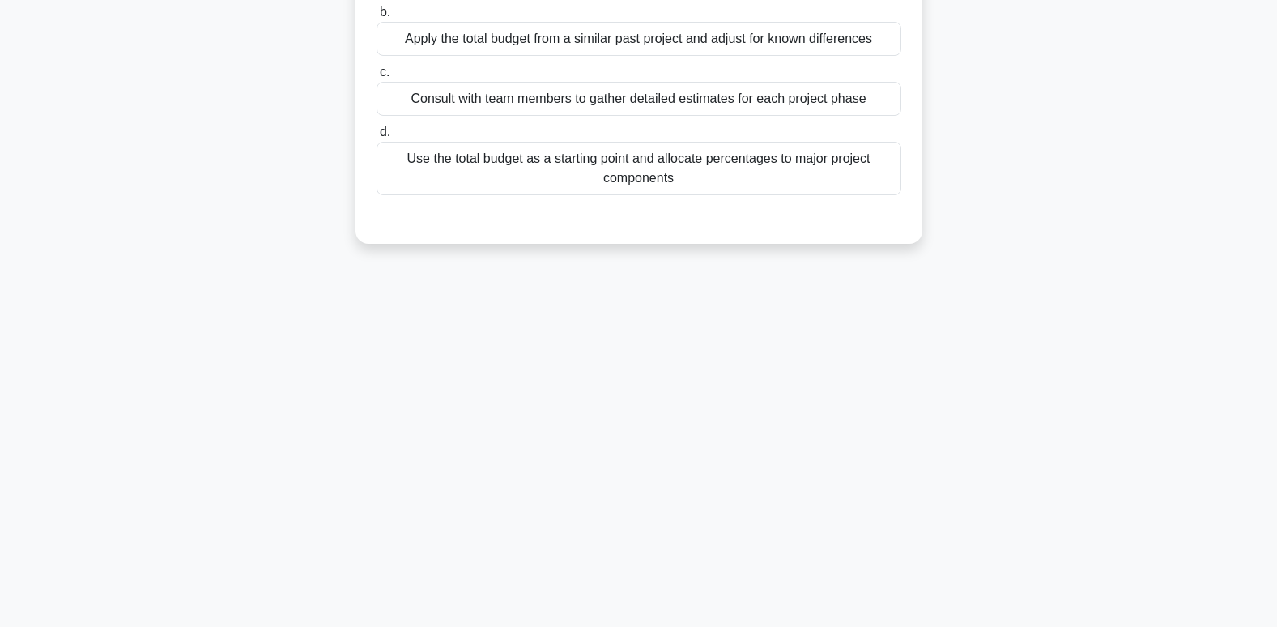
scroll to position [0, 0]
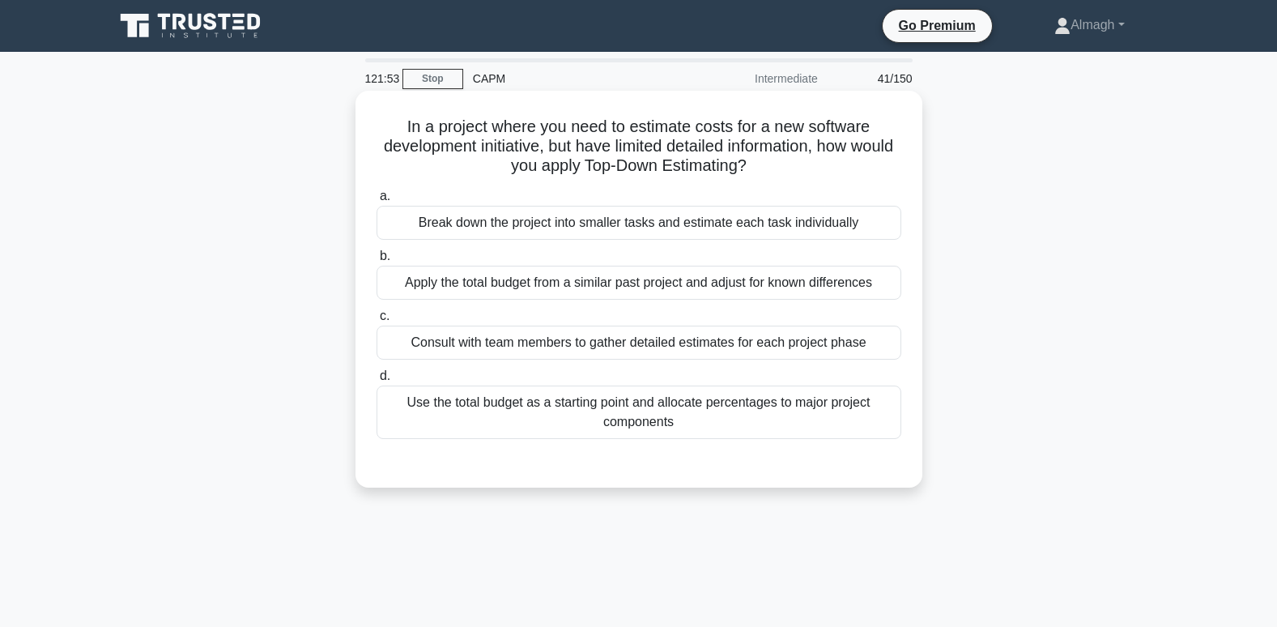
click at [580, 224] on div "Break down the project into smaller tasks and estimate each task individually" at bounding box center [639, 223] width 525 height 34
click at [377, 202] on input "a. Break down the project into smaller tasks and estimate each task individually" at bounding box center [377, 196] width 0 height 11
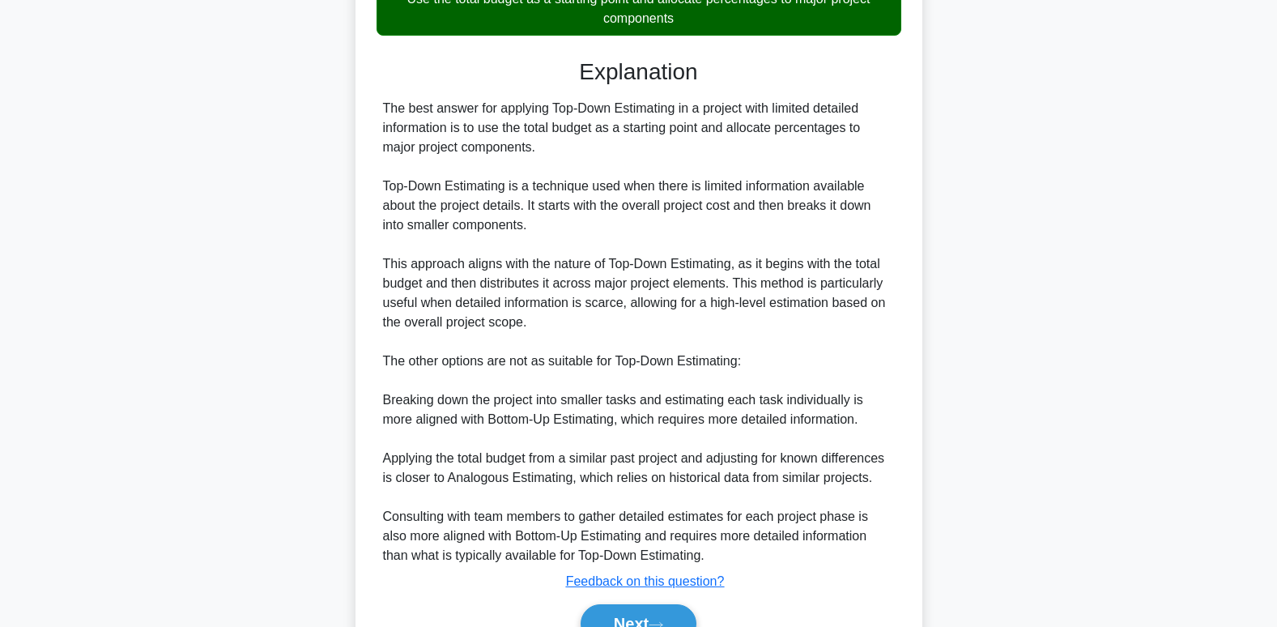
scroll to position [491, 0]
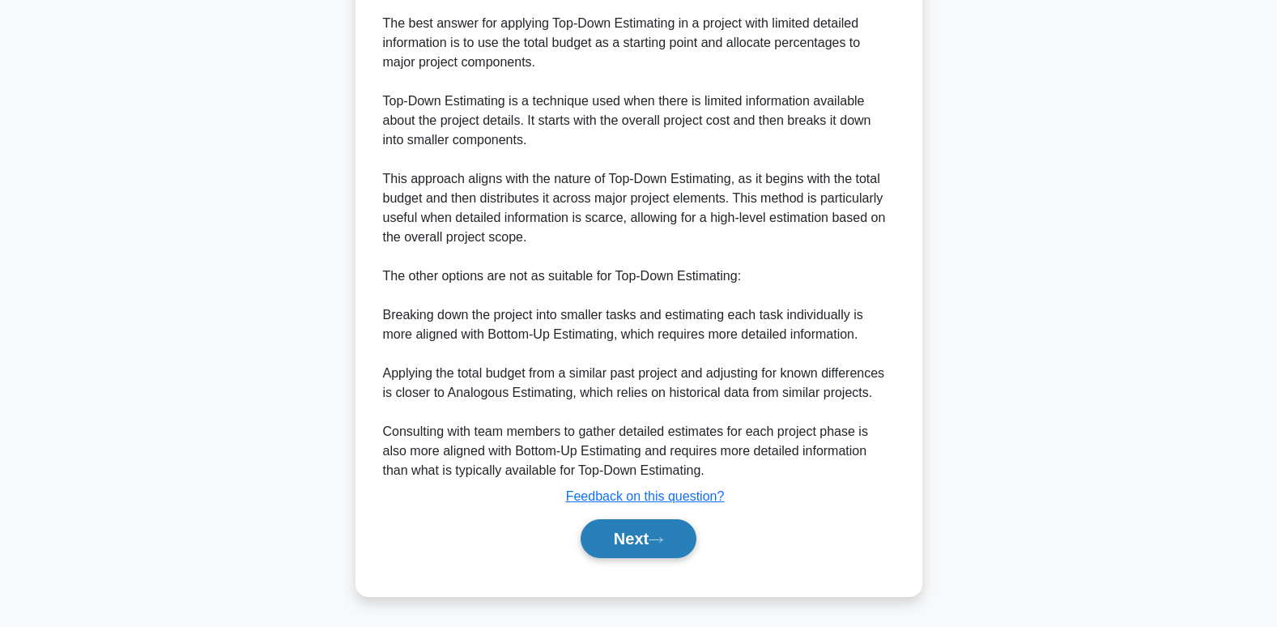
click at [647, 551] on button "Next" at bounding box center [639, 538] width 116 height 39
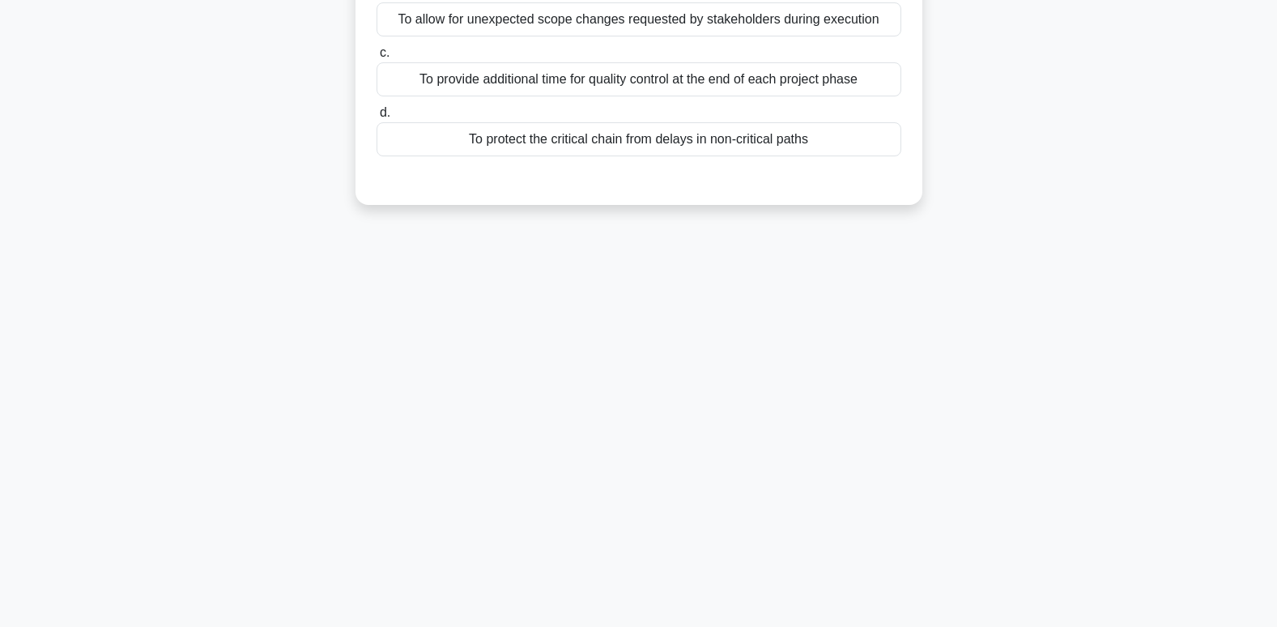
scroll to position [0, 0]
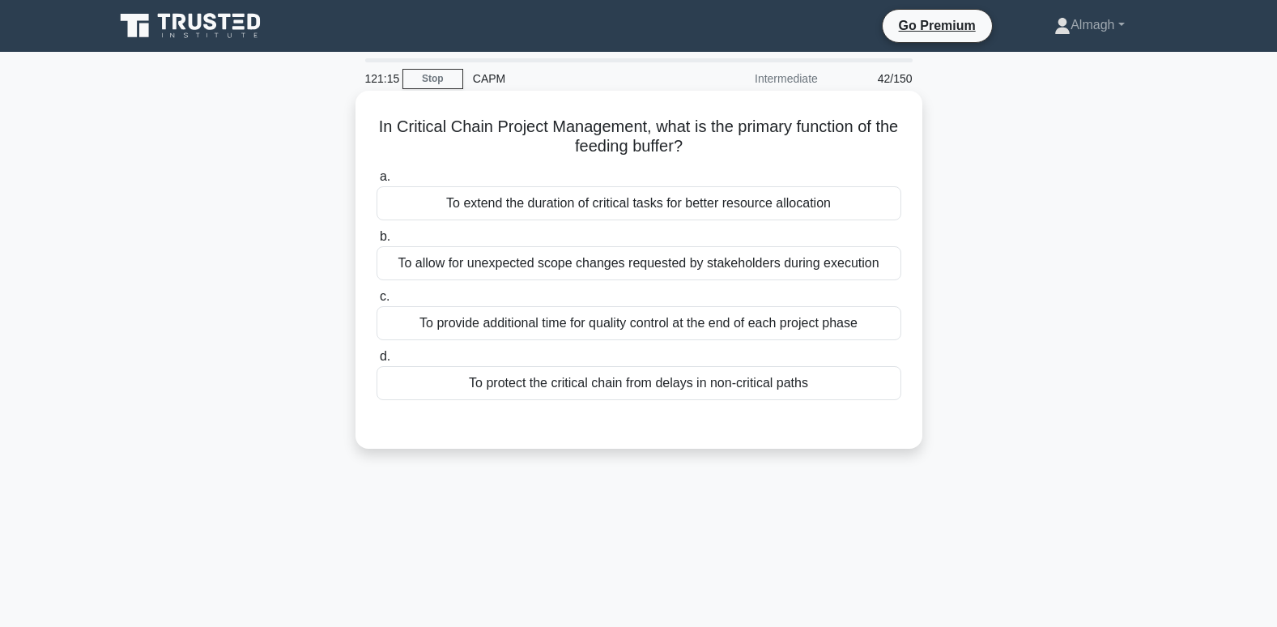
click at [454, 195] on div "To extend the duration of critical tasks for better resource allocation" at bounding box center [639, 203] width 525 height 34
click at [377, 182] on input "a. To extend the duration of critical tasks for better resource allocation" at bounding box center [377, 177] width 0 height 11
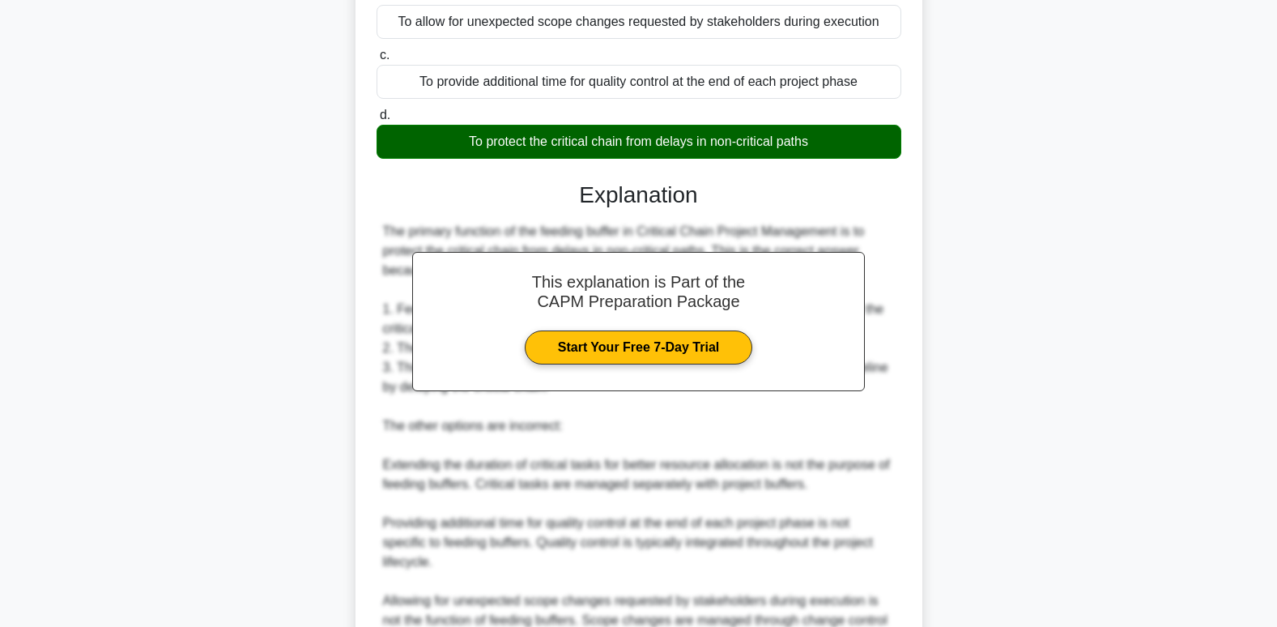
scroll to position [324, 0]
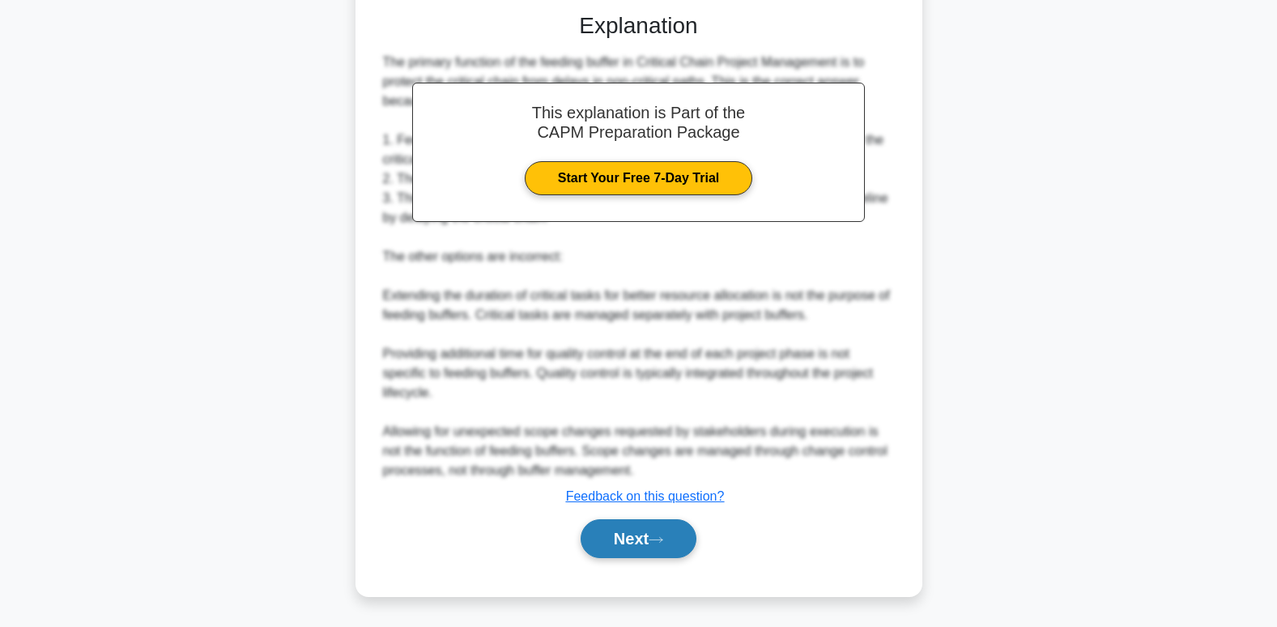
click at [636, 538] on button "Next" at bounding box center [639, 538] width 116 height 39
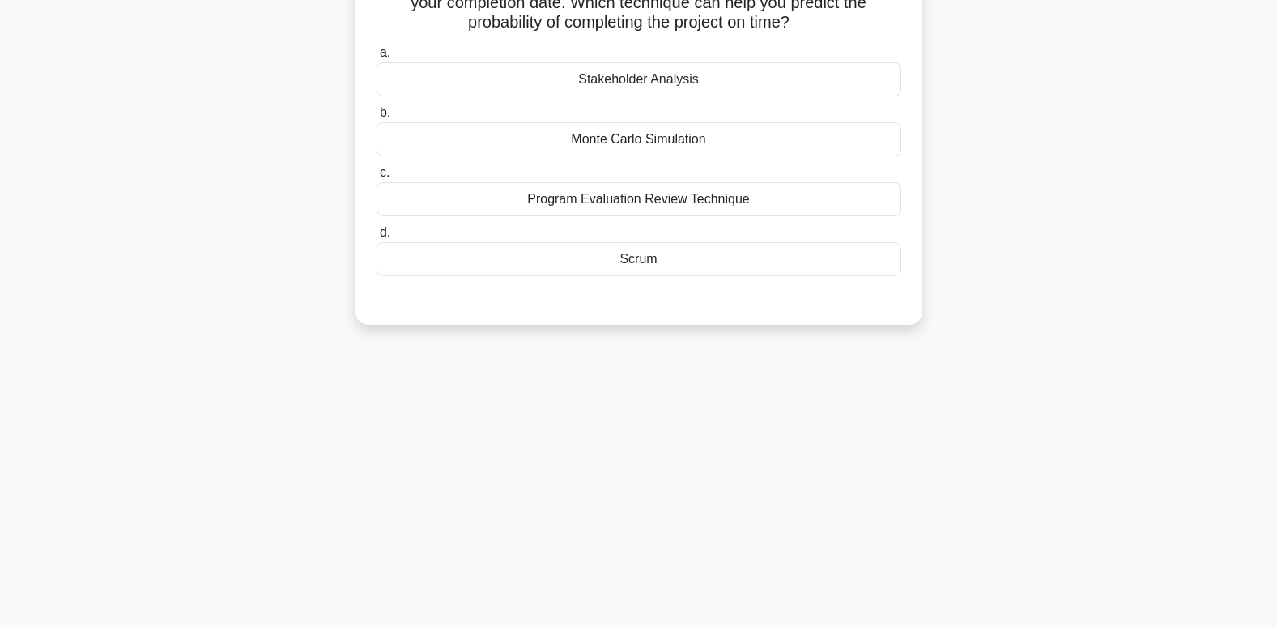
scroll to position [0, 0]
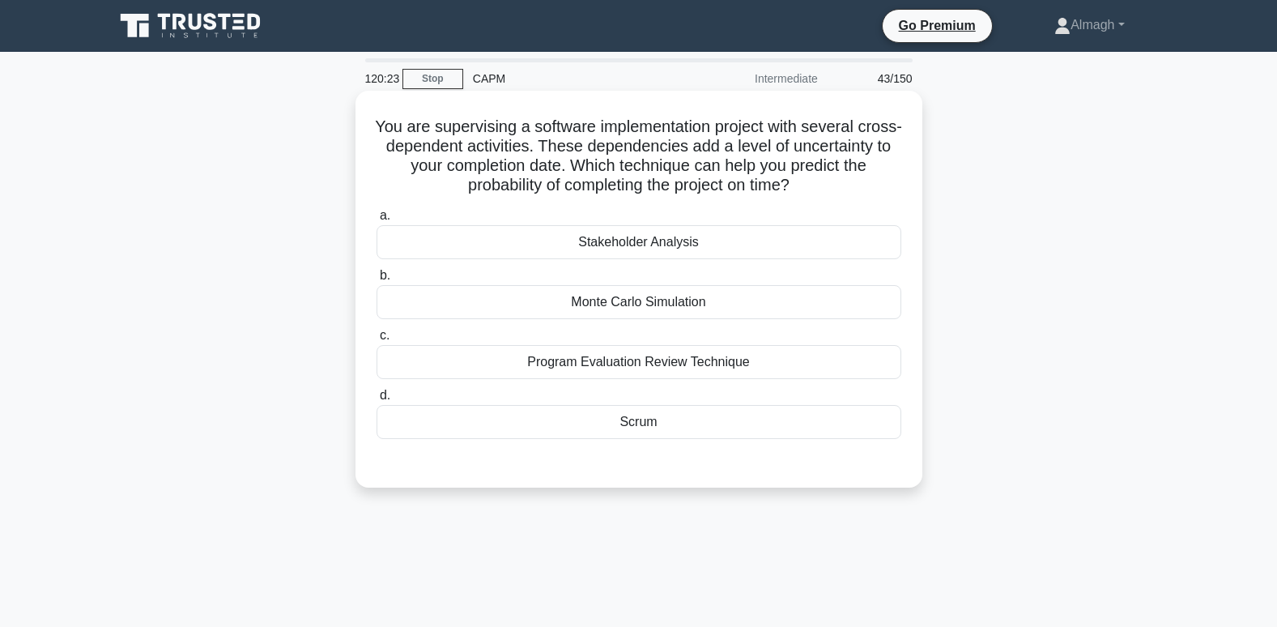
click at [629, 369] on div "Program Evaluation Review Technique" at bounding box center [639, 362] width 525 height 34
click at [377, 341] on input "c. Program Evaluation Review Technique" at bounding box center [377, 335] width 0 height 11
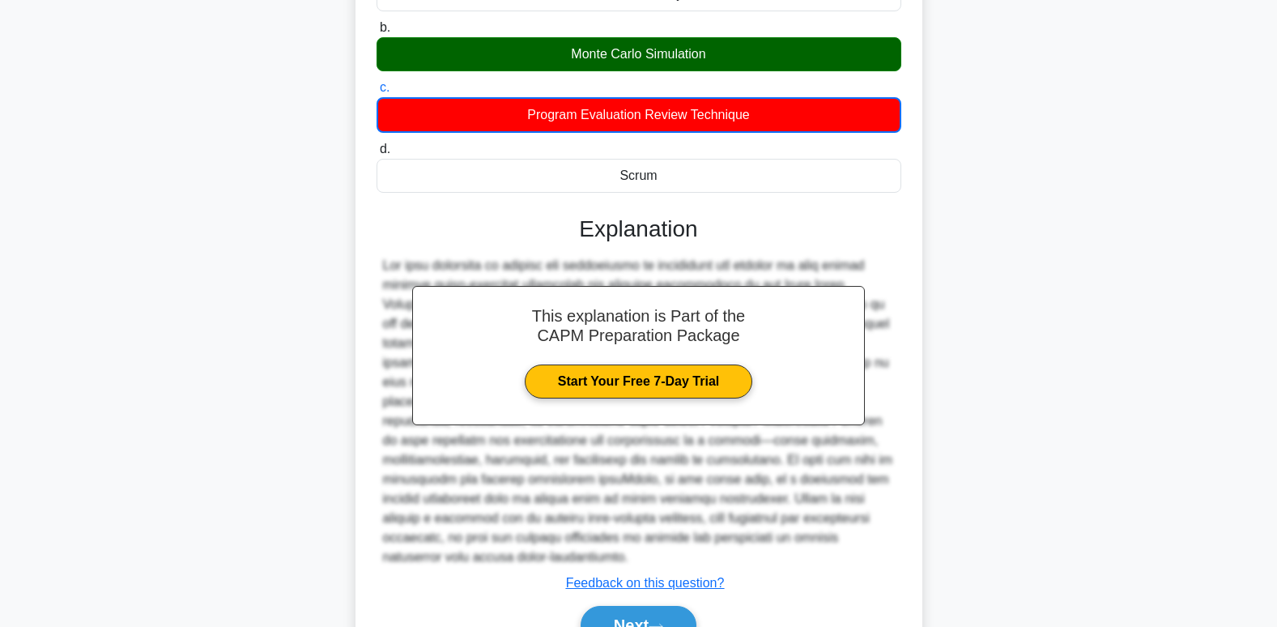
scroll to position [335, 0]
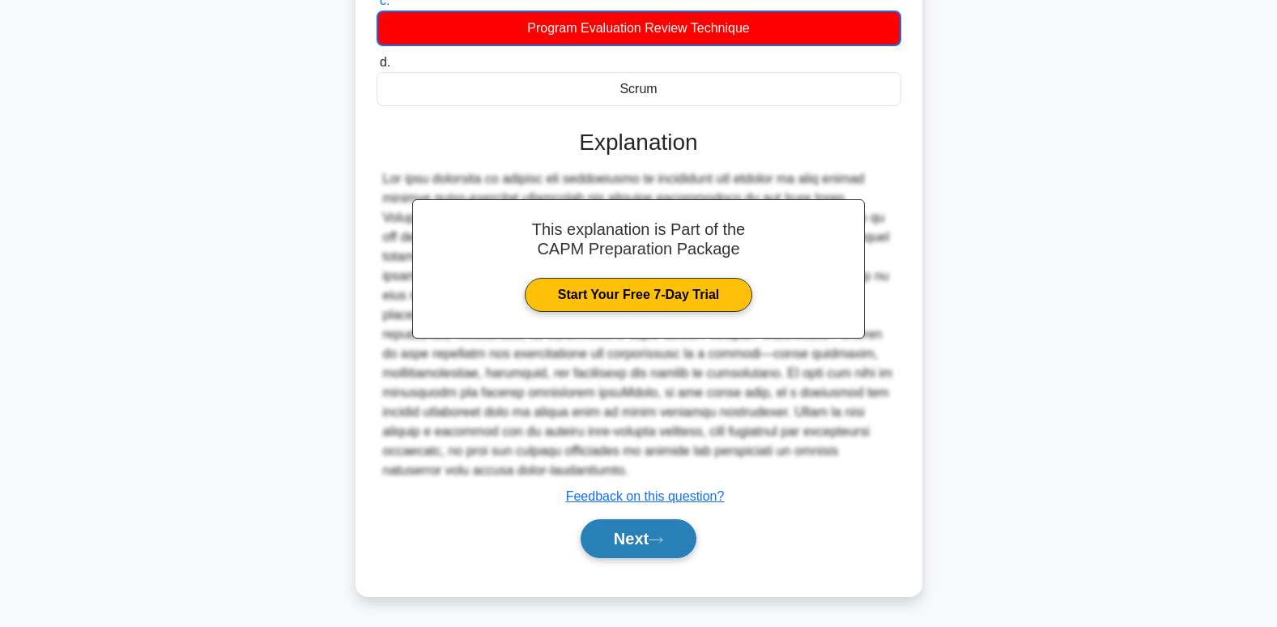
click at [649, 538] on button "Next" at bounding box center [639, 538] width 116 height 39
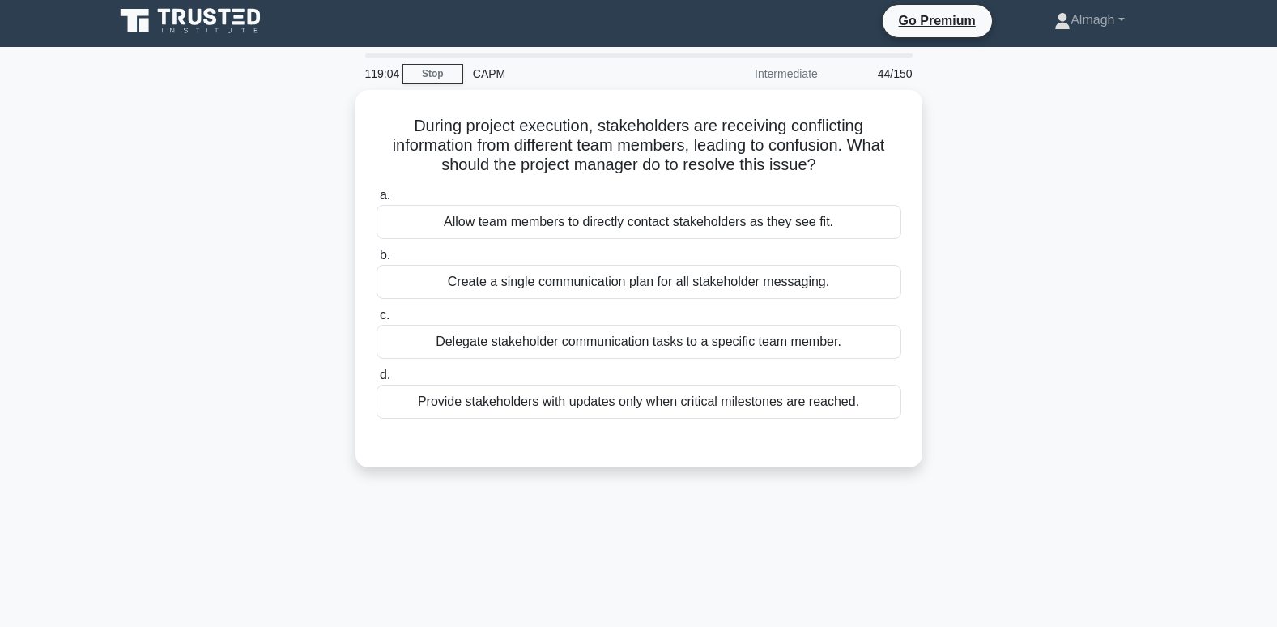
scroll to position [0, 0]
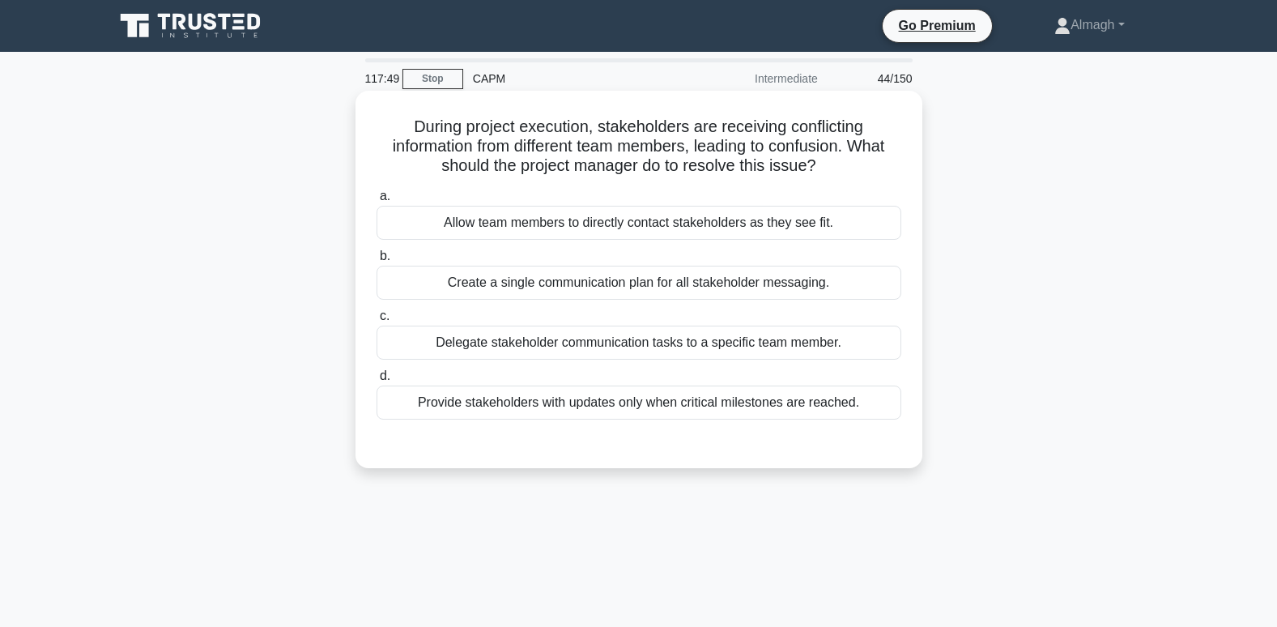
click at [530, 285] on div "Create a single communication plan for all stakeholder messaging." at bounding box center [639, 283] width 525 height 34
click at [377, 262] on input "b. Create a single communication plan for all stakeholder messaging." at bounding box center [377, 256] width 0 height 11
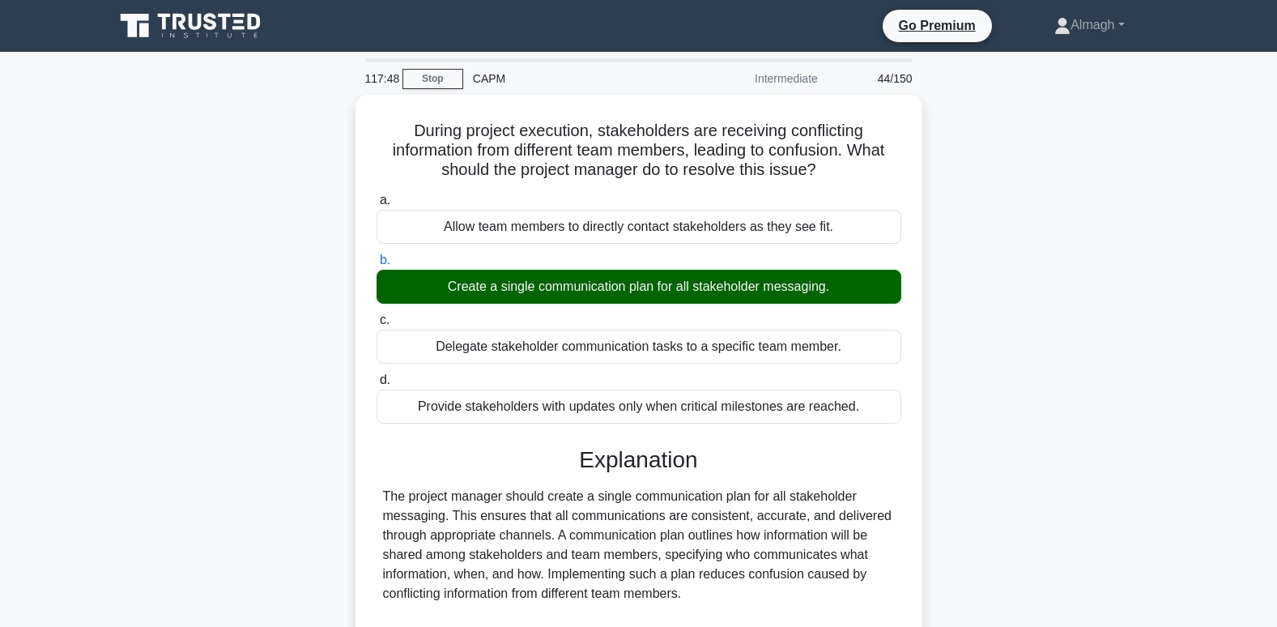
scroll to position [256, 0]
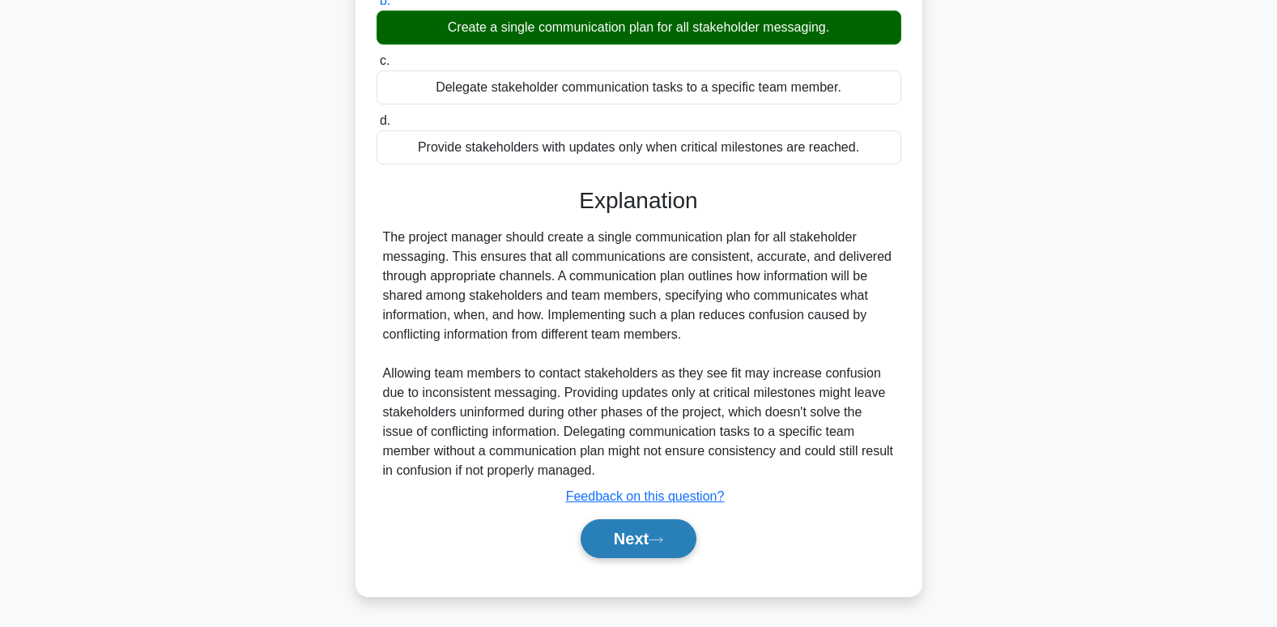
click at [621, 545] on button "Next" at bounding box center [639, 538] width 116 height 39
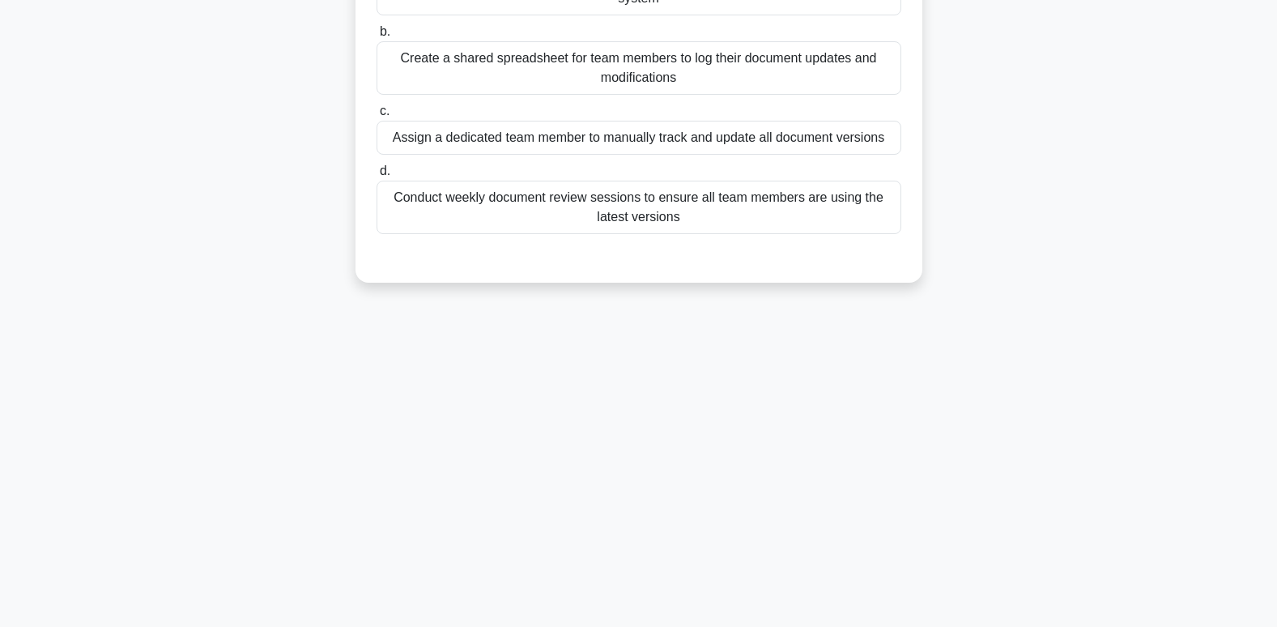
scroll to position [0, 0]
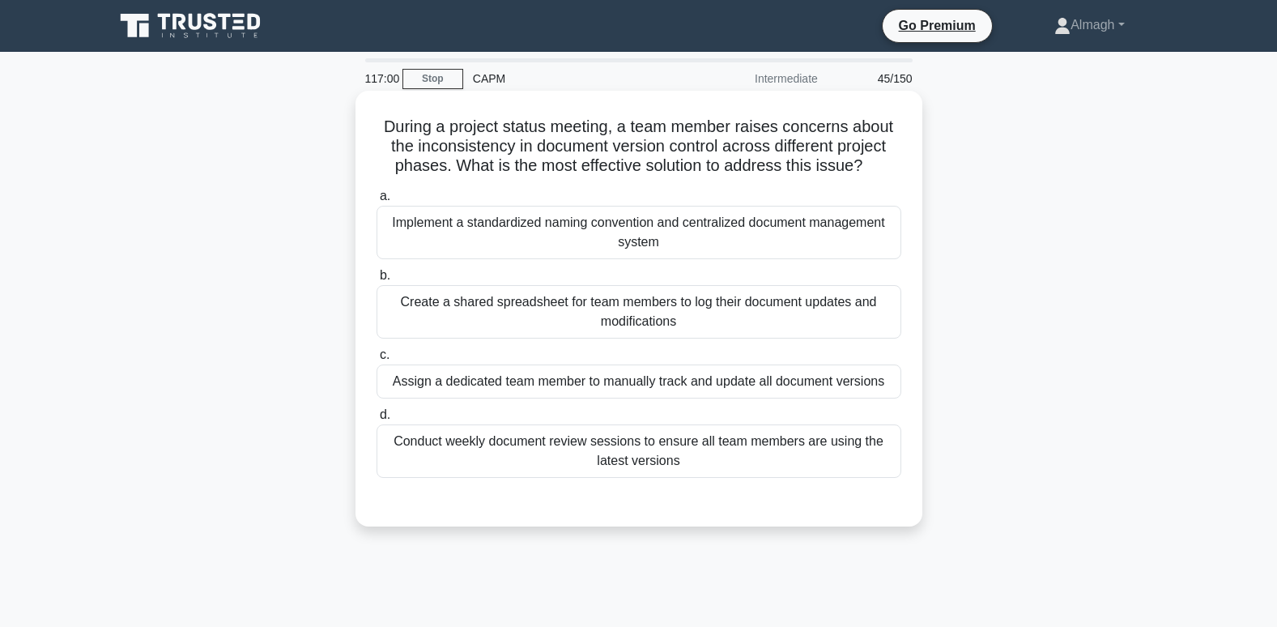
click at [505, 241] on div "Implement a standardized naming convention and centralized document management …" at bounding box center [639, 232] width 525 height 53
click at [377, 202] on input "a. Implement a standardized naming convention and centralized document manageme…" at bounding box center [377, 196] width 0 height 11
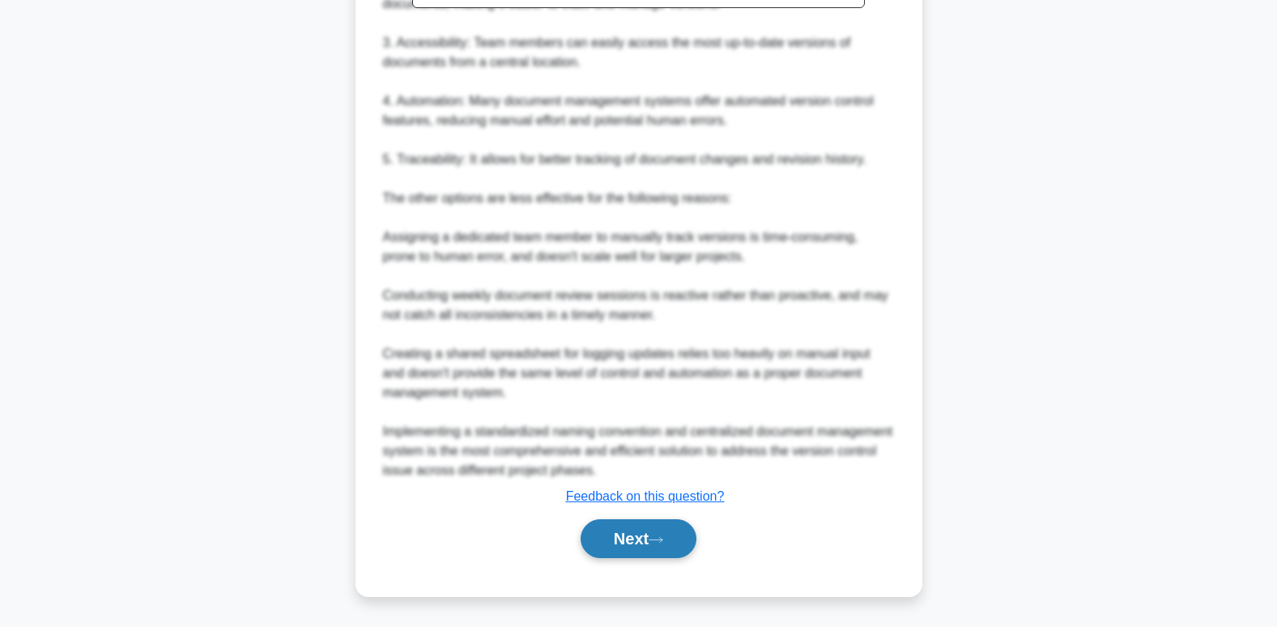
click at [641, 534] on button "Next" at bounding box center [639, 538] width 116 height 39
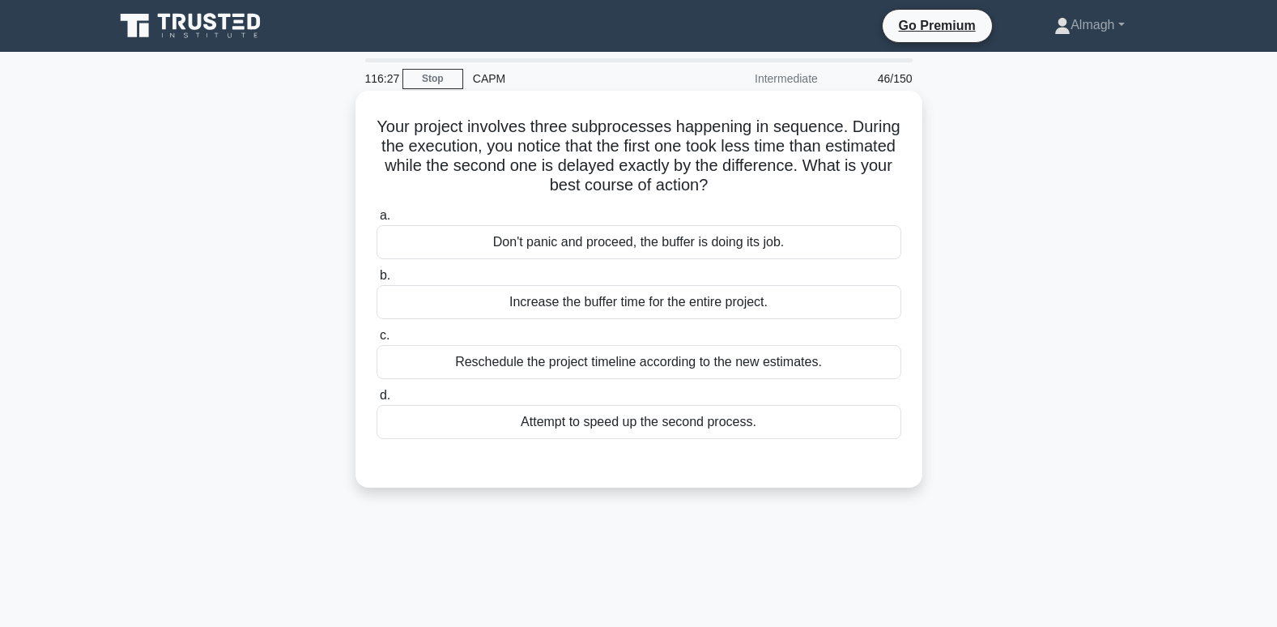
click at [600, 247] on div "Don't panic and proceed, the buffer is doing its job." at bounding box center [639, 242] width 525 height 34
click at [377, 221] on input "a. Don't panic and proceed, the buffer is doing its job." at bounding box center [377, 216] width 0 height 11
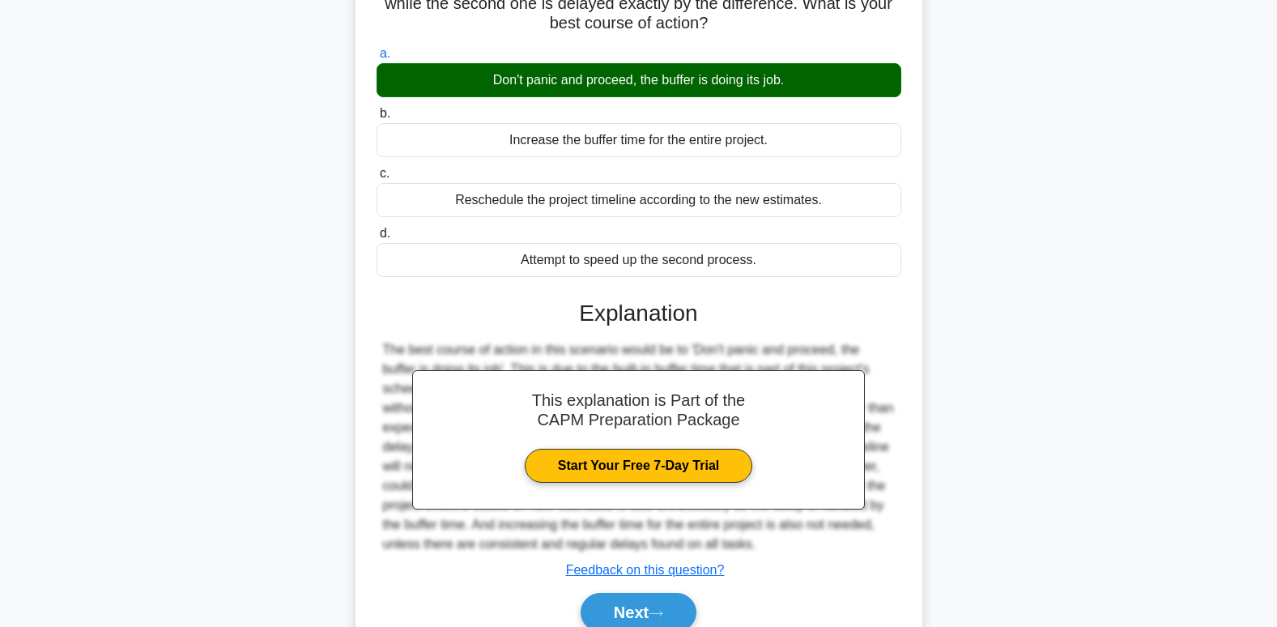
scroll to position [248, 0]
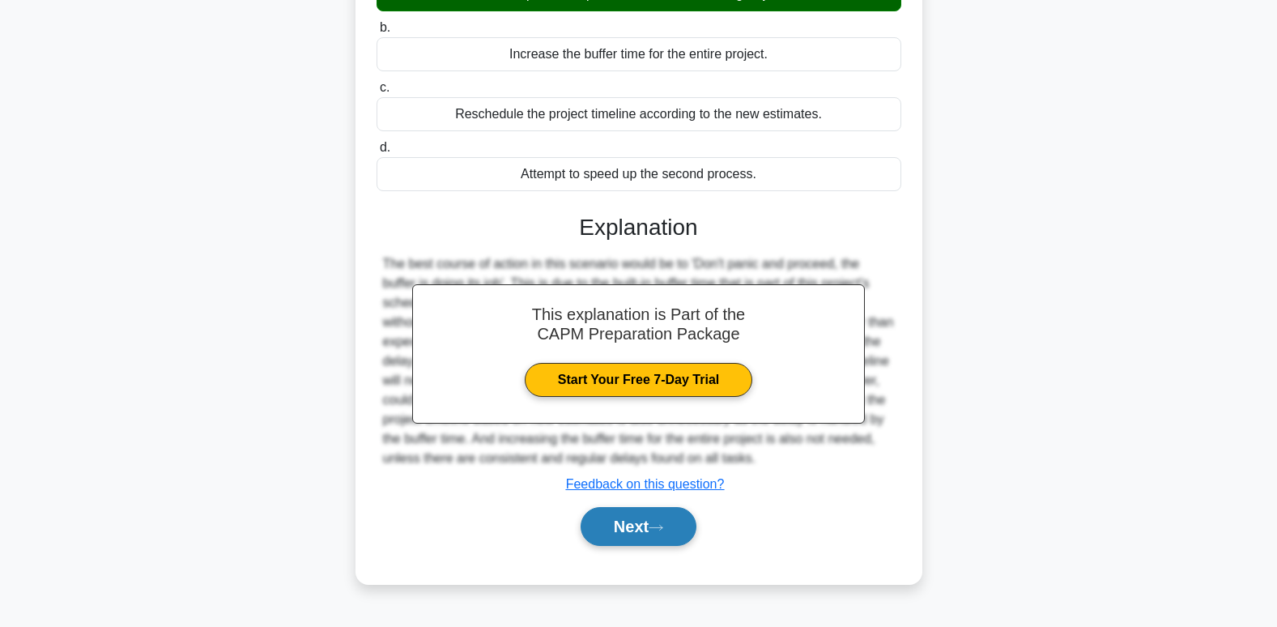
click at [648, 539] on button "Next" at bounding box center [639, 526] width 116 height 39
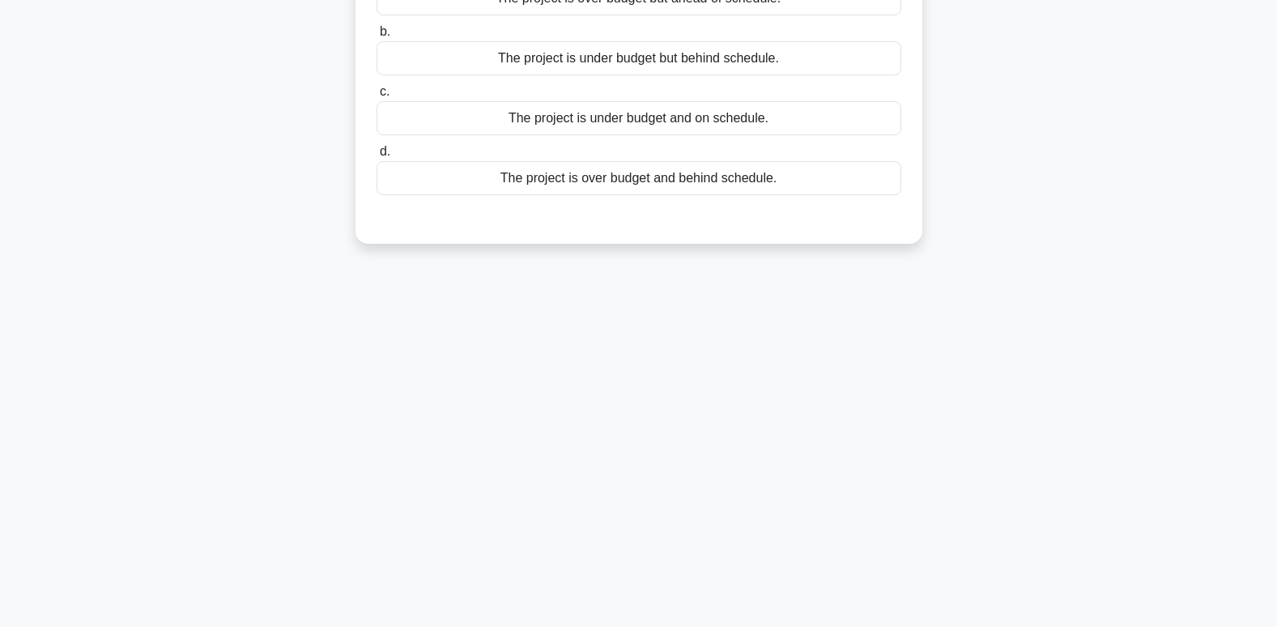
scroll to position [0, 0]
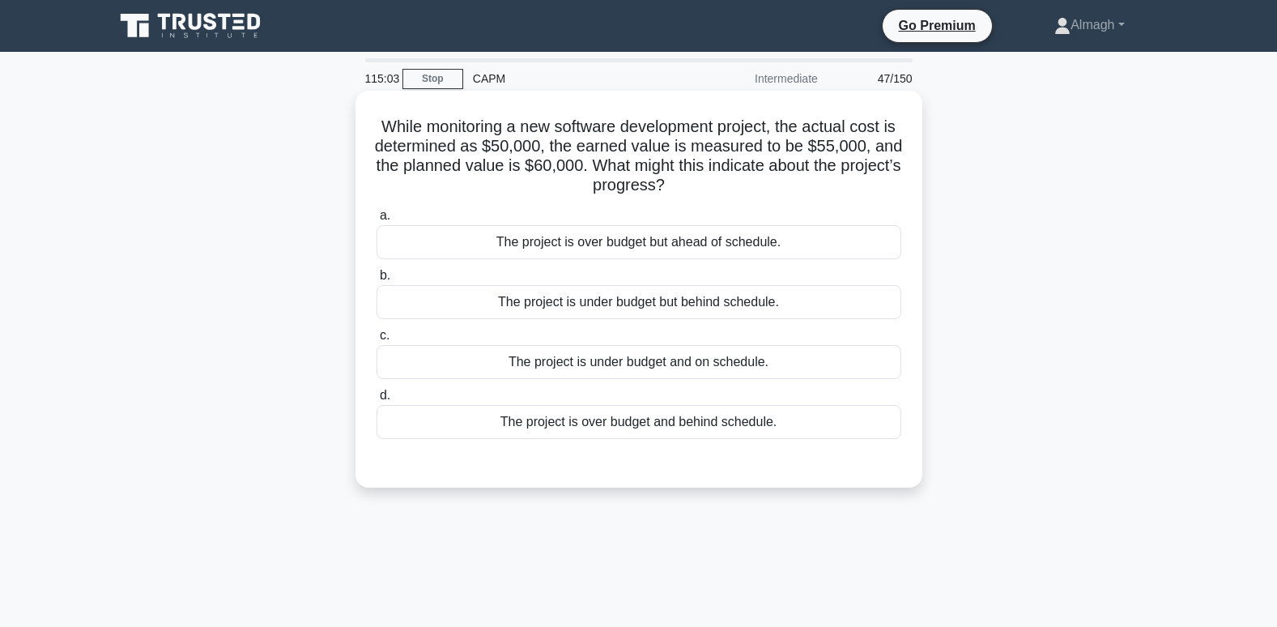
click at [745, 305] on div "The project is under budget but behind schedule." at bounding box center [639, 302] width 525 height 34
click at [377, 281] on input "b. The project is under budget but behind schedule." at bounding box center [377, 276] width 0 height 11
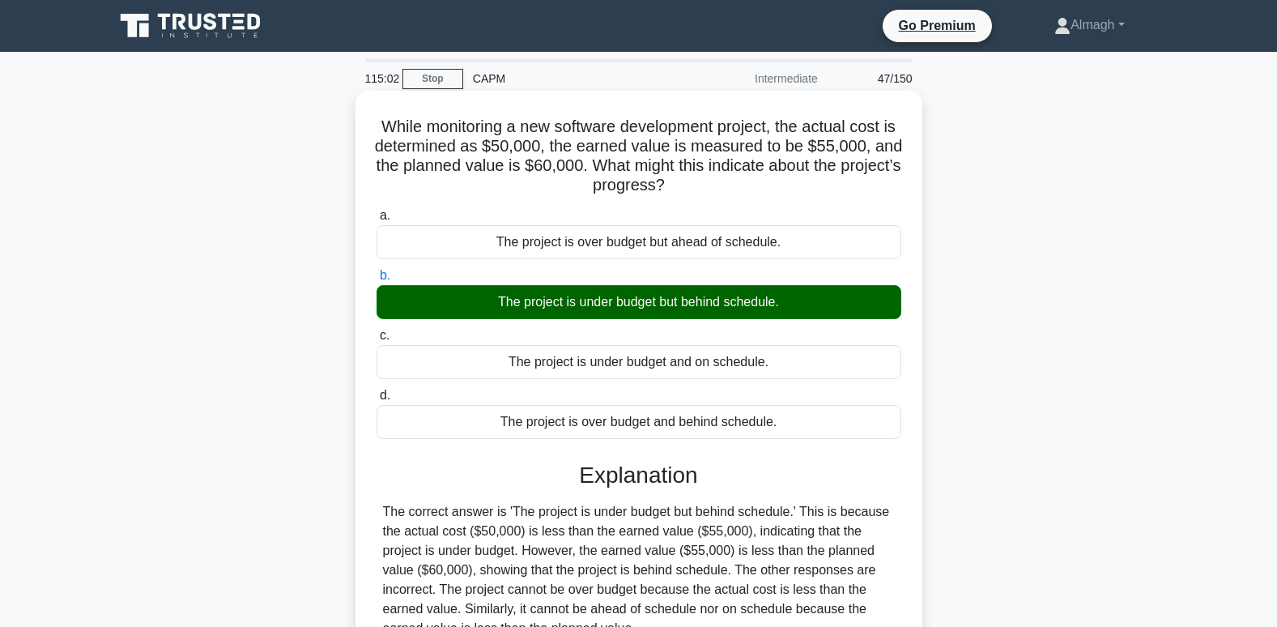
scroll to position [248, 0]
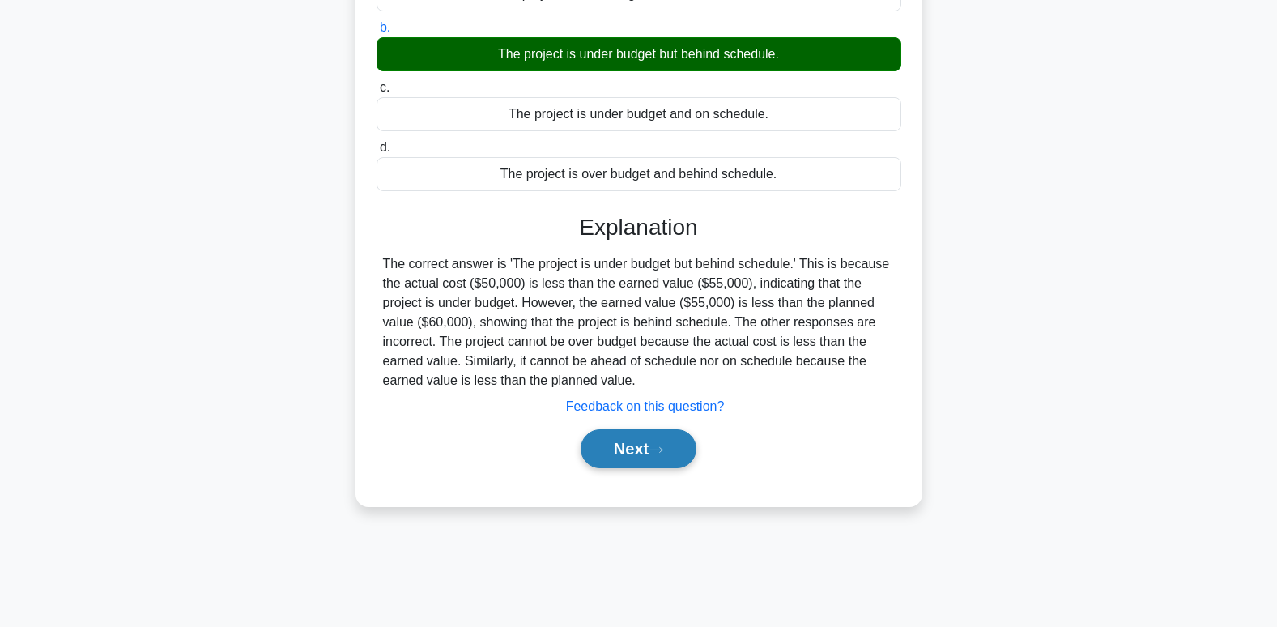
click at [625, 450] on button "Next" at bounding box center [639, 448] width 116 height 39
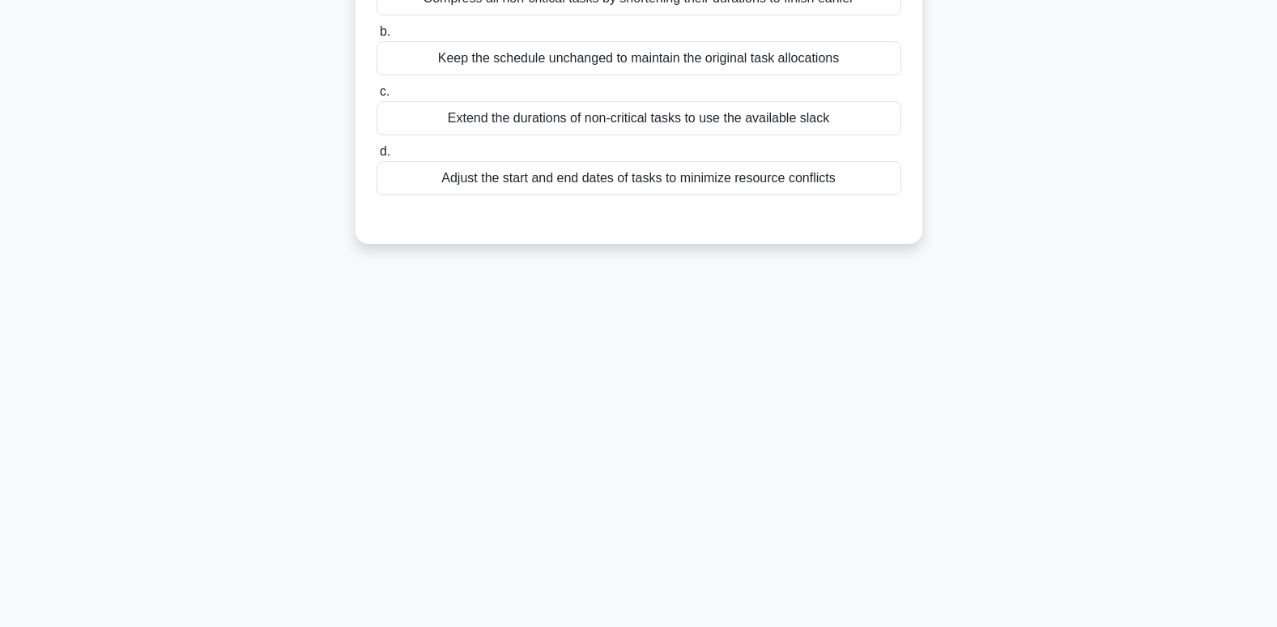
scroll to position [0, 0]
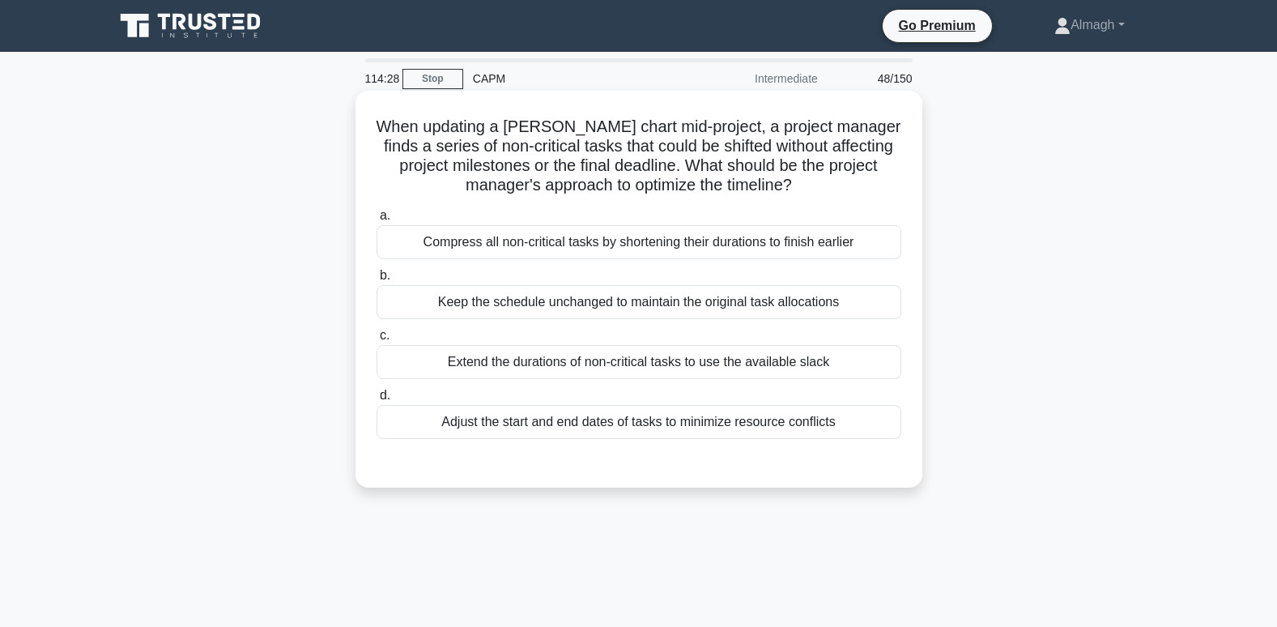
click at [517, 417] on div "Adjust the start and end dates of tasks to minimize resource conflicts" at bounding box center [639, 422] width 525 height 34
click at [377, 401] on input "d. Adjust the start and end dates of tasks to minimize resource conflicts" at bounding box center [377, 395] width 0 height 11
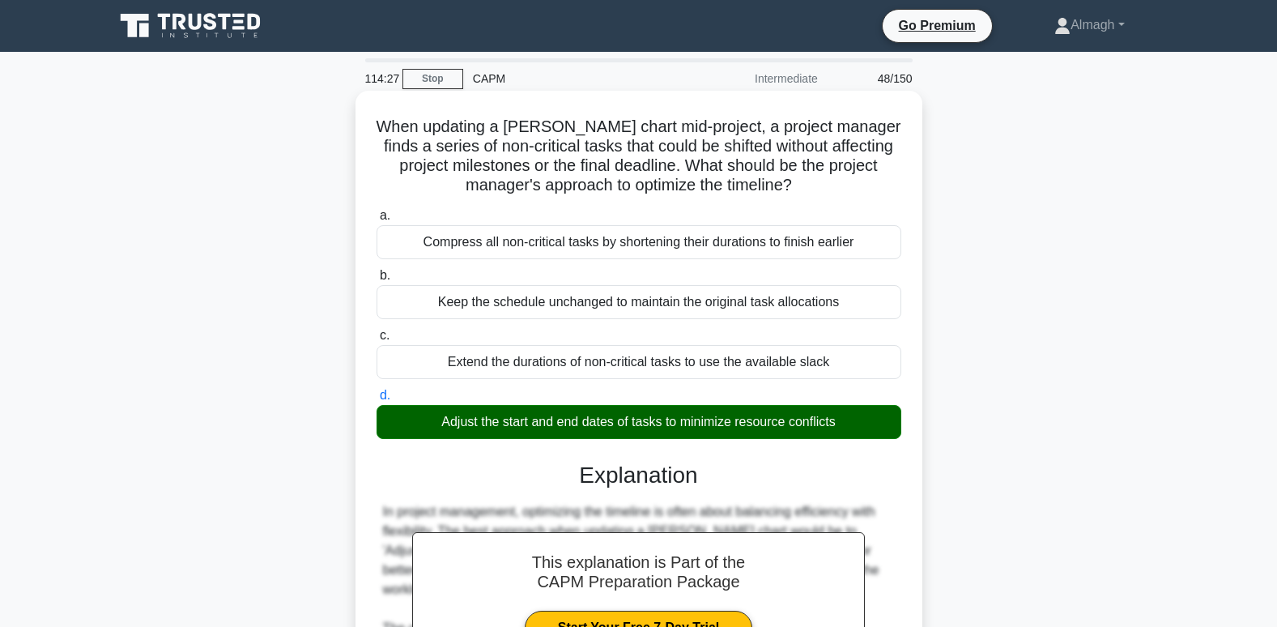
scroll to position [275, 0]
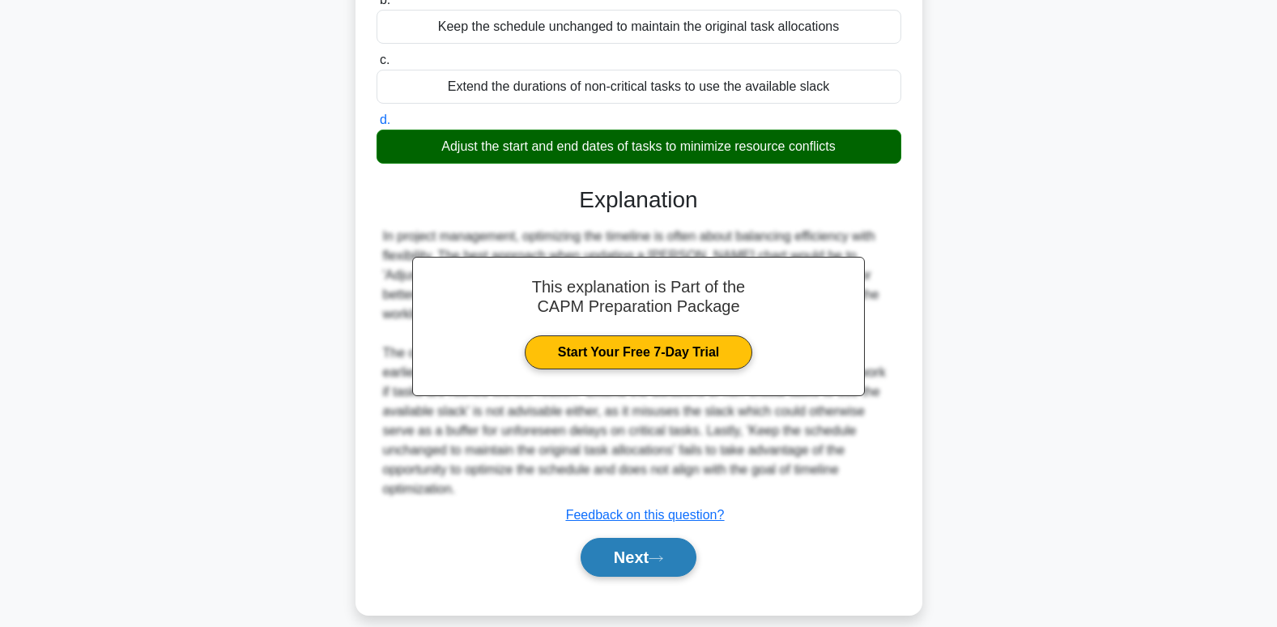
click at [650, 538] on button "Next" at bounding box center [639, 557] width 116 height 39
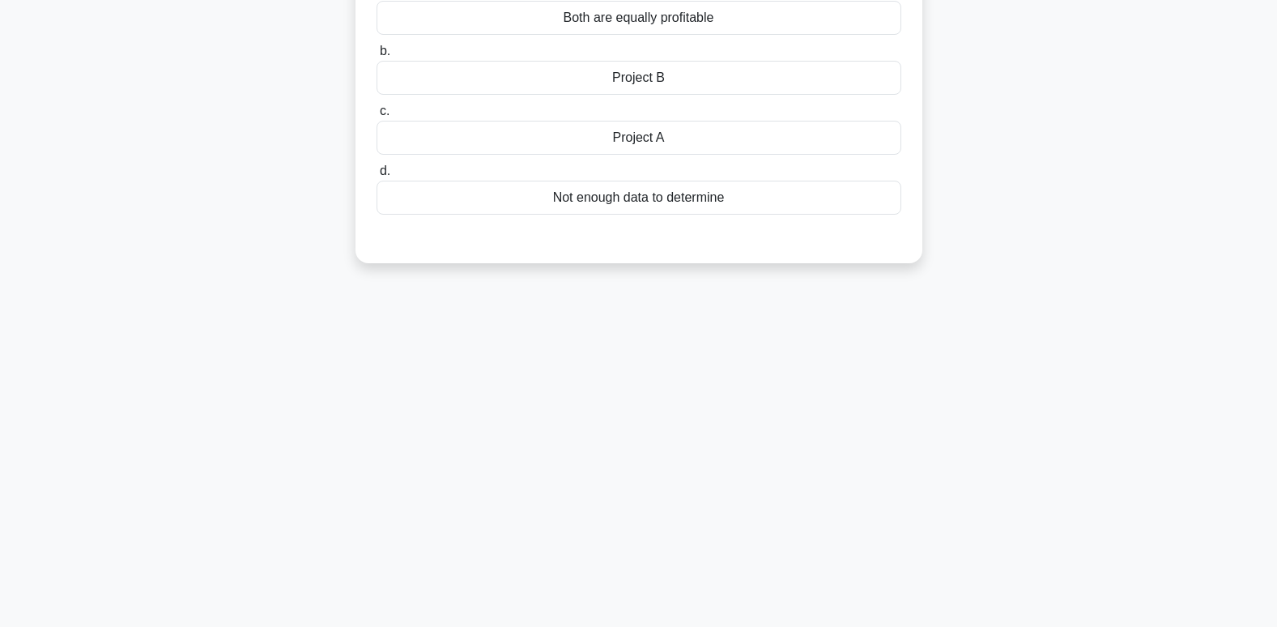
scroll to position [0, 0]
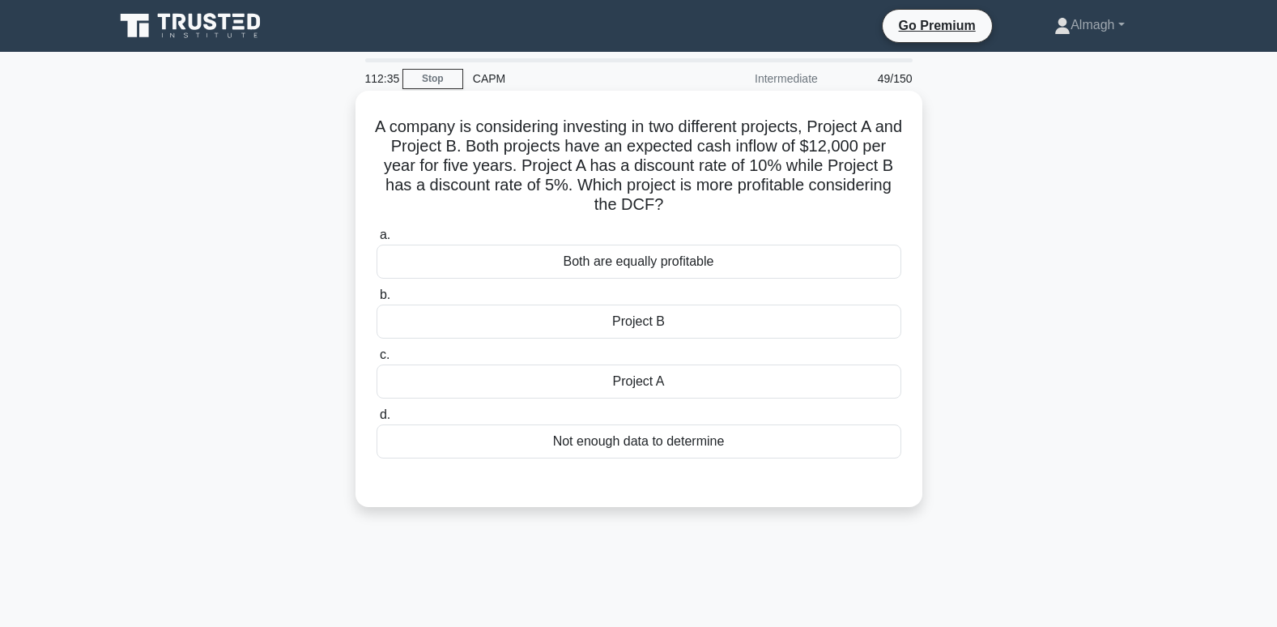
click at [582, 377] on div "Project A" at bounding box center [639, 381] width 525 height 34
click at [377, 360] on input "c. Project A" at bounding box center [377, 355] width 0 height 11
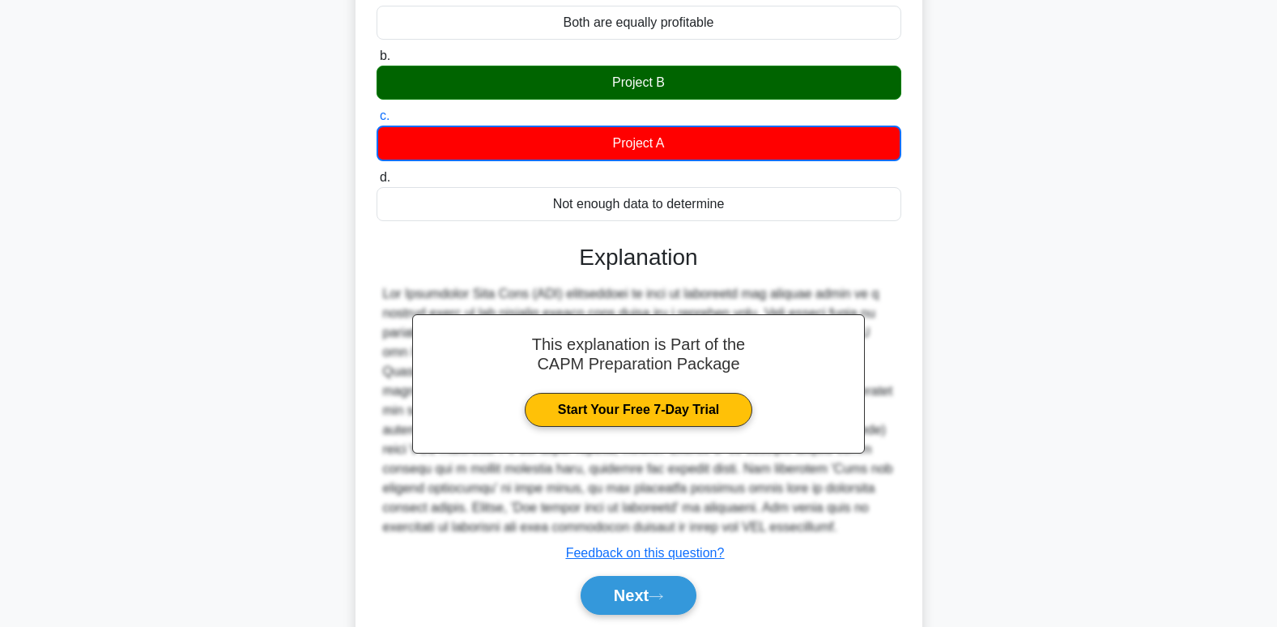
scroll to position [296, 0]
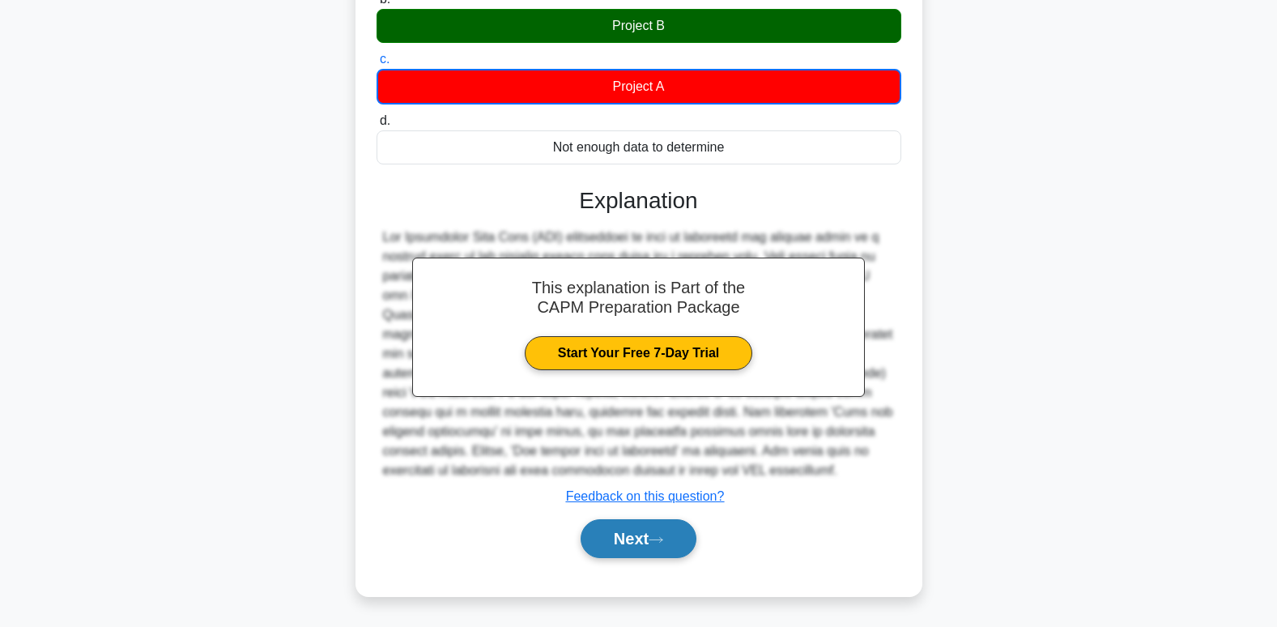
click at [664, 525] on button "Next" at bounding box center [639, 538] width 116 height 39
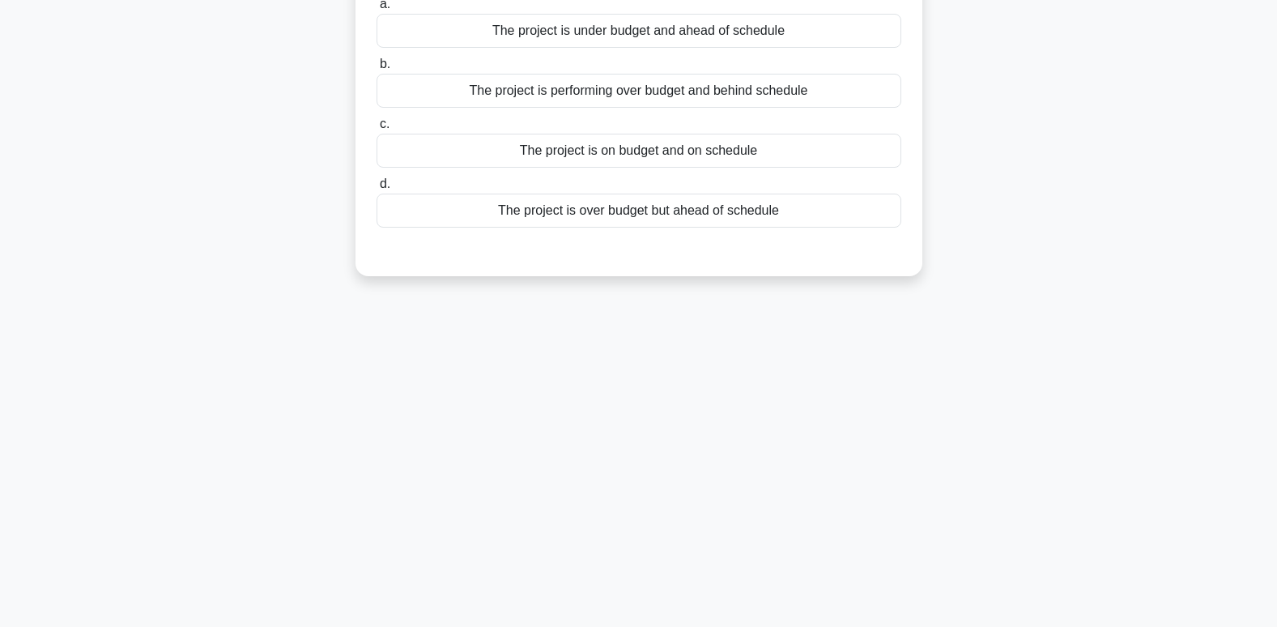
scroll to position [0, 0]
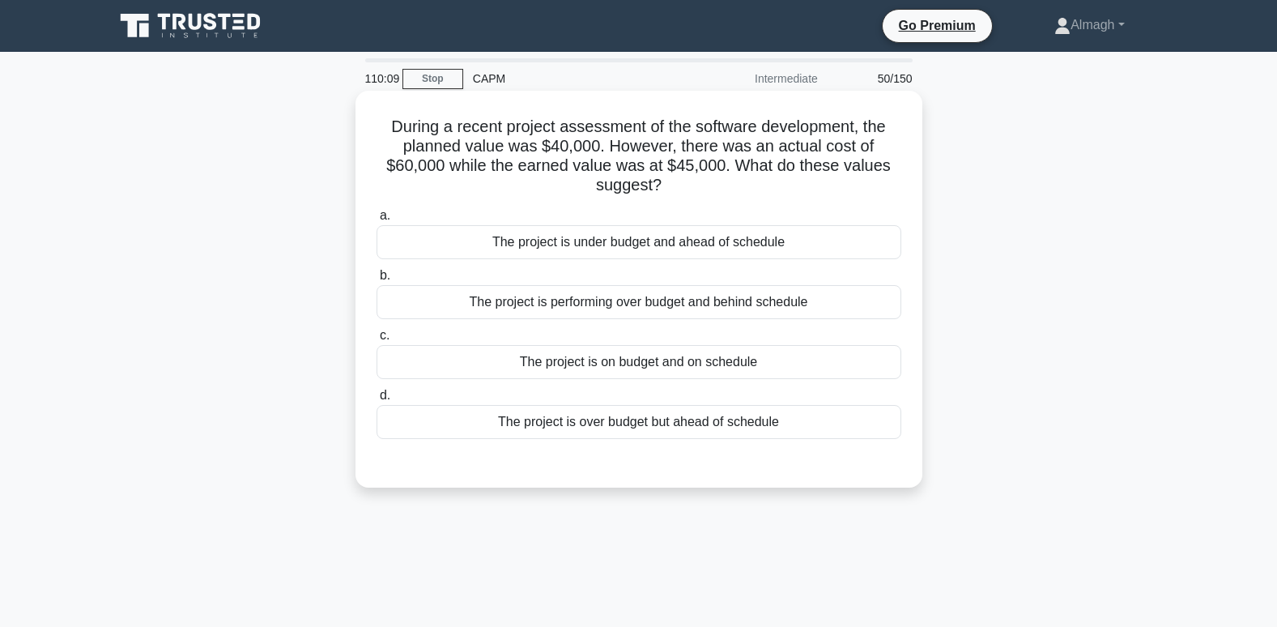
click at [613, 426] on div "The project is over budget but ahead of schedule" at bounding box center [639, 422] width 525 height 34
click at [377, 401] on input "d. The project is over budget but ahead of schedule" at bounding box center [377, 395] width 0 height 11
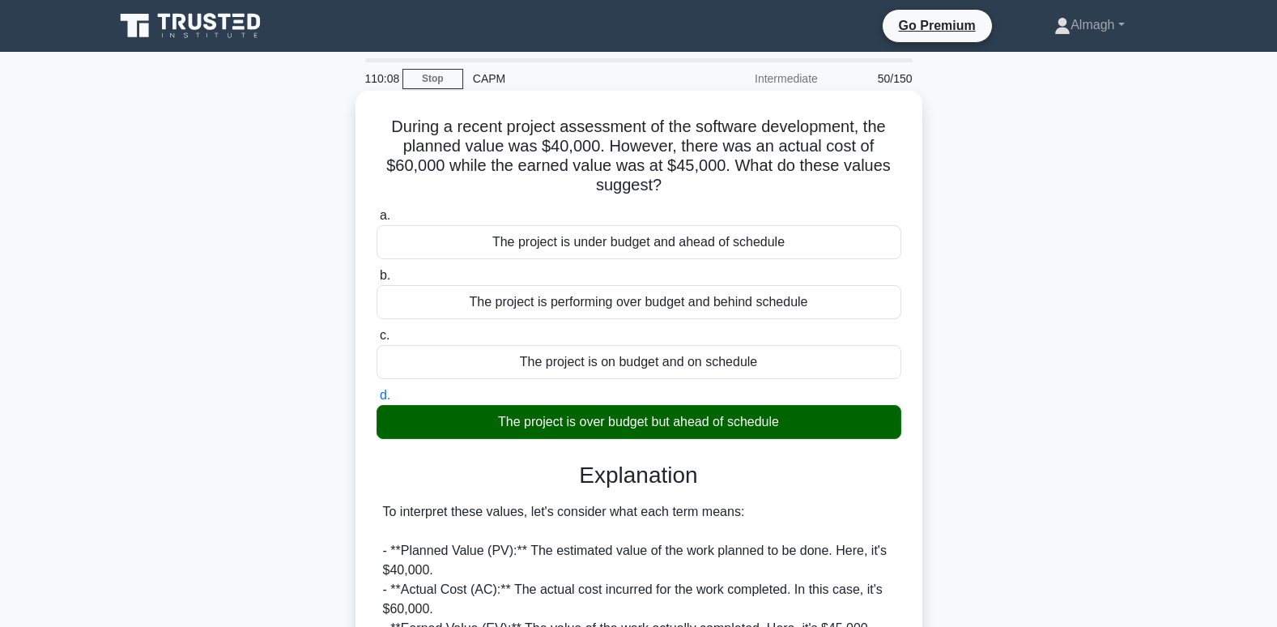
scroll to position [489, 0]
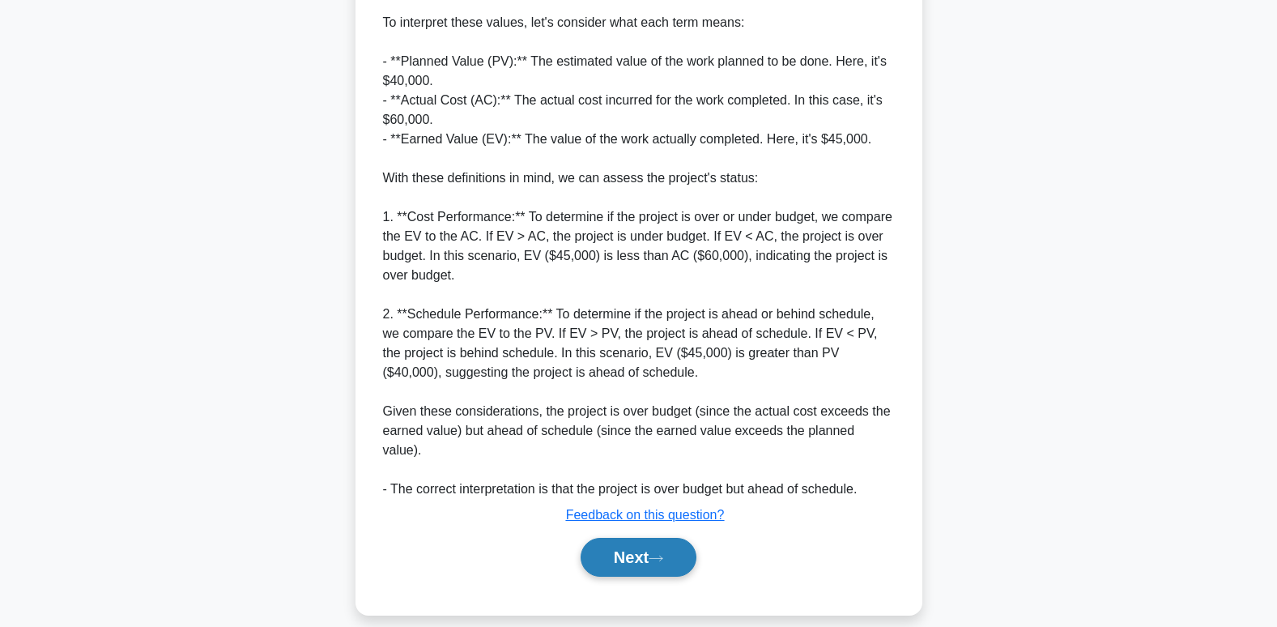
click at [668, 538] on button "Next" at bounding box center [639, 557] width 116 height 39
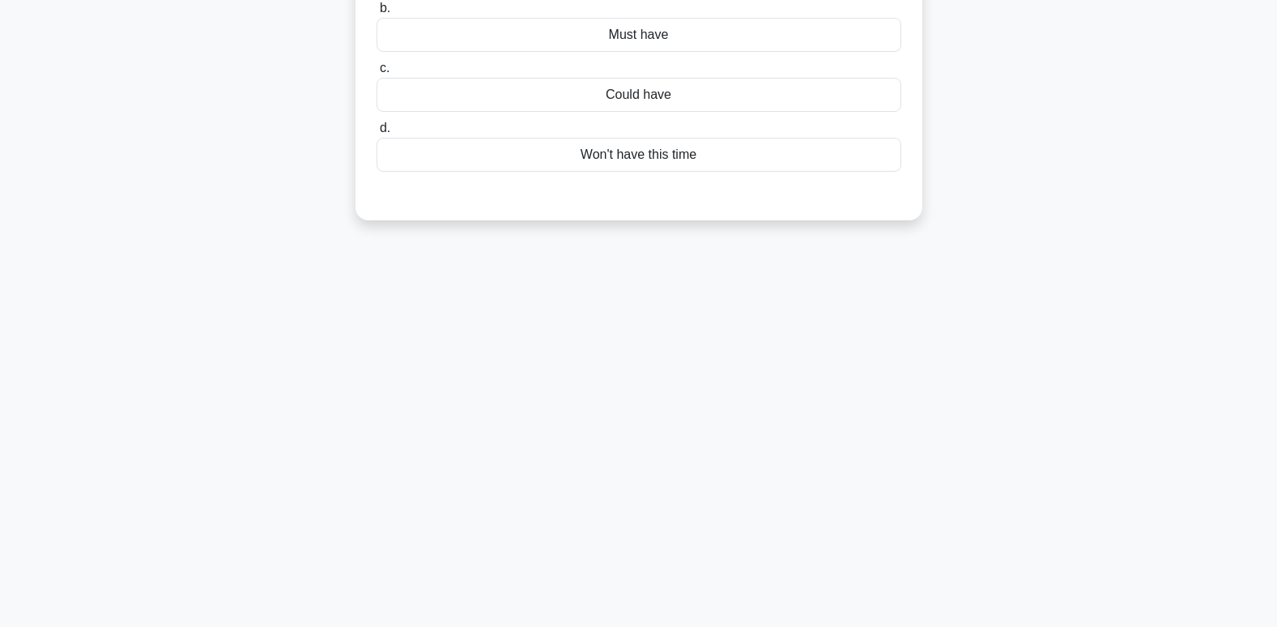
scroll to position [0, 0]
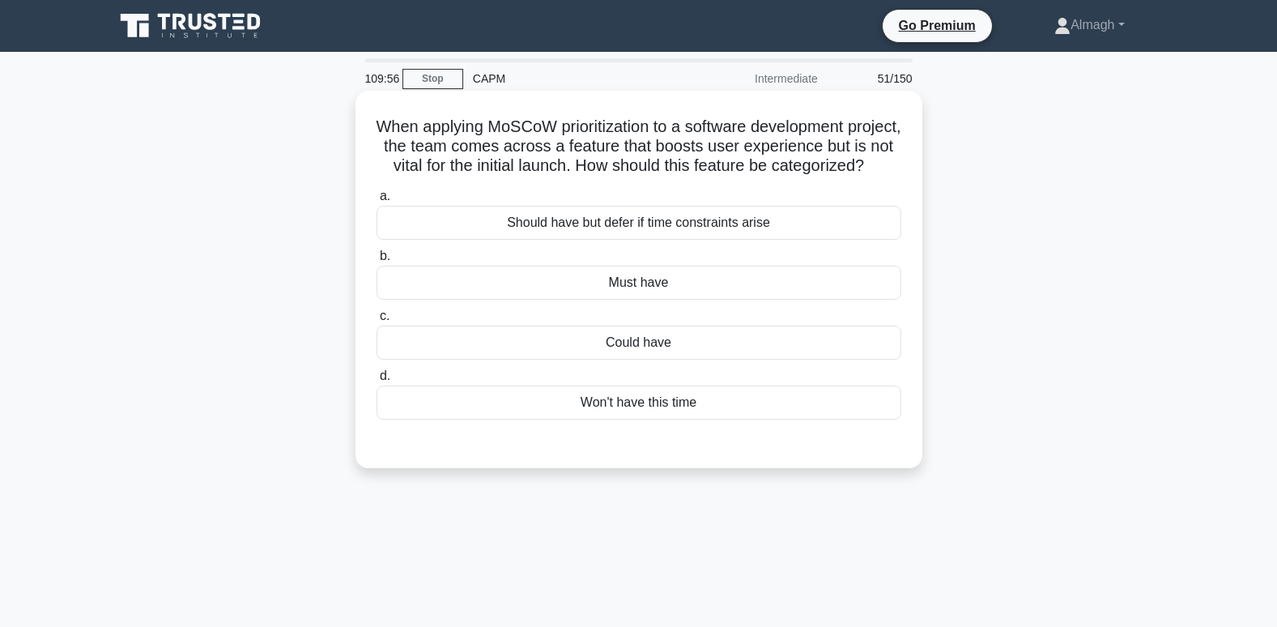
click at [670, 360] on div "Could have" at bounding box center [639, 343] width 525 height 34
click at [377, 322] on input "c. Could have" at bounding box center [377, 316] width 0 height 11
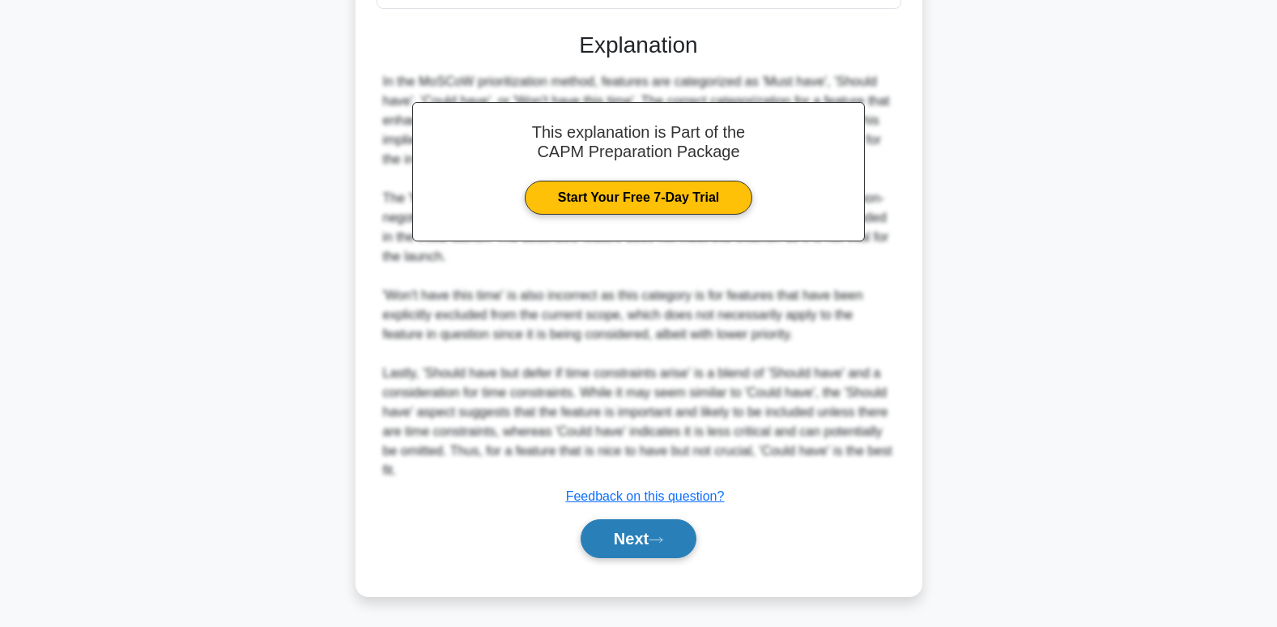
click at [612, 548] on button "Next" at bounding box center [639, 538] width 116 height 39
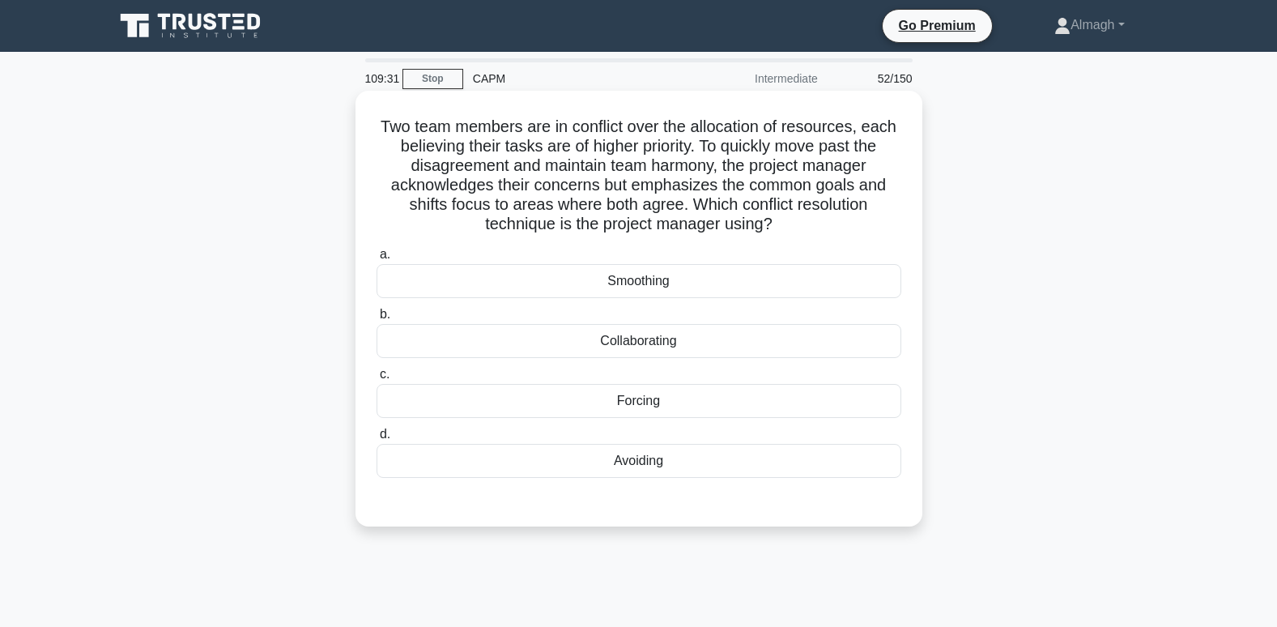
click at [676, 347] on div "Collaborating" at bounding box center [639, 341] width 525 height 34
click at [377, 320] on input "b. Collaborating" at bounding box center [377, 314] width 0 height 11
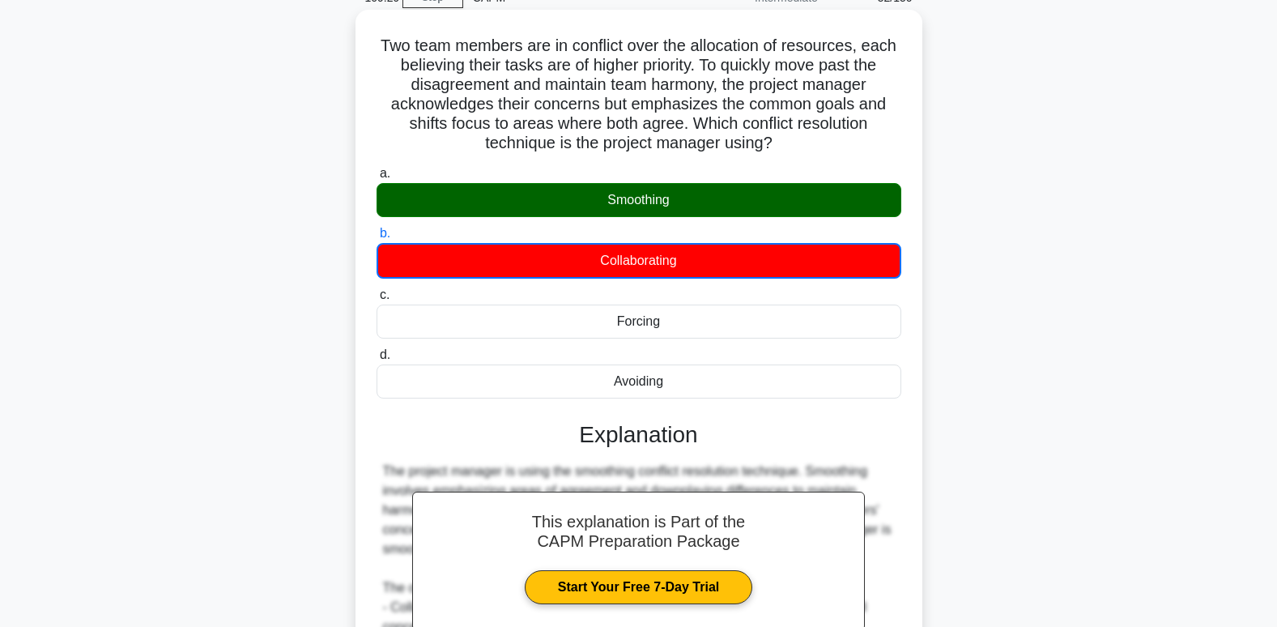
scroll to position [316, 0]
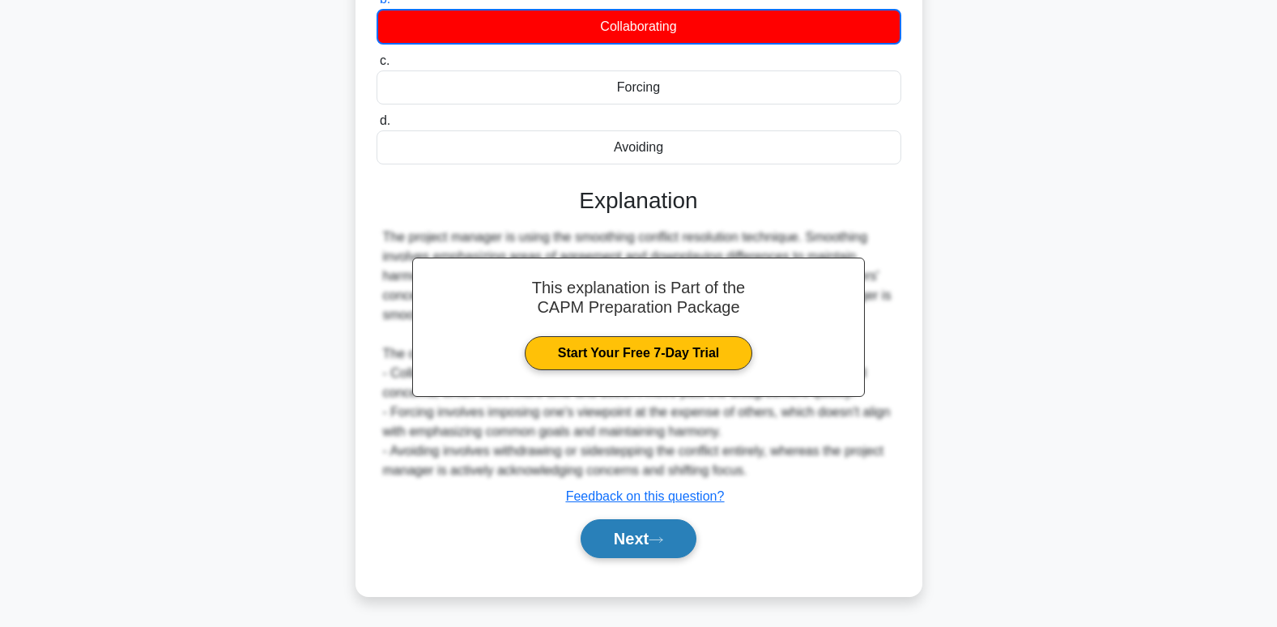
click at [651, 542] on button "Next" at bounding box center [639, 538] width 116 height 39
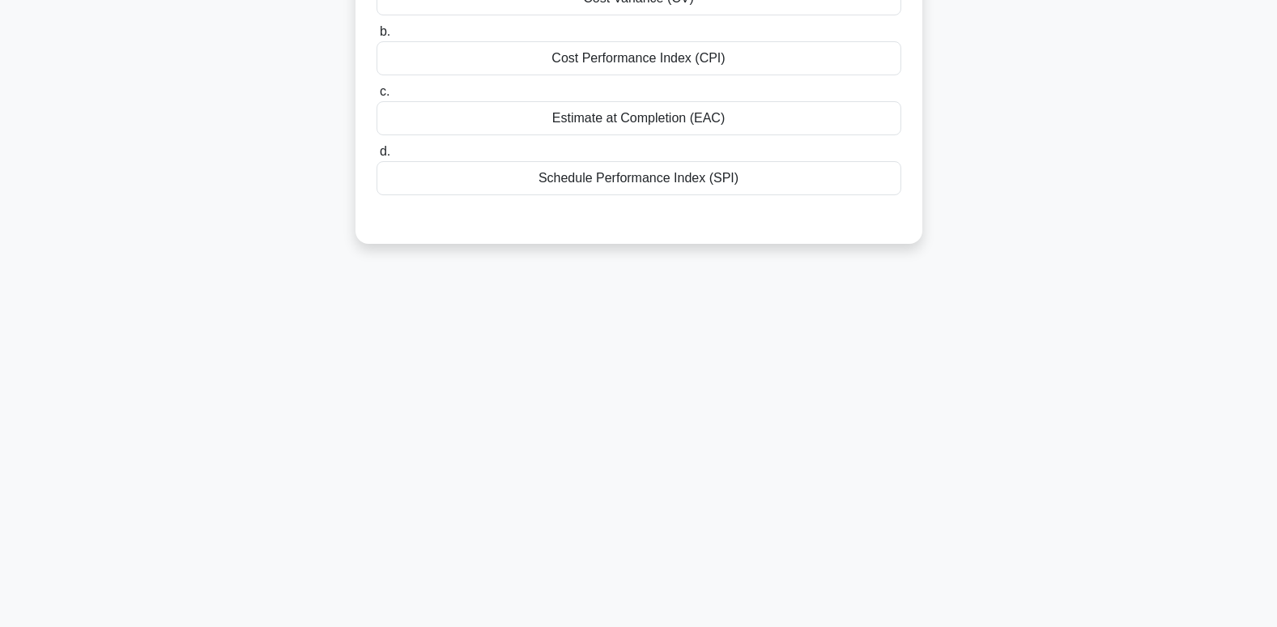
scroll to position [0, 0]
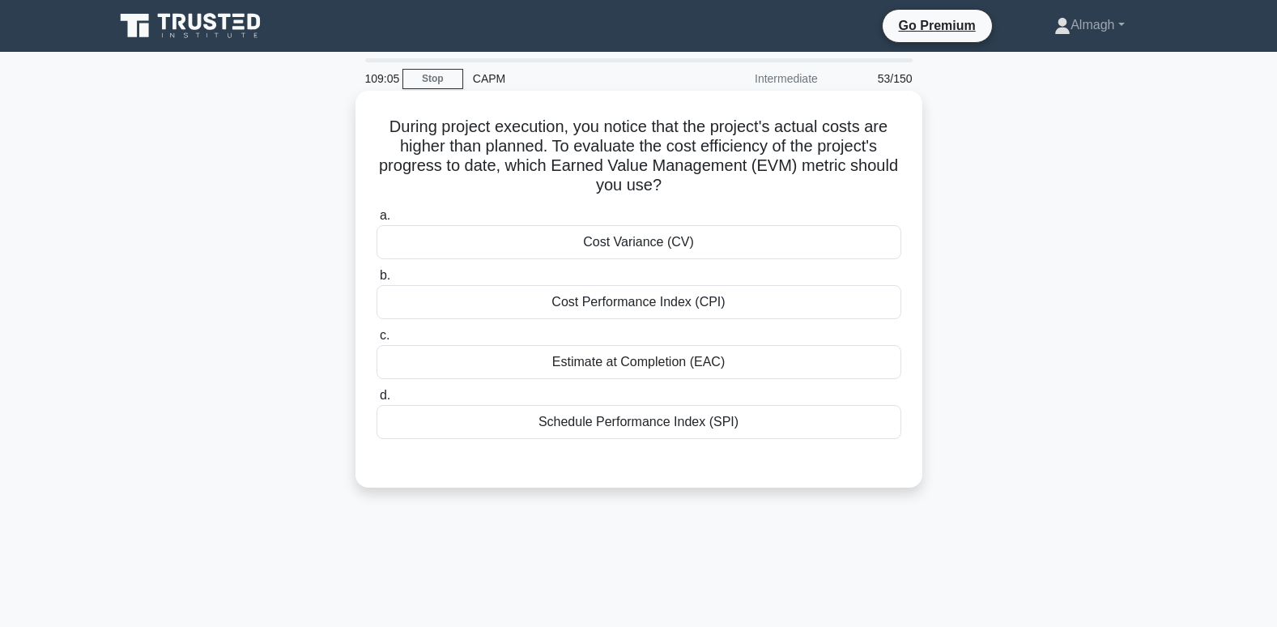
click at [688, 240] on div "Cost Variance (CV)" at bounding box center [639, 242] width 525 height 34
click at [377, 221] on input "a. Cost Variance (CV)" at bounding box center [377, 216] width 0 height 11
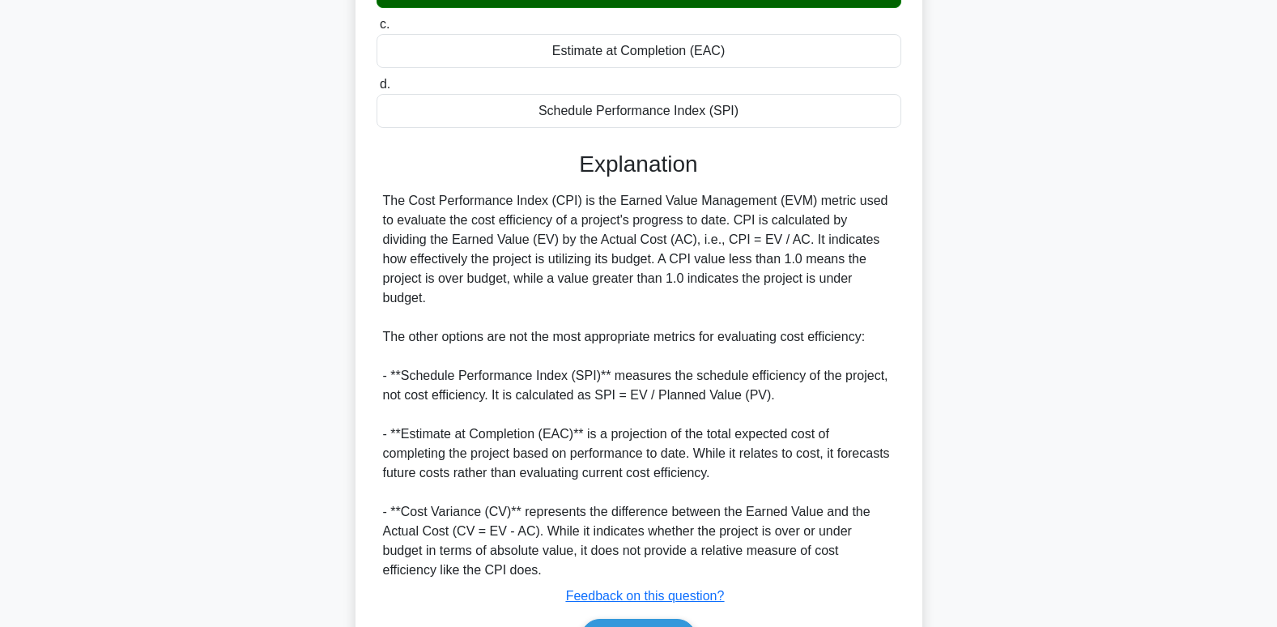
scroll to position [394, 0]
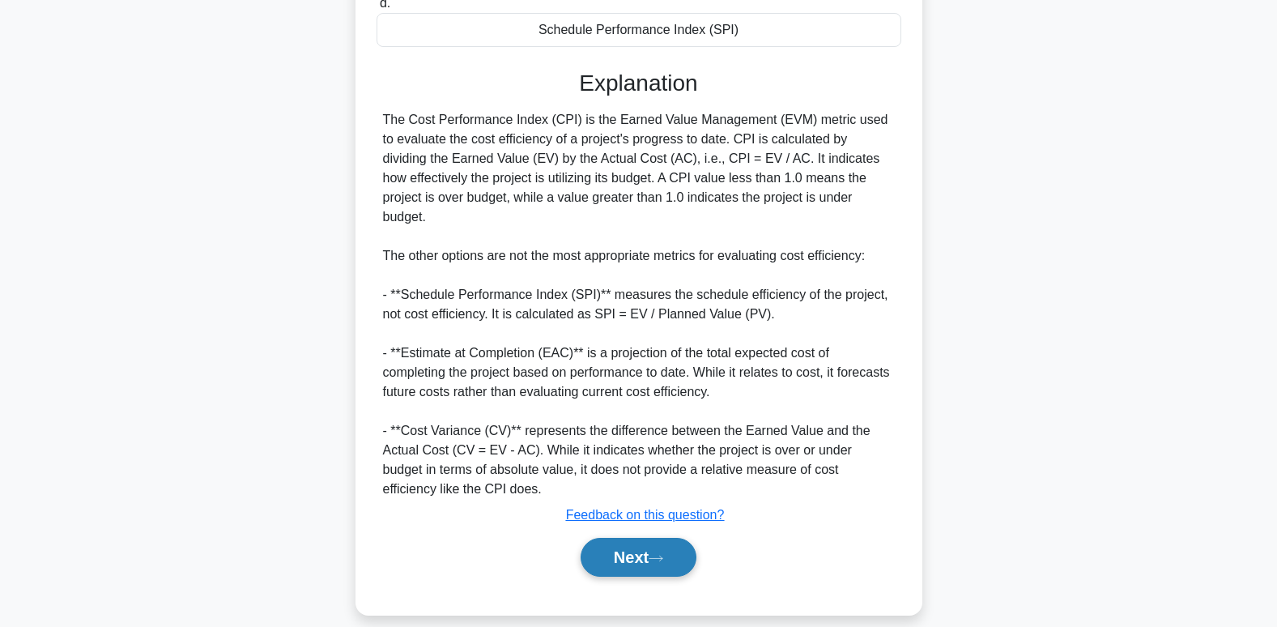
click at [637, 539] on button "Next" at bounding box center [639, 557] width 116 height 39
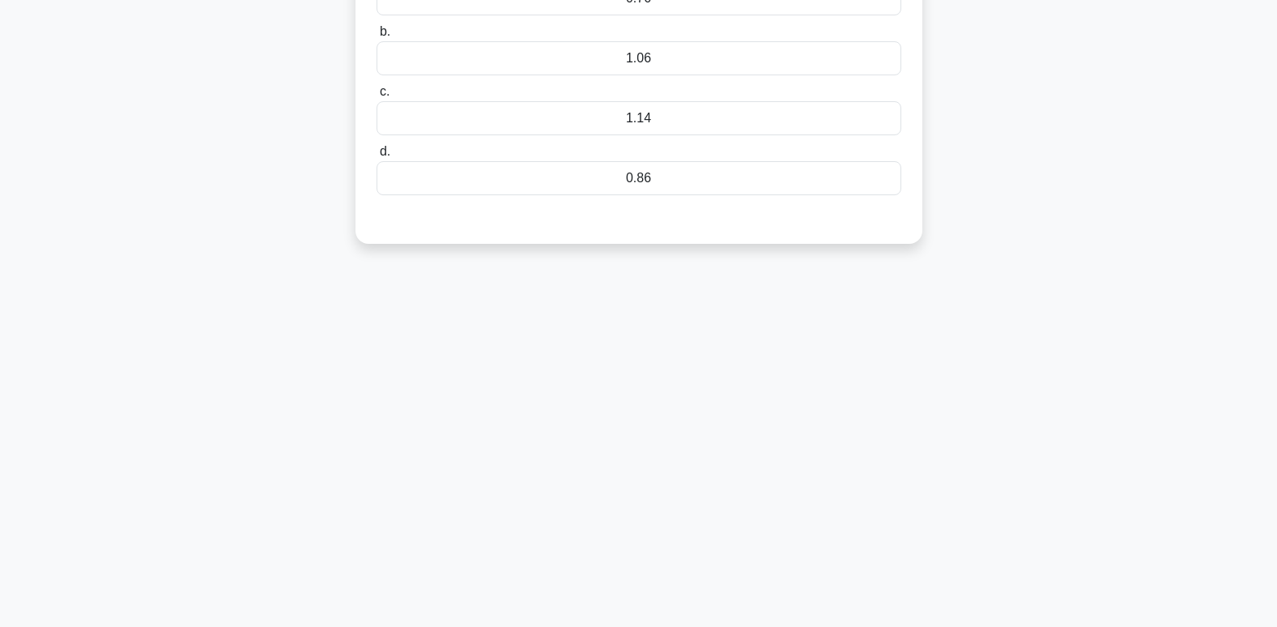
scroll to position [0, 0]
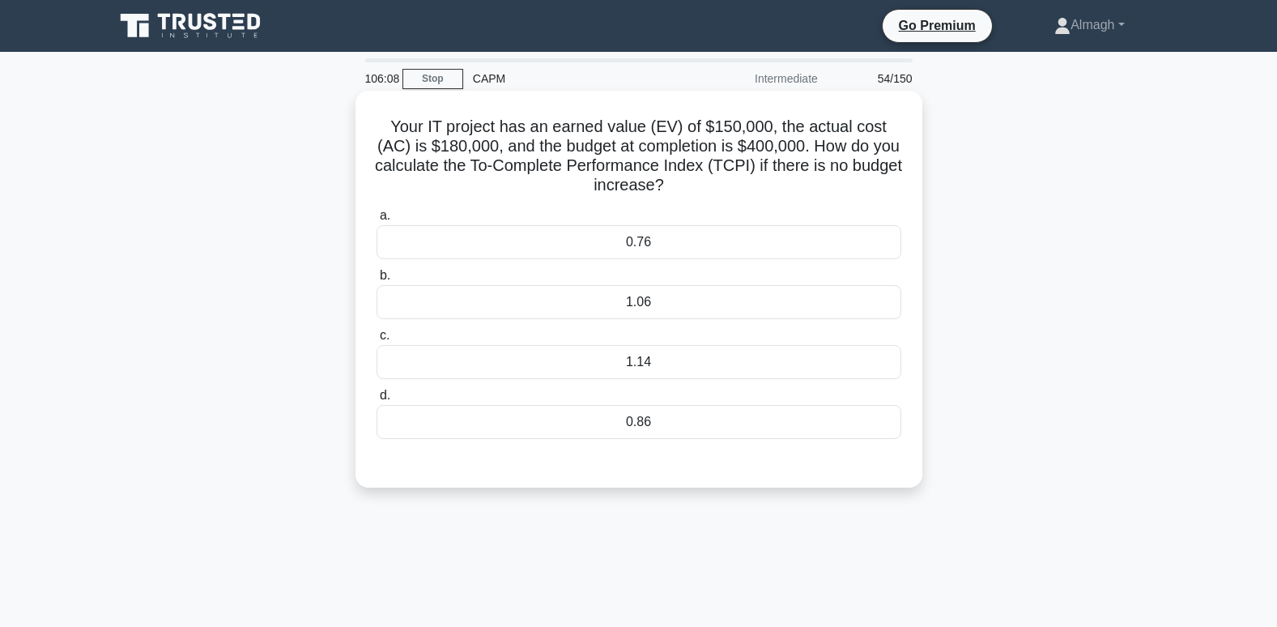
click at [678, 369] on div "1.14" at bounding box center [639, 362] width 525 height 34
click at [377, 341] on input "c. 1.14" at bounding box center [377, 335] width 0 height 11
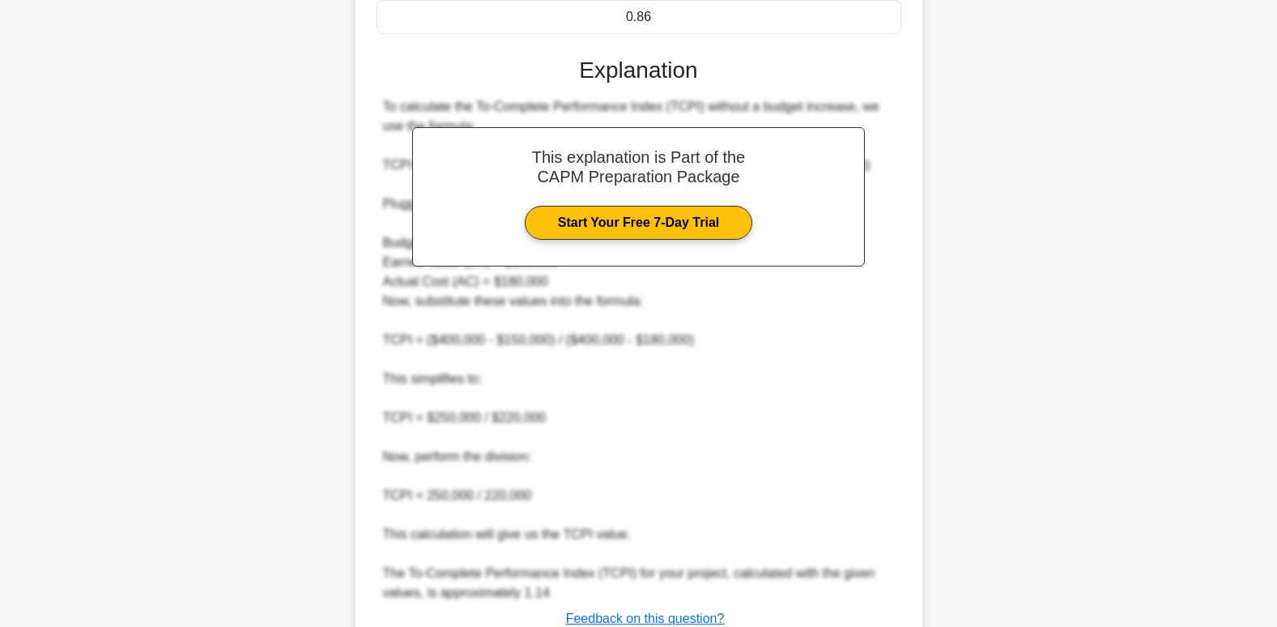
scroll to position [528, 0]
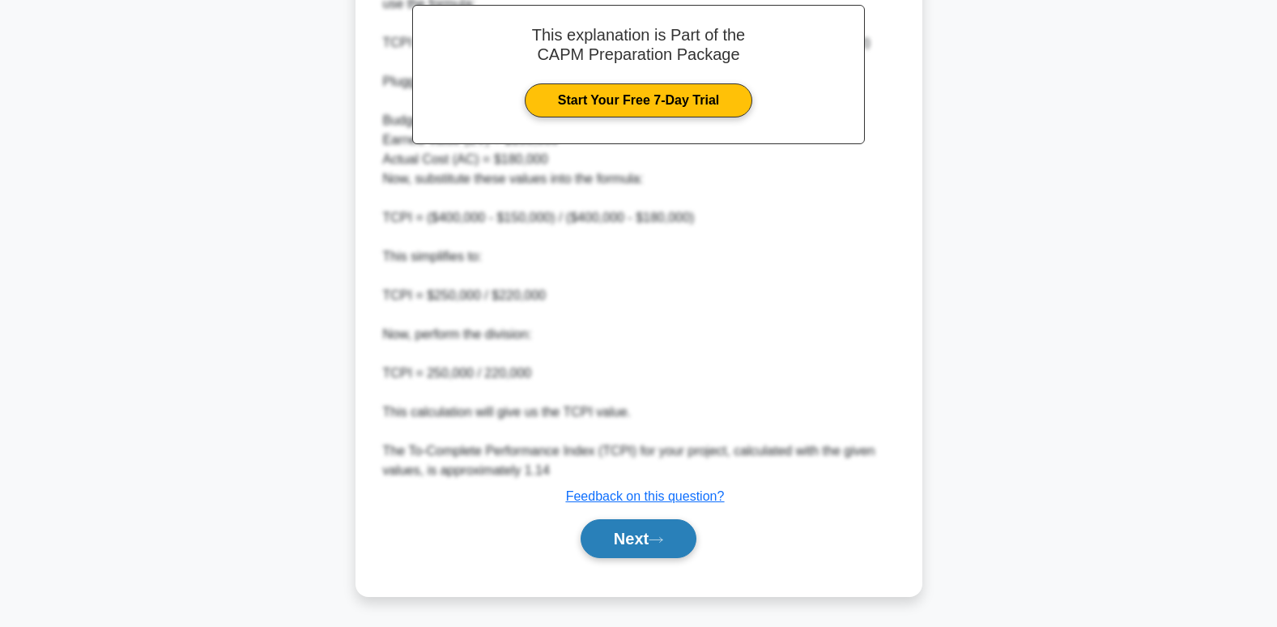
click at [653, 539] on button "Next" at bounding box center [639, 538] width 116 height 39
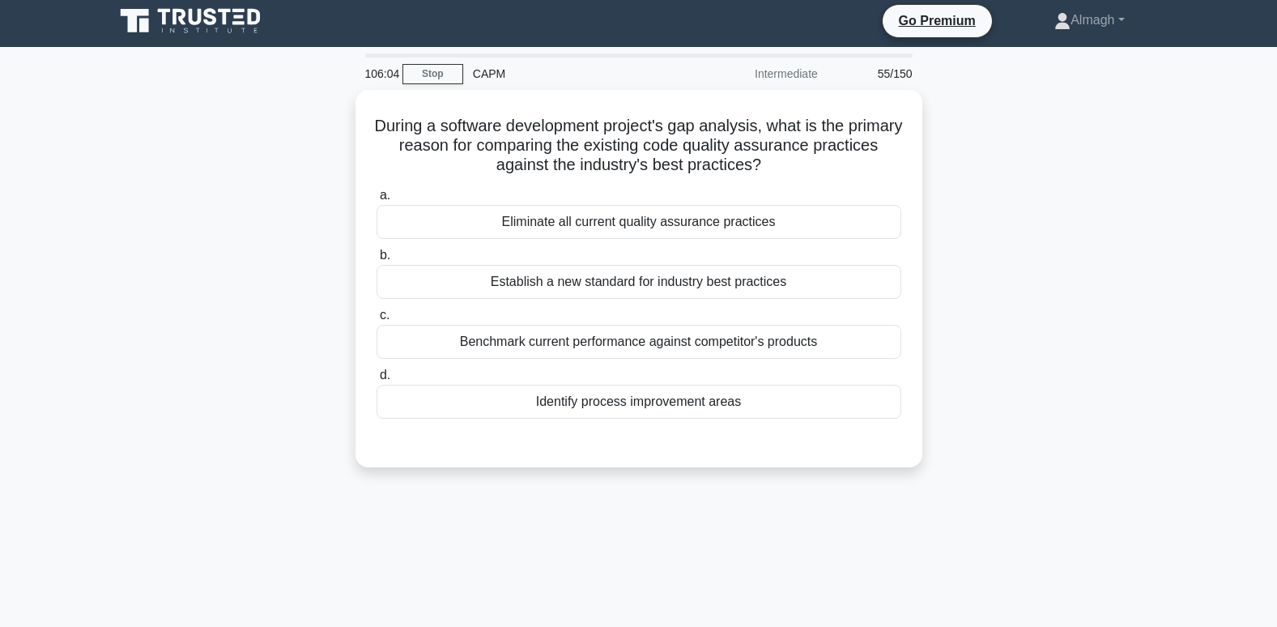
scroll to position [0, 0]
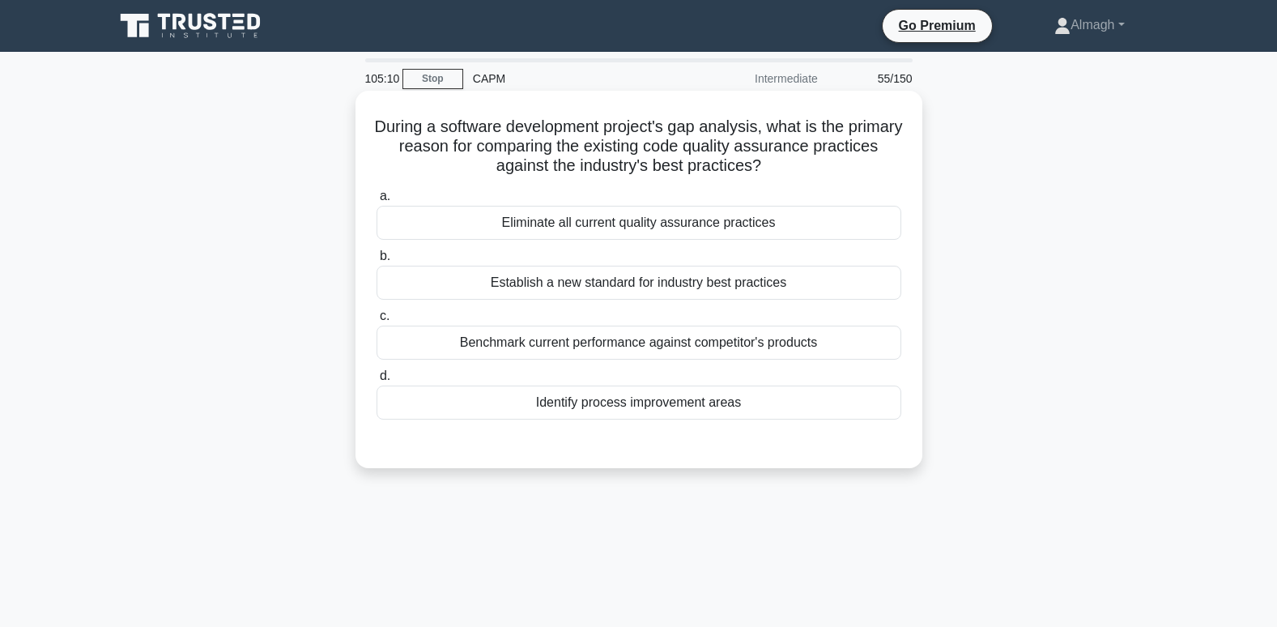
click at [641, 411] on div "Identify process improvement areas" at bounding box center [639, 403] width 525 height 34
click at [377, 381] on input "d. Identify process improvement areas" at bounding box center [377, 376] width 0 height 11
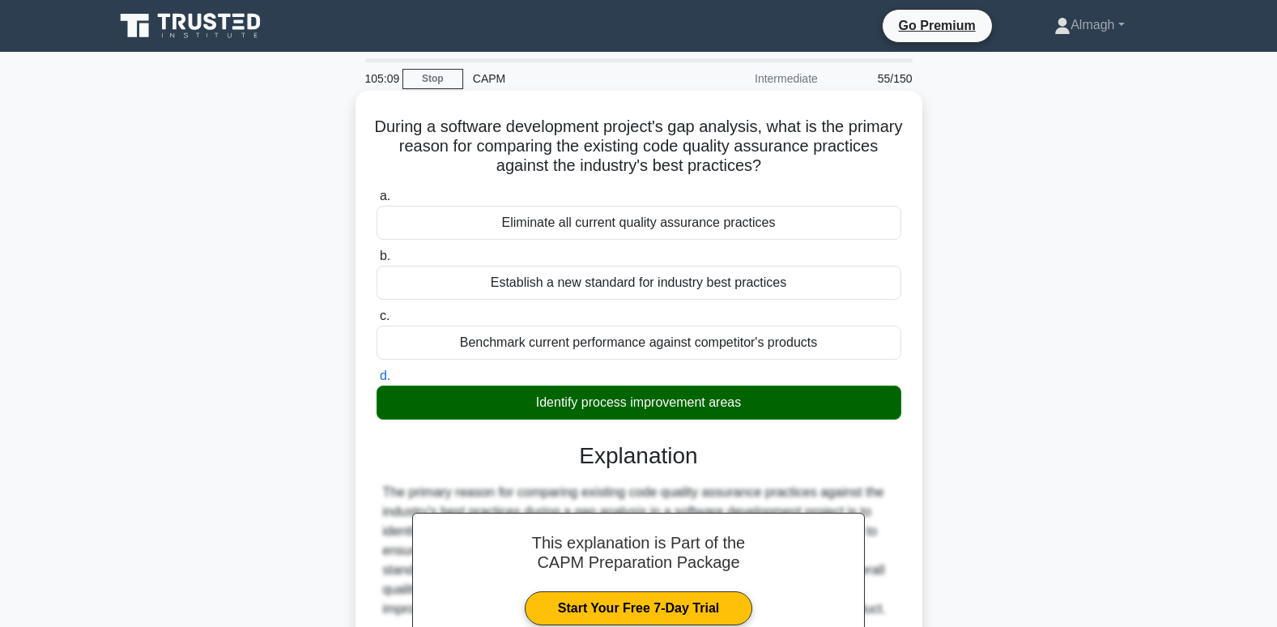
scroll to position [295, 0]
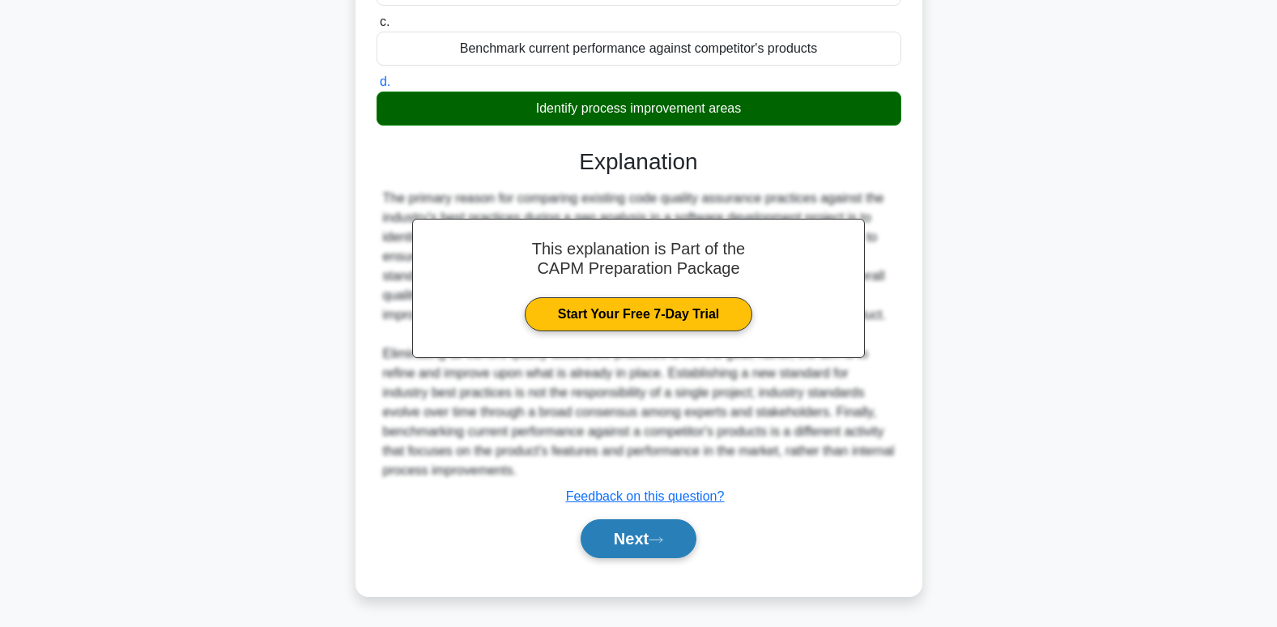
click at [674, 552] on button "Next" at bounding box center [639, 538] width 116 height 39
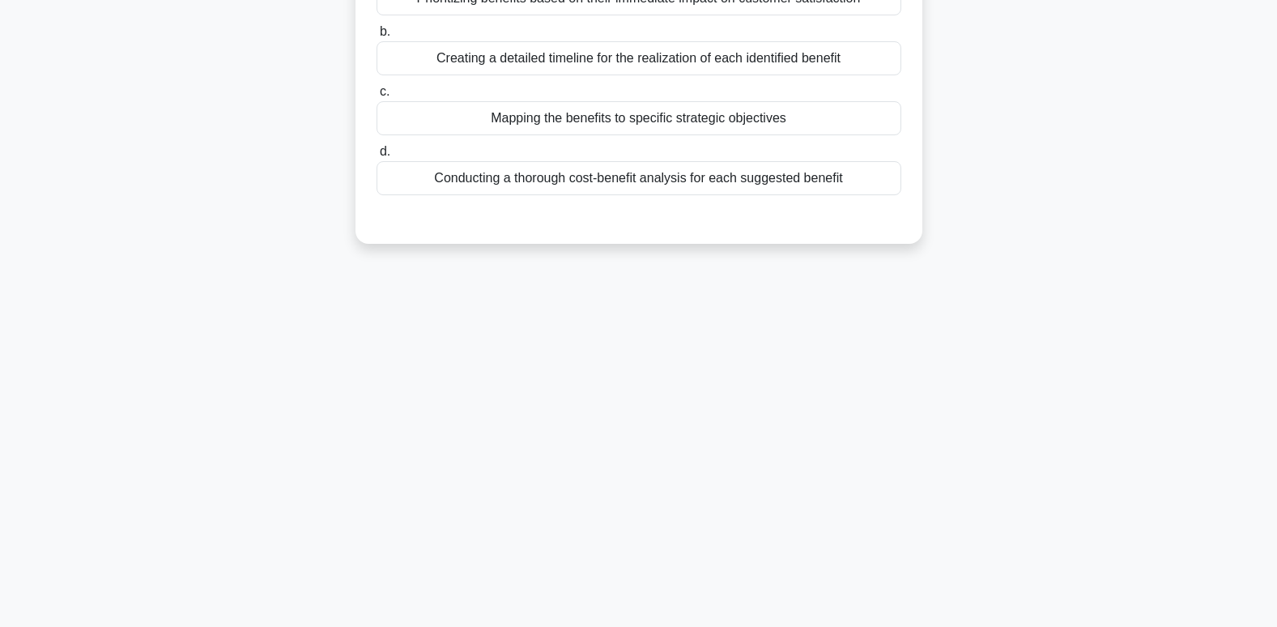
scroll to position [0, 0]
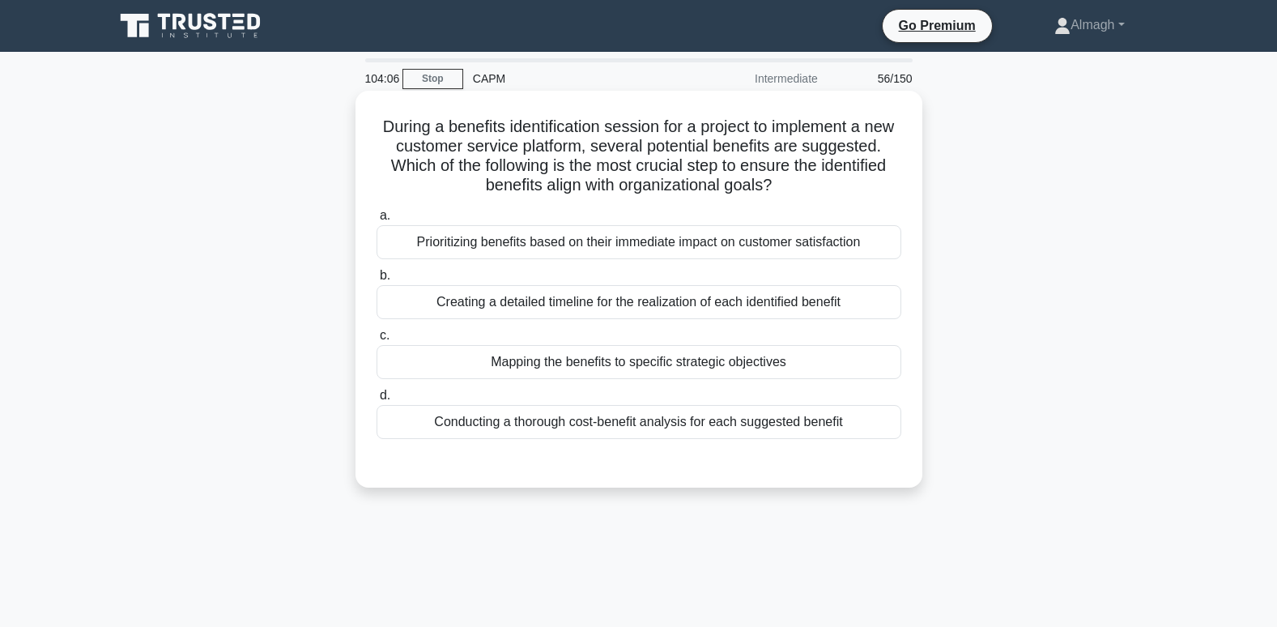
click at [693, 305] on div "Creating a detailed timeline for the realization of each identified benefit" at bounding box center [639, 302] width 525 height 34
click at [377, 281] on input "b. Creating a detailed timeline for the realization of each identified benefit" at bounding box center [377, 276] width 0 height 11
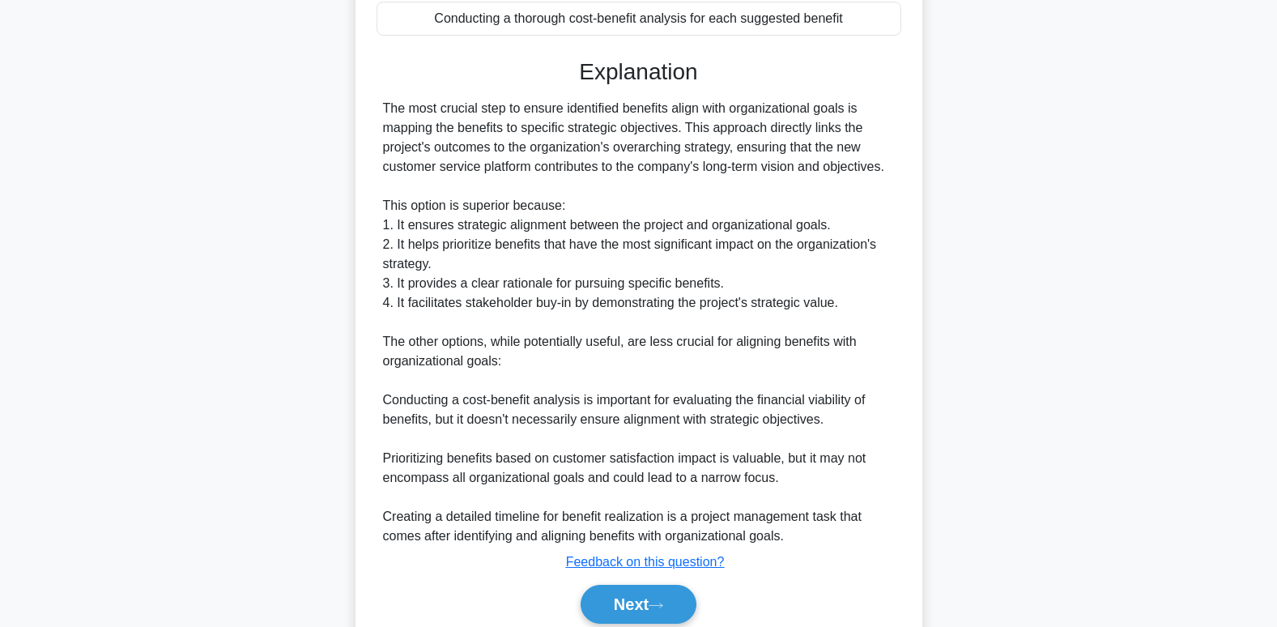
scroll to position [471, 0]
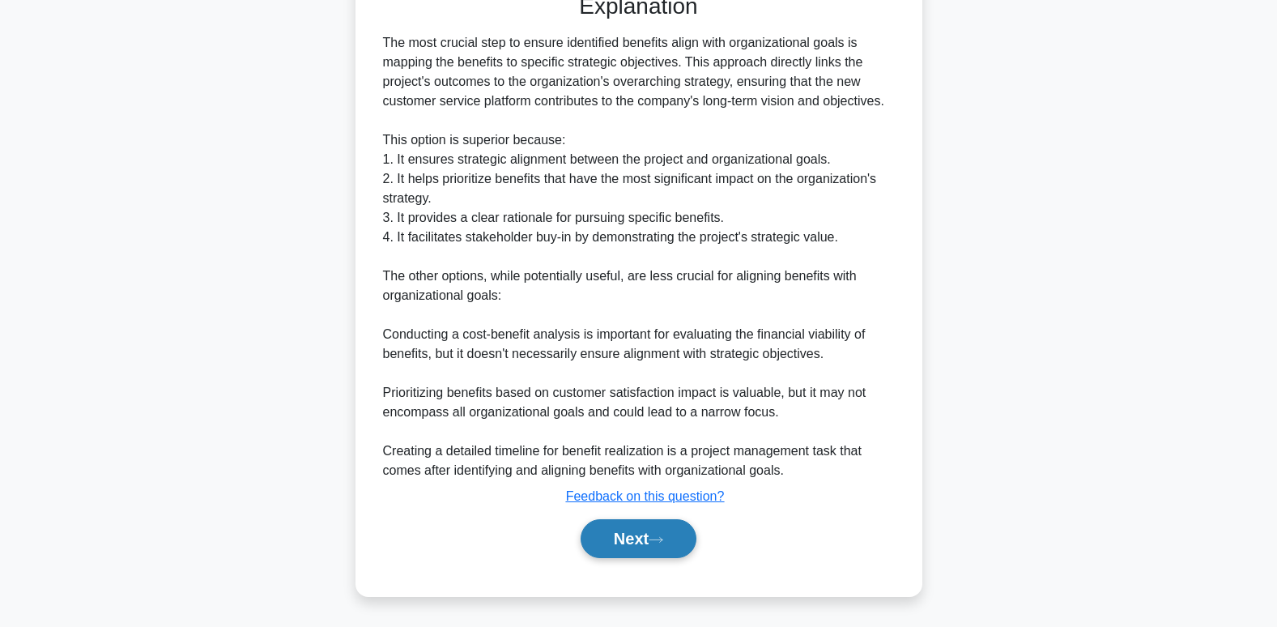
click at [587, 535] on button "Next" at bounding box center [639, 538] width 116 height 39
